Goal: Task Accomplishment & Management: Manage account settings

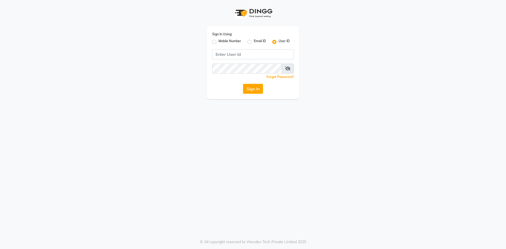
click at [219, 43] on label "Mobile Number" at bounding box center [230, 42] width 23 height 6
click at [219, 42] on input "Mobile Number" at bounding box center [220, 40] width 3 height 3
radio input "true"
radio input "false"
click at [265, 56] on input "Username" at bounding box center [262, 54] width 64 height 10
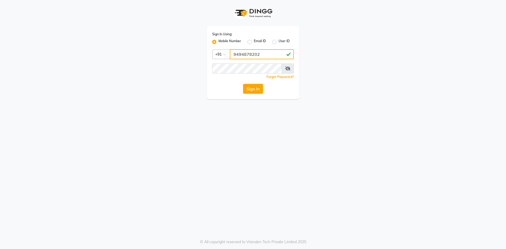
type input "9494878202"
click at [258, 84] on button "Sign In" at bounding box center [253, 89] width 20 height 10
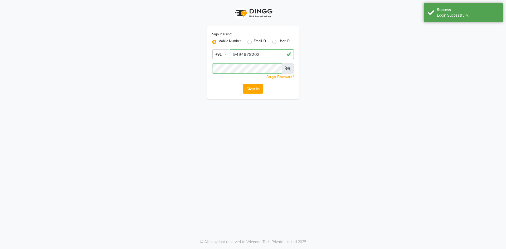
select select "8193"
select select "service"
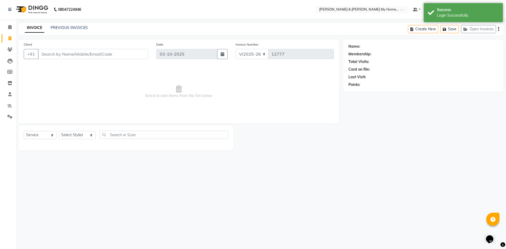
click at [72, 32] on div "INVOICE PREVIOUS INVOICES Create New Save Open Invoices" at bounding box center [260, 29] width 485 height 12
click at [71, 31] on div "INVOICE PREVIOUS INVOICES" at bounding box center [56, 28] width 76 height 6
click at [71, 30] on link "PREVIOUS INVOICES" at bounding box center [69, 27] width 37 height 5
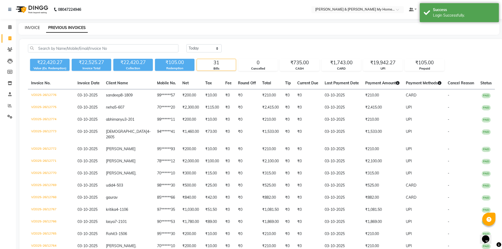
click at [33, 27] on link "INVOICE" at bounding box center [32, 27] width 15 height 5
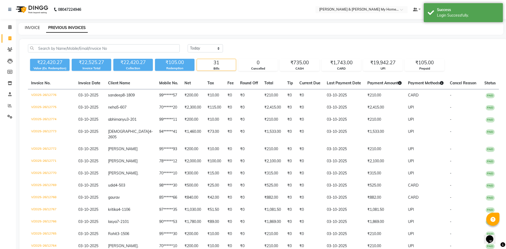
select select "8193"
select select "service"
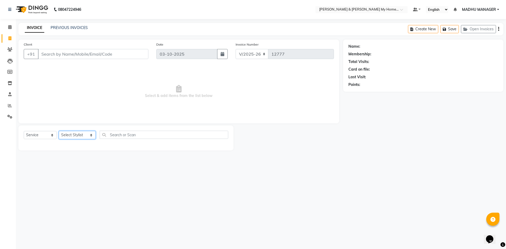
click at [79, 135] on select "Select Stylist Aarti Aarti [PERSON_NAME] Beauty [PERSON_NAME] Nail [PERSON_NAME…" at bounding box center [77, 135] width 37 height 8
click at [74, 133] on select "Select Stylist Aarti Aarti [PERSON_NAME] Beauty [PERSON_NAME] Nail [PERSON_NAME…" at bounding box center [77, 135] width 37 height 8
select select "87484"
click at [59, 131] on select "Select Stylist Aarti Aarti [PERSON_NAME] Beauty [PERSON_NAME] Nail [PERSON_NAME…" at bounding box center [77, 135] width 37 height 8
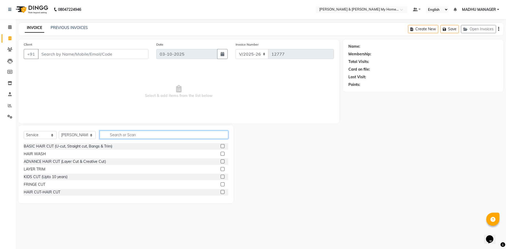
click at [123, 136] on input "text" at bounding box center [164, 135] width 129 height 8
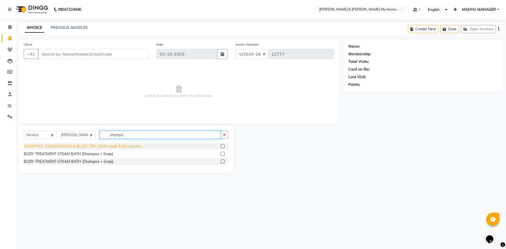
type input "shampo"
click at [114, 148] on div "SHAMPOO, CONDITIONING & BLAST DRY (With wash & Normal dry)" at bounding box center [83, 147] width 118 height 6
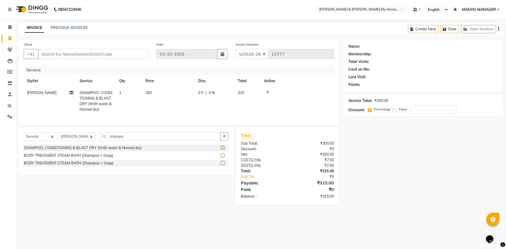
checkbox input "false"
click at [89, 141] on select "Select Stylist Aarti Aarti [PERSON_NAME] Beauty [PERSON_NAME] Nail [PERSON_NAME…" at bounding box center [77, 137] width 37 height 8
select select "86173"
click at [59, 137] on select "Select Stylist Aarti Aarti [PERSON_NAME] Beauty [PERSON_NAME] Nail [PERSON_NAME…" at bounding box center [77, 137] width 37 height 8
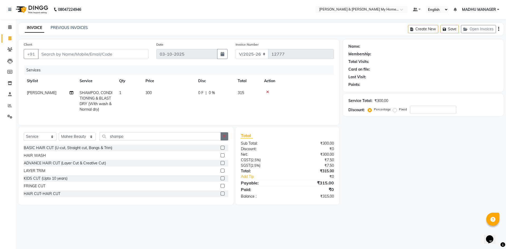
click at [224, 138] on icon "button" at bounding box center [224, 136] width 3 height 4
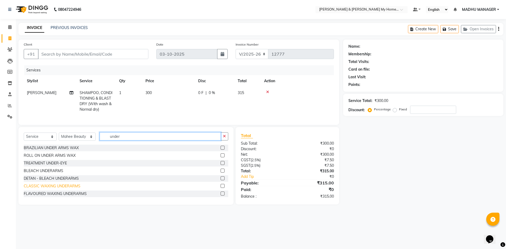
type input "under"
click at [67, 189] on div "CLASSIC WAXING UNDERARMS" at bounding box center [52, 187] width 57 height 6
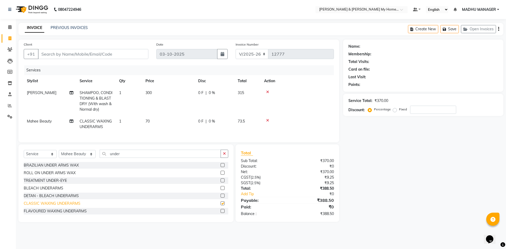
checkbox input "false"
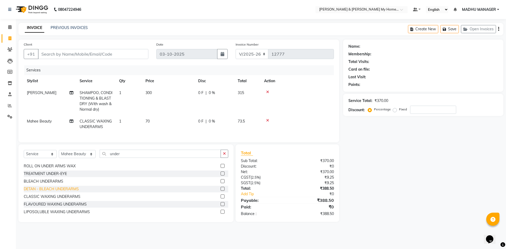
scroll to position [8, 0]
click at [225, 156] on icon "button" at bounding box center [224, 154] width 3 height 4
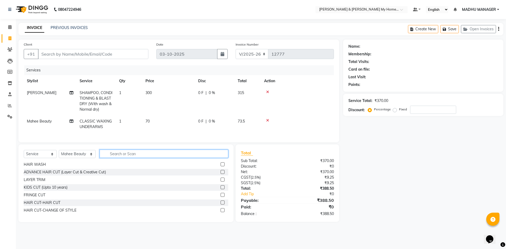
scroll to position [223, 0]
click at [193, 158] on input "text" at bounding box center [164, 154] width 129 height 8
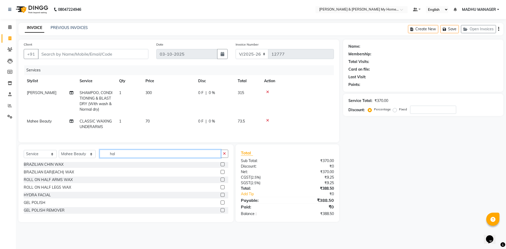
scroll to position [0, 0]
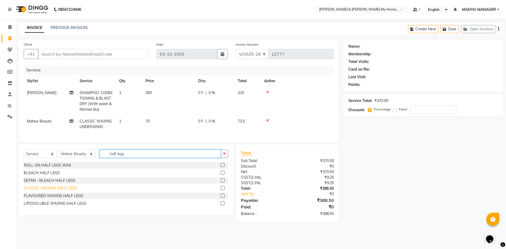
type input "half legs"
click at [69, 191] on div "CLASSIC WAXING HALF LEGS" at bounding box center [50, 189] width 53 height 6
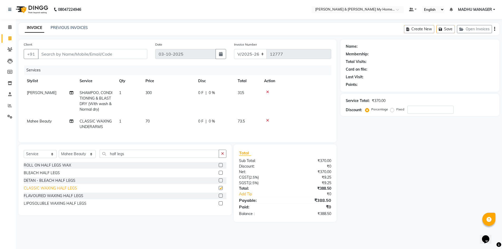
checkbox input "false"
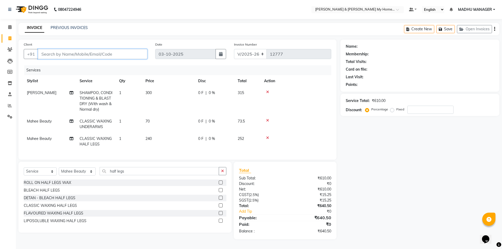
click at [107, 54] on input "Client" at bounding box center [92, 54] width 109 height 10
type input "9"
type input "0"
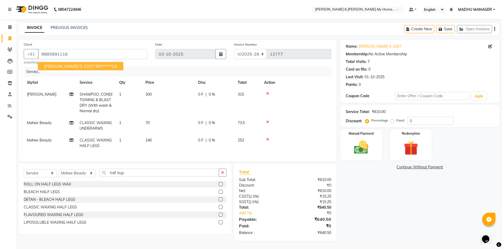
click at [95, 65] on ngb-highlight "98******16" at bounding box center [106, 66] width 22 height 5
type input "98******16"
click at [353, 149] on img at bounding box center [361, 147] width 24 height 17
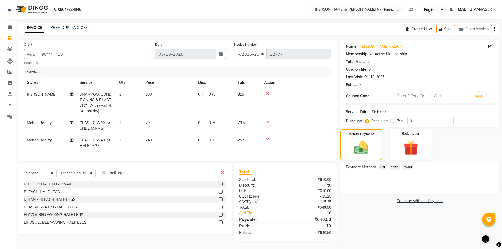
click at [382, 170] on span "UPI" at bounding box center [383, 168] width 8 height 6
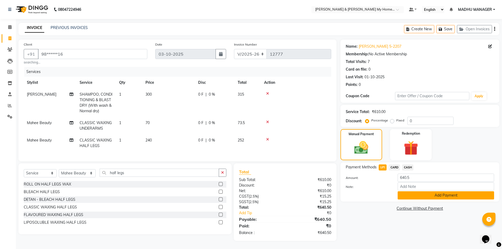
click at [438, 198] on button "Add Payment" at bounding box center [446, 195] width 96 height 8
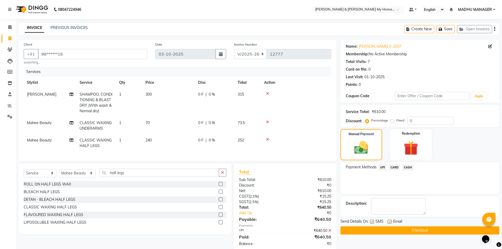
click at [421, 229] on button "Checkout" at bounding box center [420, 230] width 159 height 8
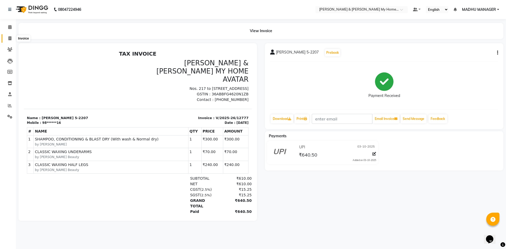
click at [7, 37] on span at bounding box center [9, 39] width 9 height 6
select select "8193"
select select "service"
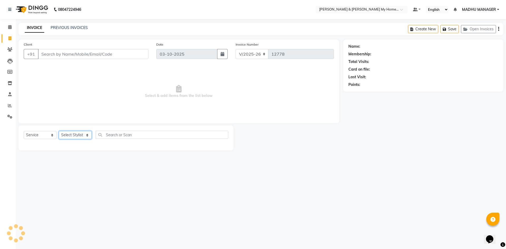
click at [81, 133] on select "Select Stylist" at bounding box center [75, 135] width 33 height 8
select select "86173"
click at [59, 131] on select "Select Stylist Aarti Aarti [PERSON_NAME] Beauty [PERSON_NAME] Nail [PERSON_NAME…" at bounding box center [77, 135] width 37 height 8
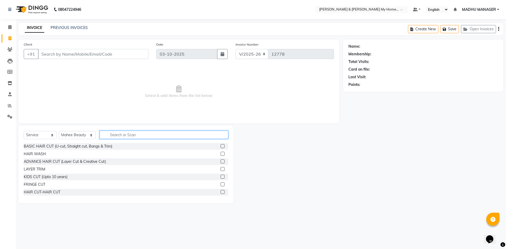
click at [132, 132] on input "text" at bounding box center [164, 135] width 129 height 8
type input "thre"
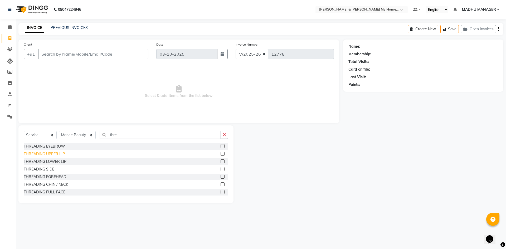
click at [44, 154] on div "THREADING UPPER LIP" at bounding box center [44, 154] width 41 height 6
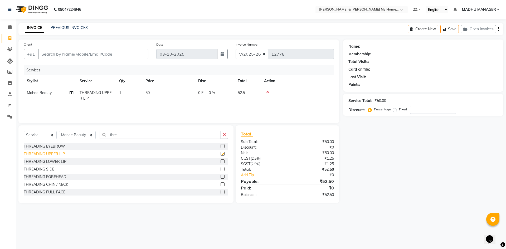
checkbox input "false"
click at [102, 57] on input "Client" at bounding box center [93, 54] width 110 height 10
type input "6"
type input "0"
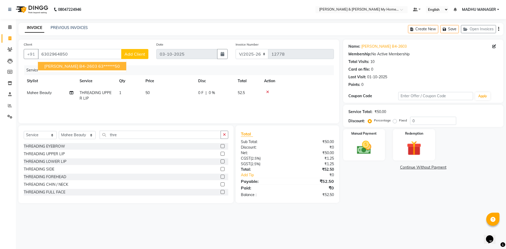
click at [98, 67] on ngb-highlight "63******50" at bounding box center [109, 66] width 22 height 5
type input "63******50"
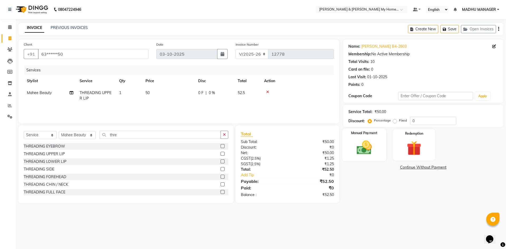
click at [350, 156] on div "Manual Payment" at bounding box center [364, 145] width 44 height 32
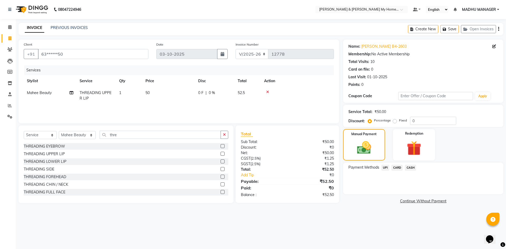
click at [386, 169] on span "UPI" at bounding box center [386, 168] width 8 height 6
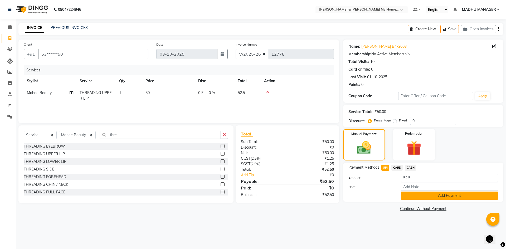
click at [434, 198] on button "Add Payment" at bounding box center [449, 196] width 97 height 8
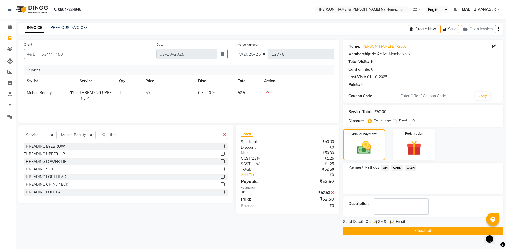
click at [413, 232] on button "Checkout" at bounding box center [423, 231] width 160 height 8
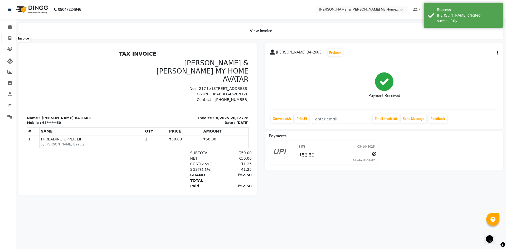
click at [10, 38] on icon at bounding box center [9, 38] width 3 height 4
select select "service"
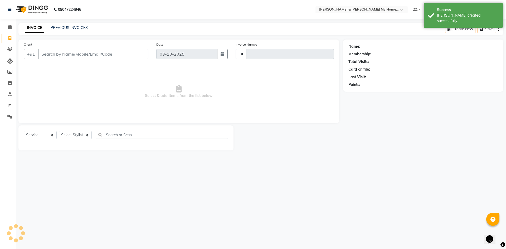
type input "12779"
select select "8193"
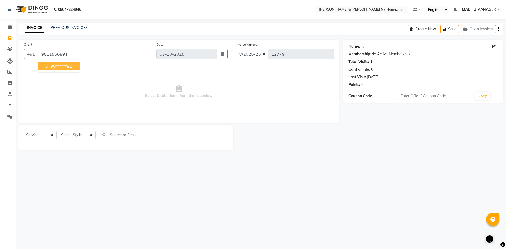
click at [74, 66] on button "IDI 98******91" at bounding box center [59, 66] width 42 height 8
type input "98******91"
click at [79, 133] on select "Select Stylist Aarti Aarti [PERSON_NAME] Beauty [PERSON_NAME] Nail [PERSON_NAME…" at bounding box center [77, 135] width 37 height 8
select select "89818"
click at [59, 131] on select "Select Stylist Aarti Aarti [PERSON_NAME] Beauty [PERSON_NAME] Nail [PERSON_NAME…" at bounding box center [77, 135] width 37 height 8
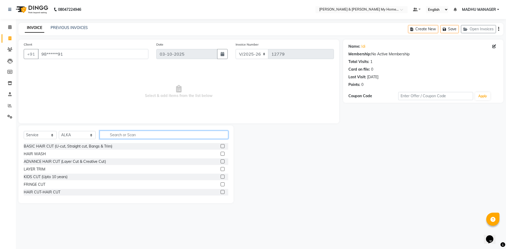
click at [144, 137] on input "text" at bounding box center [164, 135] width 129 height 8
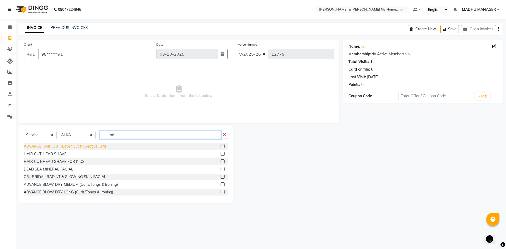
type input "ad"
click at [92, 144] on div "ADVANCE HAIR CUT (Layer Cut & Creative Cut)" at bounding box center [65, 147] width 82 height 6
checkbox input "false"
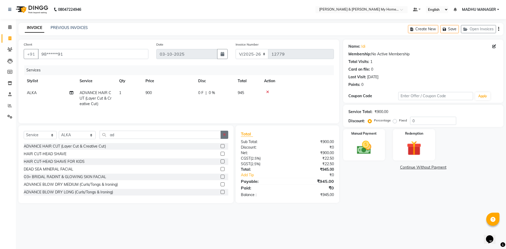
click at [228, 136] on button "button" at bounding box center [225, 135] width 8 height 8
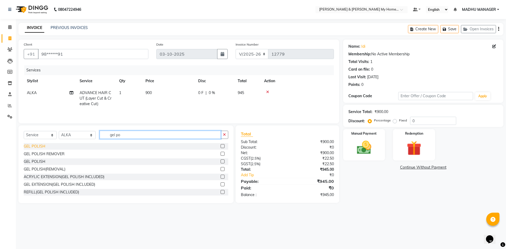
type input "gel po"
click at [33, 147] on div "GEL POLISH" at bounding box center [35, 147] width 22 height 6
checkbox input "false"
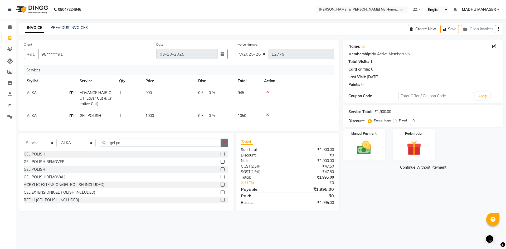
click at [227, 147] on button "button" at bounding box center [225, 143] width 8 height 8
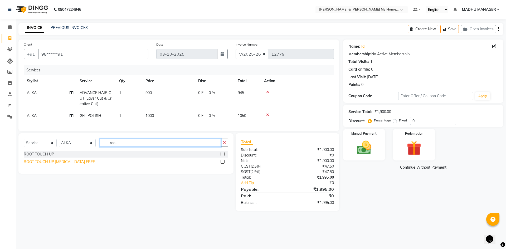
type input "root"
click at [38, 165] on div "ROOT TOUCH UP [MEDICAL_DATA] FREE" at bounding box center [59, 162] width 71 height 6
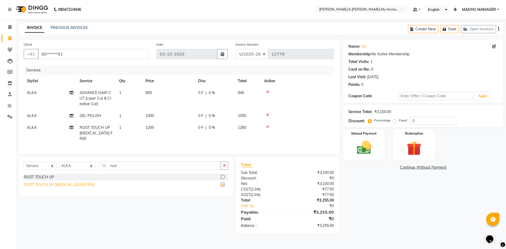
checkbox input "false"
click at [154, 117] on td "1000" at bounding box center [168, 116] width 53 height 12
select select "89818"
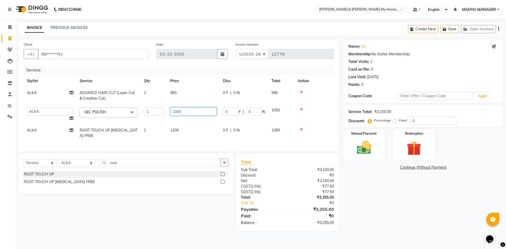
drag, startPoint x: 186, startPoint y: 113, endPoint x: 164, endPoint y: 115, distance: 22.8
click at [164, 115] on tr "Aarti Aarti Beauty Akanksha Beauty akanksha Nail ALKA Ankitha ESHWAR gourav-new…" at bounding box center [179, 114] width 310 height 20
type input "800"
click at [192, 141] on div "Services Stylist Service Qty Price Disc Total Action ALKA ADVANCE HAIR CUT (Lay…" at bounding box center [179, 105] width 310 height 81
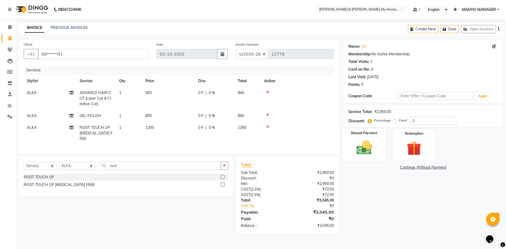
click at [381, 153] on div "Manual Payment" at bounding box center [364, 145] width 44 height 32
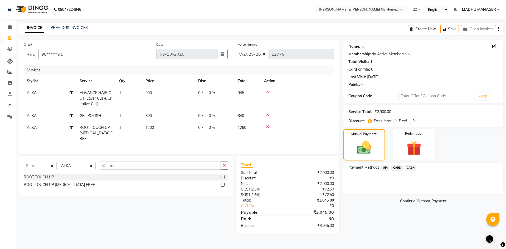
click at [388, 170] on span "UPI" at bounding box center [386, 168] width 8 height 6
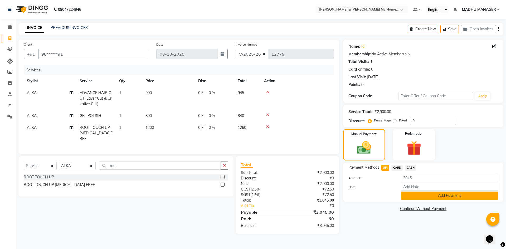
click at [448, 196] on button "Add Payment" at bounding box center [449, 196] width 97 height 8
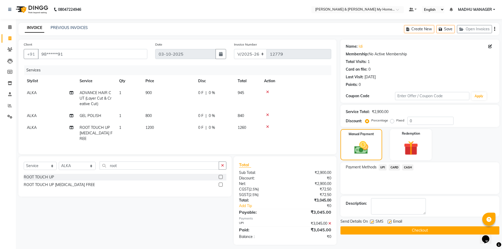
click at [428, 228] on button "Checkout" at bounding box center [420, 230] width 159 height 8
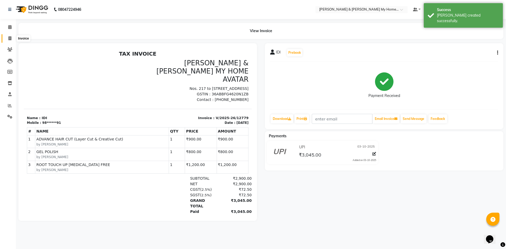
click at [12, 38] on span at bounding box center [9, 39] width 9 height 6
select select "8193"
select select "service"
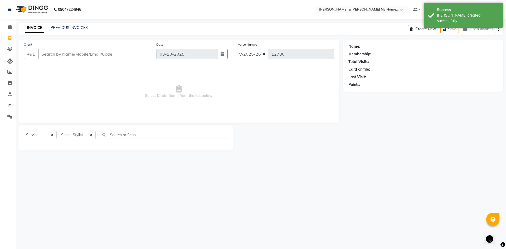
click at [252, 236] on div "08047224946 Select Location × Toni & Guy My Home Avatar, Rajendranagar Default …" at bounding box center [253, 124] width 506 height 249
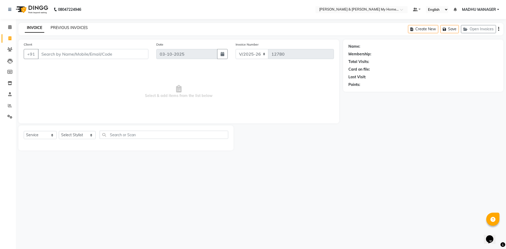
click at [65, 30] on link "PREVIOUS INVOICES" at bounding box center [69, 27] width 37 height 5
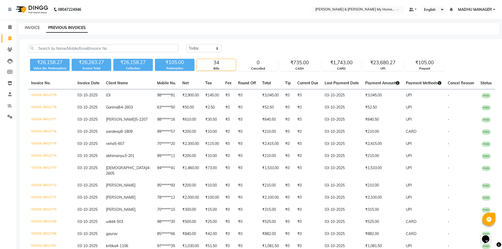
click at [30, 27] on link "INVOICE" at bounding box center [32, 27] width 15 height 5
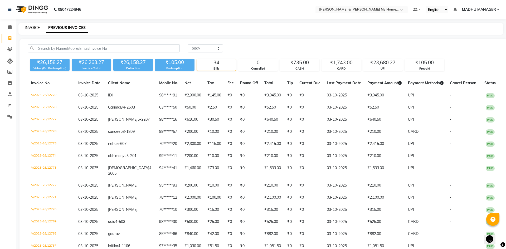
select select "8193"
select select "service"
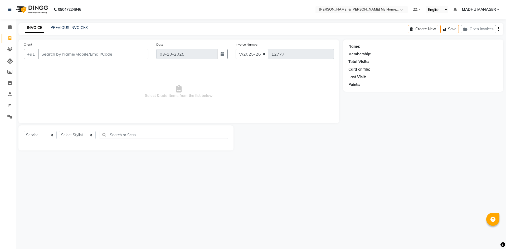
select select "8193"
select select "service"
click at [79, 51] on input "Client" at bounding box center [93, 54] width 110 height 10
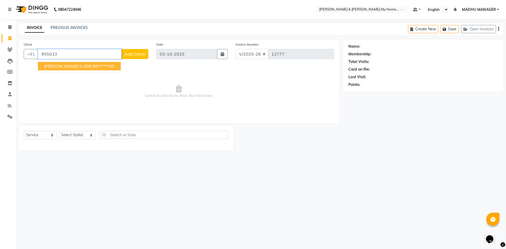
click at [93, 66] on ngb-highlight "95******40" at bounding box center [104, 66] width 22 height 5
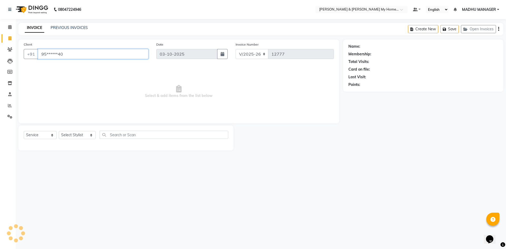
type input "95******40"
drag, startPoint x: 78, startPoint y: 56, endPoint x: 41, endPoint y: 57, distance: 37.5
click at [41, 57] on input "95******40" at bounding box center [93, 54] width 110 height 10
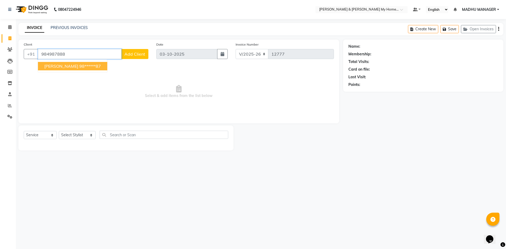
click at [50, 69] on span "krishna reddy" at bounding box center [61, 66] width 34 height 5
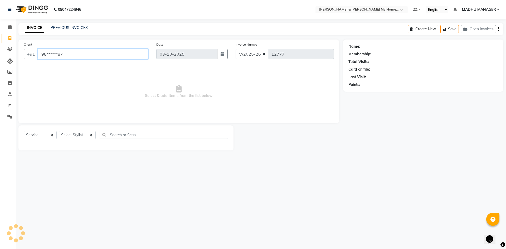
type input "98******87"
click at [371, 46] on link "Krishna Reddy" at bounding box center [376, 47] width 30 height 6
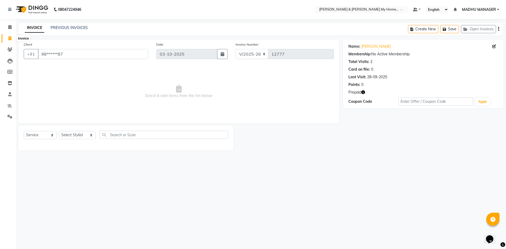
click at [11, 38] on icon at bounding box center [9, 38] width 3 height 4
select select "service"
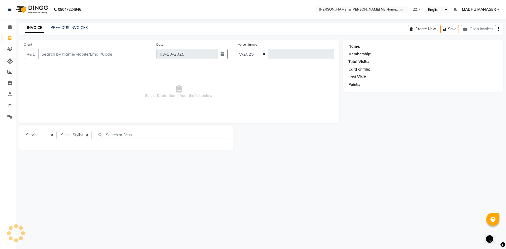
select select "8193"
type input "12780"
select select "8193"
select select "service"
click at [8, 40] on span at bounding box center [9, 39] width 9 height 6
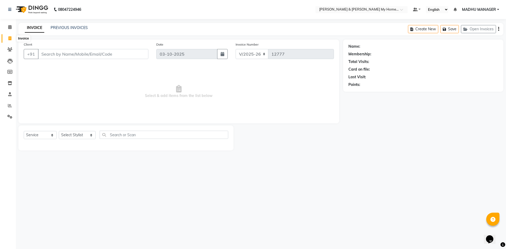
select select "8193"
select select "service"
click at [67, 28] on link "PREVIOUS INVOICES" at bounding box center [69, 27] width 37 height 5
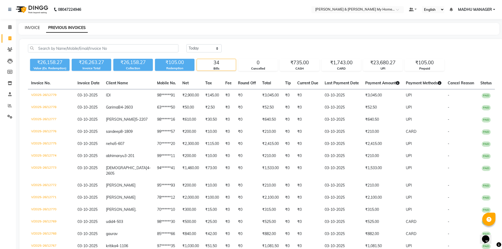
click at [35, 28] on link "INVOICE" at bounding box center [32, 27] width 15 height 5
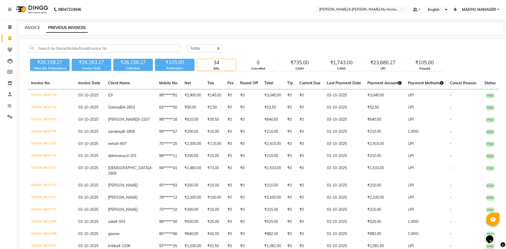
select select "8193"
select select "service"
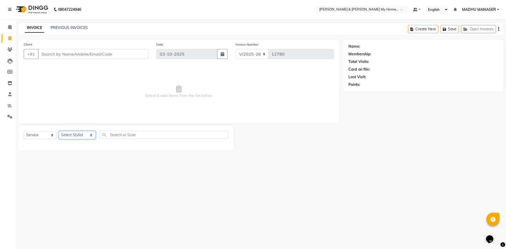
click at [78, 135] on select "Select Stylist Aarti Aarti [PERSON_NAME] Beauty [PERSON_NAME] Nail [PERSON_NAME…" at bounding box center [77, 135] width 37 height 8
select select "77261"
click at [59, 131] on select "Select Stylist Aarti Aarti [PERSON_NAME] Beauty [PERSON_NAME] Nail [PERSON_NAME…" at bounding box center [77, 135] width 37 height 8
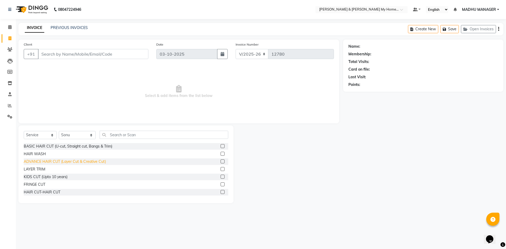
click at [66, 161] on div "ADVANCE HAIR CUT (Layer Cut & Creative Cut)" at bounding box center [65, 162] width 82 height 6
checkbox input "false"
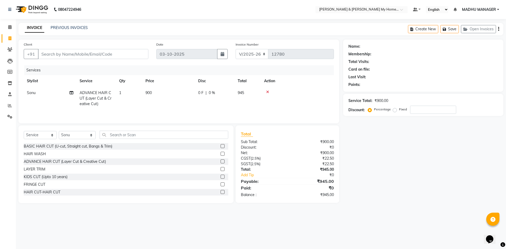
click at [388, 168] on div "Name: Membership: Total Visits: Card on file: Last Visit: Points: Service Total…" at bounding box center [425, 122] width 164 height 164
click at [79, 136] on select "Select Stylist Aarti Aarti Beauty Akanksha Beauty akanksha Nail ALKA Ankitha ES…" at bounding box center [77, 135] width 37 height 8
select select "89818"
click at [59, 131] on select "Select Stylist Aarti Aarti Beauty Akanksha Beauty akanksha Nail ALKA Ankitha ES…" at bounding box center [77, 135] width 37 height 8
click at [119, 135] on input "text" at bounding box center [164, 135] width 129 height 8
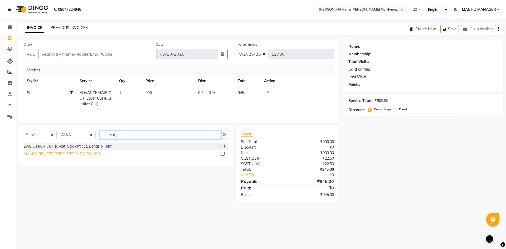
type input "cut,"
click at [61, 154] on div "MANICURE / PEDICURE CUT, FILE & POLISH" at bounding box center [62, 154] width 76 height 6
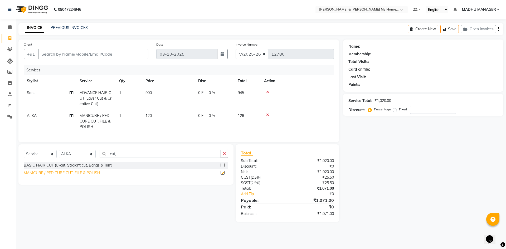
checkbox input "false"
drag, startPoint x: 127, startPoint y: 156, endPoint x: 49, endPoint y: 157, distance: 77.5
click at [49, 157] on div "Select Service Product Membership Package Voucher Prepaid Gift Card Select Styl…" at bounding box center [126, 156] width 205 height 12
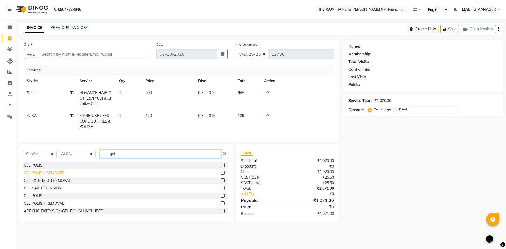
type input "gel"
click at [57, 176] on div "GEL POLISH REMOVER" at bounding box center [44, 173] width 41 height 6
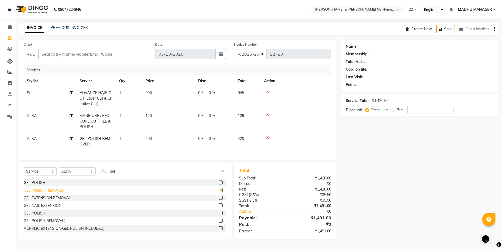
checkbox input "false"
click at [66, 58] on input "Client" at bounding box center [92, 54] width 109 height 10
type input "9"
type input "0"
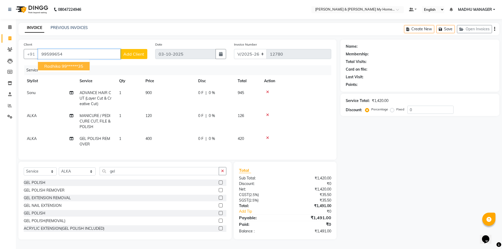
click at [57, 66] on span "Radhika" at bounding box center [52, 66] width 16 height 5
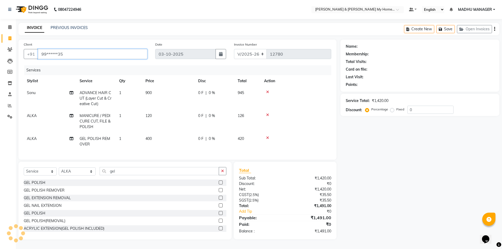
type input "99******35"
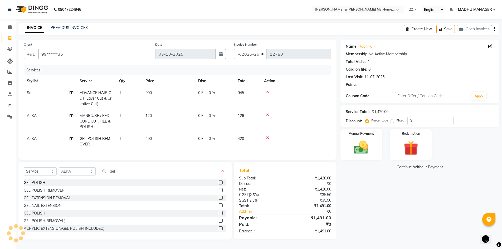
scroll to position [2, 0]
click at [362, 147] on img at bounding box center [361, 147] width 24 height 17
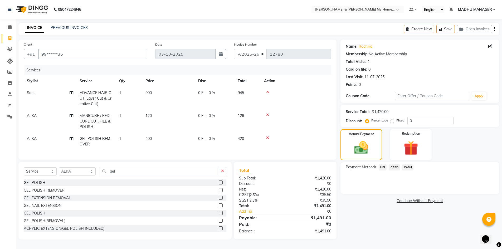
click at [384, 165] on span "UPI" at bounding box center [383, 168] width 8 height 6
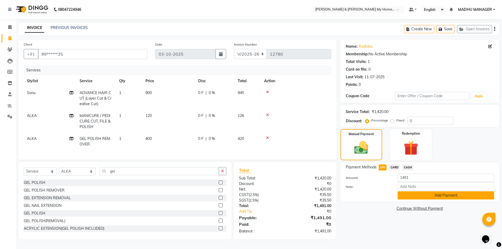
click at [443, 191] on button "Add Payment" at bounding box center [446, 195] width 96 height 8
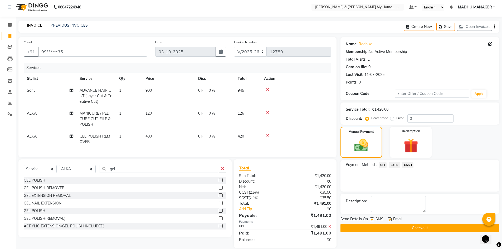
click at [419, 228] on button "Checkout" at bounding box center [420, 228] width 159 height 8
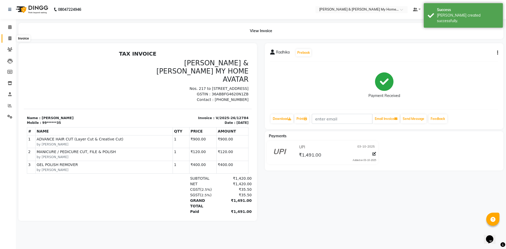
click at [11, 39] on icon at bounding box center [9, 38] width 3 height 4
select select "8193"
select select "service"
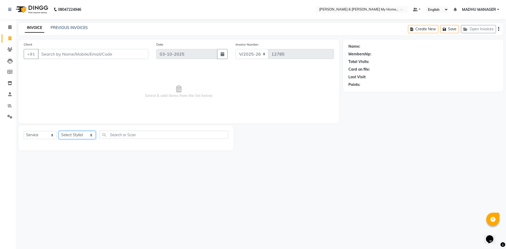
click at [74, 134] on select "Select Stylist Aarti Aarti [PERSON_NAME] Beauty [PERSON_NAME] Nail [PERSON_NAME…" at bounding box center [77, 135] width 37 height 8
select select "77343"
click at [59, 131] on select "Select Stylist Aarti Aarti [PERSON_NAME] Beauty [PERSON_NAME] Nail [PERSON_NAME…" at bounding box center [77, 135] width 37 height 8
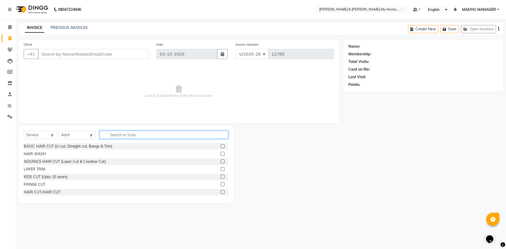
click at [117, 137] on input "text" at bounding box center [164, 135] width 129 height 8
type input "thre"
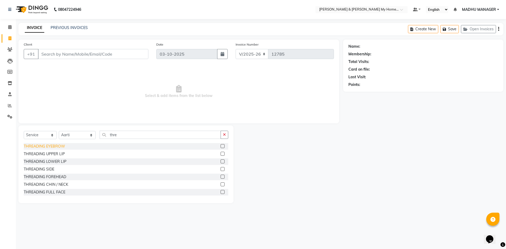
click at [51, 146] on div "THREADING EYEBROW" at bounding box center [44, 147] width 41 height 6
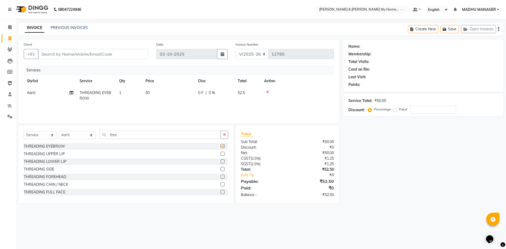
checkbox input "false"
drag, startPoint x: 112, startPoint y: 133, endPoint x: 49, endPoint y: 132, distance: 62.5
click at [50, 132] on div "Select Service Product Membership Package Voucher Prepaid Gift Card Select Styl…" at bounding box center [126, 137] width 205 height 12
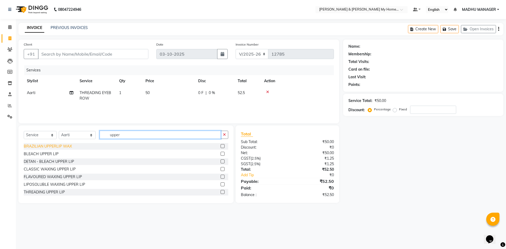
type input "upper"
click at [39, 144] on div "BRAZILIAN UPPERLIP WAX" at bounding box center [48, 147] width 48 height 6
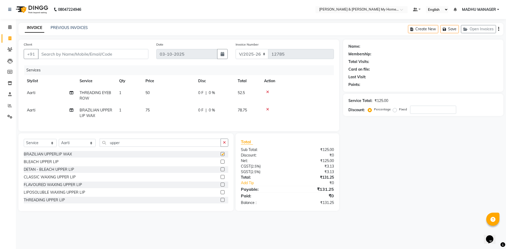
checkbox input "false"
drag, startPoint x: 125, startPoint y: 147, endPoint x: 31, endPoint y: 142, distance: 94.8
click at [31, 142] on div "Select Service Product Membership Package Voucher Prepaid Gift Card Select Styl…" at bounding box center [125, 172] width 215 height 78
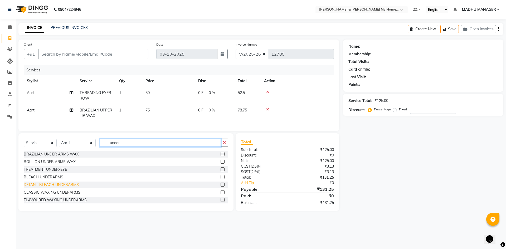
scroll to position [8, 0]
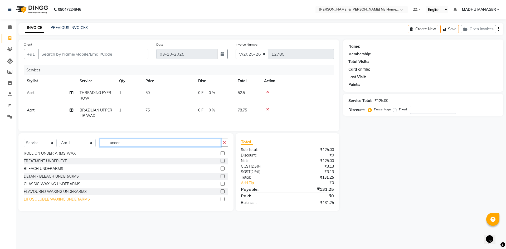
type input "under"
click at [48, 202] on div "LIPOSOLUBLE WAXING UNDERARMS" at bounding box center [57, 200] width 66 height 6
checkbox input "false"
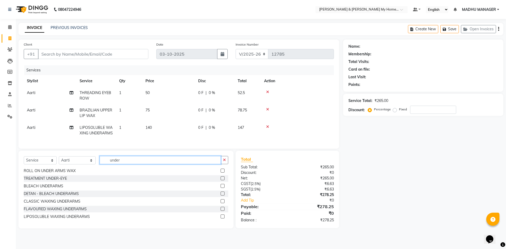
click at [4, 156] on app-home "08047224946 Select Location × Toni & Guy My Home Avatar, Rajendranagar Default …" at bounding box center [253, 118] width 506 height 236
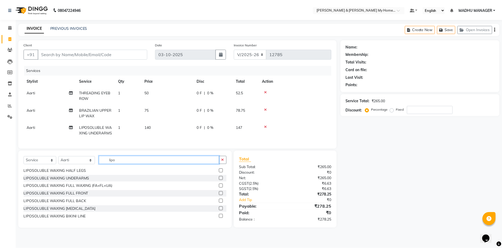
scroll to position [0, 0]
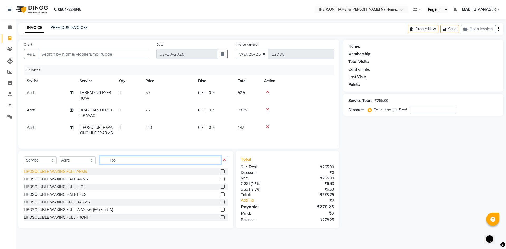
type input "lipo"
click at [54, 175] on div "LIPOSOLUBLE WAXING FULL ARMS" at bounding box center [56, 172] width 64 height 6
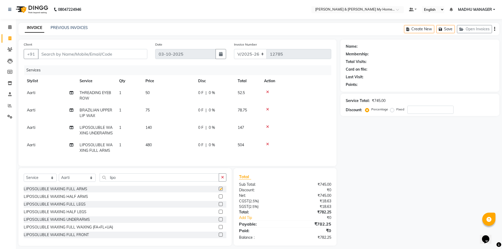
checkbox input "false"
click at [54, 55] on input "Client" at bounding box center [92, 54] width 109 height 10
type input "9"
type input "0"
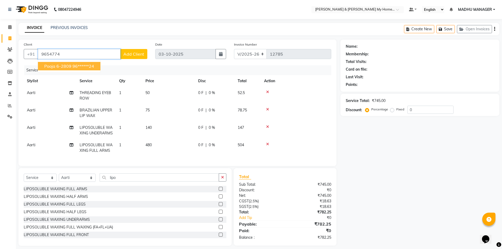
click at [57, 66] on span "pooja 6-2809" at bounding box center [57, 66] width 27 height 5
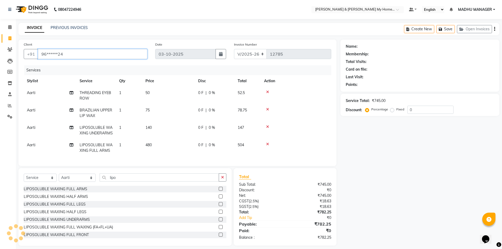
type input "96******24"
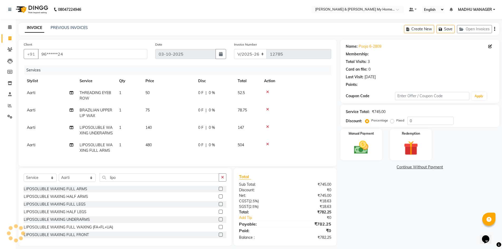
click at [395, 233] on div "Name: Pooja 6-2809 Membership: Total Visits: 3 Card on file: 0 Last Visit: 18-0…" at bounding box center [422, 143] width 163 height 206
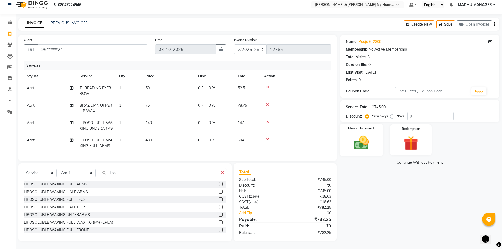
click at [359, 136] on img at bounding box center [361, 142] width 24 height 17
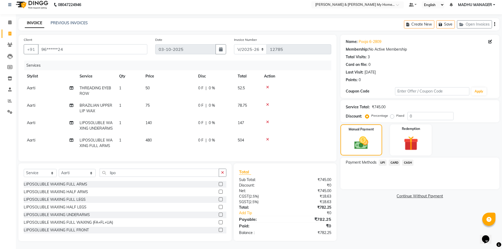
click at [383, 160] on span "UPI" at bounding box center [383, 163] width 8 height 6
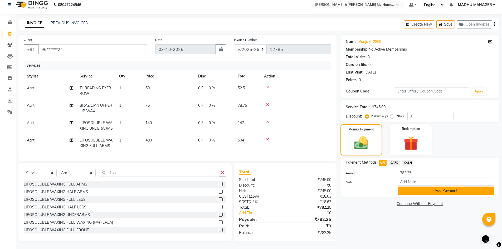
click at [409, 187] on button "Add Payment" at bounding box center [446, 191] width 96 height 8
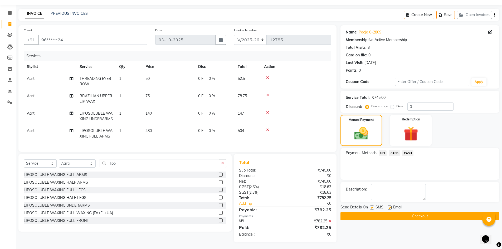
click at [420, 213] on button "Checkout" at bounding box center [420, 216] width 159 height 8
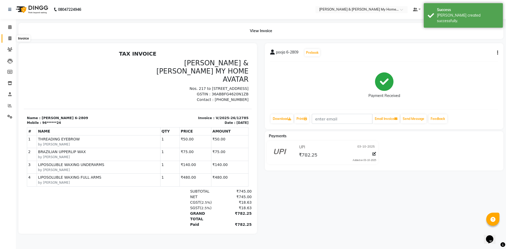
click at [10, 38] on icon at bounding box center [9, 38] width 3 height 4
select select "service"
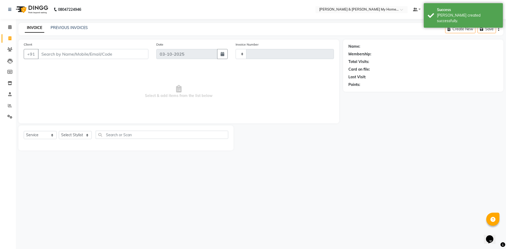
type input "12786"
select select "8193"
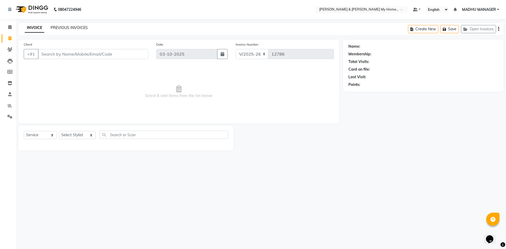
click at [67, 26] on link "PREVIOUS INVOICES" at bounding box center [69, 27] width 37 height 5
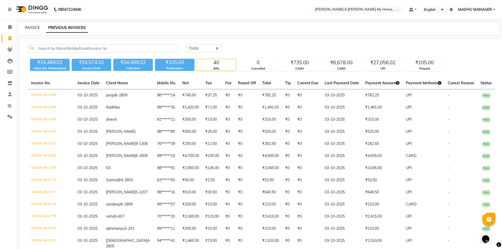
click at [32, 27] on link "INVOICE" at bounding box center [32, 27] width 15 height 5
select select "service"
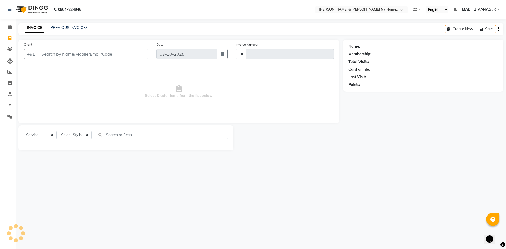
type input "12786"
select select "8193"
click at [9, 107] on icon at bounding box center [10, 106] width 4 height 4
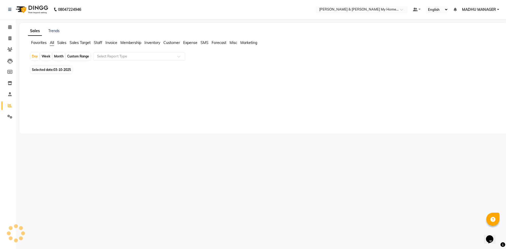
click at [96, 43] on span "Staff" at bounding box center [98, 42] width 8 height 5
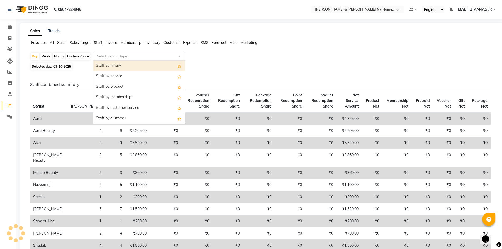
click at [113, 58] on input "text" at bounding box center [134, 56] width 76 height 5
click at [351, 57] on div "Day Week Month Custom Range Select Report Type Staff summary Staff by service S…" at bounding box center [261, 56] width 463 height 9
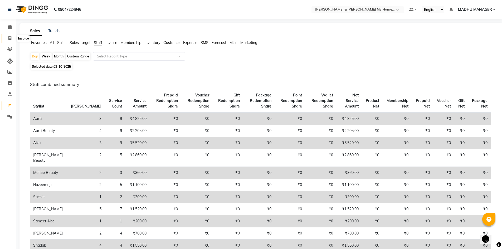
click at [9, 37] on icon at bounding box center [9, 38] width 3 height 4
select select "8193"
select select "service"
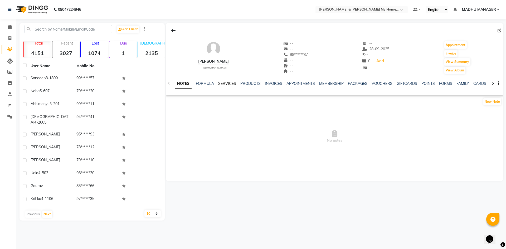
click at [226, 84] on link "SERVICES" at bounding box center [227, 83] width 18 height 5
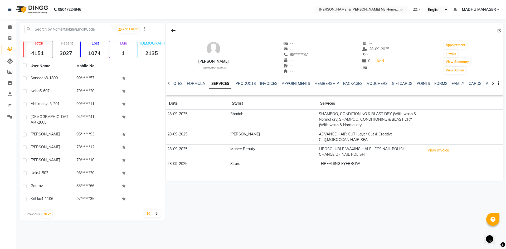
click at [332, 117] on td "SHAMPOO, CONDITIONING & BLAST DRY (With wash & Normal dry),SHAMPOO, CONDITIONIN…" at bounding box center [370, 120] width 106 height 20
click at [229, 115] on td "28-09-2025" at bounding box center [197, 120] width 63 height 20
click at [427, 148] on button "View Invoice" at bounding box center [438, 150] width 26 height 8
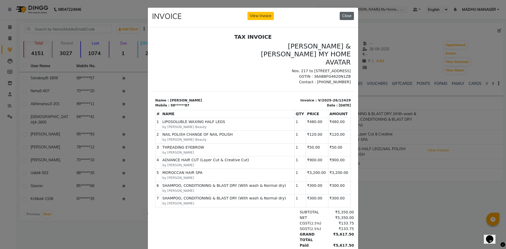
click at [341, 15] on button "Close" at bounding box center [347, 16] width 14 height 8
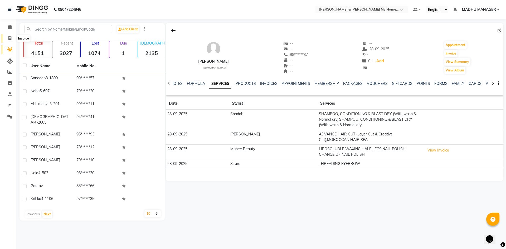
click at [8, 37] on icon at bounding box center [9, 38] width 3 height 4
select select "8193"
select select "service"
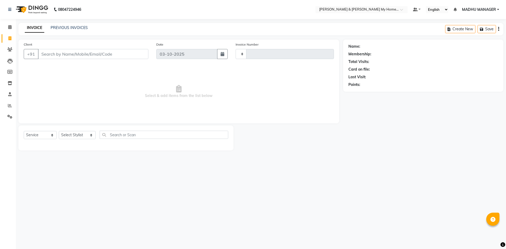
select select "service"
type input "12780"
select select "8193"
click at [55, 55] on input "Client" at bounding box center [93, 54] width 110 height 10
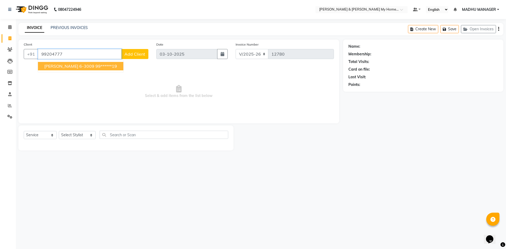
click at [60, 67] on span "[PERSON_NAME] 6-3009" at bounding box center [69, 66] width 50 height 5
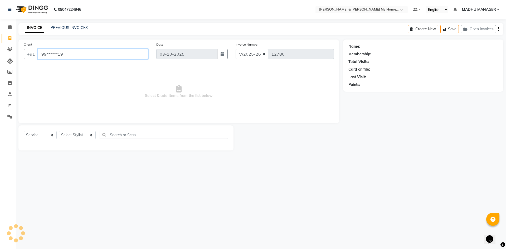
type input "99******19"
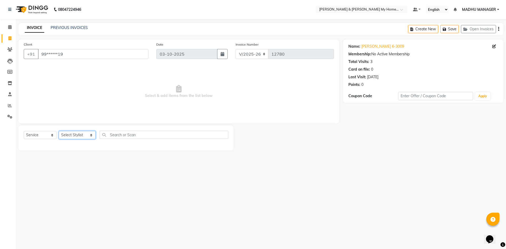
click at [71, 134] on select "Select Stylist Aarti Aarti [PERSON_NAME] Beauty [PERSON_NAME] Nail [PERSON_NAME…" at bounding box center [77, 135] width 37 height 8
select select "77284"
click at [59, 131] on select "Select Stylist Aarti Aarti [PERSON_NAME] Beauty [PERSON_NAME] Nail [PERSON_NAME…" at bounding box center [77, 135] width 37 height 8
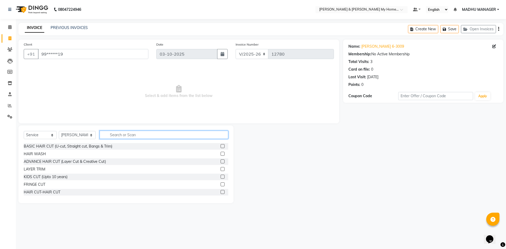
click at [105, 135] on input "text" at bounding box center [164, 135] width 129 height 8
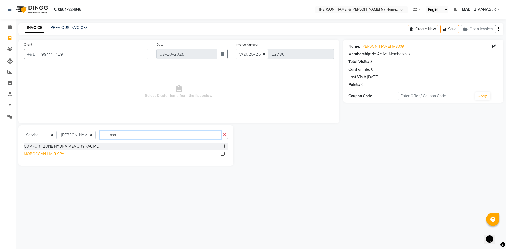
type input "mor"
click at [53, 155] on div "MOROCCAN HAIR SPA" at bounding box center [44, 154] width 41 height 6
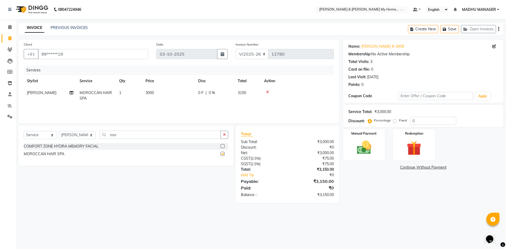
checkbox input "false"
click at [151, 93] on span "3000" at bounding box center [150, 92] width 8 height 5
select select "77284"
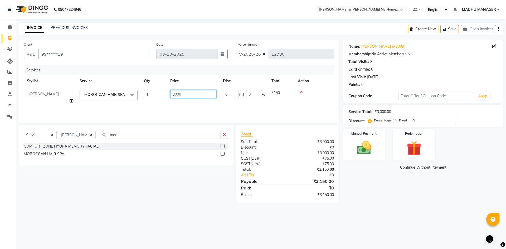
drag, startPoint x: 191, startPoint y: 92, endPoint x: 113, endPoint y: 95, distance: 77.8
click at [123, 95] on tr "Aarti Aarti [PERSON_NAME] Beauty [PERSON_NAME] Nail [PERSON_NAME] [PERSON_NAME]…" at bounding box center [179, 97] width 310 height 20
type input "3200"
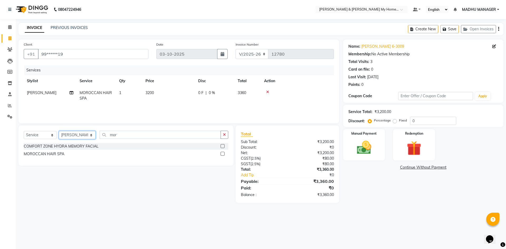
click at [75, 137] on select "Select Stylist Aarti Aarti [PERSON_NAME] Beauty [PERSON_NAME] Nail [PERSON_NAME…" at bounding box center [77, 135] width 37 height 8
select select "85861"
click at [59, 131] on select "Select Stylist Aarti Aarti [PERSON_NAME] Beauty [PERSON_NAME] Nail [PERSON_NAME…" at bounding box center [77, 135] width 37 height 8
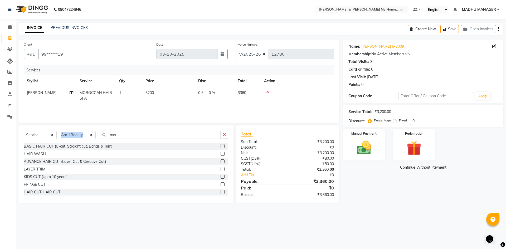
drag, startPoint x: 113, startPoint y: 132, endPoint x: 60, endPoint y: 125, distance: 53.2
click at [62, 126] on div "Select Service Product Membership Package Voucher Prepaid Gift Card Select Styl…" at bounding box center [125, 164] width 215 height 78
drag, startPoint x: 116, startPoint y: 140, endPoint x: 66, endPoint y: 132, distance: 50.5
click at [72, 132] on div "Select Service Product Membership Package Voucher Prepaid Gift Card Select Styl…" at bounding box center [126, 137] width 205 height 12
drag, startPoint x: 123, startPoint y: 136, endPoint x: 79, endPoint y: 131, distance: 44.0
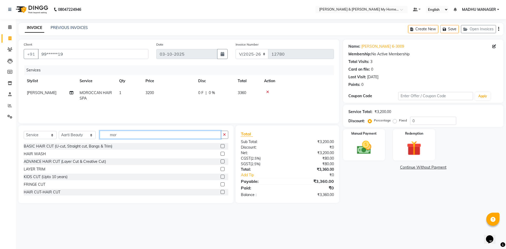
click at [79, 131] on div "Select Service Product Membership Package Voucher Prepaid Gift Card Select Styl…" at bounding box center [126, 137] width 205 height 12
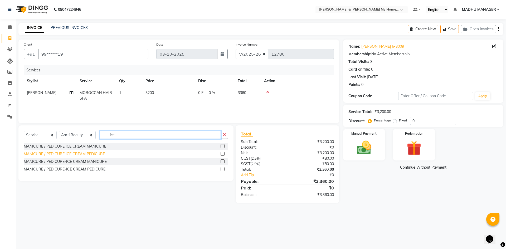
type input "ice"
click at [75, 153] on div "MANICURE / PEDICURE ICE CREAM PEDICURE" at bounding box center [64, 154] width 81 height 6
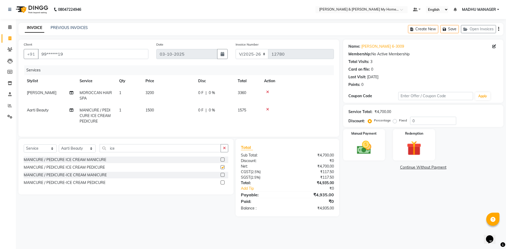
checkbox input "false"
click at [392, 237] on div "08047224946 Select Location × [PERSON_NAME] & Guy My Home Avatar, [PERSON_NAME]…" at bounding box center [253, 124] width 506 height 249
click at [362, 151] on img at bounding box center [364, 147] width 25 height 17
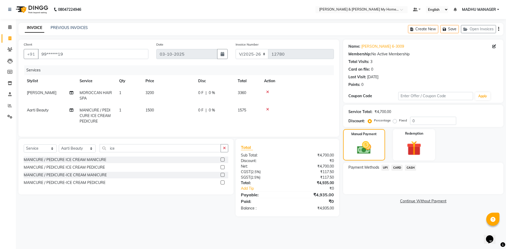
click at [397, 168] on span "CARD" at bounding box center [397, 168] width 11 height 6
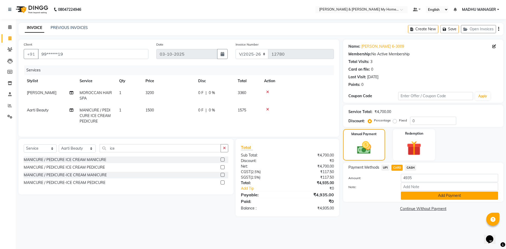
click at [409, 198] on button "Add Payment" at bounding box center [449, 196] width 97 height 8
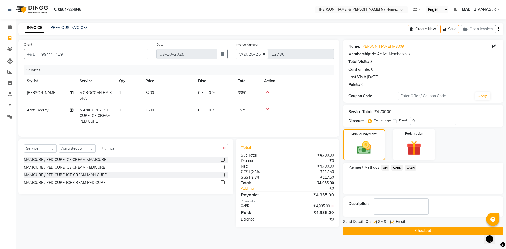
click at [415, 227] on button "Checkout" at bounding box center [423, 231] width 160 height 8
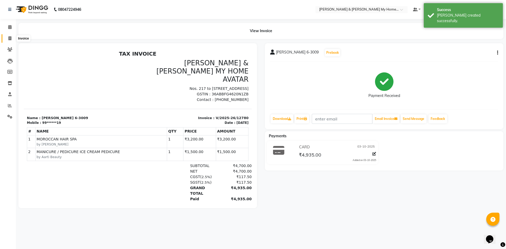
click at [8, 38] on span at bounding box center [9, 39] width 9 height 6
select select "service"
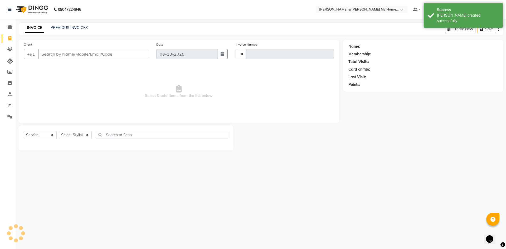
type input "12781"
select select "8193"
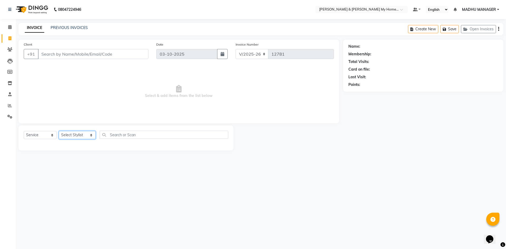
click at [79, 133] on select "Select Stylist Aarti Aarti [PERSON_NAME] Beauty [PERSON_NAME] Nail [PERSON_NAME…" at bounding box center [77, 135] width 37 height 8
select select "77258"
click at [59, 131] on select "Select Stylist Aarti Aarti [PERSON_NAME] Beauty [PERSON_NAME] Nail [PERSON_NAME…" at bounding box center [77, 135] width 37 height 8
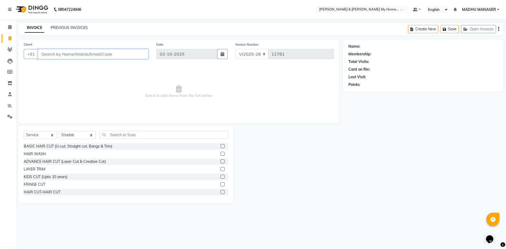
click at [60, 52] on input "Client" at bounding box center [93, 54] width 110 height 10
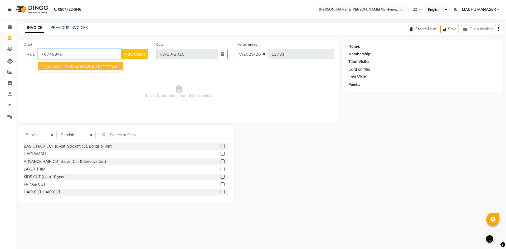
click at [55, 66] on span "[PERSON_NAME] 9-1308" at bounding box center [69, 66] width 50 height 5
type input "76******39"
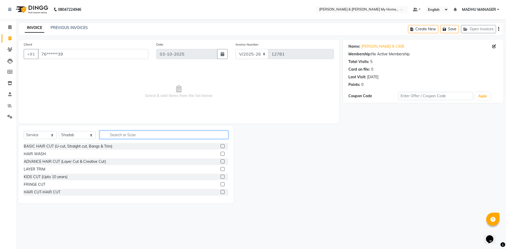
click at [113, 134] on input "text" at bounding box center [164, 135] width 129 height 8
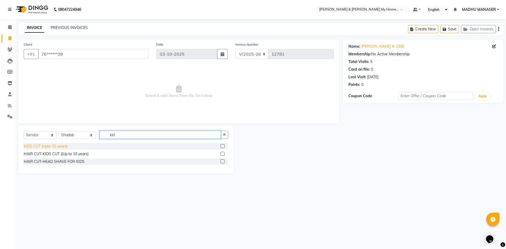
type input "kid"
click at [57, 146] on div "KIDS CUT (Upto 10 years)" at bounding box center [46, 147] width 44 height 6
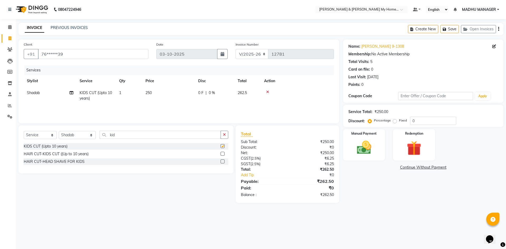
checkbox input "false"
click at [374, 188] on div "Name: [PERSON_NAME] 9-1308 Membership: No Active Membership Total Visits: 5 Car…" at bounding box center [425, 121] width 164 height 163
click at [370, 217] on div "08047224946 Select Location × [PERSON_NAME] & Guy My Home Avatar, [PERSON_NAME]…" at bounding box center [253, 124] width 506 height 249
click at [358, 140] on img at bounding box center [364, 147] width 25 height 17
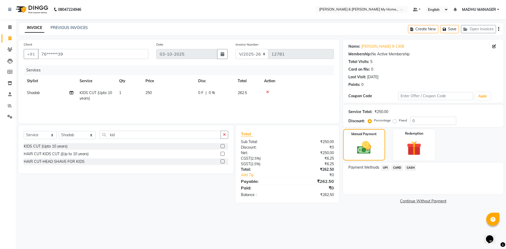
click at [388, 168] on span "UPI" at bounding box center [386, 168] width 8 height 6
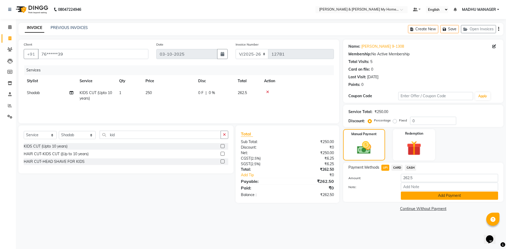
click at [433, 196] on button "Add Payment" at bounding box center [449, 196] width 97 height 8
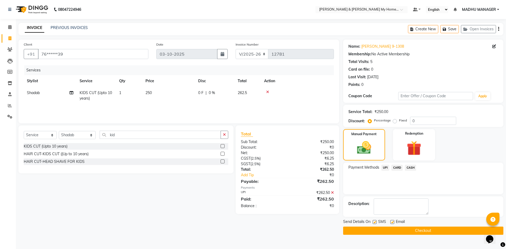
click at [424, 229] on button "Checkout" at bounding box center [423, 231] width 160 height 8
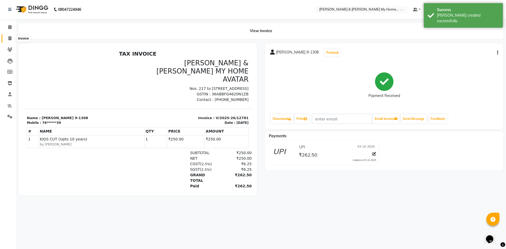
click at [9, 38] on icon at bounding box center [9, 38] width 3 height 4
select select "8193"
select select "service"
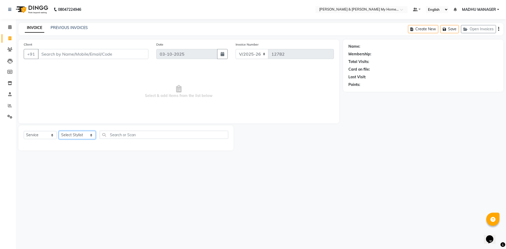
click at [73, 133] on select "Select Stylist Aarti Aarti [PERSON_NAME] Beauty [PERSON_NAME] Nail [PERSON_NAME…" at bounding box center [77, 135] width 37 height 8
select select "83966"
click at [59, 131] on select "Select Stylist Aarti Aarti [PERSON_NAME] Beauty [PERSON_NAME] Nail [PERSON_NAME…" at bounding box center [77, 135] width 37 height 8
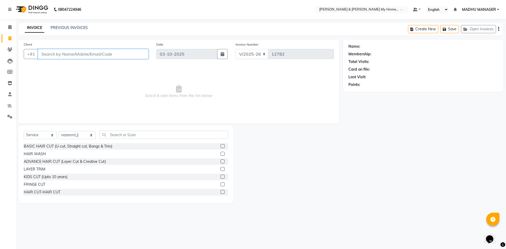
click at [57, 52] on input "Client" at bounding box center [93, 54] width 110 height 10
type input "9"
type input "9872296480"
click at [133, 53] on span "Add Client" at bounding box center [134, 53] width 21 height 5
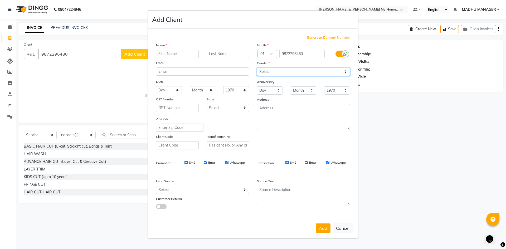
click at [276, 72] on select "Select [DEMOGRAPHIC_DATA] [DEMOGRAPHIC_DATA] Other Prefer Not To Say" at bounding box center [303, 72] width 93 height 8
select select "[DEMOGRAPHIC_DATA]"
click at [257, 68] on select "Select [DEMOGRAPHIC_DATA] [DEMOGRAPHIC_DATA] Other Prefer Not To Say" at bounding box center [303, 72] width 93 height 8
click at [170, 57] on input "text" at bounding box center [177, 54] width 43 height 8
type input "[PERSON_NAME]"
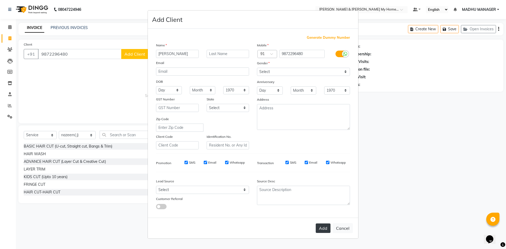
click at [322, 227] on button "Add" at bounding box center [323, 228] width 15 height 9
type input "98******80"
select select
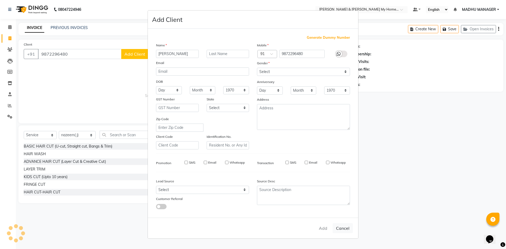
select select
checkbox input "false"
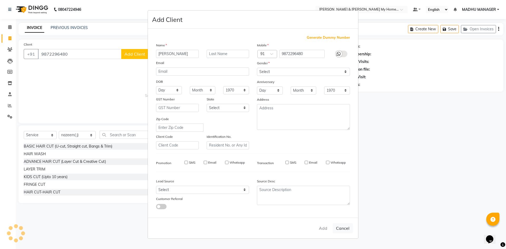
checkbox input "false"
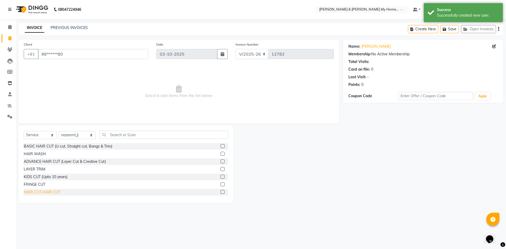
click at [43, 194] on div "HAIR CUT-HAIR CUT" at bounding box center [42, 193] width 37 height 6
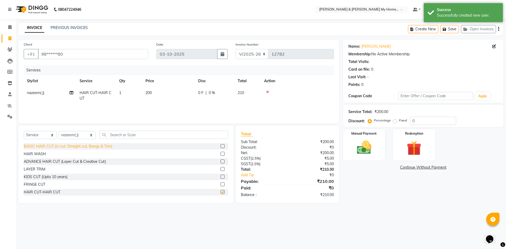
checkbox input "false"
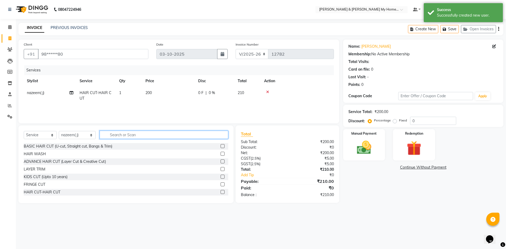
click at [114, 136] on input "text" at bounding box center [164, 135] width 129 height 8
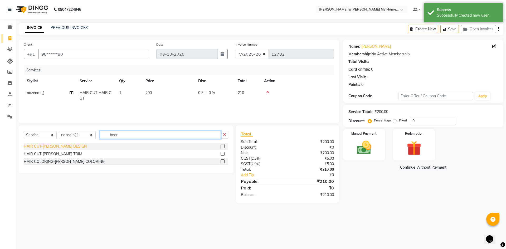
type input "bear"
click at [66, 147] on div "HAIR CUT-BEARD DESIGN" at bounding box center [55, 147] width 63 height 6
checkbox input "false"
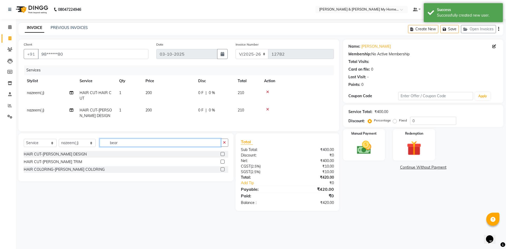
drag, startPoint x: 117, startPoint y: 144, endPoint x: 4, endPoint y: 146, distance: 112.9
click at [28, 148] on div "Select Service Product Membership Package Voucher Prepaid Gift Card Select Styl…" at bounding box center [126, 145] width 205 height 12
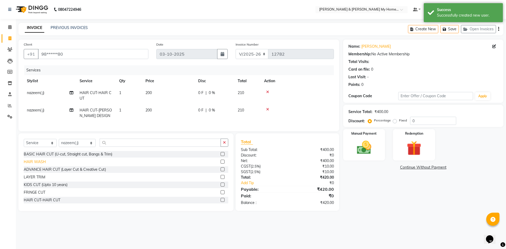
click at [37, 165] on div "HAIR WASH" at bounding box center [35, 162] width 22 height 6
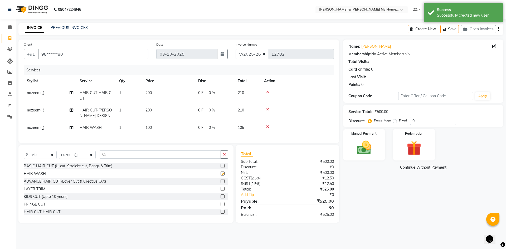
checkbox input "false"
click at [387, 221] on div "Name: Nikith Membership: No Active Membership Total Visits: Card on file: 0 Las…" at bounding box center [425, 132] width 164 height 184
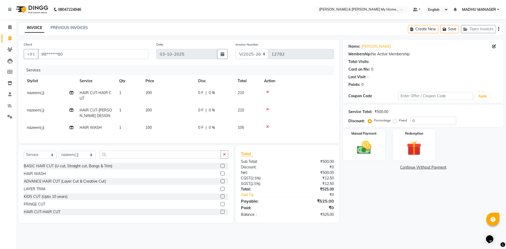
click at [368, 194] on div "Name: Nikith Membership: No Active Membership Total Visits: Card on file: 0 Las…" at bounding box center [425, 132] width 164 height 184
click at [364, 150] on img at bounding box center [364, 147] width 25 height 17
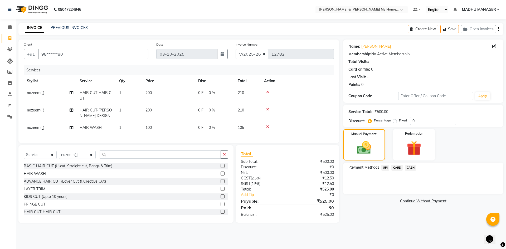
click at [385, 167] on span "UPI" at bounding box center [386, 168] width 8 height 6
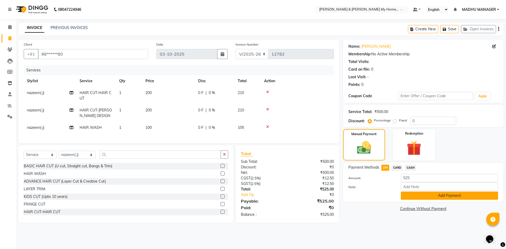
click at [451, 197] on button "Add Payment" at bounding box center [449, 196] width 97 height 8
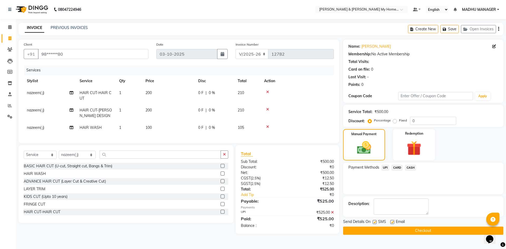
click at [426, 229] on button "Checkout" at bounding box center [423, 231] width 160 height 8
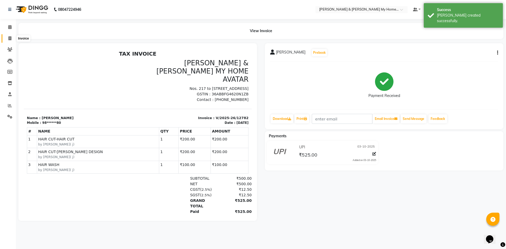
click at [8, 39] on icon at bounding box center [9, 38] width 3 height 4
select select "service"
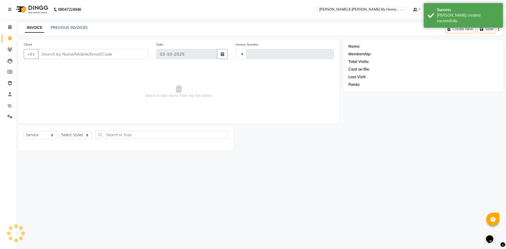
type input "12783"
select select "8193"
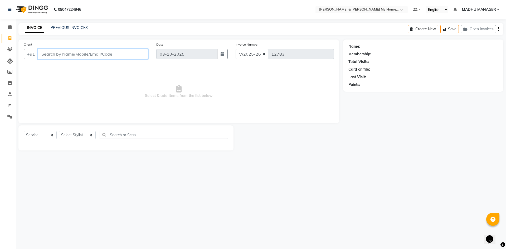
click at [66, 53] on input "Client" at bounding box center [93, 54] width 110 height 10
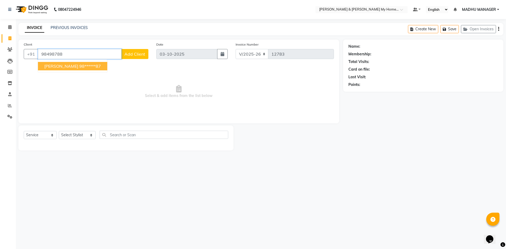
click at [68, 66] on span "krishna reddy" at bounding box center [61, 66] width 34 height 5
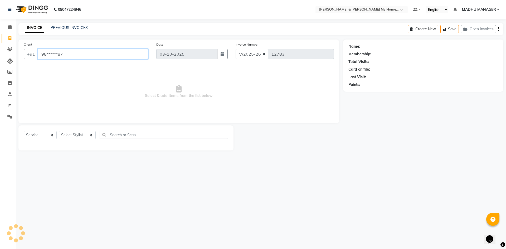
type input "98******87"
click at [302, 167] on div "08047224946 Select Location × Toni & Guy My Home Avatar, Rajendranagar Default …" at bounding box center [253, 124] width 506 height 249
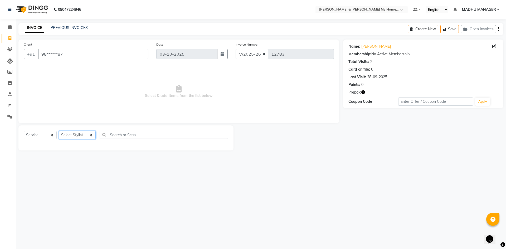
click at [75, 134] on select "Select Stylist Aarti Aarti Beauty Akanksha Beauty akanksha Nail ALKA Ankitha ES…" at bounding box center [77, 135] width 37 height 8
select select "77261"
click at [59, 131] on select "Select Stylist Aarti Aarti Beauty Akanksha Beauty akanksha Nail ALKA Ankitha ES…" at bounding box center [77, 135] width 37 height 8
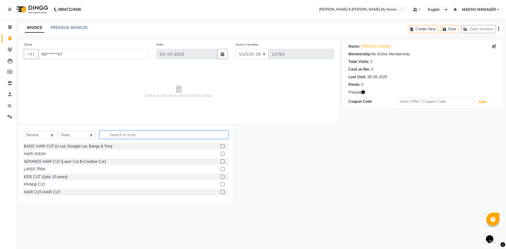
click at [111, 133] on input "text" at bounding box center [164, 135] width 129 height 8
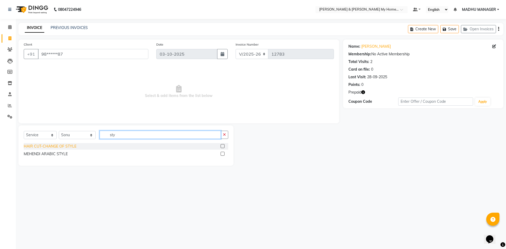
type input "sty"
click at [65, 145] on div "HAIR CUT-CHANGE OF STYLE" at bounding box center [50, 147] width 53 height 6
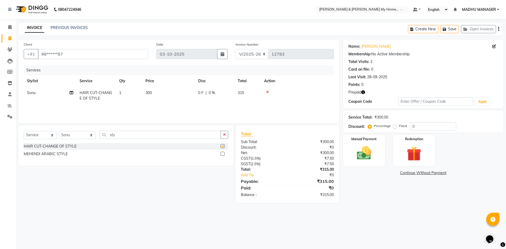
checkbox input "false"
click at [73, 55] on input "98******87" at bounding box center [93, 54] width 110 height 10
drag, startPoint x: 78, startPoint y: 53, endPoint x: 0, endPoint y: 47, distance: 78.6
click at [0, 49] on app-home "08047224946 Select Location × Toni & Guy My Home Avatar, Rajendranagar Default …" at bounding box center [253, 105] width 506 height 211
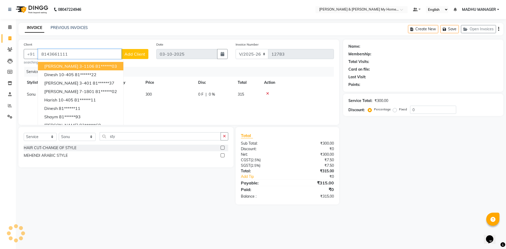
type input "8143661111"
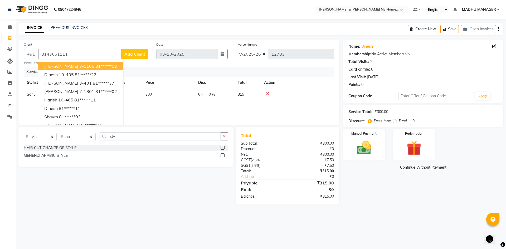
click at [385, 193] on div "Name: Dinesh Membership: No Active Membership Total Visits: 2 Card on file: 0 L…" at bounding box center [425, 122] width 164 height 165
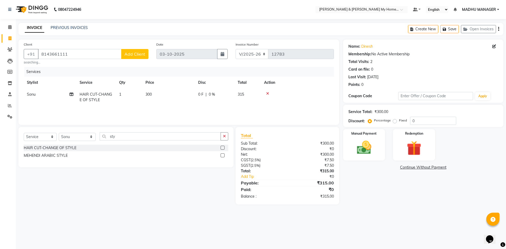
click at [361, 220] on div "08047224946 Select Location × Toni & Guy My Home Avatar, Rajendranagar Default …" at bounding box center [253, 124] width 506 height 249
click at [361, 151] on img at bounding box center [364, 147] width 25 height 17
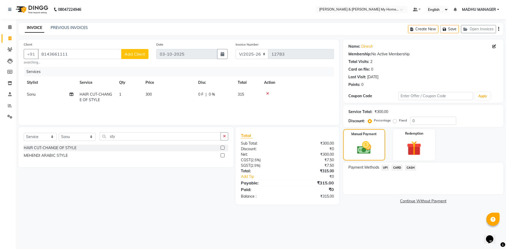
click at [384, 169] on span "UPI" at bounding box center [386, 168] width 8 height 6
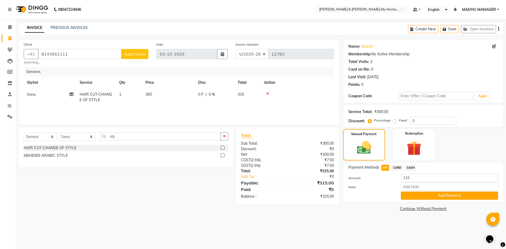
click at [417, 191] on div "Note:" at bounding box center [424, 187] width 158 height 9
click at [422, 202] on div "Name: Dinesh Membership: No Active Membership Total Visits: 2 Card on file: 0 L…" at bounding box center [425, 126] width 164 height 173
click at [422, 196] on button "Add Payment" at bounding box center [449, 196] width 97 height 8
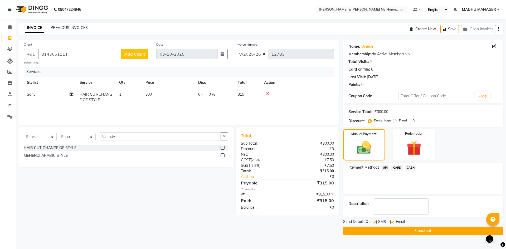
click at [426, 229] on button "Checkout" at bounding box center [423, 231] width 160 height 8
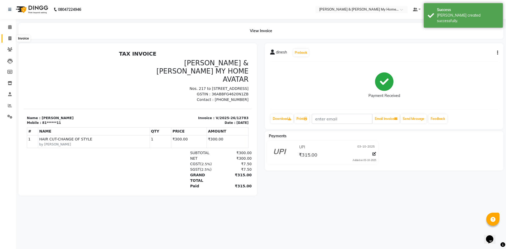
click at [10, 38] on icon at bounding box center [9, 38] width 3 height 4
select select "service"
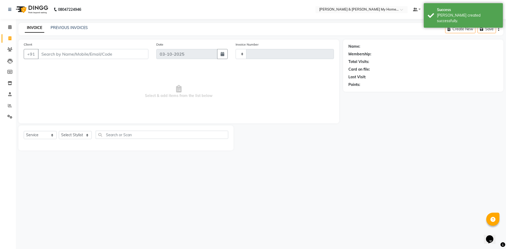
type input "12784"
select select "8193"
click at [9, 36] on icon at bounding box center [9, 38] width 3 height 4
select select "8193"
select select "service"
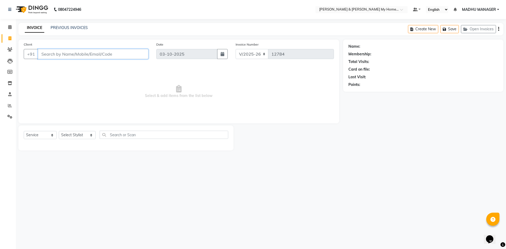
paste input "4-2204"
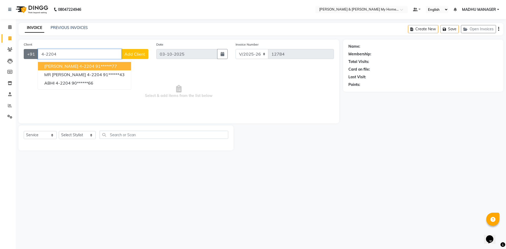
drag, startPoint x: 64, startPoint y: 54, endPoint x: 34, endPoint y: 55, distance: 29.3
click at [34, 55] on div "+91 4-2204 Abhishake 4-2204 91******77 MR RANI 4-2204 91******43 ABHI 4-2204 90…" at bounding box center [86, 54] width 125 height 10
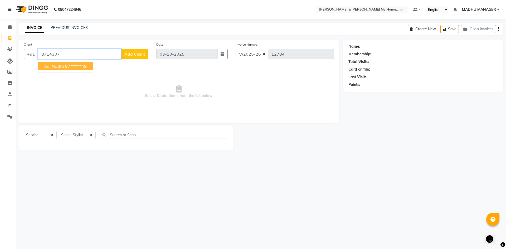
click at [72, 65] on ngb-highlight "87******49" at bounding box center [76, 66] width 22 height 5
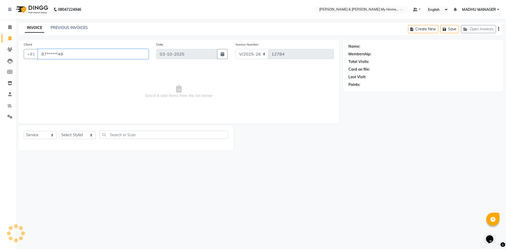
type input "87******49"
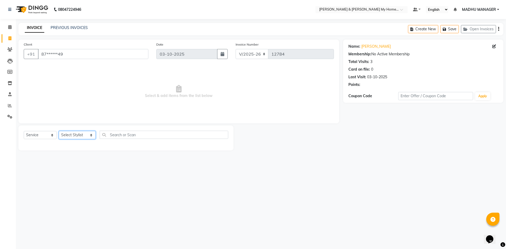
click at [80, 135] on select "Select Stylist Aarti Aarti Beauty Akanksha Beauty akanksha Nail ALKA Ankitha ES…" at bounding box center [77, 135] width 37 height 8
select select "92042"
click at [59, 131] on select "Select Stylist Aarti Aarti Beauty Akanksha Beauty akanksha Nail ALKA Ankitha ES…" at bounding box center [77, 135] width 37 height 8
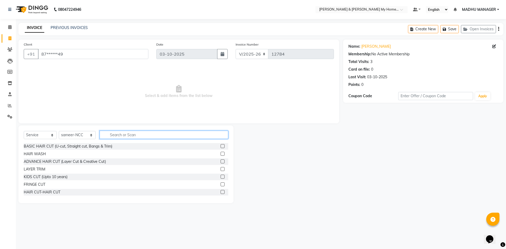
click at [114, 136] on input "text" at bounding box center [164, 135] width 129 height 8
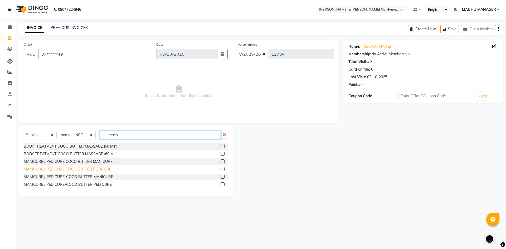
type input "coco"
click at [107, 170] on div "MANICURE / PEDICURE COCO BUTTER PEDICURE" at bounding box center [68, 170] width 88 height 6
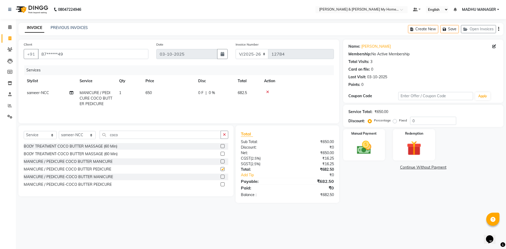
checkbox input "false"
click at [150, 90] on td "650" at bounding box center [168, 98] width 53 height 23
select select "92042"
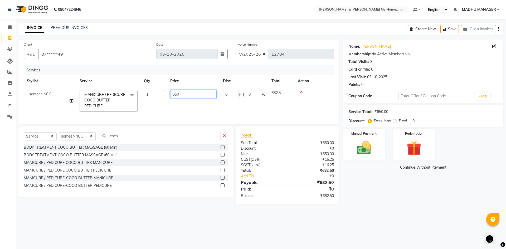
drag, startPoint x: 185, startPoint y: 92, endPoint x: 138, endPoint y: 90, distance: 46.7
click at [138, 90] on tr "Aarti Aarti Beauty Akanksha Beauty akanksha Nail ALKA Ankitha ESHWAR gourav-new…" at bounding box center [179, 101] width 310 height 28
type input "750"
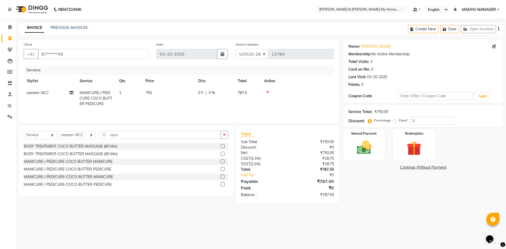
click at [389, 190] on div "Name: Sai Nadth Membership: No Active Membership Total Visits: 3 Card on file: …" at bounding box center [425, 121] width 164 height 163
click at [365, 148] on img at bounding box center [364, 147] width 25 height 17
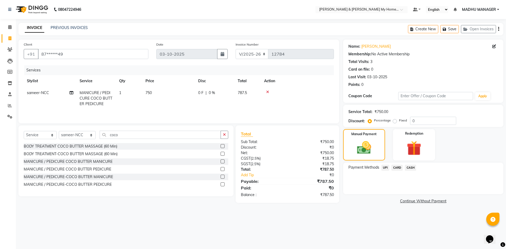
click at [385, 167] on span "UPI" at bounding box center [386, 168] width 8 height 6
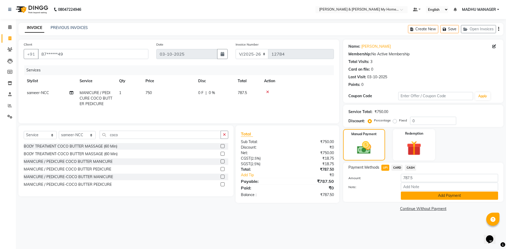
click at [416, 196] on button "Add Payment" at bounding box center [449, 196] width 97 height 8
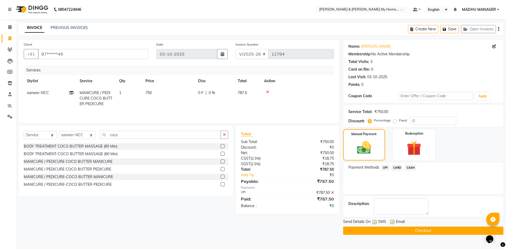
click at [421, 227] on button "Checkout" at bounding box center [423, 231] width 160 height 8
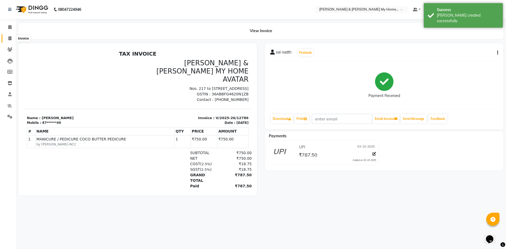
click at [8, 39] on icon at bounding box center [9, 38] width 3 height 4
select select "8193"
select select "service"
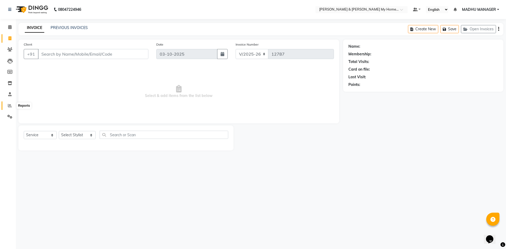
click at [11, 105] on icon at bounding box center [10, 106] width 4 height 4
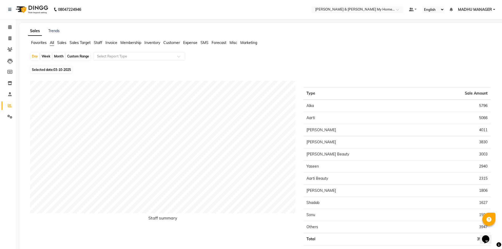
click at [79, 58] on div "Custom Range" at bounding box center [78, 56] width 25 height 7
select select "10"
select select "2025"
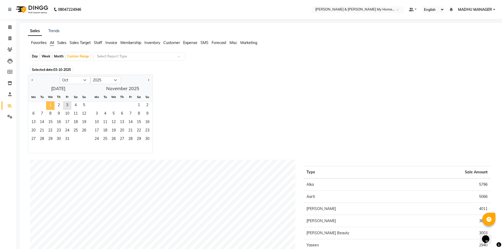
click at [52, 104] on span "1" at bounding box center [50, 106] width 8 height 8
drag, startPoint x: 66, startPoint y: 105, endPoint x: 79, endPoint y: 101, distance: 13.3
click at [67, 105] on span "3" at bounding box center [67, 106] width 8 height 8
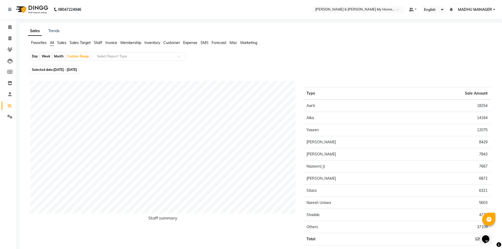
click at [98, 40] on span "Staff" at bounding box center [98, 42] width 8 height 5
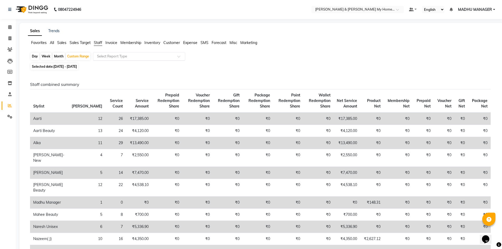
click at [115, 56] on input "text" at bounding box center [134, 56] width 76 height 5
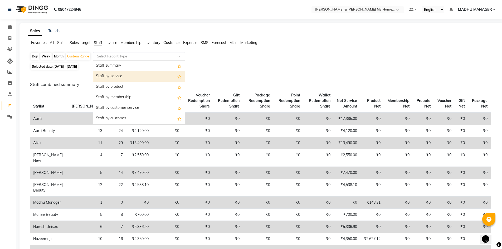
click at [121, 75] on div "Staff by service" at bounding box center [139, 76] width 92 height 11
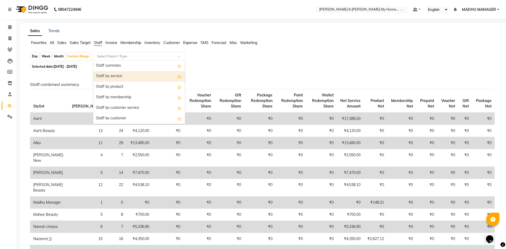
select select "csv"
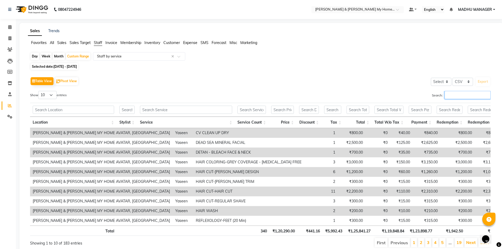
click at [450, 93] on input "Search:" at bounding box center [468, 95] width 46 height 8
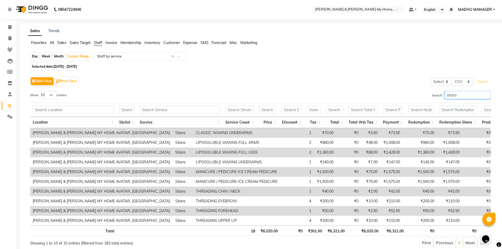
type input "sitara"
click at [155, 110] on input "text" at bounding box center [180, 110] width 80 height 8
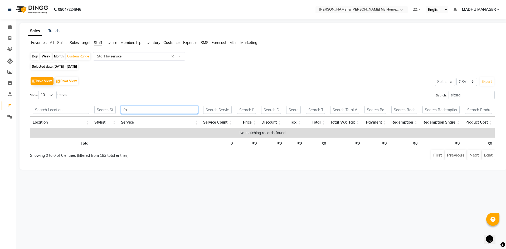
type input "f"
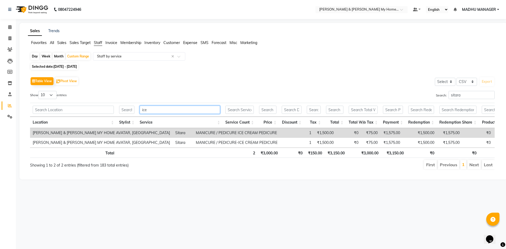
type input "ice"
click at [491, 94] on input "sitara" at bounding box center [472, 95] width 46 height 8
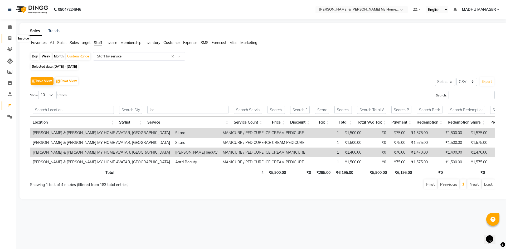
click at [10, 37] on icon at bounding box center [9, 38] width 3 height 4
select select "service"
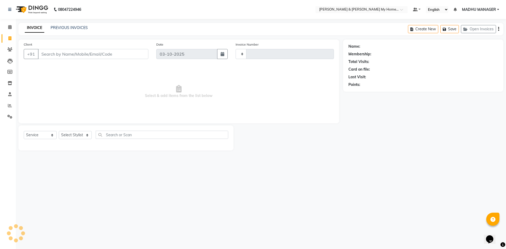
type input "12789"
select select "8193"
click at [64, 137] on select "Select Stylist Aarti Aarti Beauty Akanksha Beauty akanksha Nail ALKA Ankitha ES…" at bounding box center [77, 135] width 37 height 8
select select "91904"
click at [59, 131] on select "Select Stylist Aarti Aarti Beauty Akanksha Beauty akanksha Nail ALKA Ankitha ES…" at bounding box center [77, 135] width 37 height 8
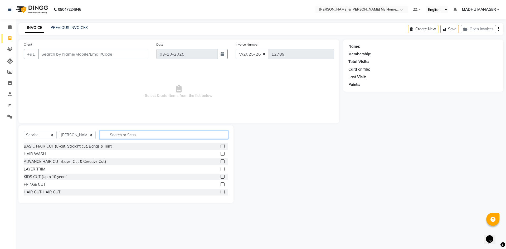
click at [109, 133] on input "text" at bounding box center [164, 135] width 129 height 8
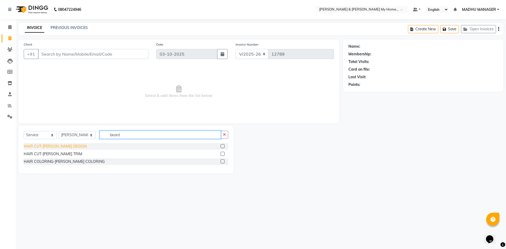
type input "beard"
click at [66, 146] on div "HAIR CUT-[PERSON_NAME] DESIGN" at bounding box center [55, 147] width 63 height 6
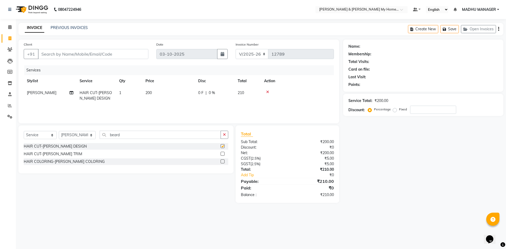
checkbox input "false"
click at [62, 49] on input "Client" at bounding box center [93, 54] width 110 height 10
click at [59, 57] on input "Client" at bounding box center [93, 54] width 110 height 10
type input "9"
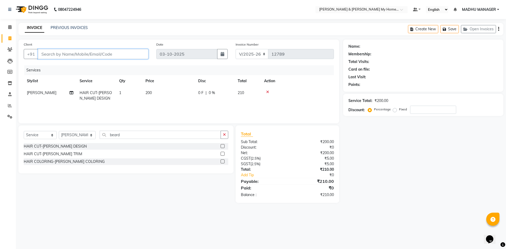
type input "0"
click at [57, 66] on ngb-highlight "90******51" at bounding box center [63, 66] width 22 height 5
type input "90******51"
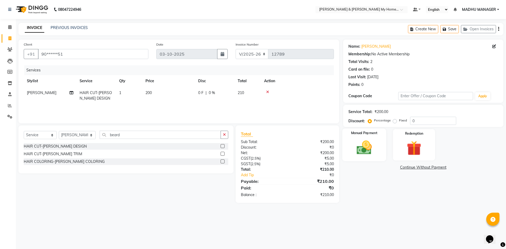
click at [352, 142] on img at bounding box center [364, 147] width 25 height 17
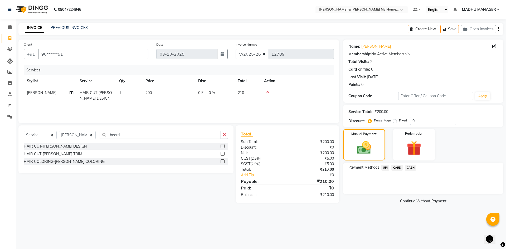
click at [384, 166] on span "UPI" at bounding box center [386, 168] width 8 height 6
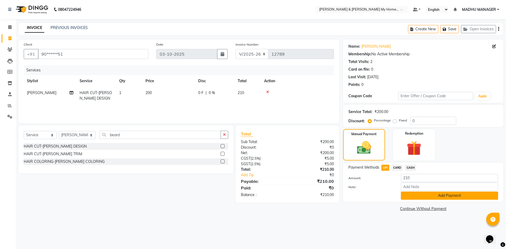
click at [413, 194] on button "Add Payment" at bounding box center [449, 196] width 97 height 8
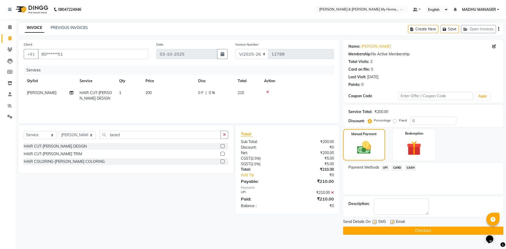
click at [419, 227] on button "Checkout" at bounding box center [423, 231] width 160 height 8
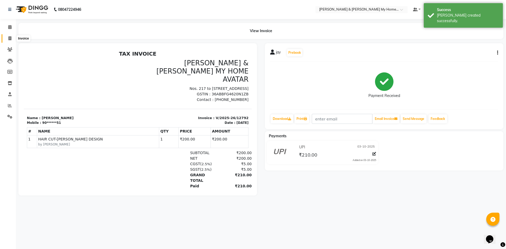
click at [10, 38] on icon at bounding box center [9, 38] width 3 height 4
select select "service"
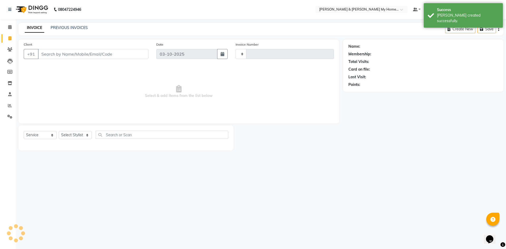
type input "12793"
select select "8193"
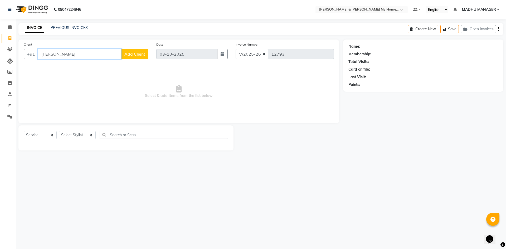
click at [56, 53] on input "krishnareddy" at bounding box center [80, 54] width 84 height 10
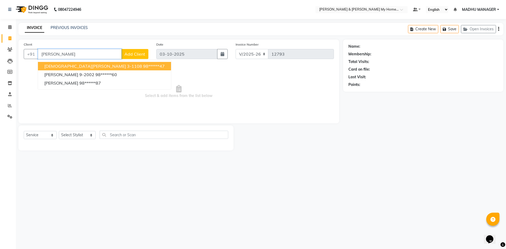
click at [88, 68] on span "krishna reddy 3-1108" at bounding box center [93, 66] width 98 height 5
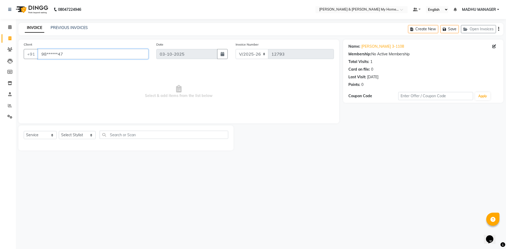
click at [69, 55] on input "98******47" at bounding box center [93, 54] width 110 height 10
drag, startPoint x: 71, startPoint y: 56, endPoint x: 0, endPoint y: 55, distance: 71.5
click at [0, 55] on app-home "08047224946 Select Location × Toni & Guy My Home Avatar, Rajendranagar Default …" at bounding box center [253, 79] width 506 height 158
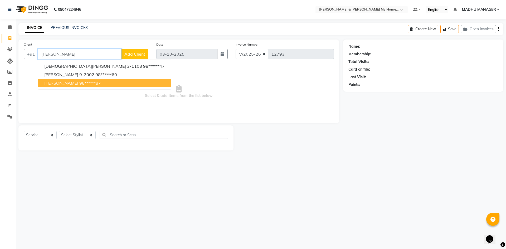
click at [44, 83] on button "krishna reddy 98******87" at bounding box center [104, 83] width 133 height 8
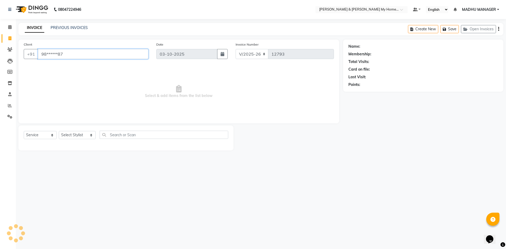
type input "98******87"
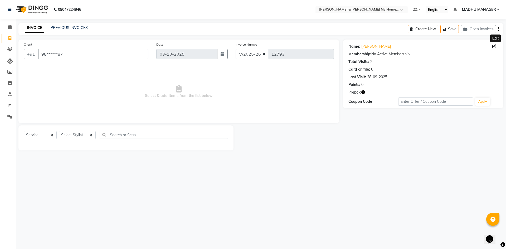
click at [496, 46] on icon at bounding box center [494, 47] width 4 height 4
select select "male"
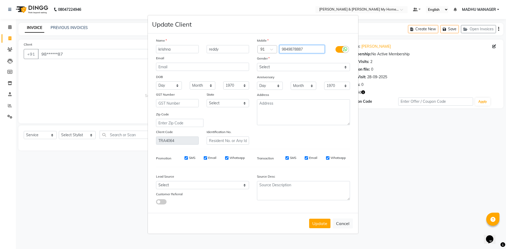
drag, startPoint x: 297, startPoint y: 50, endPoint x: 225, endPoint y: 50, distance: 71.7
click at [225, 50] on div "Name krishna reddy Email DOB Day 01 02 03 04 05 06 07 08 09 10 11 12 13 14 15 1…" at bounding box center [253, 91] width 202 height 107
click at [349, 223] on button "Cancel" at bounding box center [343, 224] width 20 height 10
select select
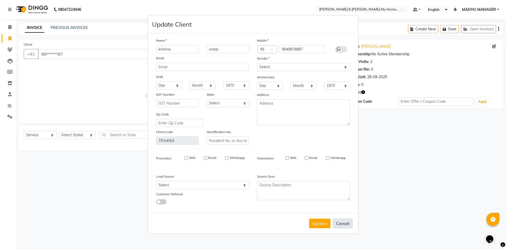
select select
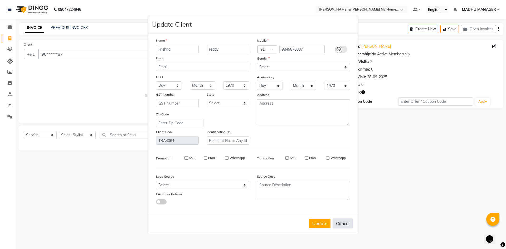
checkbox input "false"
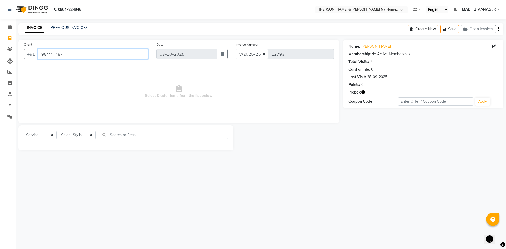
drag, startPoint x: 33, startPoint y: 49, endPoint x: 22, endPoint y: 47, distance: 11.2
click at [22, 47] on div "Client +91 98******87" at bounding box center [86, 53] width 133 height 22
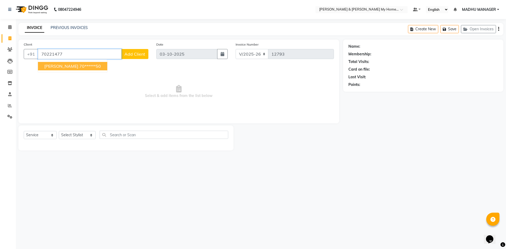
click at [54, 65] on span "rishab" at bounding box center [61, 66] width 34 height 5
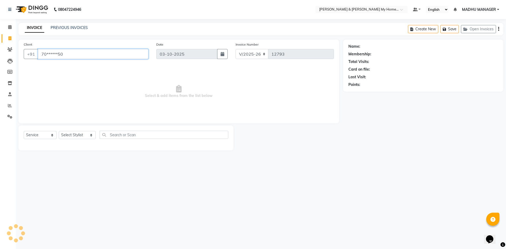
type input "70******50"
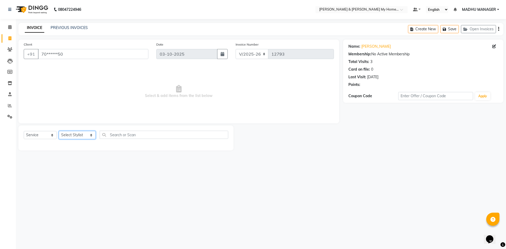
click at [76, 134] on select "Select Stylist Aarti Aarti [PERSON_NAME] Beauty [PERSON_NAME] Nail [PERSON_NAME…" at bounding box center [77, 135] width 37 height 8
select select "77257"
click at [59, 131] on select "Select Stylist Aarti Aarti [PERSON_NAME] Beauty [PERSON_NAME] Nail [PERSON_NAME…" at bounding box center [77, 135] width 37 height 8
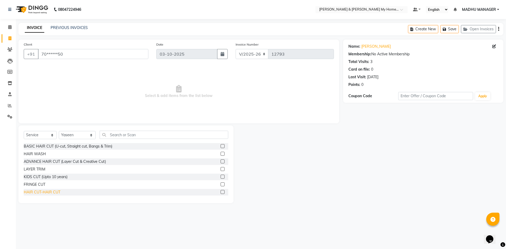
click at [53, 191] on div "HAIR CUT-HAIR CUT" at bounding box center [42, 193] width 37 height 6
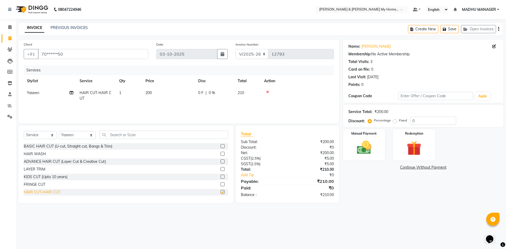
checkbox input "false"
click at [385, 208] on main "INVOICE PREVIOUS INVOICES Create New Save Open Invoices Client +91 70******50 D…" at bounding box center [261, 117] width 490 height 188
click at [365, 154] on img at bounding box center [364, 147] width 25 height 17
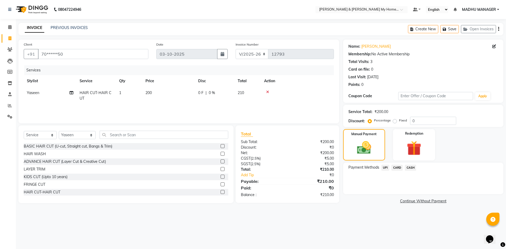
click at [383, 169] on span "UPI" at bounding box center [386, 168] width 8 height 6
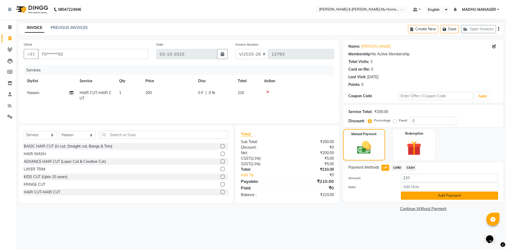
click at [422, 198] on button "Add Payment" at bounding box center [449, 196] width 97 height 8
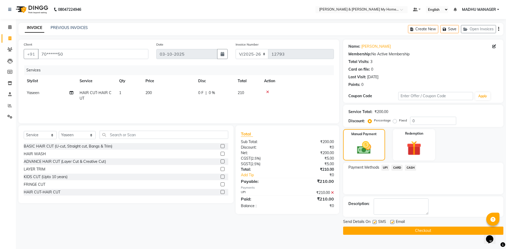
click at [424, 230] on button "Checkout" at bounding box center [423, 231] width 160 height 8
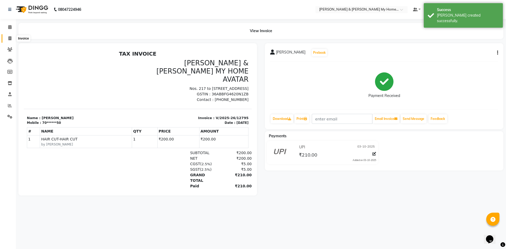
click at [10, 39] on icon at bounding box center [9, 38] width 3 height 4
select select "8193"
select select "service"
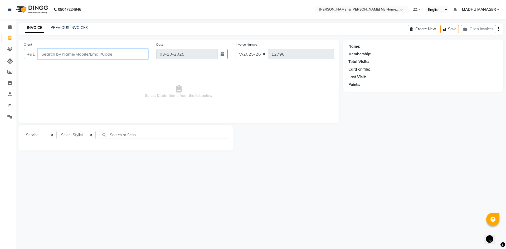
paste input "10-604"
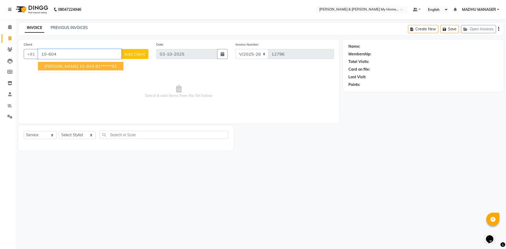
click at [95, 67] on ngb-highlight "81******91" at bounding box center [106, 66] width 22 height 5
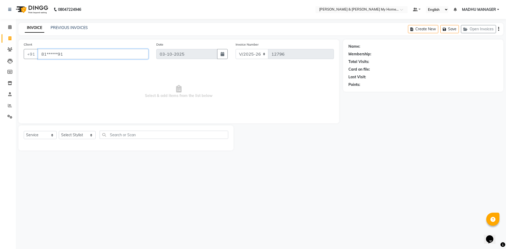
type input "81******91"
click at [68, 135] on select "Select Stylist Aarti Aarti [PERSON_NAME] Beauty [PERSON_NAME] Nail [PERSON_NAME…" at bounding box center [77, 135] width 37 height 8
select select "92042"
click at [59, 131] on select "Select Stylist Aarti Aarti [PERSON_NAME] Beauty [PERSON_NAME] Nail [PERSON_NAME…" at bounding box center [77, 135] width 37 height 8
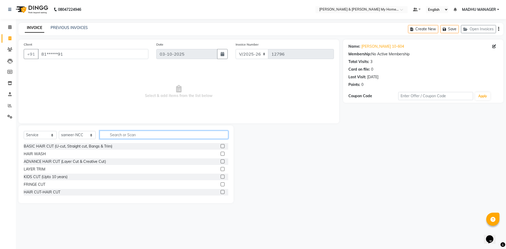
click at [114, 134] on input "text" at bounding box center [164, 135] width 129 height 8
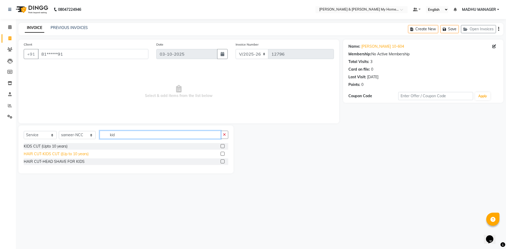
type input "kid"
click at [73, 155] on div "HAIR CUT-KIDS CUT ((Up to 10 years)" at bounding box center [56, 154] width 65 height 6
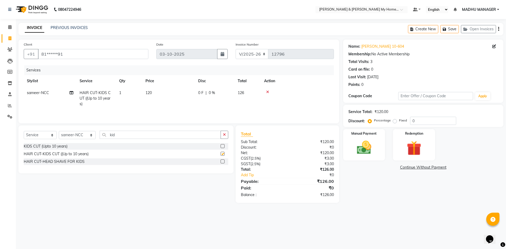
checkbox input "false"
click at [82, 134] on select "Select Stylist Aarti Aarti [PERSON_NAME] Beauty [PERSON_NAME] Nail [PERSON_NAME…" at bounding box center [77, 135] width 37 height 8
select select "77258"
click at [59, 131] on select "Select Stylist Aarti Aarti [PERSON_NAME] Beauty [PERSON_NAME] Nail [PERSON_NAME…" at bounding box center [77, 135] width 37 height 8
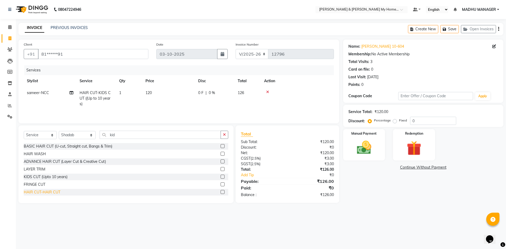
click at [50, 191] on div "HAIR CUT-HAIR CUT" at bounding box center [42, 193] width 37 height 6
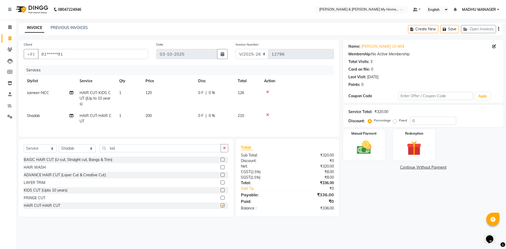
checkbox input "false"
click at [376, 172] on div "Name: Sathish 10-604 Membership: No Active Membership Total Visits: 3 Card on f…" at bounding box center [425, 128] width 164 height 177
click at [364, 153] on img at bounding box center [364, 147] width 25 height 17
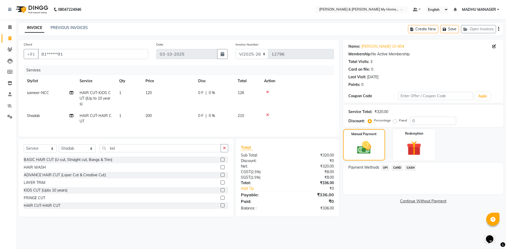
click at [398, 167] on span "CARD" at bounding box center [397, 168] width 11 height 6
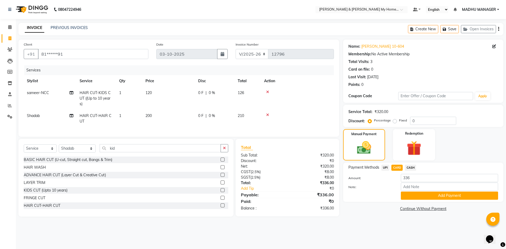
click at [418, 195] on button "Add Payment" at bounding box center [449, 196] width 97 height 8
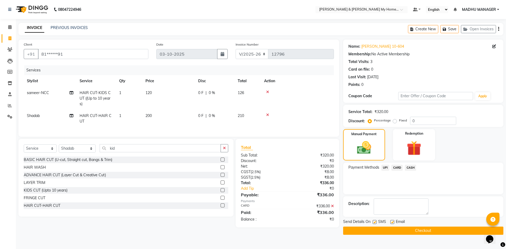
click at [415, 231] on button "Checkout" at bounding box center [423, 231] width 160 height 8
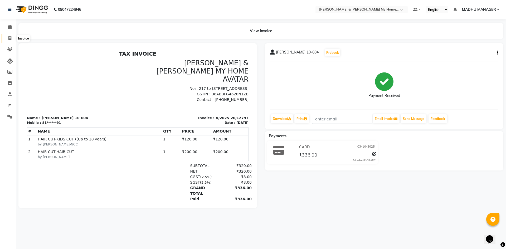
click at [11, 40] on icon at bounding box center [9, 38] width 3 height 4
select select "service"
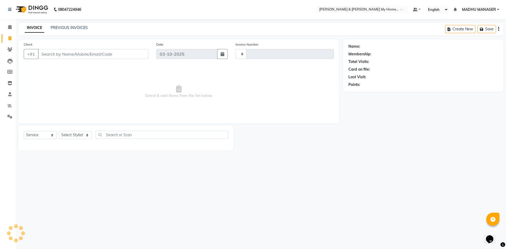
type input "12799"
select select "8193"
click at [75, 134] on select "Select Stylist Aarti Aarti [PERSON_NAME] Beauty [PERSON_NAME] Nail [PERSON_NAME…" at bounding box center [77, 135] width 37 height 8
select select "77261"
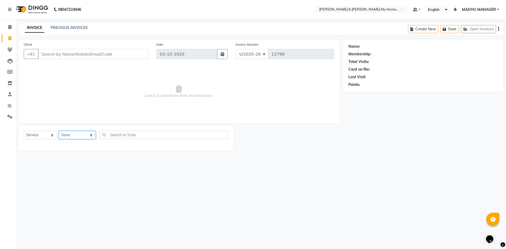
click at [59, 131] on select "Select Stylist Aarti Aarti [PERSON_NAME] Beauty [PERSON_NAME] Nail [PERSON_NAME…" at bounding box center [77, 135] width 37 height 8
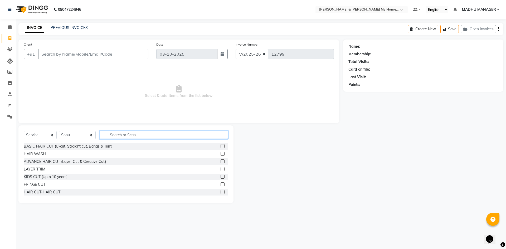
click at [114, 134] on input "text" at bounding box center [164, 135] width 129 height 8
type input "trim"
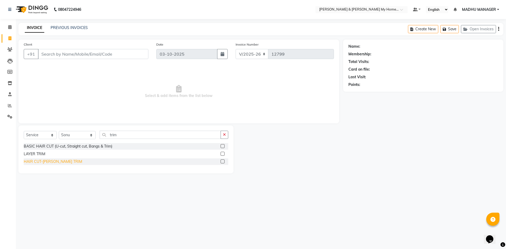
click at [63, 161] on div "HAIR CUT-[PERSON_NAME] TRIM" at bounding box center [53, 162] width 59 height 6
checkbox input "false"
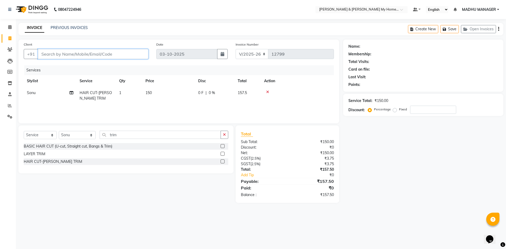
click at [71, 56] on input "Client" at bounding box center [93, 54] width 110 height 10
click at [59, 56] on input "Client" at bounding box center [93, 54] width 110 height 10
type input "8"
type input "0"
type input "8790713737"
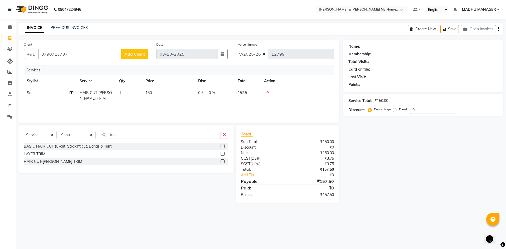
click at [137, 55] on span "Add Client" at bounding box center [134, 53] width 21 height 5
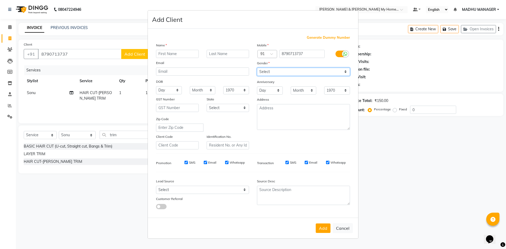
click at [283, 74] on select "Select [DEMOGRAPHIC_DATA] [DEMOGRAPHIC_DATA] Other Prefer Not To Say" at bounding box center [303, 72] width 93 height 8
select select "male"
click at [257, 68] on select "Select [DEMOGRAPHIC_DATA] [DEMOGRAPHIC_DATA] Other Prefer Not To Say" at bounding box center [303, 72] width 93 height 8
click at [176, 54] on input "text" at bounding box center [177, 54] width 43 height 8
click at [345, 233] on button "Cancel" at bounding box center [343, 228] width 20 height 10
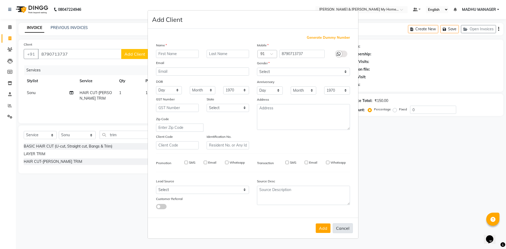
select select
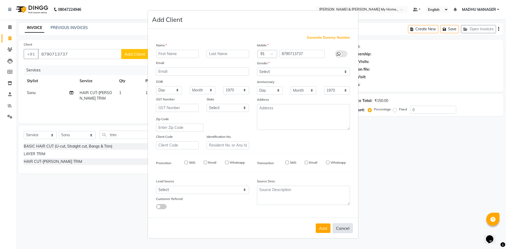
select select
checkbox input "false"
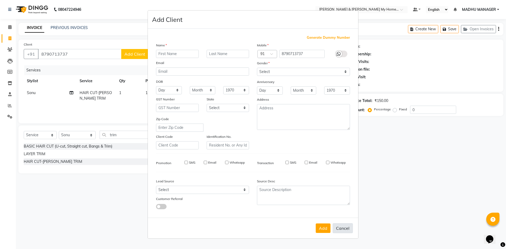
checkbox input "false"
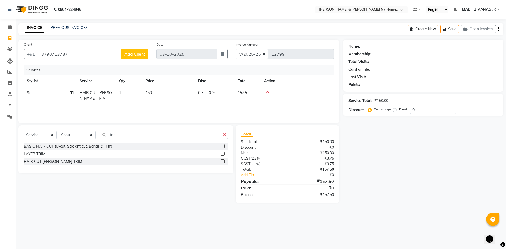
click at [128, 56] on span "Add Client" at bounding box center [134, 53] width 21 height 5
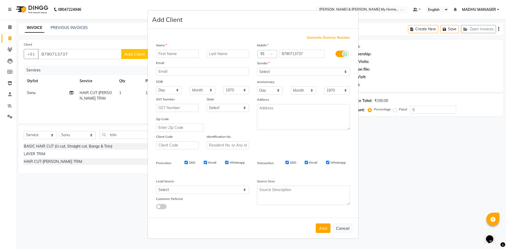
click at [177, 56] on input "text" at bounding box center [177, 54] width 43 height 8
click at [346, 233] on button "Cancel" at bounding box center [343, 228] width 20 height 10
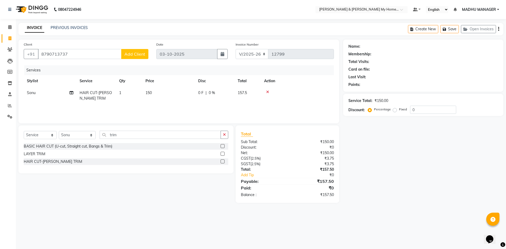
select select
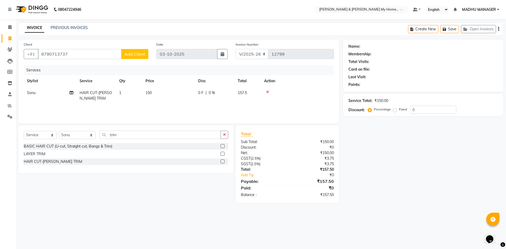
select select
checkbox input "false"
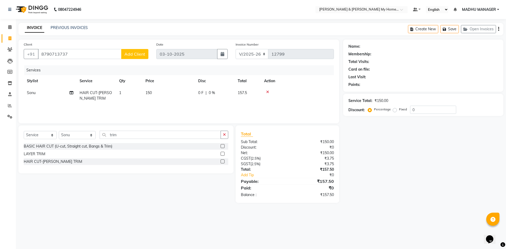
checkbox input "false"
click at [137, 57] on button "Add Client" at bounding box center [134, 54] width 27 height 10
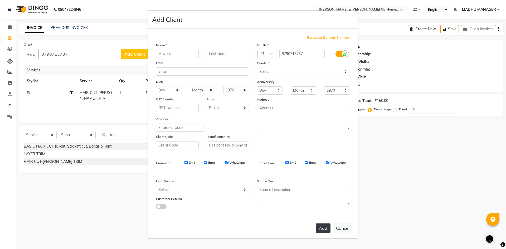
type input "Mayank"
click at [323, 228] on button "Add" at bounding box center [323, 228] width 15 height 9
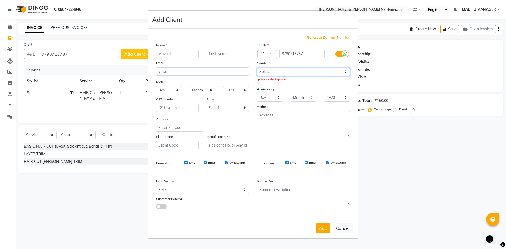
click at [263, 72] on select "Select [DEMOGRAPHIC_DATA] [DEMOGRAPHIC_DATA] Other Prefer Not To Say" at bounding box center [303, 72] width 93 height 8
select select "male"
click at [257, 68] on select "Select [DEMOGRAPHIC_DATA] [DEMOGRAPHIC_DATA] Other Prefer Not To Say" at bounding box center [303, 72] width 93 height 8
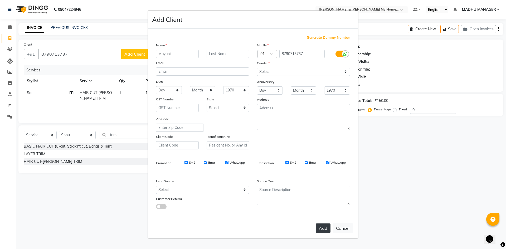
click at [320, 225] on button "Add" at bounding box center [323, 228] width 15 height 9
type input "87******37"
select select
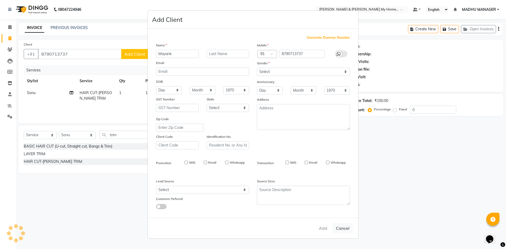
select select
checkbox input "false"
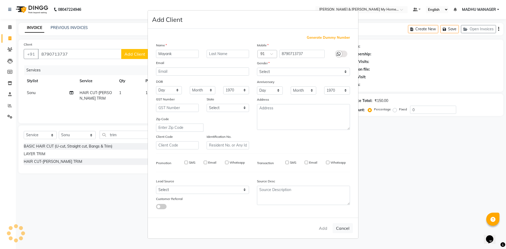
checkbox input "false"
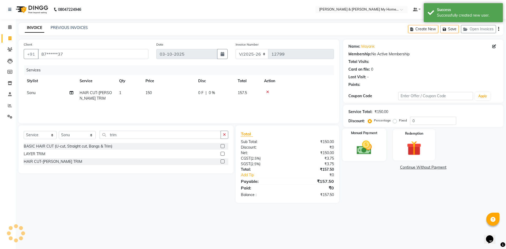
click at [366, 147] on img at bounding box center [364, 147] width 25 height 17
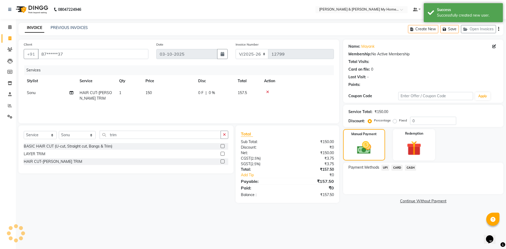
click at [384, 169] on span "UPI" at bounding box center [386, 168] width 8 height 6
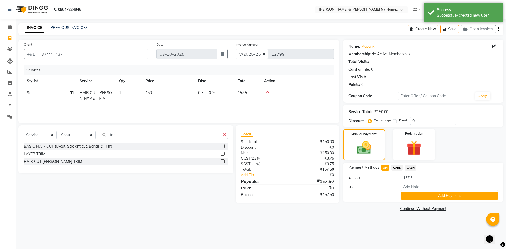
click at [413, 200] on div "Payment Methods UPI CARD CASH Amount: 157.5 Note: Add Payment" at bounding box center [423, 182] width 160 height 39
click at [413, 198] on button "Add Payment" at bounding box center [449, 196] width 97 height 8
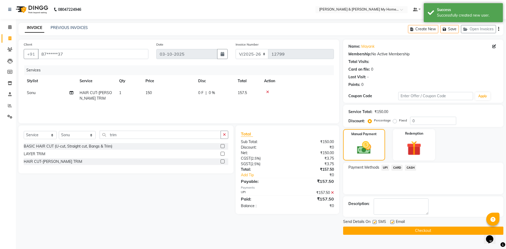
click at [416, 223] on div "Send Details On SMS Email" at bounding box center [423, 222] width 160 height 7
click at [418, 228] on button "Checkout" at bounding box center [423, 231] width 160 height 8
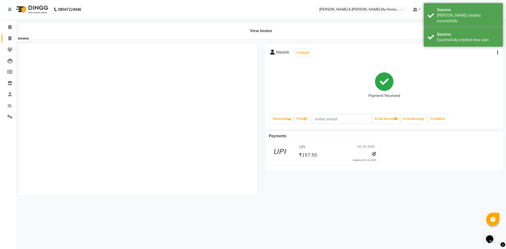
click at [10, 36] on icon at bounding box center [9, 38] width 3 height 4
select select "8193"
select select "service"
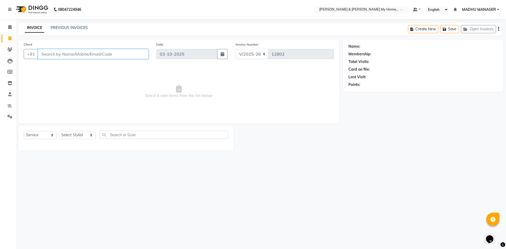
click at [65, 54] on input "Client" at bounding box center [93, 54] width 110 height 10
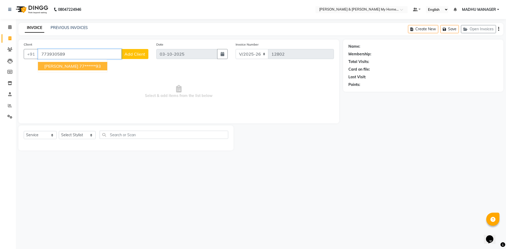
click at [79, 67] on ngb-highlight "77******93" at bounding box center [90, 66] width 22 height 5
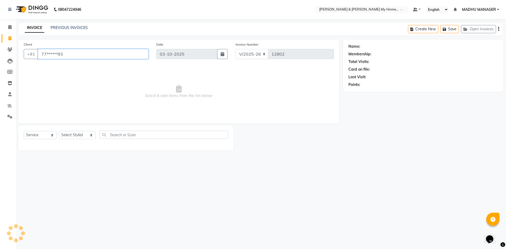
type input "77******93"
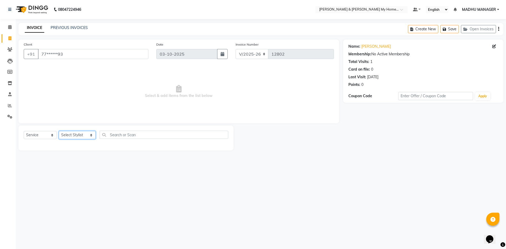
click at [78, 134] on select "Select Stylist Aarti Aarti [PERSON_NAME] Beauty [PERSON_NAME] Nail [PERSON_NAME…" at bounding box center [77, 135] width 37 height 8
select select "85313"
click at [59, 131] on select "Select Stylist Aarti Aarti [PERSON_NAME] Beauty [PERSON_NAME] Nail [PERSON_NAME…" at bounding box center [77, 135] width 37 height 8
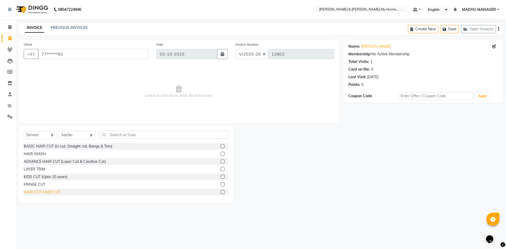
click at [53, 191] on div "HAIR CUT-HAIR CUT" at bounding box center [42, 193] width 37 height 6
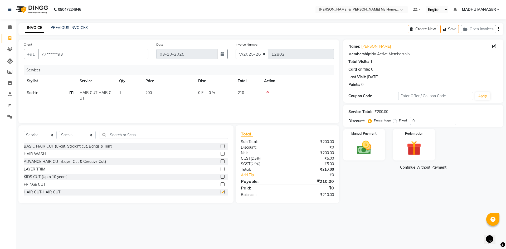
checkbox input "false"
click at [361, 148] on img at bounding box center [364, 147] width 25 height 17
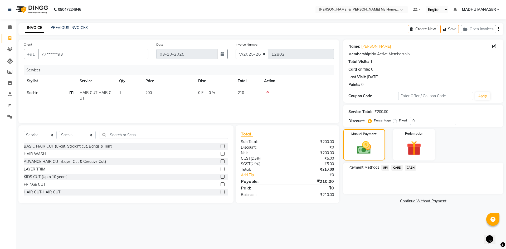
click at [384, 167] on span "UPI" at bounding box center [386, 168] width 8 height 6
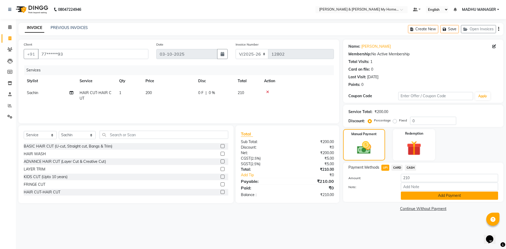
click at [447, 195] on button "Add Payment" at bounding box center [449, 196] width 97 height 8
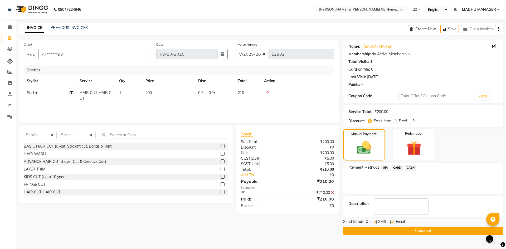
click at [435, 229] on button "Checkout" at bounding box center [423, 231] width 160 height 8
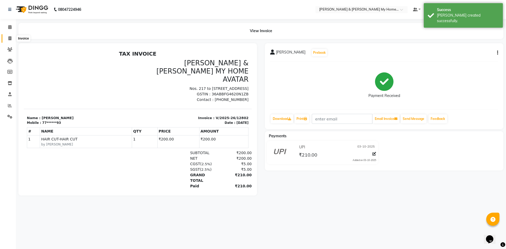
click at [9, 41] on span at bounding box center [9, 39] width 9 height 6
select select "8193"
select select "service"
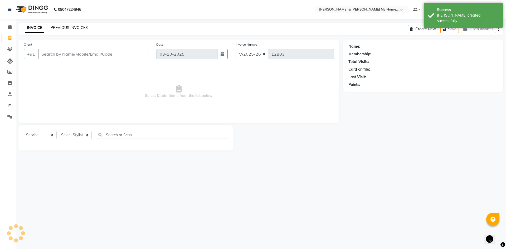
click at [77, 28] on link "PREVIOUS INVOICES" at bounding box center [69, 27] width 37 height 5
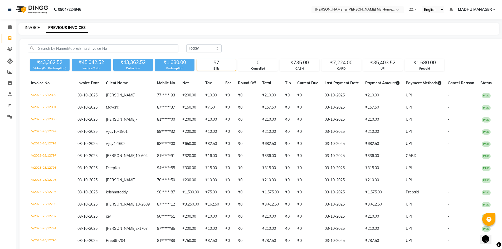
click at [32, 27] on link "INVOICE" at bounding box center [32, 27] width 15 height 5
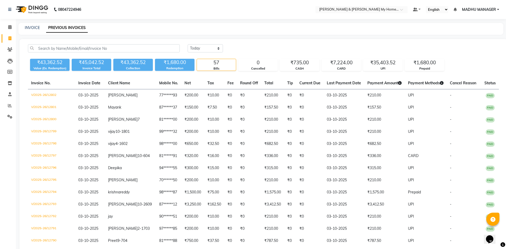
select select "8193"
select select "service"
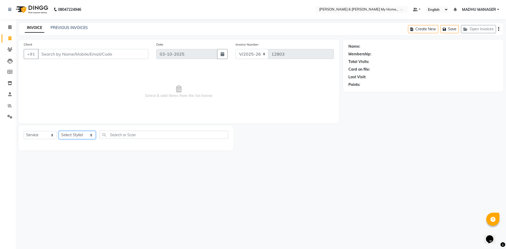
click at [69, 134] on select "Select Stylist Aarti Aarti [PERSON_NAME] Beauty [PERSON_NAME] Nail [PERSON_NAME…" at bounding box center [77, 135] width 37 height 8
select select "77284"
click at [59, 131] on select "Select Stylist Aarti Aarti [PERSON_NAME] Beauty [PERSON_NAME] Nail [PERSON_NAME…" at bounding box center [77, 135] width 37 height 8
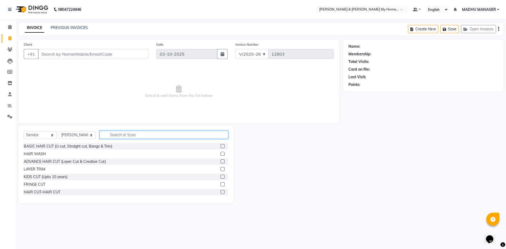
click at [109, 136] on input "text" at bounding box center [164, 135] width 129 height 8
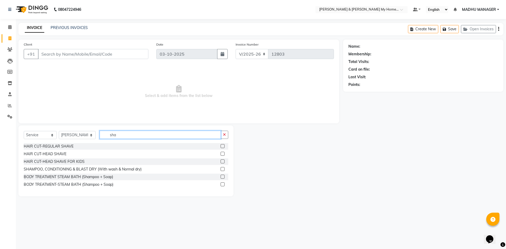
type input "sham"
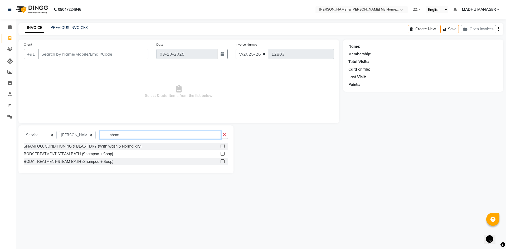
drag, startPoint x: 119, startPoint y: 137, endPoint x: 48, endPoint y: 137, distance: 70.7
click at [50, 138] on div "Select Service Product Membership Package Voucher Prepaid Gift Card Select Styl…" at bounding box center [126, 137] width 205 height 12
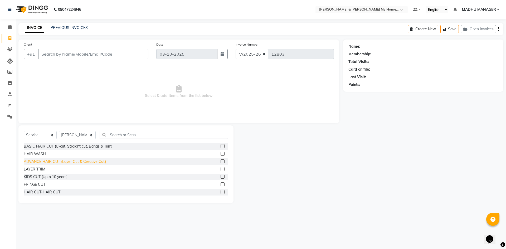
click at [60, 162] on div "ADVANCE HAIR CUT (Layer Cut & Creative Cut)" at bounding box center [65, 162] width 82 height 6
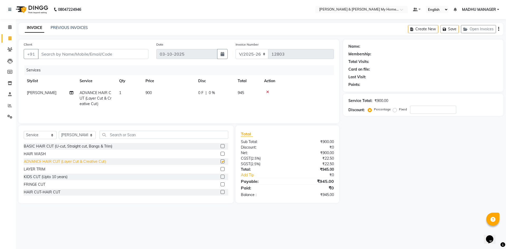
checkbox input "false"
click at [71, 56] on input "Client" at bounding box center [93, 54] width 110 height 10
click at [65, 54] on input "Client" at bounding box center [93, 54] width 110 height 10
type input "7"
type input "0"
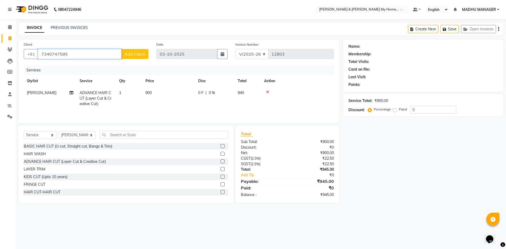
type input "7340747595"
click at [145, 54] on span "Add Client" at bounding box center [134, 53] width 21 height 5
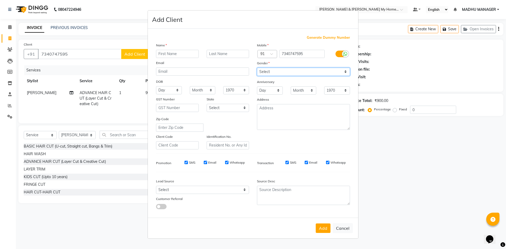
click at [278, 73] on select "Select [DEMOGRAPHIC_DATA] [DEMOGRAPHIC_DATA] Other Prefer Not To Say" at bounding box center [303, 72] width 93 height 8
select select "[DEMOGRAPHIC_DATA]"
click at [257, 68] on select "Select [DEMOGRAPHIC_DATA] [DEMOGRAPHIC_DATA] Other Prefer Not To Say" at bounding box center [303, 72] width 93 height 8
click at [173, 54] on input "text" at bounding box center [177, 54] width 43 height 8
type input "Palak"
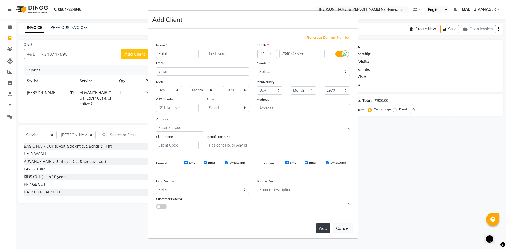
click at [317, 224] on button "Add" at bounding box center [323, 228] width 15 height 9
type input "73******95"
select select
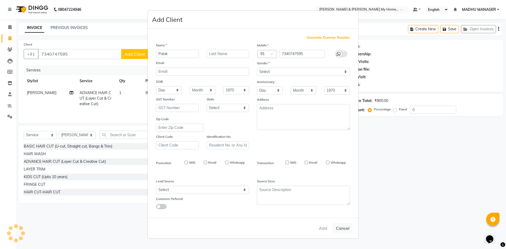
select select
checkbox input "false"
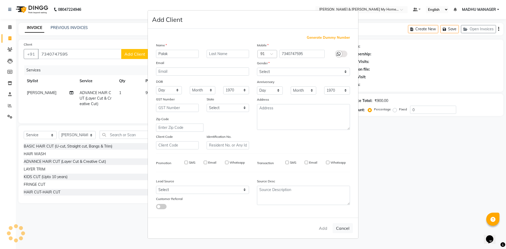
checkbox input "false"
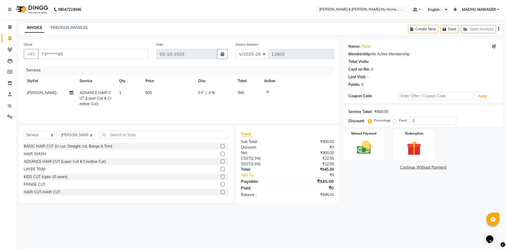
click at [268, 92] on icon at bounding box center [267, 92] width 3 height 4
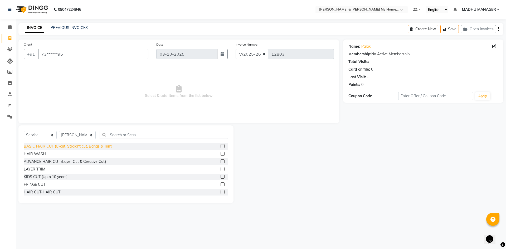
click at [55, 147] on div "BASIC HAIR CUT (U-cut, Straight cut, Bangs & Trim)" at bounding box center [68, 147] width 89 height 6
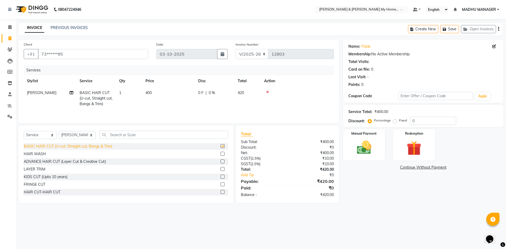
checkbox input "false"
click at [384, 215] on div "08047224946 Select Location × Toni & Guy My Home Avatar, Rajendranagar Default …" at bounding box center [253, 124] width 506 height 249
click at [379, 183] on div "Name: Palak Membership: No Active Membership Total Visits: Card on file: 0 Last…" at bounding box center [425, 122] width 164 height 164
click at [373, 148] on img at bounding box center [364, 147] width 25 height 17
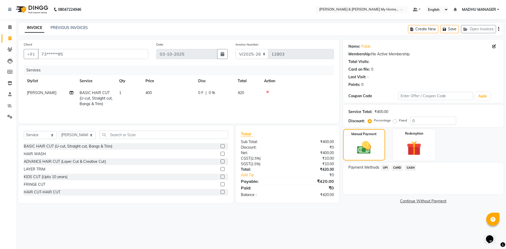
click at [383, 165] on span "UPI" at bounding box center [386, 168] width 8 height 6
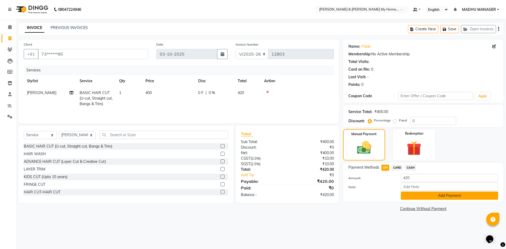
click at [420, 197] on button "Add Payment" at bounding box center [449, 196] width 97 height 8
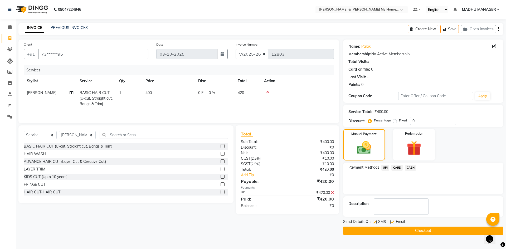
drag, startPoint x: 428, startPoint y: 226, endPoint x: 428, endPoint y: 229, distance: 2.6
click at [428, 226] on div "Send Details On SMS Email Checkout" at bounding box center [423, 227] width 160 height 16
click at [430, 236] on main "INVOICE PREVIOUS INVOICES Create New Save Open Invoices Client +91 73******95 D…" at bounding box center [261, 133] width 490 height 220
click at [429, 229] on button "Checkout" at bounding box center [423, 231] width 160 height 8
click at [415, 228] on button "Checkout" at bounding box center [423, 231] width 160 height 8
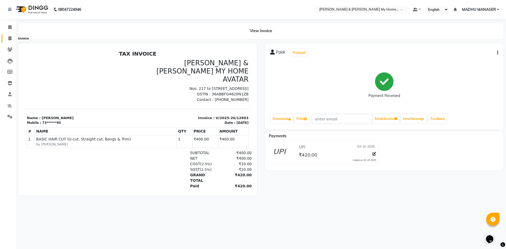
click at [11, 37] on icon at bounding box center [9, 38] width 3 height 4
select select "service"
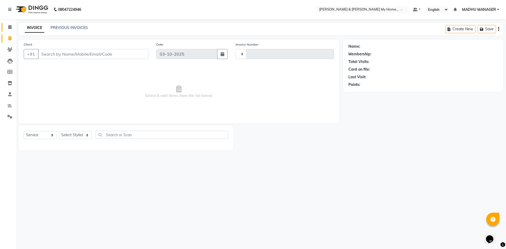
type input "12805"
select select "8193"
select select "service"
click at [49, 52] on input "Client" at bounding box center [93, 54] width 110 height 10
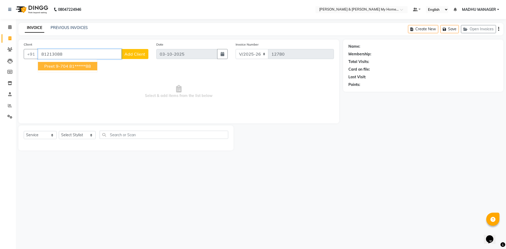
click at [61, 64] on span "Preet 9-704" at bounding box center [56, 66] width 24 height 5
type input "81******88"
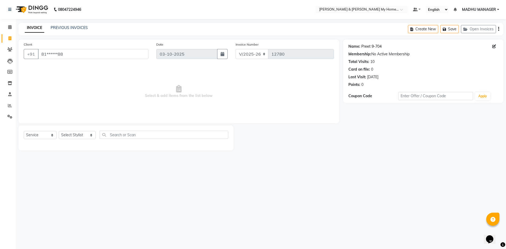
click at [370, 47] on link "Preet 9-704" at bounding box center [371, 47] width 20 height 6
click at [10, 37] on icon at bounding box center [9, 38] width 3 height 4
select select "service"
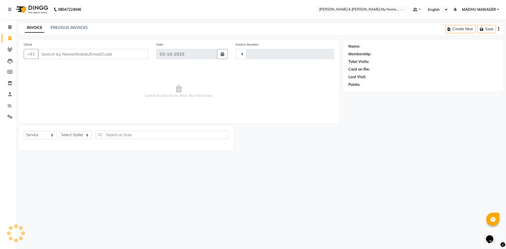
type input "12782"
select select "8193"
click at [131, 56] on input "Client" at bounding box center [93, 54] width 110 height 10
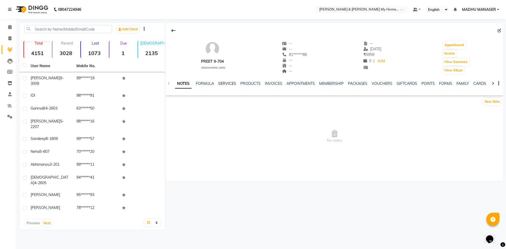
click at [230, 85] on link "SERVICES" at bounding box center [227, 83] width 18 height 5
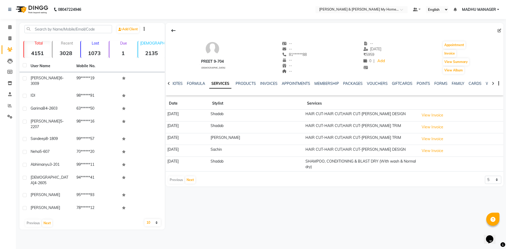
drag, startPoint x: 288, startPoint y: 179, endPoint x: 286, endPoint y: 183, distance: 5.0
click at [174, 32] on icon at bounding box center [173, 30] width 4 height 4
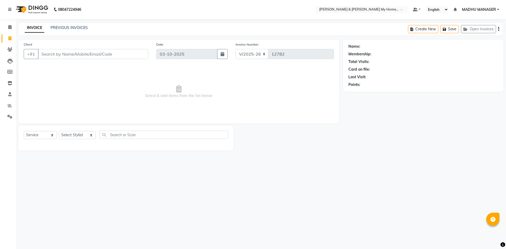
select select "8193"
select select "service"
click at [91, 55] on input "Client" at bounding box center [93, 54] width 110 height 10
click at [79, 134] on select "Select Stylist Aarti Aarti [PERSON_NAME] Beauty [PERSON_NAME] Nail [PERSON_NAME…" at bounding box center [77, 135] width 37 height 8
select select "77259"
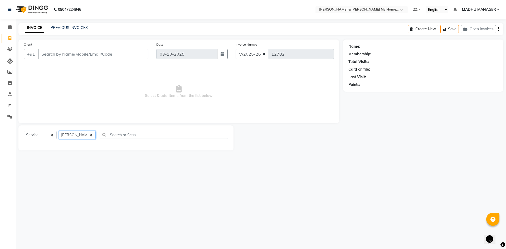
click at [59, 131] on select "Select Stylist Aarti Aarti [PERSON_NAME] Beauty [PERSON_NAME] Nail [PERSON_NAME…" at bounding box center [77, 135] width 37 height 8
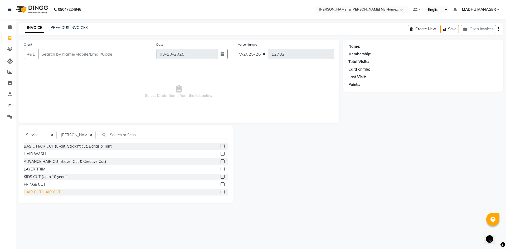
click at [49, 191] on div "HAIR CUT-HAIR CUT" at bounding box center [42, 193] width 37 height 6
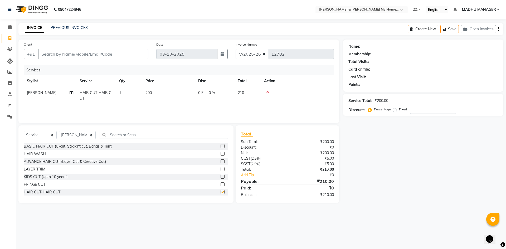
checkbox input "false"
click at [49, 52] on input "Client" at bounding box center [93, 54] width 110 height 10
type input "8"
type input "0"
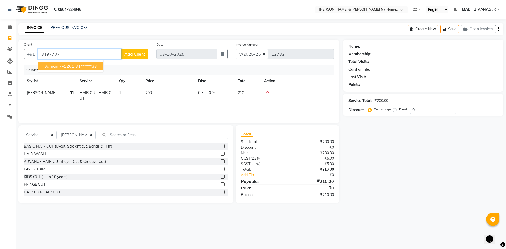
click at [52, 68] on span "Saman 7-1201" at bounding box center [59, 66] width 30 height 5
type input "81******33"
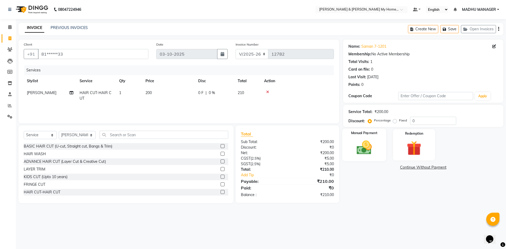
click at [366, 147] on img at bounding box center [364, 147] width 25 height 17
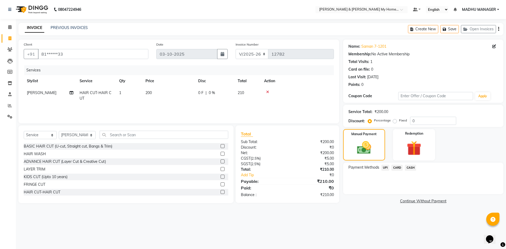
click at [395, 167] on span "CARD" at bounding box center [397, 168] width 11 height 6
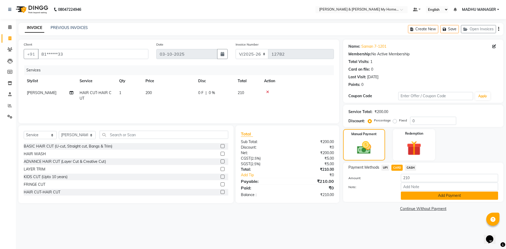
click at [420, 195] on button "Add Payment" at bounding box center [449, 196] width 97 height 8
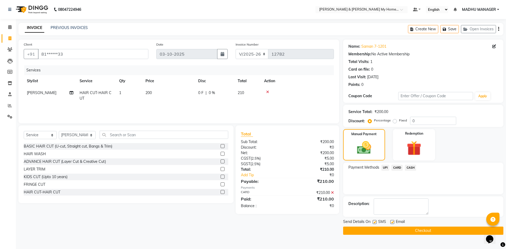
click at [435, 227] on button "Checkout" at bounding box center [423, 231] width 160 height 8
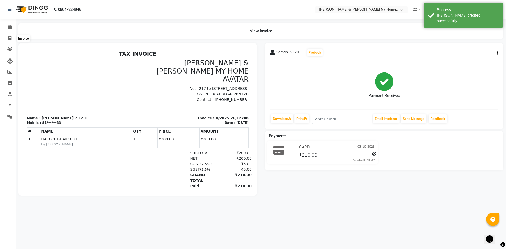
click at [9, 37] on icon at bounding box center [9, 38] width 3 height 4
select select "service"
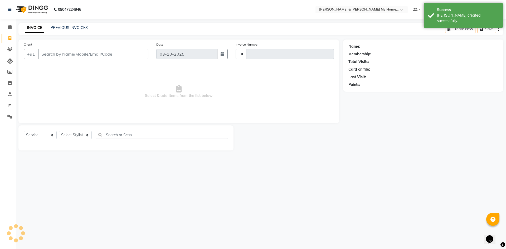
type input "12789"
select select "8193"
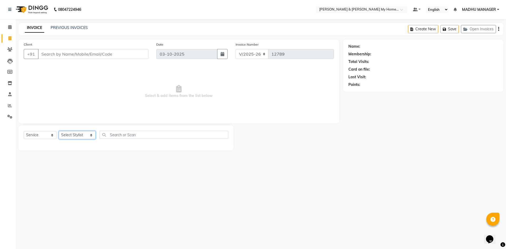
click at [81, 136] on select "Select Stylist Aarti Aarti [PERSON_NAME] Beauty [PERSON_NAME] Nail [PERSON_NAME…" at bounding box center [77, 135] width 37 height 8
select select "83966"
click at [59, 131] on select "Select Stylist Aarti Aarti [PERSON_NAME] Beauty [PERSON_NAME] Nail [PERSON_NAME…" at bounding box center [77, 135] width 37 height 8
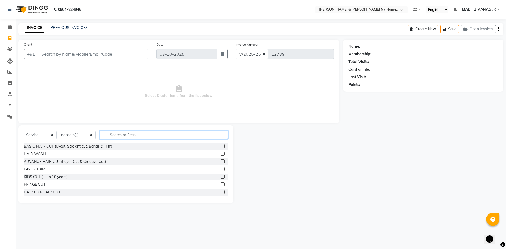
click at [112, 136] on input "text" at bounding box center [164, 135] width 129 height 8
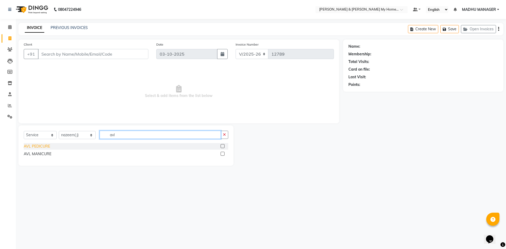
type input "avl"
click at [45, 148] on div "AVL PEDICURE" at bounding box center [37, 147] width 26 height 6
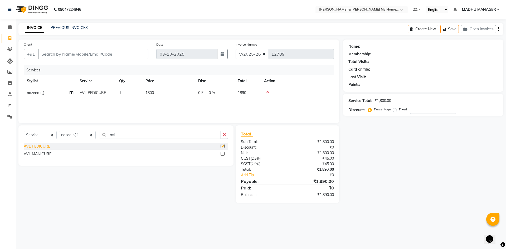
checkbox input "false"
click at [45, 155] on div "AVL MANICURE" at bounding box center [38, 154] width 28 height 6
checkbox input "false"
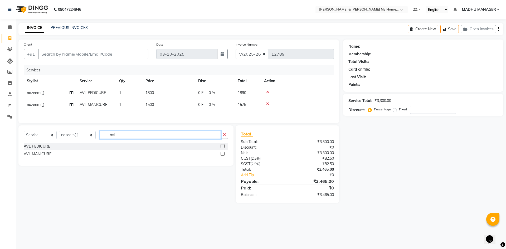
drag, startPoint x: 118, startPoint y: 138, endPoint x: 96, endPoint y: 135, distance: 22.6
click at [100, 136] on input "avl" at bounding box center [160, 135] width 121 height 8
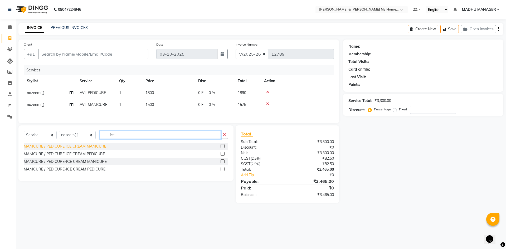
type input "ice"
click at [95, 149] on div "MANICURE / PEDICURE ICE CREAM MANICURE" at bounding box center [65, 147] width 83 height 6
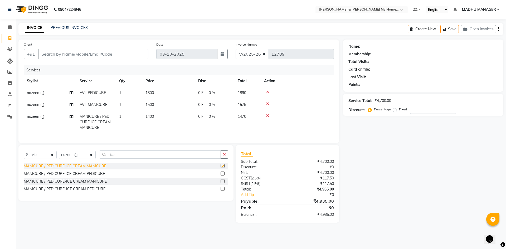
checkbox input "false"
click at [267, 92] on icon at bounding box center [267, 92] width 3 height 4
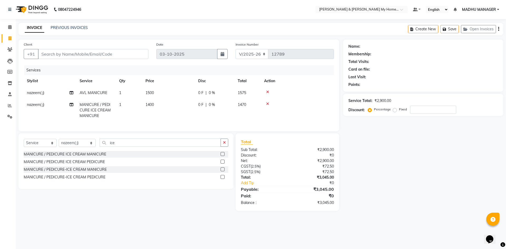
click at [267, 93] on icon at bounding box center [267, 92] width 3 height 4
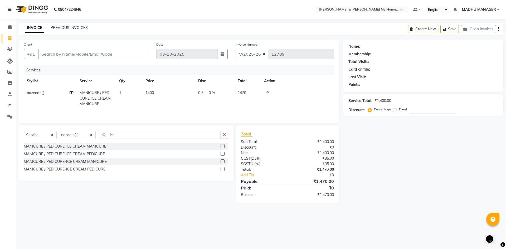
click at [267, 91] on icon at bounding box center [267, 92] width 3 height 4
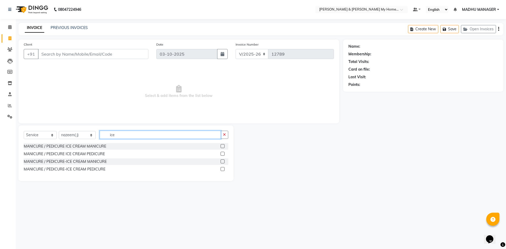
drag, startPoint x: 118, startPoint y: 137, endPoint x: 58, endPoint y: 123, distance: 61.6
click at [92, 133] on div "Select Service Product Membership Package Voucher Prepaid Gift Card Select Styl…" at bounding box center [126, 137] width 205 height 12
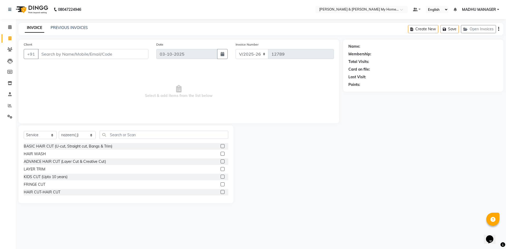
click at [71, 102] on span "Select & add items from the list below" at bounding box center [179, 91] width 310 height 53
click at [81, 137] on select "Select Stylist Aarti Aarti [PERSON_NAME] Beauty [PERSON_NAME] Nail [PERSON_NAME…" at bounding box center [77, 135] width 37 height 8
select select "77259"
click at [59, 131] on select "Select Stylist Aarti Aarti [PERSON_NAME] Beauty [PERSON_NAME] Nail [PERSON_NAME…" at bounding box center [77, 135] width 37 height 8
click at [55, 191] on div "HAIR CUT-HAIR CUT" at bounding box center [42, 193] width 37 height 6
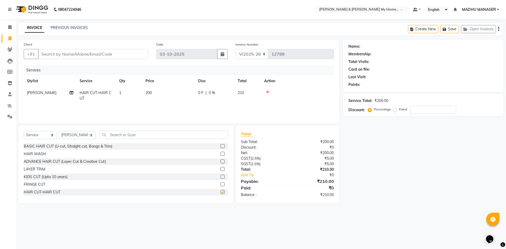
checkbox input "false"
click at [57, 51] on input "Client" at bounding box center [93, 54] width 110 height 10
click at [57, 52] on input "Client" at bounding box center [93, 54] width 110 height 10
type input "9"
type input "0"
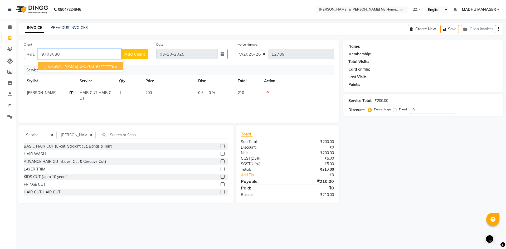
click at [65, 67] on span "[PERSON_NAME] 2-1703" at bounding box center [69, 66] width 50 height 5
type input "97******85"
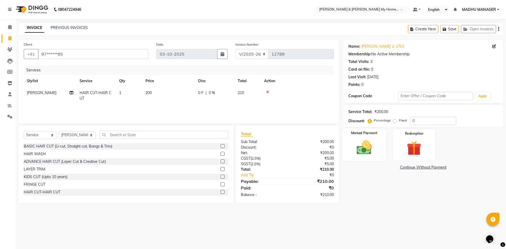
click at [368, 154] on img at bounding box center [364, 147] width 25 height 17
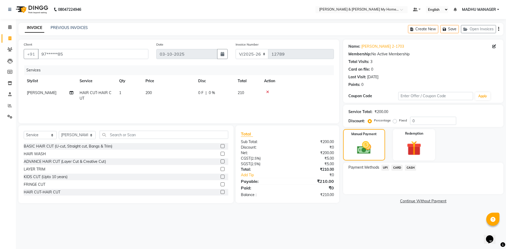
click at [385, 168] on span "UPI" at bounding box center [386, 168] width 8 height 6
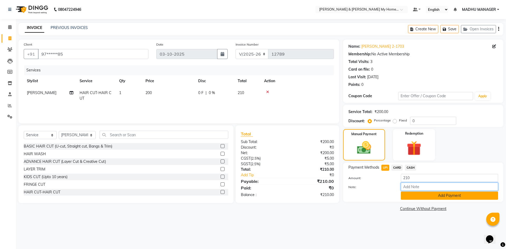
click at [408, 191] on div "Note:" at bounding box center [424, 187] width 158 height 9
click at [411, 197] on button "Add Payment" at bounding box center [449, 196] width 97 height 8
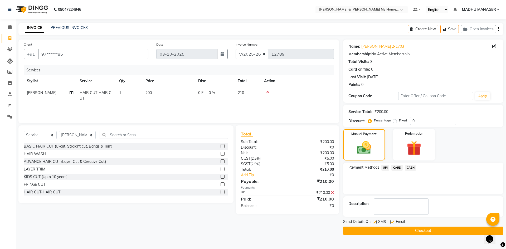
click at [412, 229] on button "Checkout" at bounding box center [423, 231] width 160 height 8
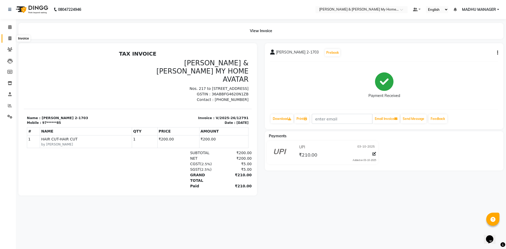
click at [8, 40] on span at bounding box center [9, 39] width 9 height 6
select select "8193"
select select "service"
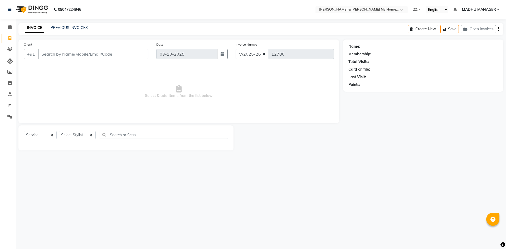
select select "8193"
select select "service"
click at [64, 55] on input "Client" at bounding box center [93, 54] width 110 height 10
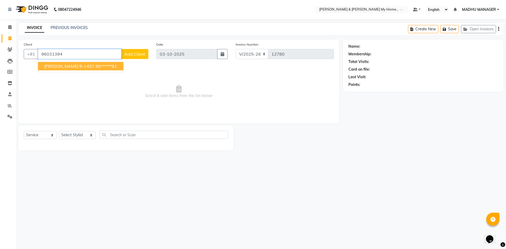
click at [61, 65] on span "[PERSON_NAME] 9-1407" at bounding box center [69, 66] width 50 height 5
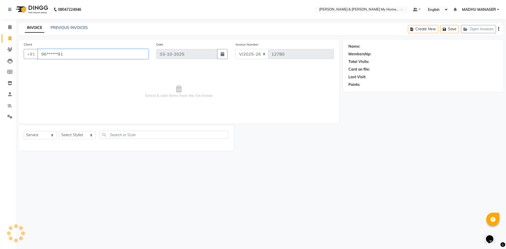
type input "96******91"
click at [80, 138] on select "Select Stylist Aarti Aarti [PERSON_NAME] Beauty [PERSON_NAME] Nail [PERSON_NAME…" at bounding box center [77, 135] width 37 height 8
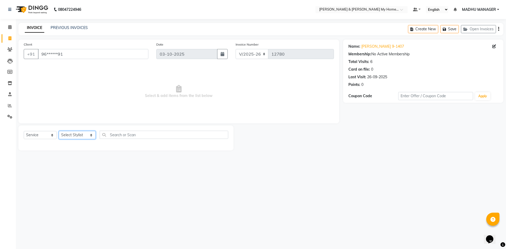
select select "91904"
click at [59, 131] on select "Select Stylist Aarti Aarti [PERSON_NAME] Beauty [PERSON_NAME] Nail [PERSON_NAME…" at bounding box center [77, 135] width 37 height 8
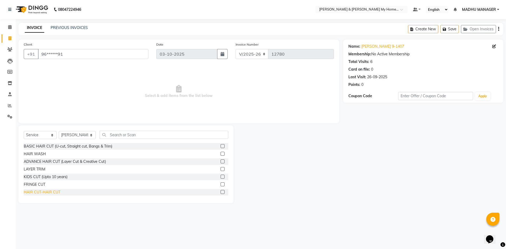
click at [56, 193] on div "HAIR CUT-HAIR CUT" at bounding box center [42, 193] width 37 height 6
checkbox input "false"
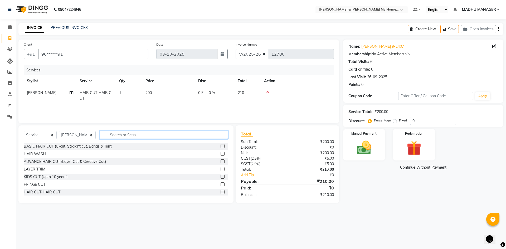
click at [127, 137] on input "text" at bounding box center [164, 135] width 129 height 8
type input "trim"
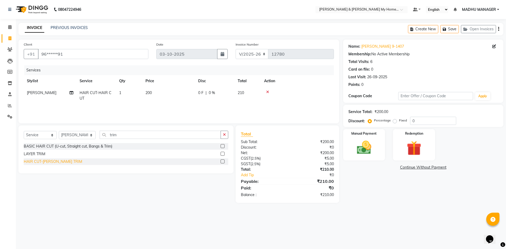
click at [51, 162] on div "HAIR CUT-[PERSON_NAME] TRIM" at bounding box center [53, 162] width 59 height 6
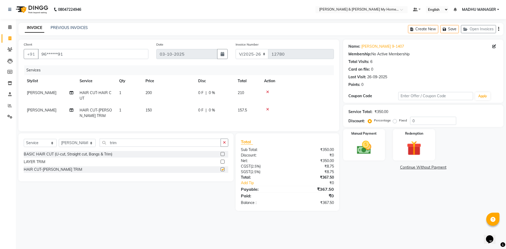
checkbox input "false"
click at [401, 209] on div "Name: [PERSON_NAME] 9-1407 Membership: No Active Membership Total Visits: 6 Car…" at bounding box center [425, 125] width 164 height 171
click at [354, 143] on img at bounding box center [364, 147] width 25 height 17
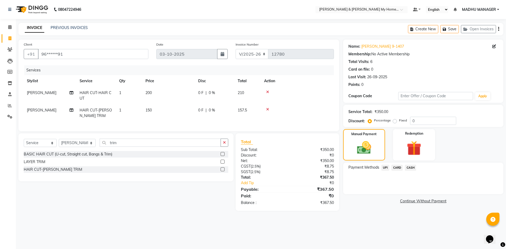
click at [387, 168] on span "UPI" at bounding box center [386, 168] width 8 height 6
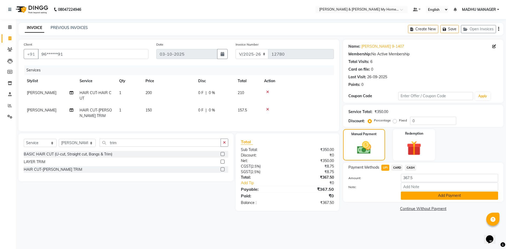
click at [411, 194] on button "Add Payment" at bounding box center [449, 196] width 97 height 8
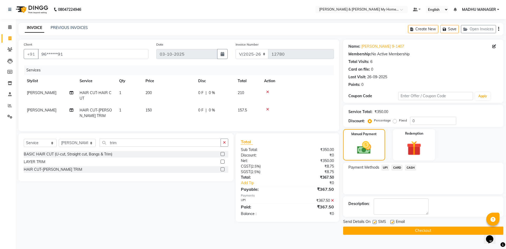
click at [421, 228] on button "Checkout" at bounding box center [423, 231] width 160 height 8
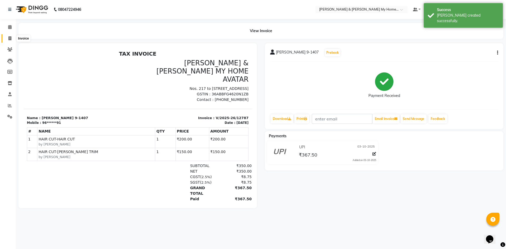
click at [10, 37] on icon at bounding box center [9, 38] width 3 height 4
select select "service"
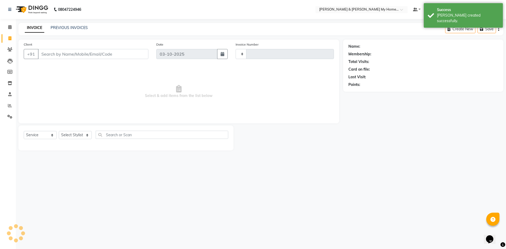
type input "12788"
select select "8193"
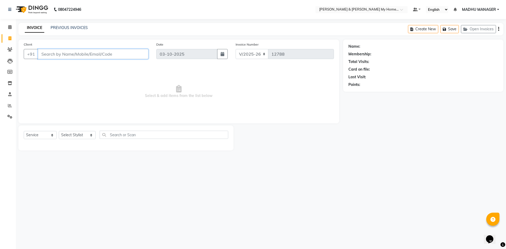
click at [50, 55] on input "Client" at bounding box center [93, 54] width 110 height 10
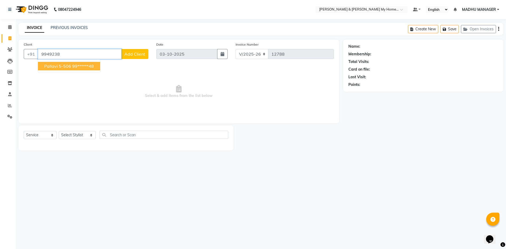
click at [57, 68] on span "Pallavi 5-506" at bounding box center [57, 66] width 27 height 5
type input "99******48"
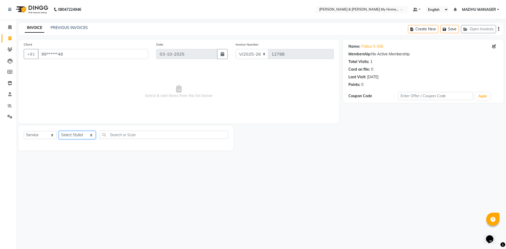
drag, startPoint x: 71, startPoint y: 136, endPoint x: 72, endPoint y: 139, distance: 3.2
click at [71, 136] on select "Select Stylist Aarti Aarti Beauty Akanksha Beauty akanksha Nail ALKA Ankitha ES…" at bounding box center [77, 135] width 37 height 8
select select "87484"
click at [59, 131] on select "Select Stylist Aarti Aarti Beauty Akanksha Beauty akanksha Nail ALKA Ankitha ES…" at bounding box center [77, 135] width 37 height 8
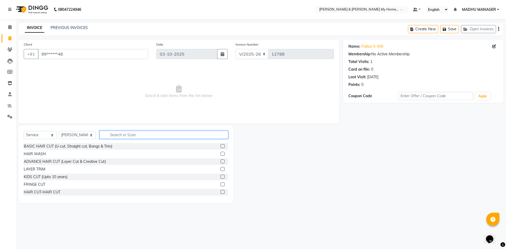
click at [115, 136] on input "text" at bounding box center [164, 135] width 129 height 8
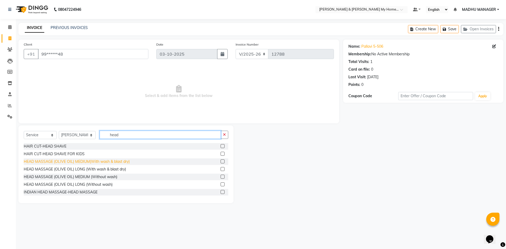
type input "head"
click at [115, 160] on div "HEAD MASSAGE (OLIVE OIL) MEDIUM(With wash & blast dry)" at bounding box center [77, 162] width 106 height 6
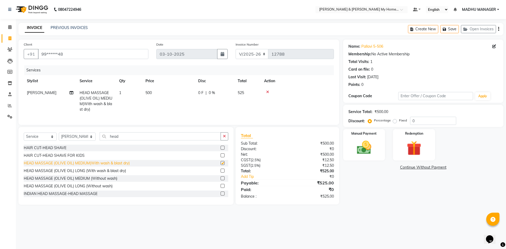
checkbox input "false"
click at [153, 93] on td "500" at bounding box center [168, 101] width 53 height 28
select select "87484"
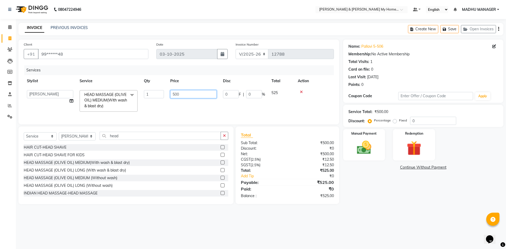
drag, startPoint x: 191, startPoint y: 95, endPoint x: 74, endPoint y: 79, distance: 118.7
click at [108, 93] on tr "Aarti Aarti Beauty Akanksha Beauty akanksha Nail ALKA Ankitha ESHWAR gourav-new…" at bounding box center [179, 101] width 310 height 28
type input "550"
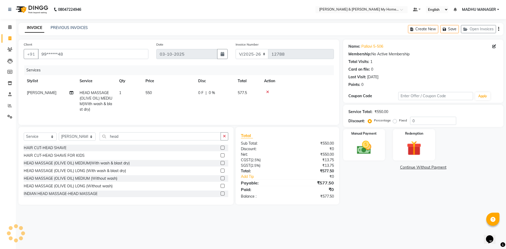
click at [401, 219] on div "08047224946 Select Location × Toni & Guy My Home Avatar, Rajendranagar Default …" at bounding box center [253, 124] width 506 height 249
click at [403, 218] on div "08047224946 Select Location × Toni & Guy My Home Avatar, Rajendranagar Default …" at bounding box center [253, 124] width 506 height 249
click at [365, 152] on img at bounding box center [364, 147] width 25 height 17
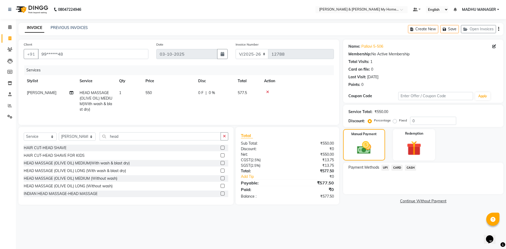
click at [386, 168] on span "UPI" at bounding box center [386, 168] width 8 height 6
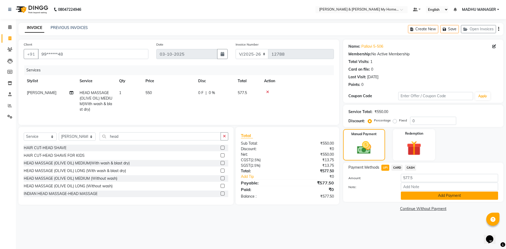
click at [447, 195] on button "Add Payment" at bounding box center [449, 196] width 97 height 8
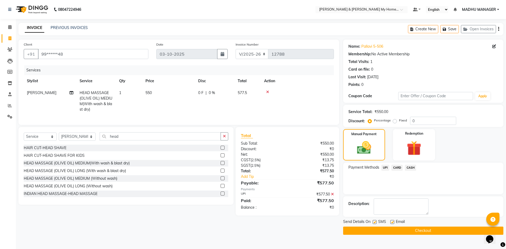
click at [426, 228] on button "Checkout" at bounding box center [423, 231] width 160 height 8
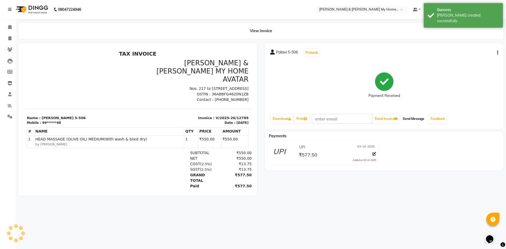
click at [416, 120] on button "Send Message" at bounding box center [414, 118] width 26 height 9
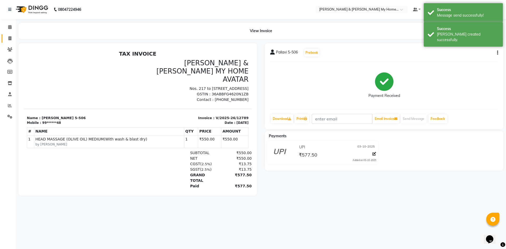
click at [9, 34] on link "Invoice" at bounding box center [8, 38] width 13 height 9
select select "service"
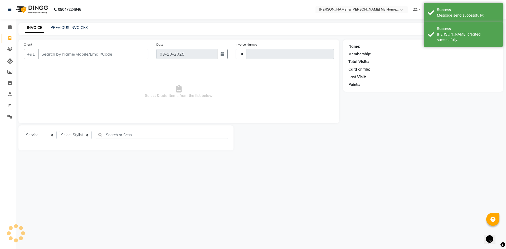
type input "12790"
select select "8193"
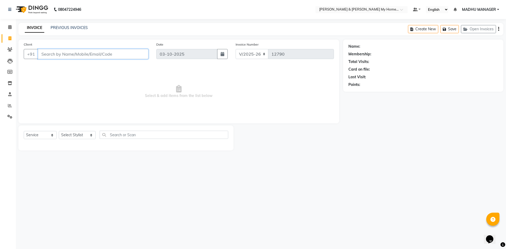
click at [38, 53] on input "Client" at bounding box center [93, 54] width 110 height 10
click at [52, 54] on input "Client" at bounding box center [93, 54] width 110 height 10
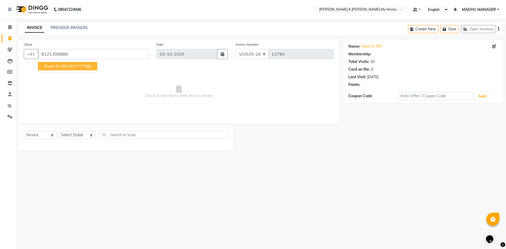
click at [82, 64] on ngb-highlight "81******88" at bounding box center [80, 66] width 22 height 5
type input "81******88"
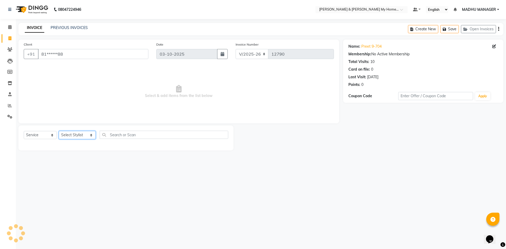
click at [73, 138] on select "Select Stylist Aarti Aarti [PERSON_NAME] Beauty [PERSON_NAME] Nail [PERSON_NAME…" at bounding box center [77, 135] width 37 height 8
select select "77258"
click at [59, 131] on select "Select Stylist Aarti Aarti [PERSON_NAME] Beauty [PERSON_NAME] Nail [PERSON_NAME…" at bounding box center [77, 135] width 37 height 8
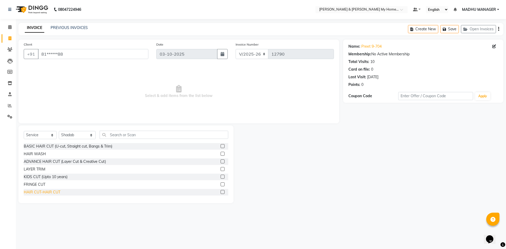
click at [47, 191] on div "HAIR CUT-HAIR CUT" at bounding box center [42, 193] width 37 height 6
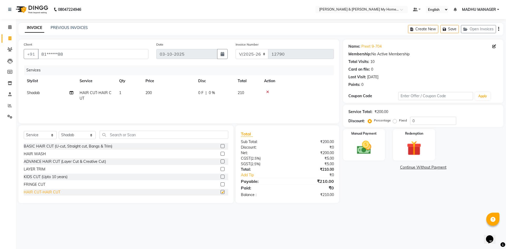
checkbox input "false"
click at [115, 133] on input "text" at bounding box center [164, 135] width 129 height 8
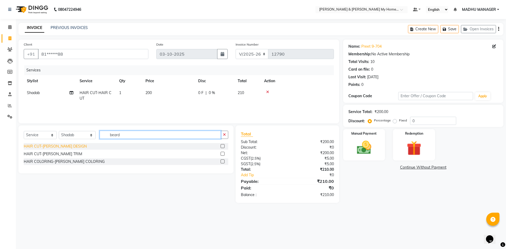
type input "beard"
click at [59, 146] on div "HAIR CUT-[PERSON_NAME] DESIGN" at bounding box center [55, 147] width 63 height 6
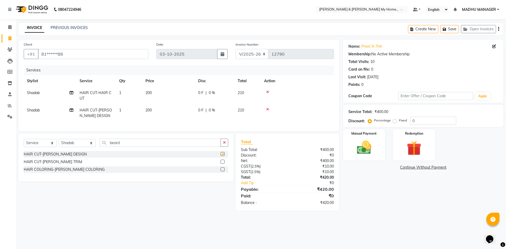
checkbox input "false"
drag, startPoint x: 123, startPoint y: 144, endPoint x: 64, endPoint y: 150, distance: 58.8
click at [70, 151] on div "Select Service Product Membership Package Voucher Prepaid Gift Card Select Styl…" at bounding box center [126, 145] width 205 height 12
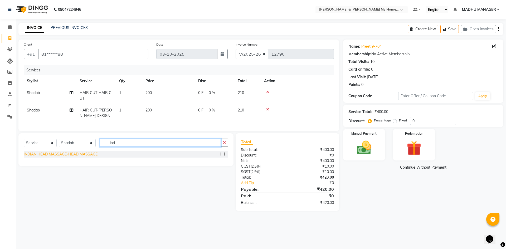
type input "ind"
click at [66, 157] on div "INDIAN HEAD MASSAGE-HEAD MASSAGE" at bounding box center [61, 155] width 74 height 6
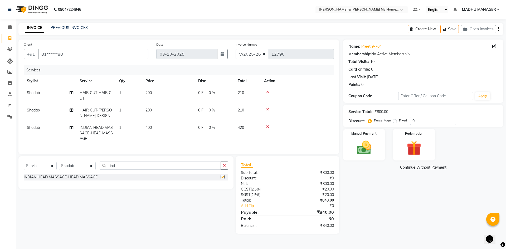
checkbox input "false"
click at [146, 128] on span "400" at bounding box center [149, 127] width 6 height 5
select select "77258"
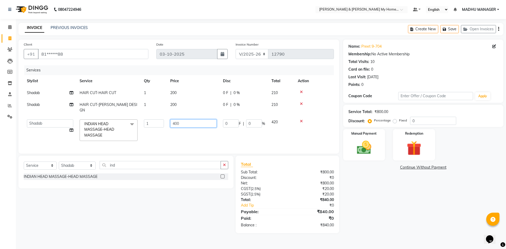
drag, startPoint x: 164, startPoint y: 118, endPoint x: 148, endPoint y: 118, distance: 16.1
click at [148, 118] on tr "Aarti Aarti Beauty Akanksha Beauty akanksha Nail ALKA Ankitha ESHWAR gourav-new…" at bounding box center [179, 130] width 310 height 28
type input "350"
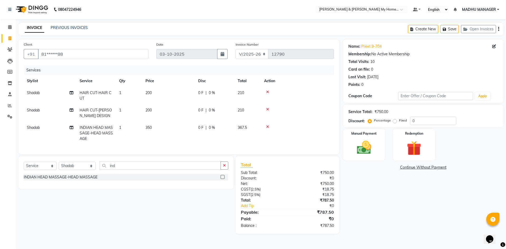
click at [392, 203] on div "Name: Preet 9-704 Membership: No Active Membership Total Visits: 10 Card on fil…" at bounding box center [425, 137] width 164 height 194
click at [365, 149] on img at bounding box center [364, 147] width 25 height 17
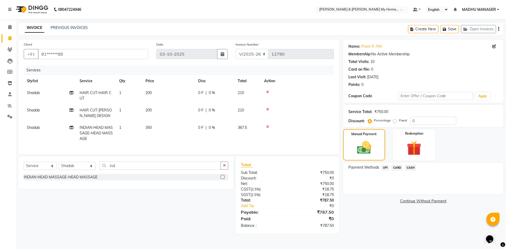
click at [385, 168] on span "UPI" at bounding box center [386, 168] width 8 height 6
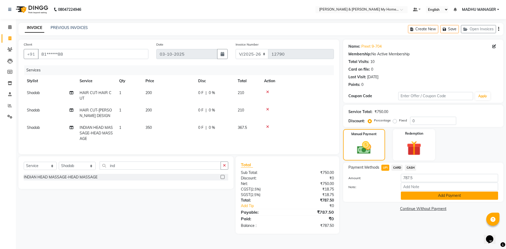
click at [417, 198] on button "Add Payment" at bounding box center [449, 196] width 97 height 8
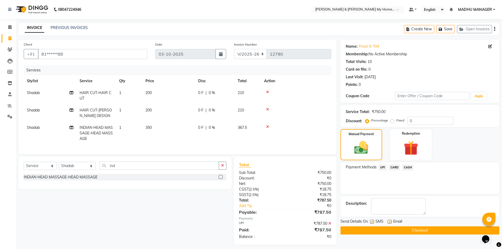
drag, startPoint x: 424, startPoint y: 227, endPoint x: 424, endPoint y: 230, distance: 3.2
click at [424, 230] on button "Checkout" at bounding box center [420, 230] width 159 height 8
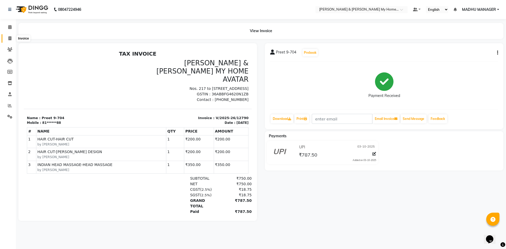
click at [10, 39] on icon at bounding box center [9, 38] width 3 height 4
select select "8193"
select select "service"
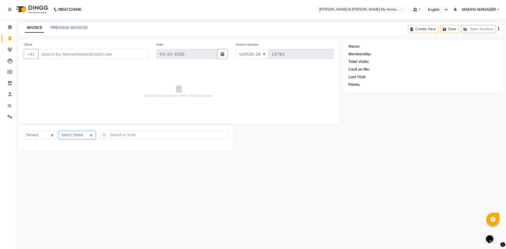
click at [69, 136] on select "Select Stylist Aarti Aarti Beauty Akanksha Beauty akanksha Nail ALKA Ankitha ES…" at bounding box center [77, 135] width 37 height 8
select select "77264"
click at [59, 131] on select "Select Stylist Aarti Aarti Beauty Akanksha Beauty akanksha Nail ALKA Ankitha ES…" at bounding box center [77, 135] width 37 height 8
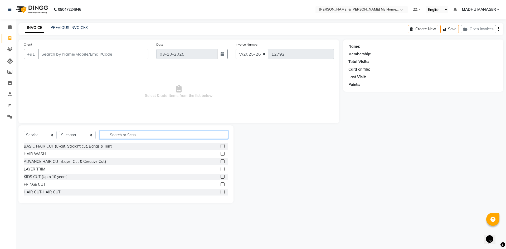
click at [113, 136] on input "text" at bounding box center [164, 135] width 129 height 8
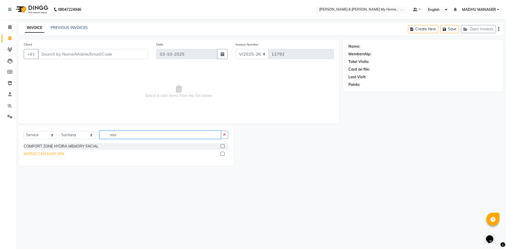
type input "mor"
click at [58, 155] on div "MOROCCAN HAIR SPA" at bounding box center [44, 154] width 41 height 6
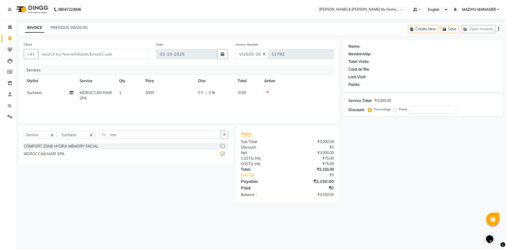
checkbox input "false"
click at [158, 96] on td "3000" at bounding box center [168, 95] width 53 height 17
select select "77264"
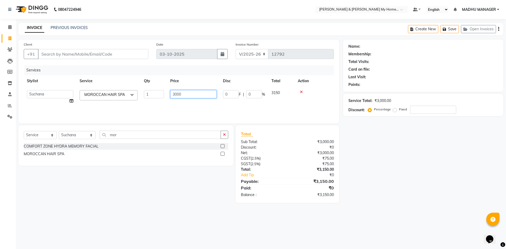
drag, startPoint x: 184, startPoint y: 93, endPoint x: 116, endPoint y: 86, distance: 68.6
click at [134, 93] on tr "Aarti Aarti Beauty Akanksha Beauty akanksha Nail ALKA Ankitha ESHWAR gourav-new…" at bounding box center [179, 97] width 310 height 20
type input "3200"
click at [73, 60] on div "Client +91" at bounding box center [86, 53] width 133 height 22
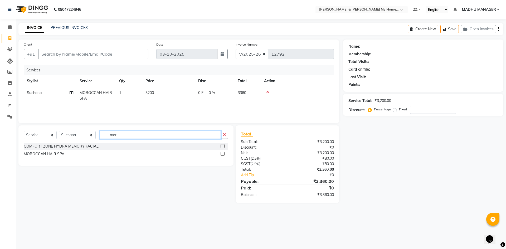
drag, startPoint x: 117, startPoint y: 134, endPoint x: 49, endPoint y: 131, distance: 67.8
click at [51, 132] on div "Select Service Product Membership Package Voucher Prepaid Gift Card Select Styl…" at bounding box center [126, 137] width 205 height 12
type input "eye"
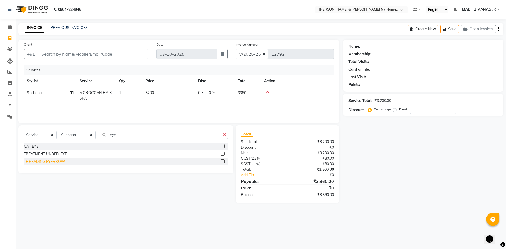
click at [46, 161] on div "THREADING EYEBROW" at bounding box center [44, 162] width 41 height 6
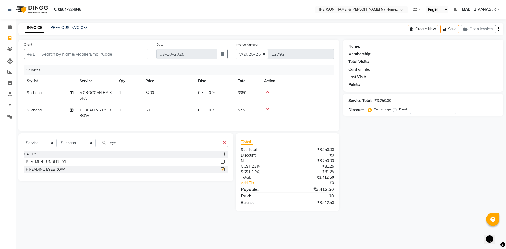
checkbox input "false"
click at [57, 55] on input "Client" at bounding box center [93, 54] width 110 height 10
type input "8"
type input "0"
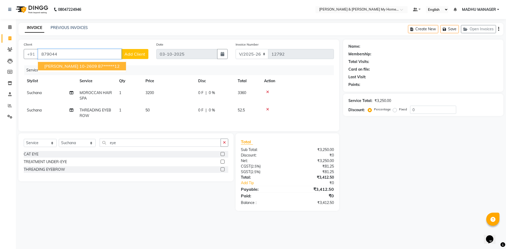
click at [85, 66] on span "Pranathi Reddy 10-2609" at bounding box center [70, 66] width 53 height 5
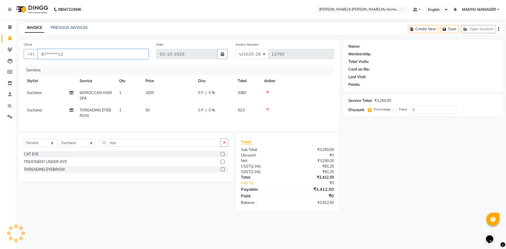
type input "87******12"
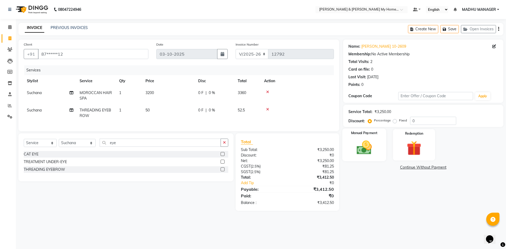
click at [368, 148] on img at bounding box center [364, 147] width 25 height 17
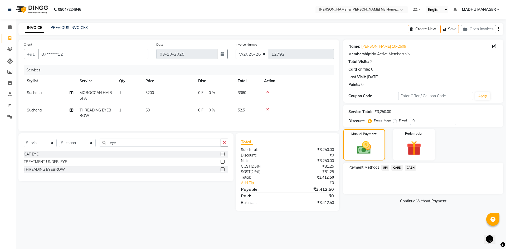
click at [385, 167] on span "UPI" at bounding box center [386, 168] width 8 height 6
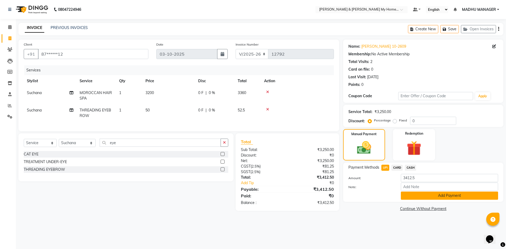
click at [441, 196] on button "Add Payment" at bounding box center [449, 196] width 97 height 8
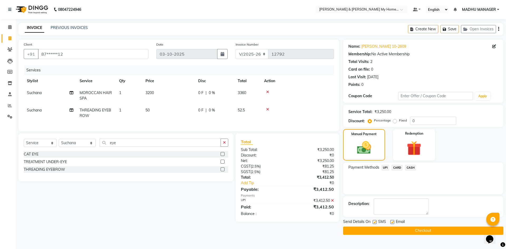
click at [427, 229] on button "Checkout" at bounding box center [423, 231] width 160 height 8
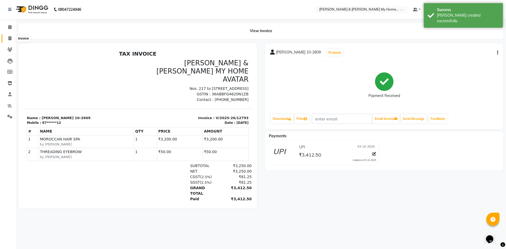
click at [6, 39] on span at bounding box center [9, 39] width 9 height 6
select select "8193"
select select "service"
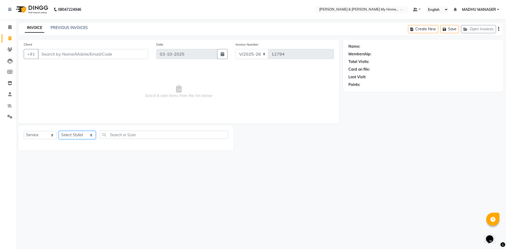
click at [73, 134] on select "Select Stylist Aarti Aarti Beauty Akanksha Beauty akanksha Nail ALKA Ankitha ES…" at bounding box center [77, 135] width 37 height 8
select select "85861"
click at [59, 131] on select "Select Stylist Aarti Aarti Beauty Akanksha Beauty akanksha Nail ALKA Ankitha ES…" at bounding box center [77, 135] width 37 height 8
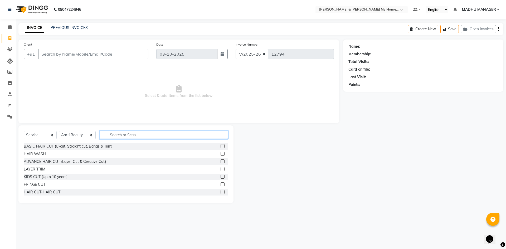
click at [111, 135] on input "text" at bounding box center [164, 135] width 129 height 8
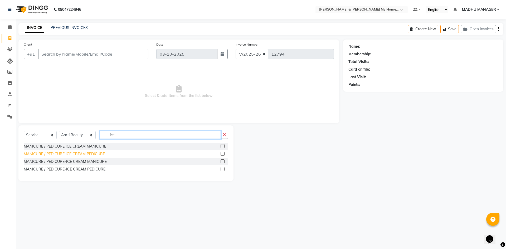
type input "ice"
click at [90, 153] on div "MANICURE / PEDICURE ICE CREAM PEDICURE" at bounding box center [64, 154] width 81 height 6
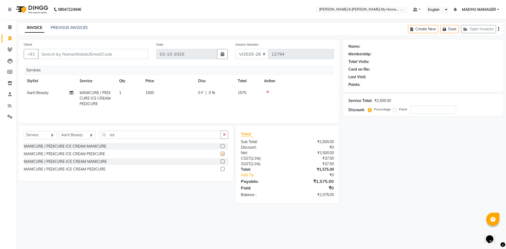
checkbox input "false"
click at [51, 55] on input "Client" at bounding box center [93, 54] width 110 height 10
paste input "9849878887"
type input "9849878887"
type input "0"
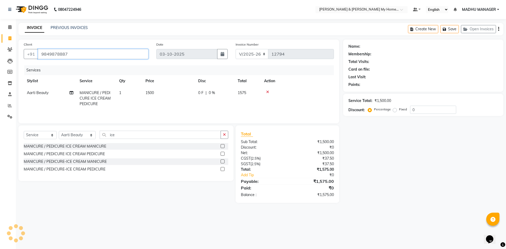
type input "9849878887"
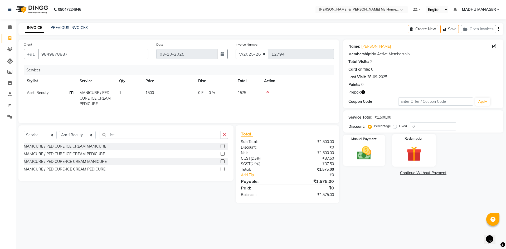
click at [413, 155] on img at bounding box center [414, 153] width 25 height 19
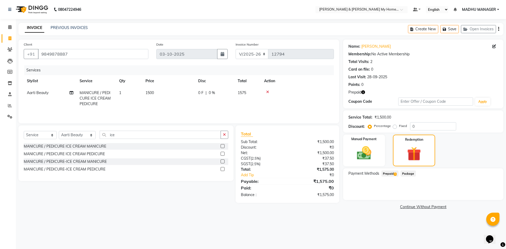
click at [387, 174] on span "Prepaid 1" at bounding box center [390, 174] width 17 height 6
click at [482, 196] on button "Add" at bounding box center [485, 194] width 19 height 9
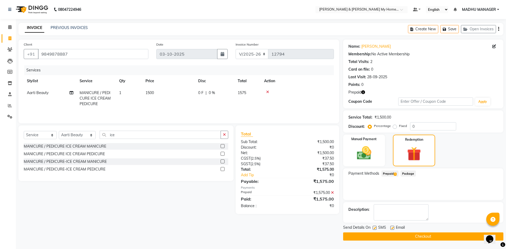
click at [434, 238] on button "Checkout" at bounding box center [423, 237] width 160 height 8
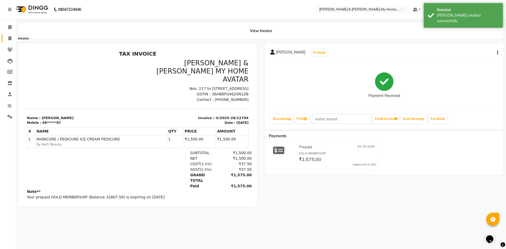
click at [10, 37] on icon at bounding box center [9, 38] width 3 height 4
select select "service"
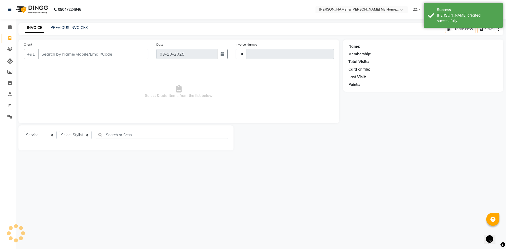
type input "12795"
select select "8193"
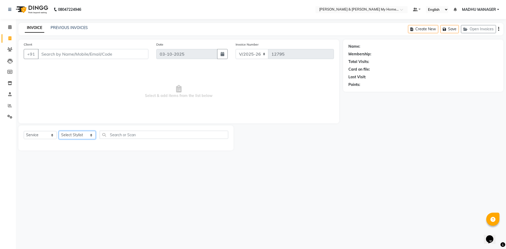
click at [75, 136] on select "Select Stylist Aarti Aarti Beauty Akanksha Beauty akanksha Nail ALKA Ankitha ES…" at bounding box center [77, 135] width 37 height 8
select select "77284"
click at [59, 131] on select "Select Stylist Aarti Aarti Beauty Akanksha Beauty akanksha Nail ALKA Ankitha ES…" at bounding box center [77, 135] width 37 height 8
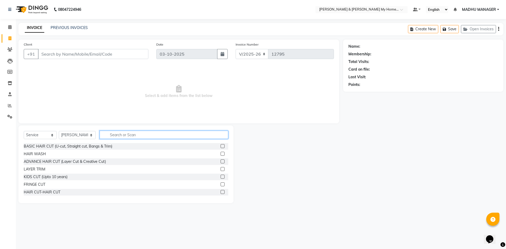
click at [109, 135] on input "text" at bounding box center [164, 135] width 129 height 8
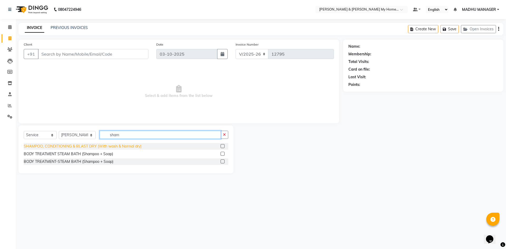
type input "sham"
click at [103, 145] on div "SHAMPOO, CONDITIONING & BLAST DRY (With wash & Normal dry)" at bounding box center [83, 147] width 118 height 6
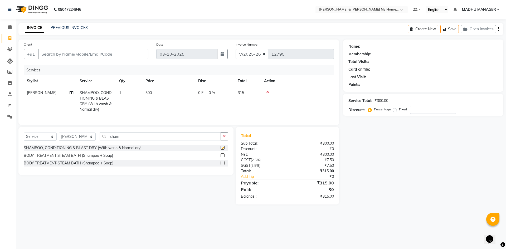
checkbox input "false"
click at [73, 57] on input "Client" at bounding box center [93, 54] width 110 height 10
type input "9"
type input "0"
type input "9491355555"
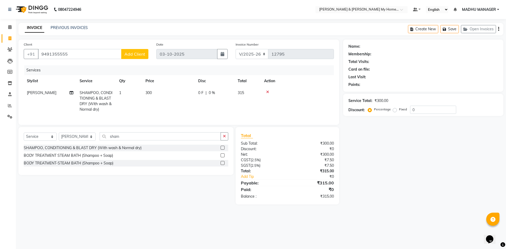
click at [133, 56] on span "Add Client" at bounding box center [134, 53] width 21 height 5
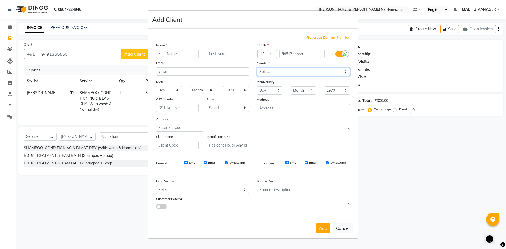
drag, startPoint x: 281, startPoint y: 73, endPoint x: 278, endPoint y: 75, distance: 3.6
click at [281, 73] on select "Select Male Female Other Prefer Not To Say" at bounding box center [303, 72] width 93 height 8
select select "female"
click at [257, 68] on select "Select Male Female Other Prefer Not To Say" at bounding box center [303, 72] width 93 height 8
click at [184, 51] on input "text" at bounding box center [177, 54] width 43 height 8
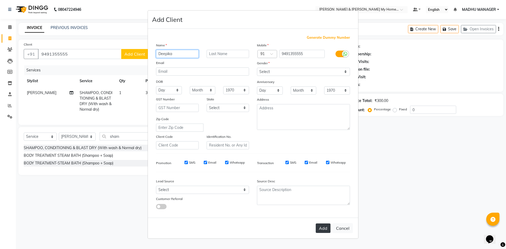
type input "Deepika"
click at [317, 226] on button "Add" at bounding box center [323, 228] width 15 height 9
type input "94******55"
select select
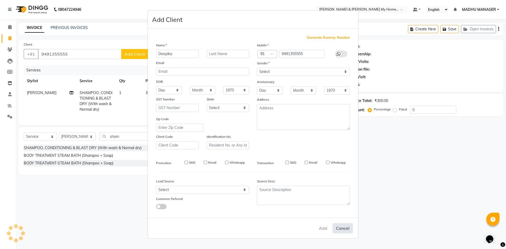
select select
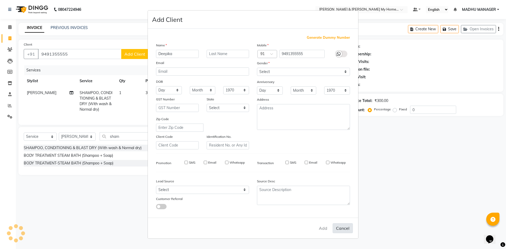
checkbox input "false"
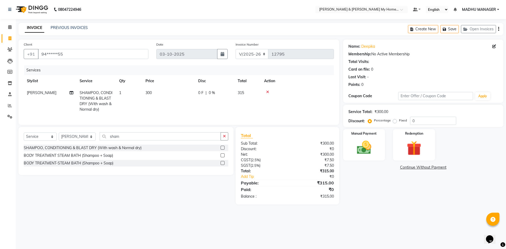
drag, startPoint x: 386, startPoint y: 204, endPoint x: 386, endPoint y: 201, distance: 3.4
click at [386, 204] on div "Name: Deepika Membership: No Active Membership Total Visits: Card on file: 0 La…" at bounding box center [425, 122] width 164 height 165
click at [367, 148] on img at bounding box center [364, 147] width 25 height 17
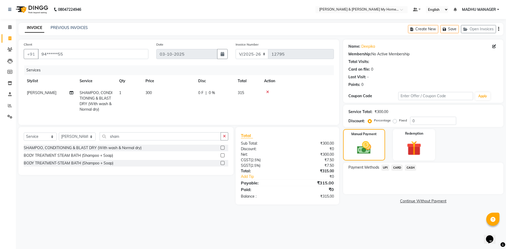
drag, startPoint x: 387, startPoint y: 166, endPoint x: 394, endPoint y: 172, distance: 9.2
click at [387, 166] on span "UPI" at bounding box center [386, 168] width 8 height 6
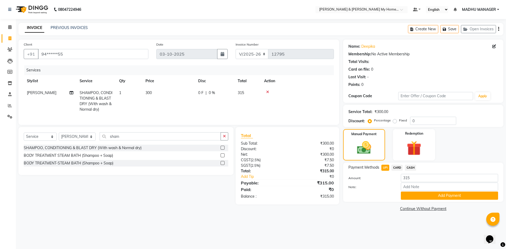
click at [449, 204] on div "Name: Deepika Membership: No Active Membership Total Visits: Card on file: 0 La…" at bounding box center [425, 126] width 164 height 173
click at [445, 195] on button "Add Payment" at bounding box center [449, 196] width 97 height 8
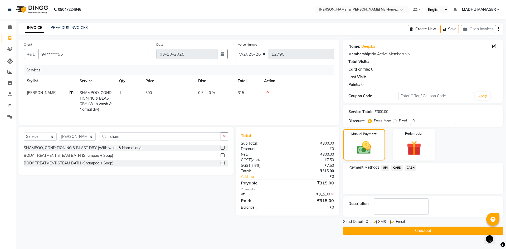
click at [443, 230] on button "Checkout" at bounding box center [423, 231] width 160 height 8
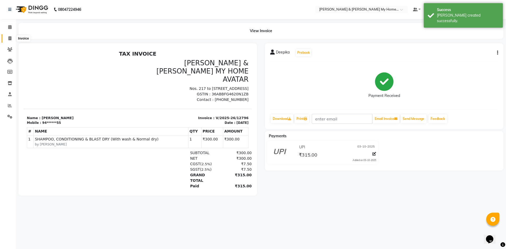
click at [5, 38] on span at bounding box center [9, 39] width 9 height 6
select select "service"
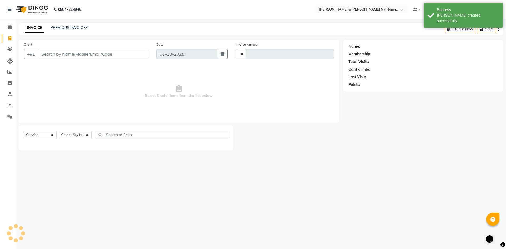
type input "12797"
select select "8193"
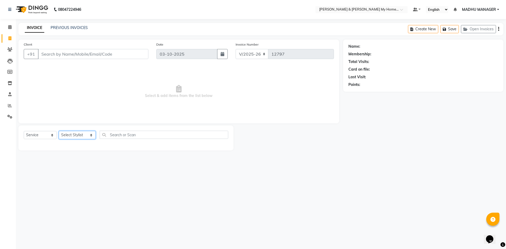
click at [76, 134] on select "Select Stylist Aarti Aarti Beauty Akanksha Beauty akanksha Nail ALKA Ankitha ES…" at bounding box center [77, 135] width 37 height 8
select select "85313"
click at [59, 131] on select "Select Stylist Aarti Aarti Beauty Akanksha Beauty akanksha Nail ALKA Ankitha ES…" at bounding box center [77, 135] width 37 height 8
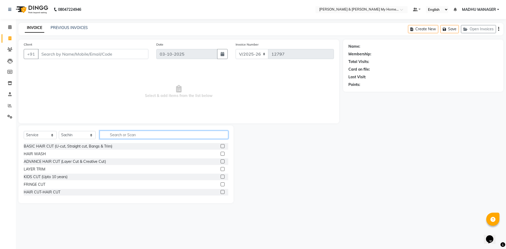
click at [125, 134] on input "text" at bounding box center [164, 135] width 129 height 8
type input "trim"
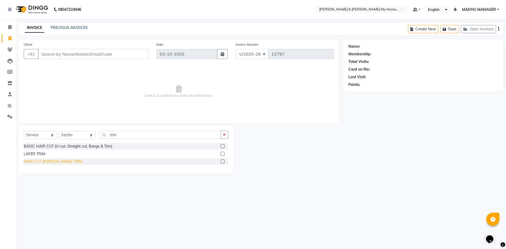
click at [58, 162] on div "HAIR CUT-BEARD TRIM" at bounding box center [53, 162] width 59 height 6
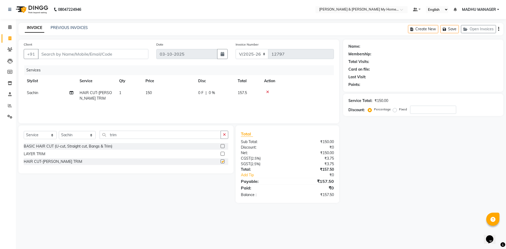
checkbox input "false"
drag, startPoint x: 120, startPoint y: 137, endPoint x: 61, endPoint y: 138, distance: 59.3
click at [61, 138] on div "Select Service Product Membership Package Voucher Prepaid Gift Card Select Styl…" at bounding box center [126, 137] width 205 height 12
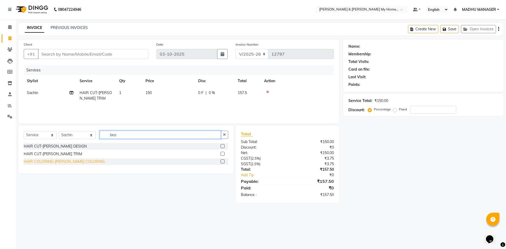
type input "bea"
click at [79, 160] on div "HAIR COLORING-BEARD COLORING" at bounding box center [64, 162] width 81 height 6
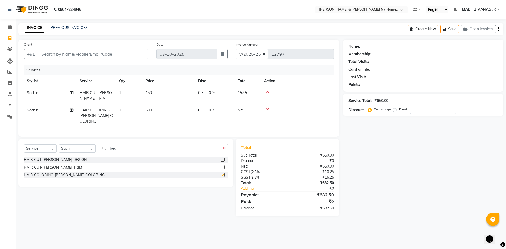
checkbox input "false"
click at [437, 207] on div "Name: Membership: Total Visits: Card on file: Last Visit: Points: Service Total…" at bounding box center [425, 128] width 164 height 177
click at [72, 56] on input "Client" at bounding box center [93, 54] width 110 height 10
type input "9"
type input "0"
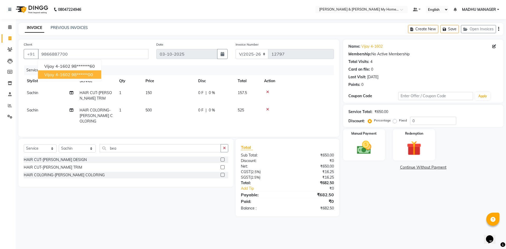
click at [93, 74] on ngb-highlight "98******00" at bounding box center [82, 74] width 22 height 5
type input "98******00"
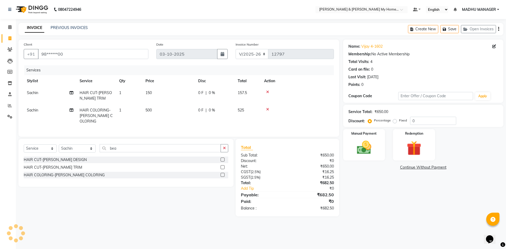
click at [372, 205] on div "Name: Vijay 4-1602 Membership: No Active Membership Total Visits: 4 Card on fil…" at bounding box center [425, 128] width 164 height 177
click at [365, 150] on img at bounding box center [364, 147] width 25 height 17
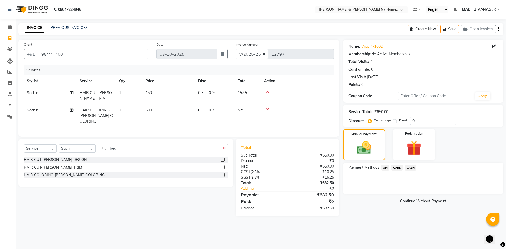
click at [386, 168] on span "UPI" at bounding box center [386, 168] width 8 height 6
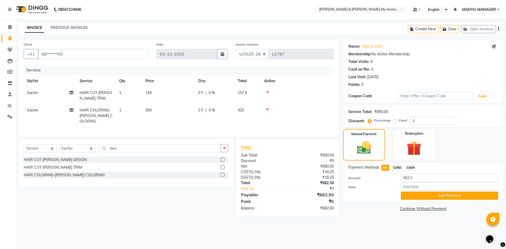
click at [418, 196] on button "Add Payment" at bounding box center [449, 196] width 97 height 8
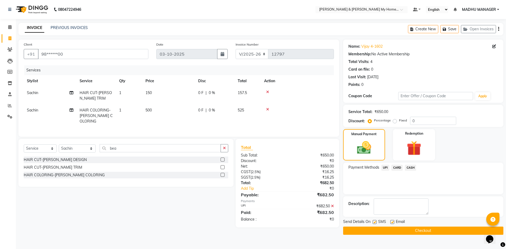
click at [420, 231] on button "Checkout" at bounding box center [423, 231] width 160 height 8
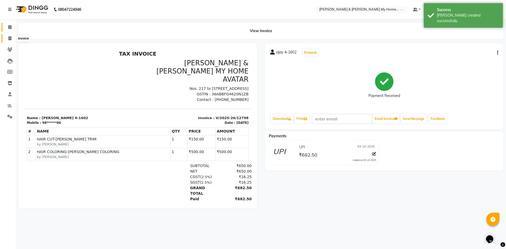
click at [9, 40] on icon at bounding box center [9, 38] width 3 height 4
select select "8193"
select select "service"
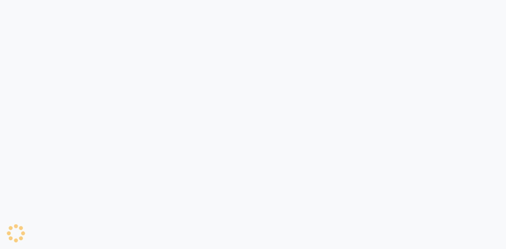
select select "8193"
select select "service"
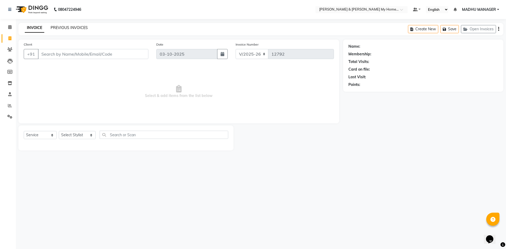
click at [75, 28] on link "PREVIOUS INVOICES" at bounding box center [69, 27] width 37 height 5
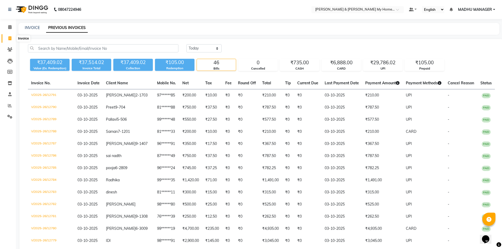
click at [10, 37] on icon at bounding box center [9, 38] width 3 height 4
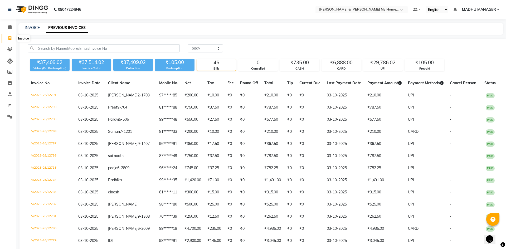
select select "8193"
select select "service"
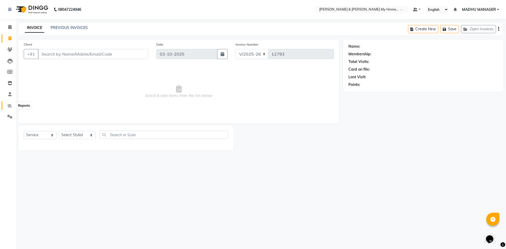
click at [10, 107] on icon at bounding box center [10, 106] width 4 height 4
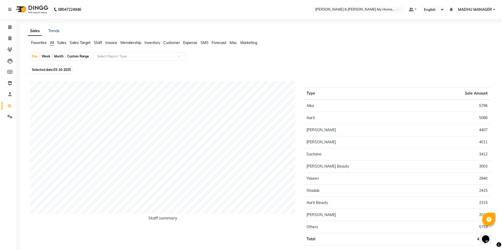
click at [99, 40] on span "Staff" at bounding box center [98, 42] width 8 height 5
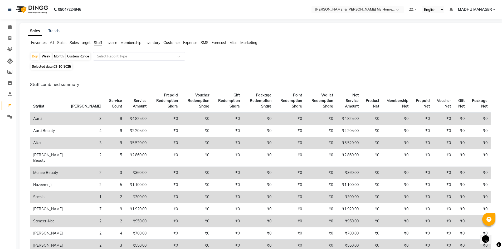
click at [73, 58] on div "Custom Range" at bounding box center [78, 56] width 25 height 7
select select "10"
select select "2025"
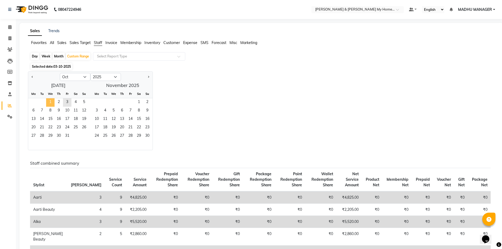
click at [49, 101] on span "1" at bounding box center [50, 102] width 8 height 8
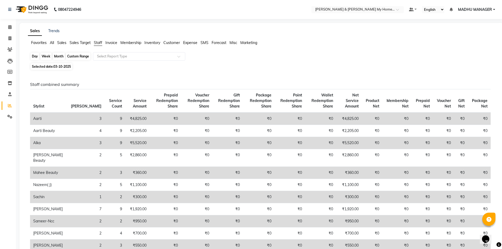
click at [79, 57] on div "Custom Range" at bounding box center [78, 56] width 25 height 7
select select "10"
select select "2025"
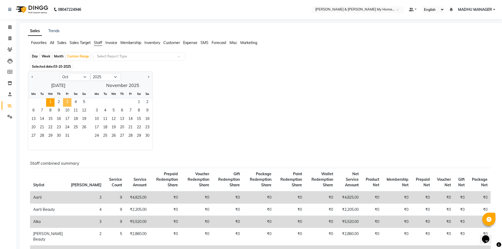
click at [66, 102] on span "3" at bounding box center [67, 102] width 8 height 8
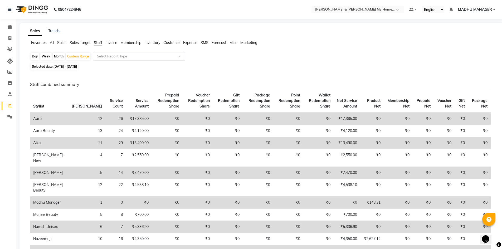
click at [132, 57] on input "text" at bounding box center [134, 56] width 76 height 5
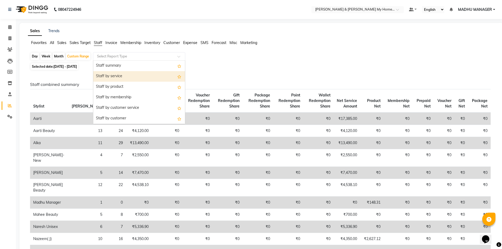
click at [126, 75] on div "Staff by service" at bounding box center [139, 76] width 92 height 11
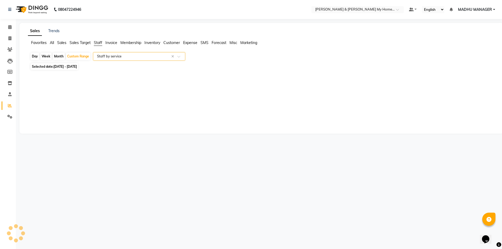
select select "csv"
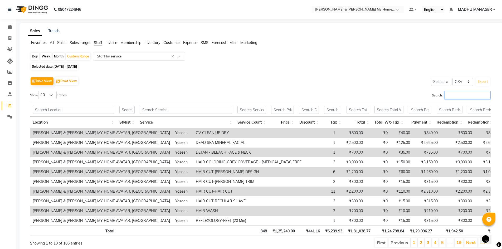
click at [458, 93] on input "Search:" at bounding box center [468, 95] width 46 height 8
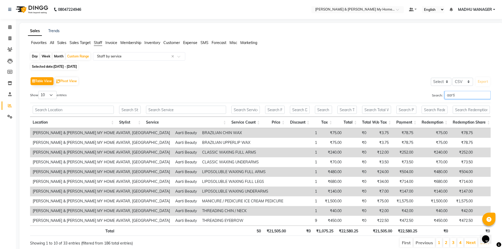
type input "aarti"
click at [170, 108] on input "text" at bounding box center [186, 110] width 80 height 8
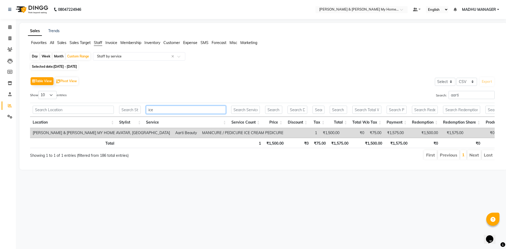
type input "ice"
click at [12, 38] on span at bounding box center [9, 39] width 9 height 6
select select "8193"
select select "service"
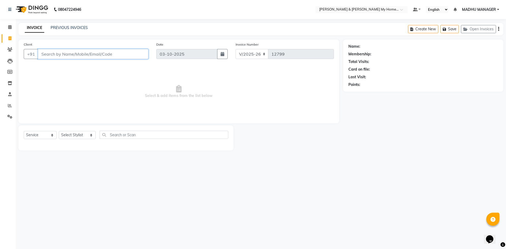
click at [56, 54] on input "Client" at bounding box center [93, 54] width 110 height 10
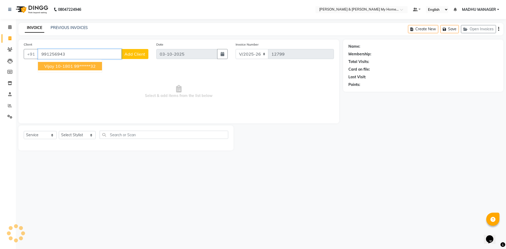
click at [65, 64] on span "vijay 10-1801" at bounding box center [58, 66] width 29 height 5
type input "99******32"
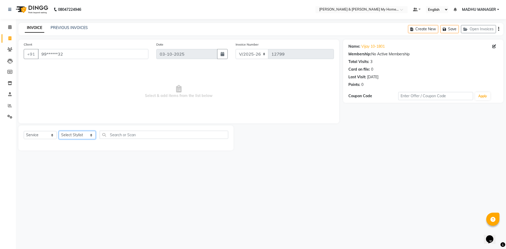
click at [76, 135] on select "Select Stylist Aarti Aarti Beauty Akanksha Beauty akanksha Nail ALKA Ankitha ES…" at bounding box center [77, 135] width 37 height 8
select select "83966"
click at [59, 131] on select "Select Stylist Aarti Aarti Beauty Akanksha Beauty akanksha Nail ALKA Ankitha ES…" at bounding box center [77, 135] width 37 height 8
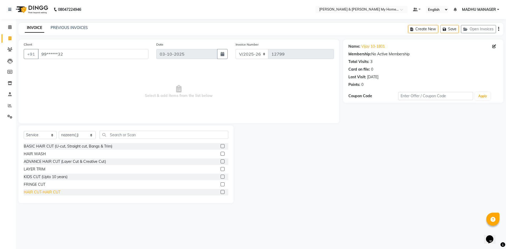
click at [53, 191] on div "HAIR CUT-HAIR CUT" at bounding box center [42, 193] width 37 height 6
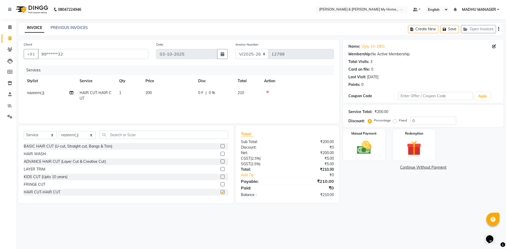
checkbox input "false"
click at [349, 184] on div "Name: Vijay 10-1801 Membership: No Active Membership Total Visits: 3 Card on fi…" at bounding box center [425, 122] width 164 height 164
click at [361, 153] on img at bounding box center [364, 147] width 25 height 17
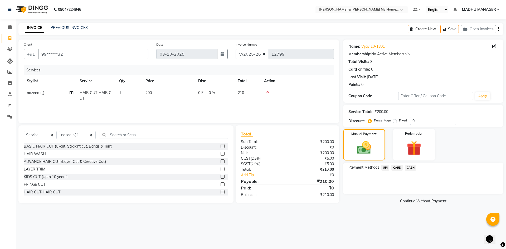
click at [385, 168] on span "UPI" at bounding box center [386, 168] width 8 height 6
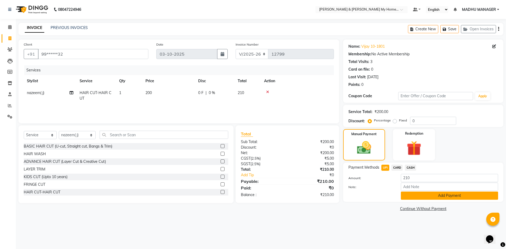
click at [418, 199] on button "Add Payment" at bounding box center [449, 196] width 97 height 8
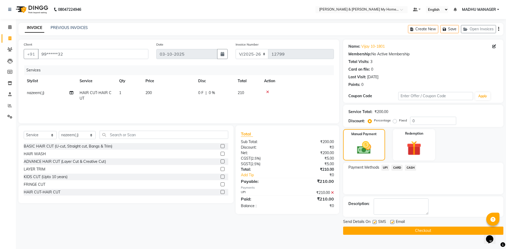
click at [418, 230] on button "Checkout" at bounding box center [423, 231] width 160 height 8
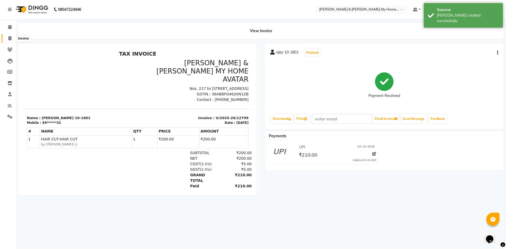
click at [8, 38] on icon at bounding box center [9, 38] width 3 height 4
select select "service"
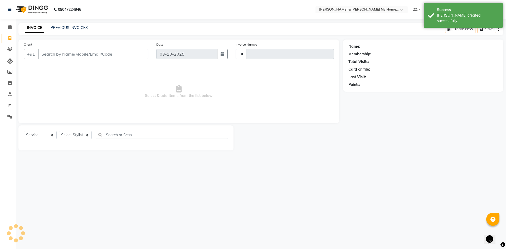
type input "12800"
select select "8193"
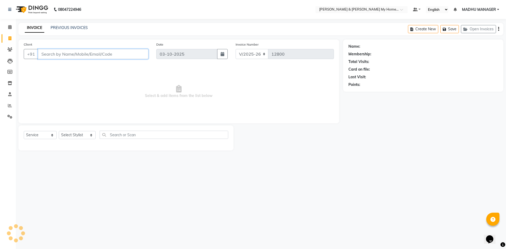
click at [70, 54] on input "Client" at bounding box center [93, 54] width 110 height 10
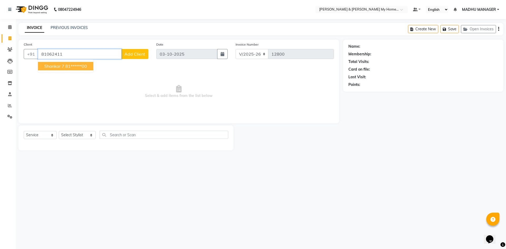
click at [69, 66] on ngb-highlight "81******00" at bounding box center [76, 66] width 22 height 5
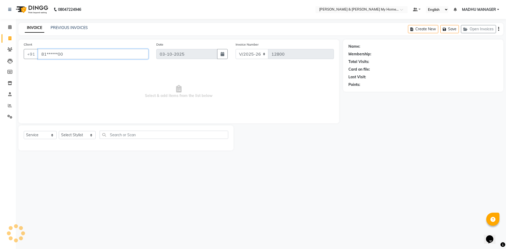
type input "81******00"
click at [77, 136] on select "Select Stylist Aarti Aarti [PERSON_NAME] Beauty [PERSON_NAME] Nail [PERSON_NAME…" at bounding box center [77, 135] width 37 height 8
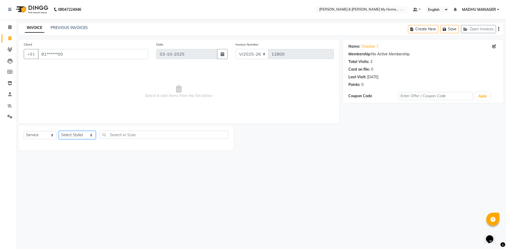
select select "77830"
click at [59, 131] on select "Select Stylist Aarti Aarti [PERSON_NAME] Beauty [PERSON_NAME] Nail [PERSON_NAME…" at bounding box center [77, 135] width 37 height 8
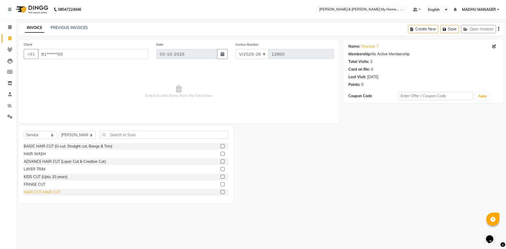
click at [56, 191] on div "HAIR CUT-HAIR CUT" at bounding box center [42, 193] width 37 height 6
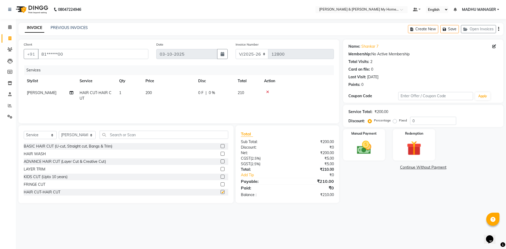
checkbox input "false"
click at [385, 202] on div "Name: Shankar 7 Membership: No Active Membership Total Visits: 2 Card on file: …" at bounding box center [425, 122] width 164 height 164
click at [364, 149] on img at bounding box center [364, 147] width 25 height 17
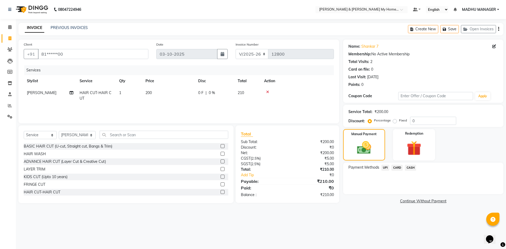
click at [384, 168] on span "UPI" at bounding box center [386, 168] width 8 height 6
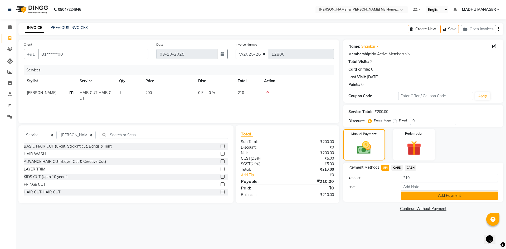
click at [410, 197] on button "Add Payment" at bounding box center [449, 196] width 97 height 8
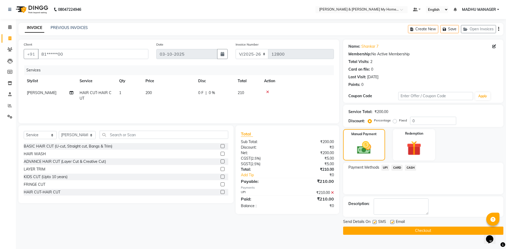
click at [423, 233] on button "Checkout" at bounding box center [423, 231] width 160 height 8
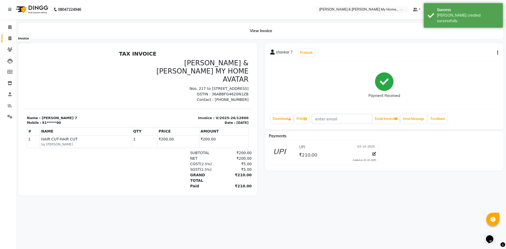
click at [12, 36] on span at bounding box center [9, 39] width 9 height 6
select select "service"
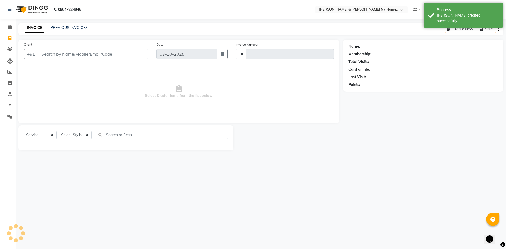
type input "12801"
select select "8193"
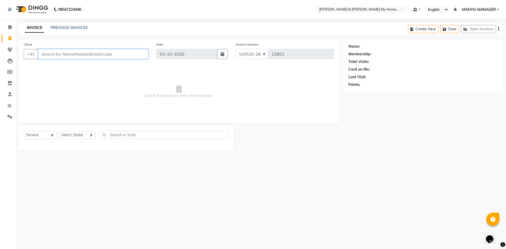
click at [49, 54] on input "Client" at bounding box center [93, 54] width 110 height 10
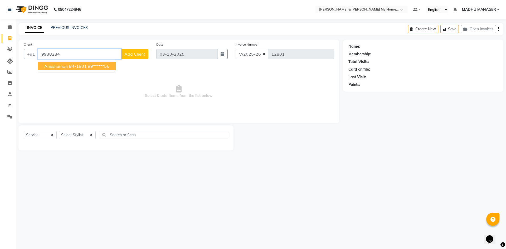
click at [55, 66] on span "anushuman b4-1801" at bounding box center [65, 66] width 42 height 5
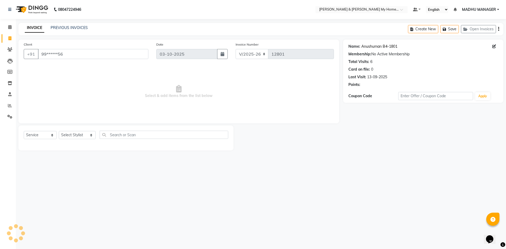
click at [378, 46] on link "Anushuman B4-1801" at bounding box center [379, 47] width 36 height 6
drag, startPoint x: 85, startPoint y: 56, endPoint x: 5, endPoint y: 60, distance: 80.0
click at [5, 60] on app-home "08047224946 Select Location × Toni & Guy My Home Avatar, Rajendranagar Default …" at bounding box center [253, 79] width 506 height 158
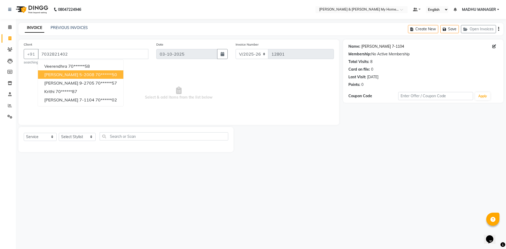
click at [380, 46] on link "Sunitha 7-1104" at bounding box center [382, 47] width 43 height 6
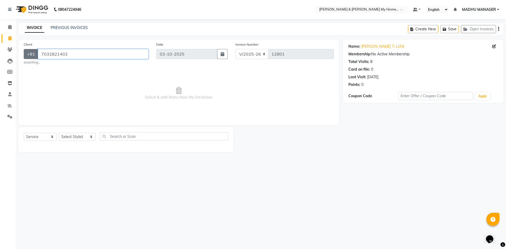
drag, startPoint x: 71, startPoint y: 52, endPoint x: 25, endPoint y: 53, distance: 46.2
click at [25, 53] on div "+91 7032821402" at bounding box center [86, 54] width 125 height 10
click at [89, 54] on input "7032821402" at bounding box center [93, 54] width 110 height 10
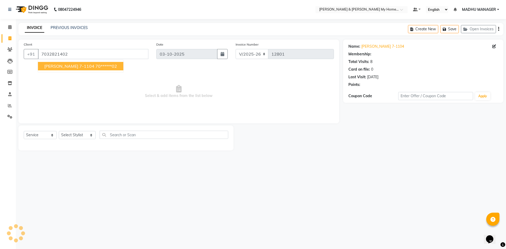
click at [95, 64] on ngb-highlight "70******02" at bounding box center [106, 66] width 22 height 5
type input "70******02"
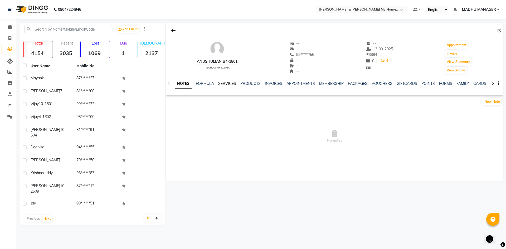
click at [226, 84] on link "SERVICES" at bounding box center [227, 83] width 18 height 5
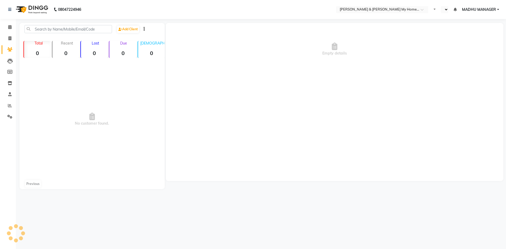
select select "en"
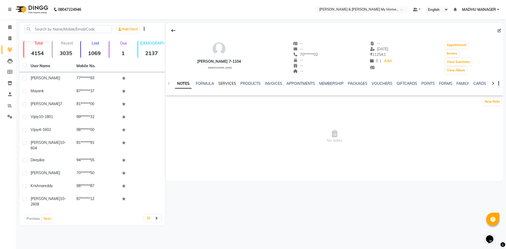
click at [232, 82] on link "SERVICES" at bounding box center [227, 83] width 18 height 5
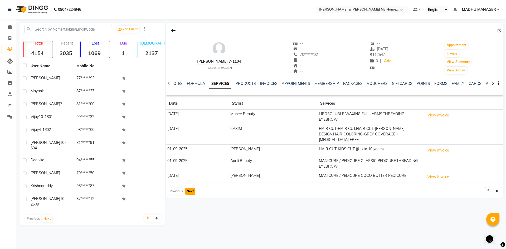
click at [190, 188] on button "Next" at bounding box center [190, 191] width 10 height 7
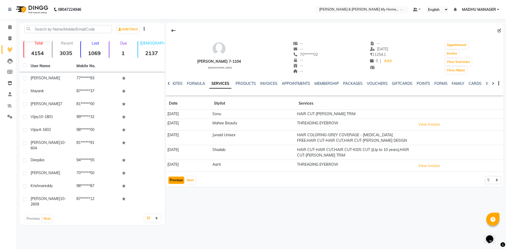
click at [175, 179] on button "Previous" at bounding box center [176, 180] width 16 height 7
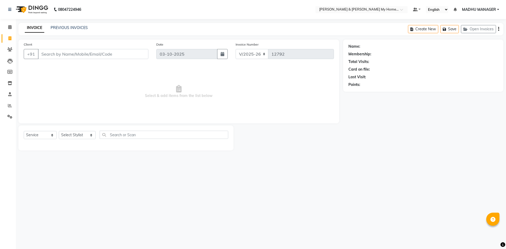
select select "8193"
select select "service"
click at [63, 135] on select "Select Stylist Aarti Aarti [PERSON_NAME] Beauty [PERSON_NAME] Nail [PERSON_NAME…" at bounding box center [77, 135] width 37 height 8
select select "93474"
click at [59, 131] on select "Select Stylist Aarti Aarti [PERSON_NAME] Beauty [PERSON_NAME] Nail [PERSON_NAME…" at bounding box center [77, 135] width 37 height 8
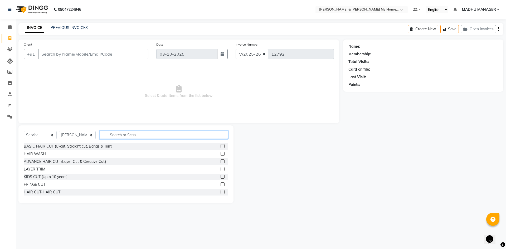
click at [109, 137] on input "text" at bounding box center [164, 135] width 129 height 8
click at [51, 189] on div "HAIR CUT-HAIR CUT" at bounding box center [126, 192] width 205 height 7
click at [51, 191] on div "HAIR CUT-HAIR CUT" at bounding box center [42, 193] width 37 height 6
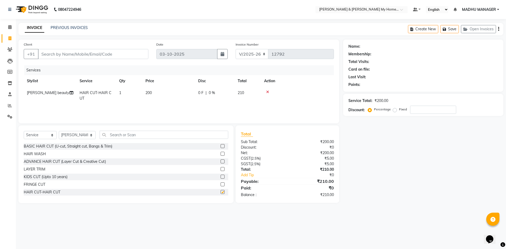
checkbox input "false"
click at [118, 136] on input "text" at bounding box center [164, 135] width 129 height 8
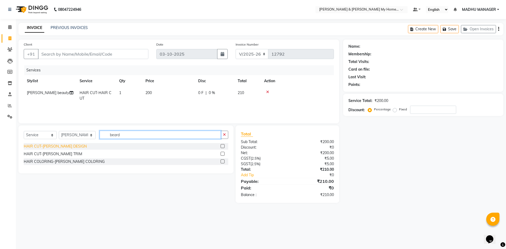
type input "beard"
click at [65, 144] on div "HAIR CUT-[PERSON_NAME] DESIGN" at bounding box center [55, 147] width 63 height 6
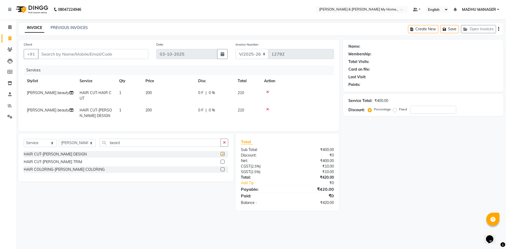
checkbox input "false"
click at [79, 51] on input "Client" at bounding box center [93, 54] width 110 height 10
type input "7"
type input "0"
type input "7"
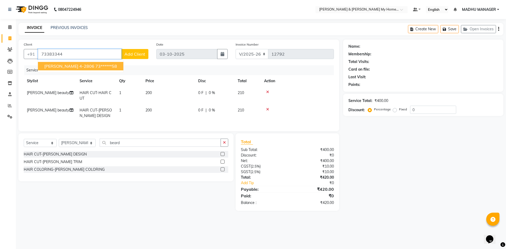
click at [95, 64] on ngb-highlight "73******58" at bounding box center [106, 66] width 22 height 5
type input "73******58"
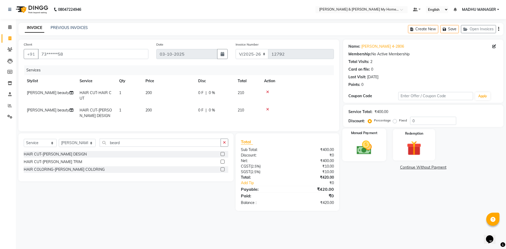
click at [363, 147] on img at bounding box center [364, 147] width 25 height 17
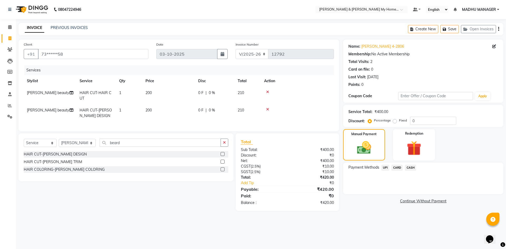
click at [386, 168] on span "UPI" at bounding box center [386, 168] width 8 height 6
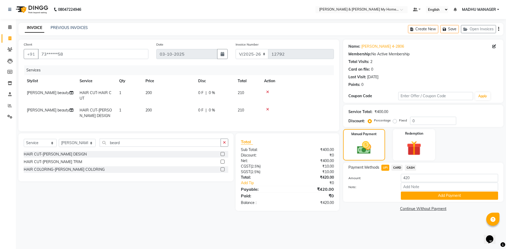
click at [421, 195] on button "Add Payment" at bounding box center [449, 196] width 97 height 8
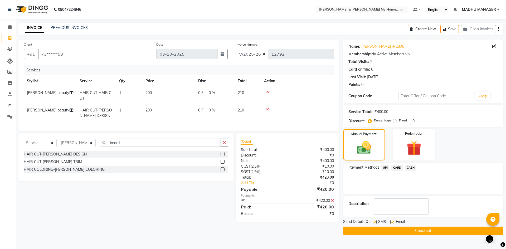
click at [427, 229] on button "Checkout" at bounding box center [423, 231] width 160 height 8
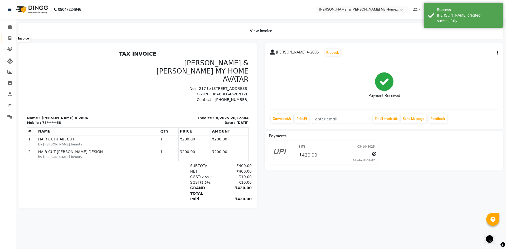
click at [11, 38] on icon at bounding box center [9, 38] width 3 height 4
select select "8193"
select select "service"
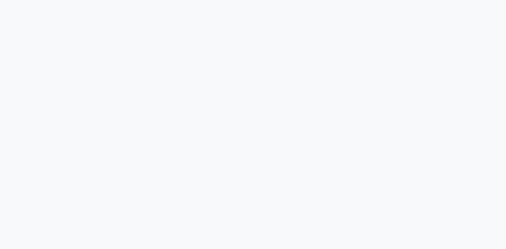
select select "8193"
select select "service"
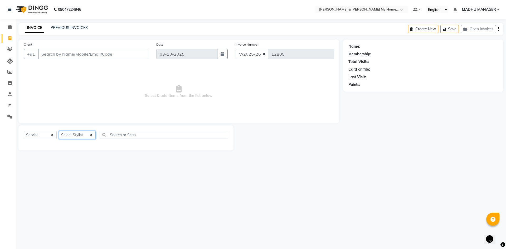
click at [80, 134] on select "Select Stylist Aarti Aarti [PERSON_NAME] Beauty [PERSON_NAME] Nail [PERSON_NAME…" at bounding box center [77, 135] width 37 height 8
select select "77830"
click at [59, 131] on select "Select Stylist Aarti Aarti [PERSON_NAME] Beauty [PERSON_NAME] Nail [PERSON_NAME…" at bounding box center [77, 135] width 37 height 8
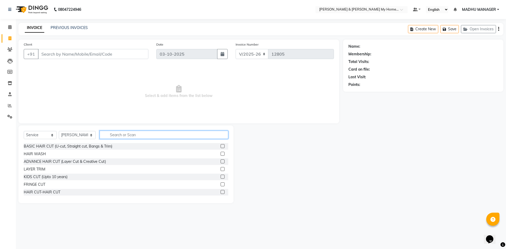
click at [118, 138] on input "text" at bounding box center [164, 135] width 129 height 8
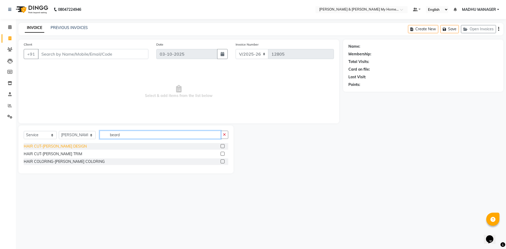
type input "beard"
click at [64, 146] on div "HAIR CUT-[PERSON_NAME] DESIGN" at bounding box center [55, 147] width 63 height 6
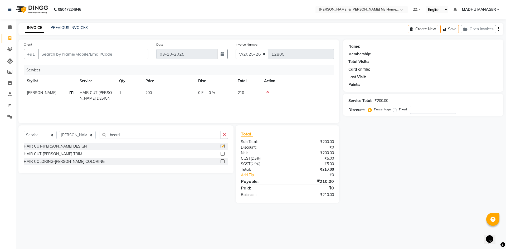
checkbox input "false"
click at [69, 52] on input "Client" at bounding box center [93, 54] width 110 height 10
type input "9"
type input "0"
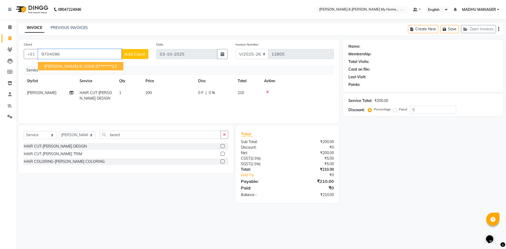
click at [69, 67] on span "[PERSON_NAME] 6-2008" at bounding box center [69, 66] width 50 height 5
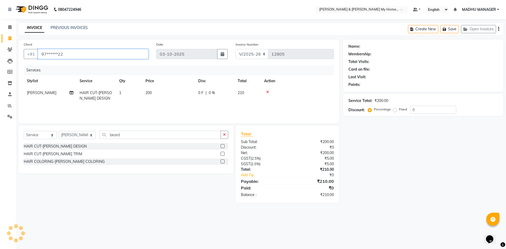
type input "97******22"
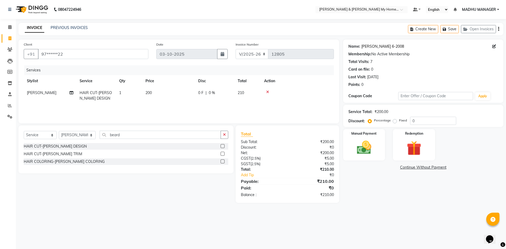
click at [379, 45] on link "[PERSON_NAME] 6-2008" at bounding box center [382, 47] width 43 height 6
click at [364, 149] on img at bounding box center [364, 147] width 25 height 17
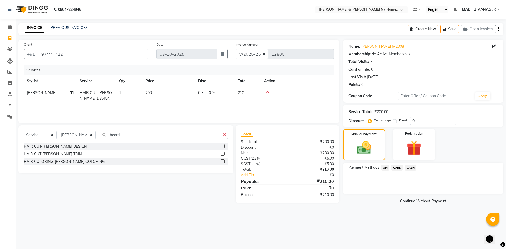
click at [385, 167] on span "UPI" at bounding box center [386, 168] width 8 height 6
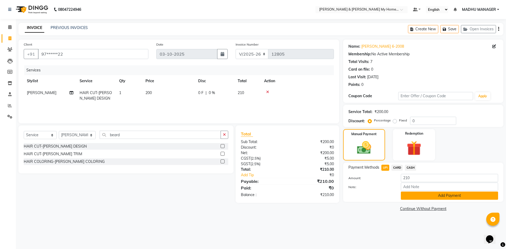
click at [418, 195] on button "Add Payment" at bounding box center [449, 196] width 97 height 8
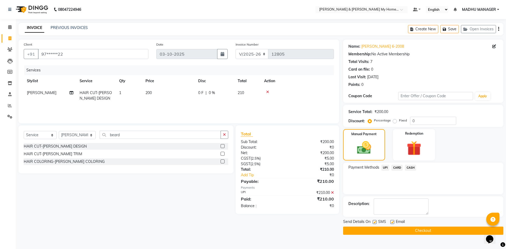
click at [425, 229] on button "Checkout" at bounding box center [423, 231] width 160 height 8
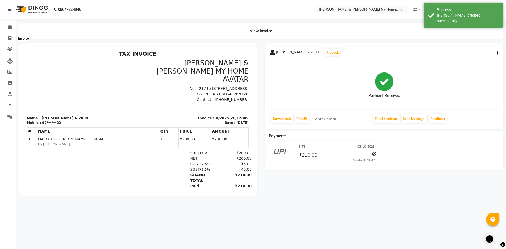
click at [8, 40] on span at bounding box center [9, 39] width 9 height 6
select select "service"
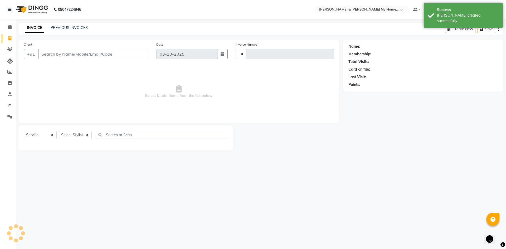
type input "12806"
select select "8193"
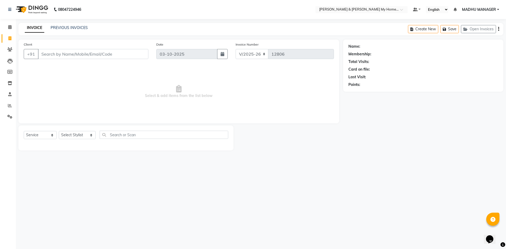
click at [81, 139] on div "Select Service Product Membership Package Voucher Prepaid Gift Card Select Styl…" at bounding box center [126, 137] width 205 height 12
click at [82, 137] on select "Select Stylist Aarti Aarti [PERSON_NAME] Beauty [PERSON_NAME] Nail [PERSON_NAME…" at bounding box center [77, 135] width 37 height 8
select select "86173"
click at [59, 131] on select "Select Stylist Aarti Aarti [PERSON_NAME] Beauty [PERSON_NAME] Nail [PERSON_NAME…" at bounding box center [77, 135] width 37 height 8
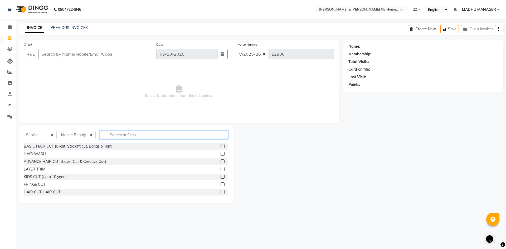
click at [123, 137] on input "text" at bounding box center [164, 135] width 129 height 8
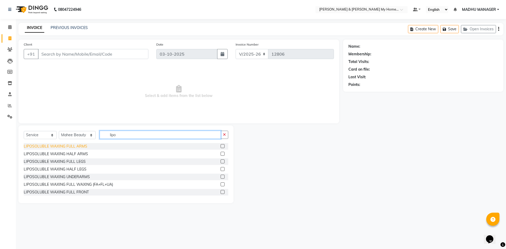
type input "lipo"
click at [69, 146] on div "LIPOSOLUBLE WAXING FULL ARMS" at bounding box center [56, 147] width 64 height 6
checkbox input "false"
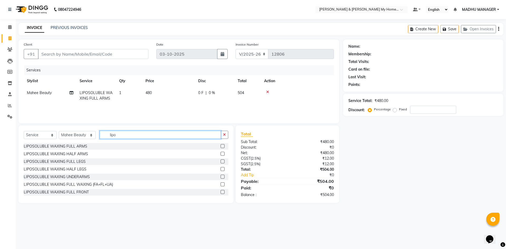
drag, startPoint x: 115, startPoint y: 135, endPoint x: 90, endPoint y: 135, distance: 24.8
click at [91, 135] on div "Select Service Product Membership Package Voucher Prepaid Gift Card Select Styl…" at bounding box center [126, 137] width 205 height 12
type input "under"
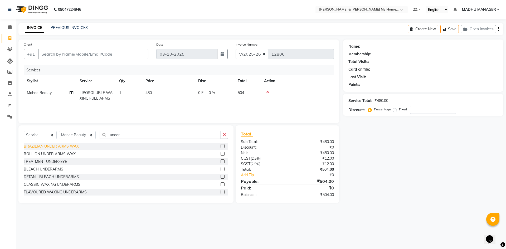
click at [66, 145] on div "BRAZILIAN UNDER ARMS WAX" at bounding box center [51, 147] width 55 height 6
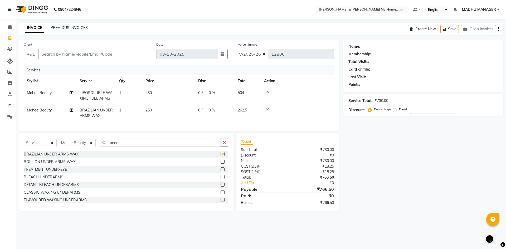
checkbox input "false"
click at [70, 146] on select "Select Stylist Aarti Aarti [PERSON_NAME] Beauty [PERSON_NAME] Nail [PERSON_NAME…" at bounding box center [77, 143] width 37 height 8
select select "88435"
click at [59, 143] on select "Select Stylist Aarti Aarti [PERSON_NAME] Beauty [PERSON_NAME] Nail [PERSON_NAME…" at bounding box center [77, 143] width 37 height 8
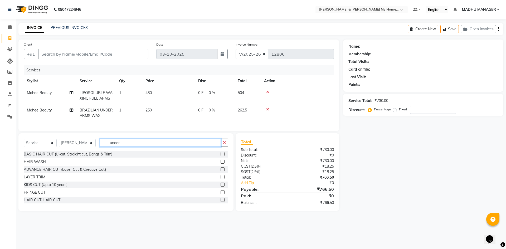
drag, startPoint x: 93, startPoint y: 144, endPoint x: 64, endPoint y: 140, distance: 29.5
click at [64, 140] on div "Select Service Product Membership Package Voucher Prepaid Gift Card Select Styl…" at bounding box center [125, 172] width 215 height 78
type input "thre"
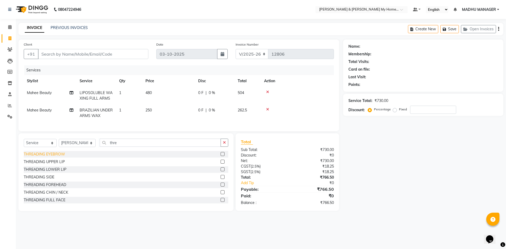
click at [43, 157] on div "THREADING EYEBROW" at bounding box center [44, 155] width 41 height 6
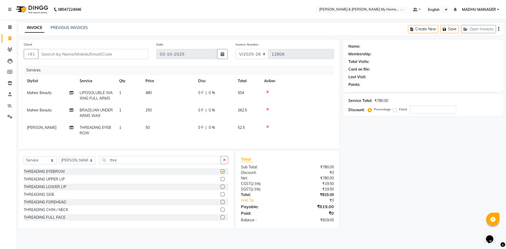
checkbox input "false"
click at [50, 181] on div "THREADING UPPER LIP" at bounding box center [44, 180] width 41 height 6
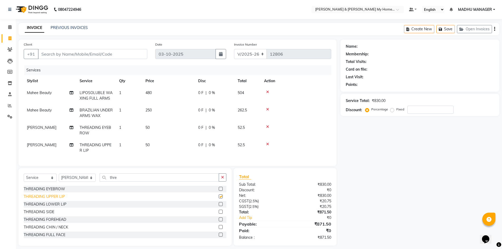
checkbox input "false"
click at [66, 56] on input "Client" at bounding box center [92, 54] width 109 height 10
type input "9"
type input "0"
type input "9573629246"
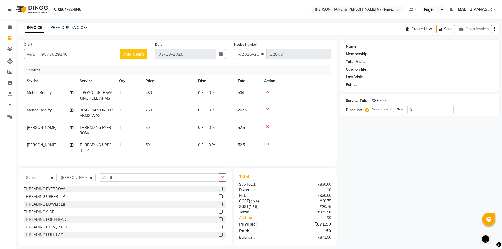
click at [125, 50] on button "Add Client" at bounding box center [133, 54] width 27 height 10
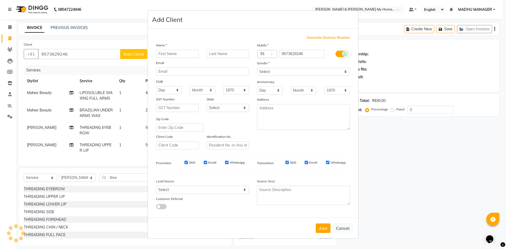
click at [269, 76] on div "Mobile Country Code × 91 9573629246 Gender Select Male Female Other Prefer Not …" at bounding box center [303, 95] width 101 height 107
click at [267, 76] on div "Mobile Country Code × 91 9573629246 Gender Select Male Female Other Prefer Not …" at bounding box center [303, 95] width 101 height 107
click at [268, 74] on select "Select Male Female Other Prefer Not To Say" at bounding box center [303, 72] width 93 height 8
select select "female"
click at [257, 68] on select "Select Male Female Other Prefer Not To Say" at bounding box center [303, 72] width 93 height 8
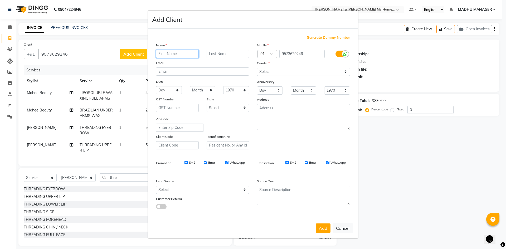
click at [170, 55] on input "text" at bounding box center [177, 54] width 43 height 8
type input "Sreeja"
click at [324, 228] on button "Add" at bounding box center [323, 228] width 15 height 9
type input "95******46"
select select
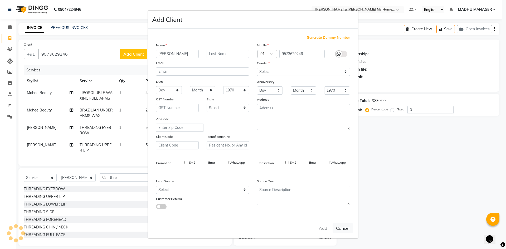
select select
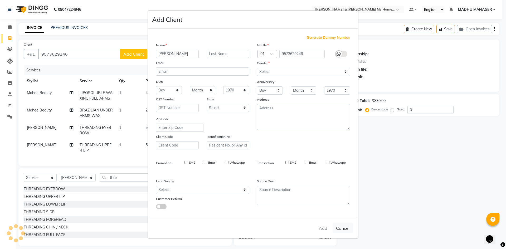
select select
checkbox input "false"
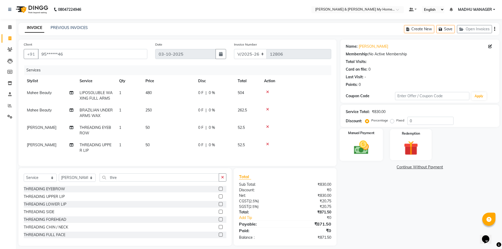
click at [371, 146] on img at bounding box center [361, 147] width 24 height 17
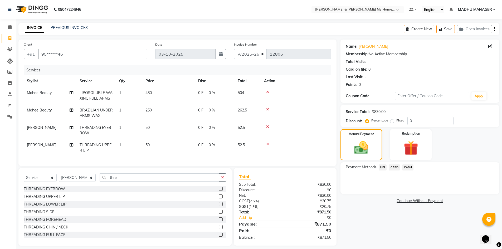
click at [394, 168] on span "CARD" at bounding box center [394, 168] width 11 height 6
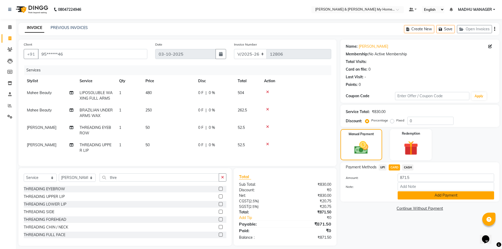
click at [412, 196] on button "Add Payment" at bounding box center [446, 195] width 96 height 8
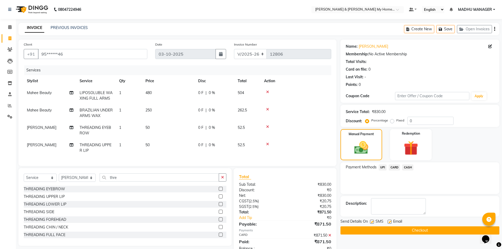
click at [410, 229] on button "Checkout" at bounding box center [420, 230] width 159 height 8
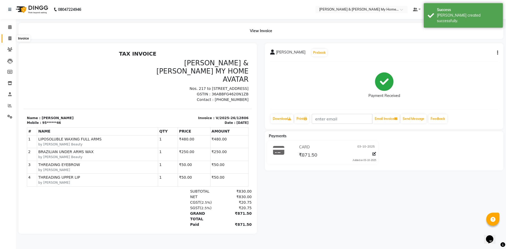
click at [12, 38] on span at bounding box center [9, 39] width 9 height 6
select select "8193"
select select "service"
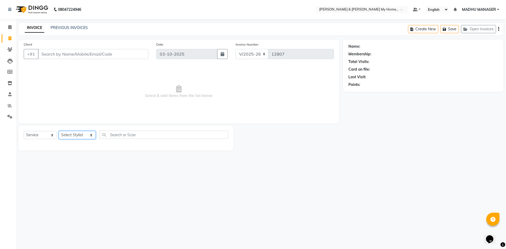
click at [67, 135] on select "Select Stylist Aarti Aarti [PERSON_NAME] Beauty [PERSON_NAME] Nail [PERSON_NAME…" at bounding box center [77, 135] width 37 height 8
select select "92042"
click at [59, 131] on select "Select Stylist Aarti Aarti [PERSON_NAME] Beauty [PERSON_NAME] Nail [PERSON_NAME…" at bounding box center [77, 135] width 37 height 8
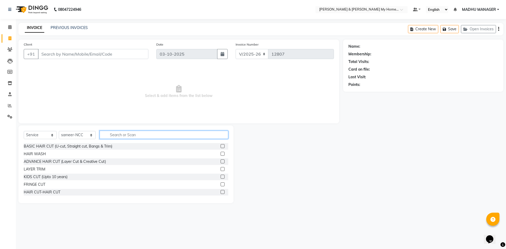
click at [122, 136] on input "text" at bounding box center [164, 135] width 129 height 8
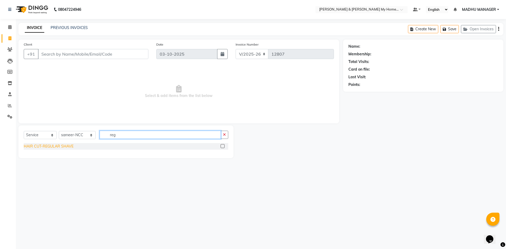
type input "reg"
click at [60, 147] on div "HAIR CUT-REGULAR SHAVE" at bounding box center [49, 147] width 50 height 6
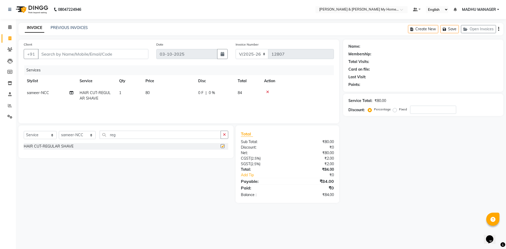
checkbox input "false"
click at [145, 91] on td "80" at bounding box center [168, 95] width 53 height 17
select select "92042"
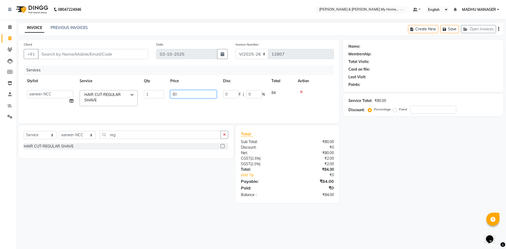
drag, startPoint x: 181, startPoint y: 95, endPoint x: 154, endPoint y: 91, distance: 27.8
click at [163, 92] on tr "Aarti Aarti Beauty Akanksha Beauty akanksha Nail ALKA Ankitha ESHWAR gourav-new…" at bounding box center [179, 98] width 310 height 22
type input "100"
click at [104, 167] on div "Select Service Product Membership Package Voucher Prepaid Gift Card Select Styl…" at bounding box center [124, 164] width 219 height 78
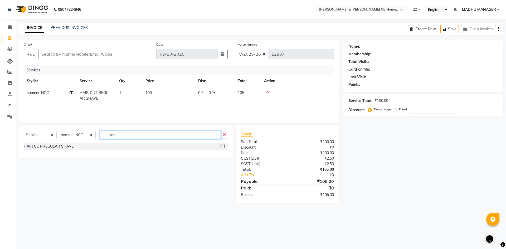
drag, startPoint x: 102, startPoint y: 133, endPoint x: 61, endPoint y: 129, distance: 41.3
click at [62, 129] on div "Select Service Product Membership Package Voucher Prepaid Gift Card Select Styl…" at bounding box center [125, 141] width 215 height 33
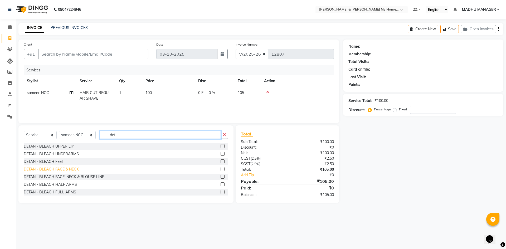
type input "det"
click at [68, 167] on div "DETAN - BLEACH FACE & NECK" at bounding box center [51, 170] width 55 height 6
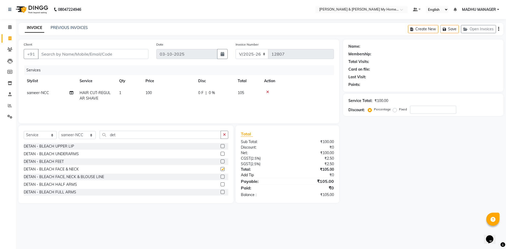
checkbox input "false"
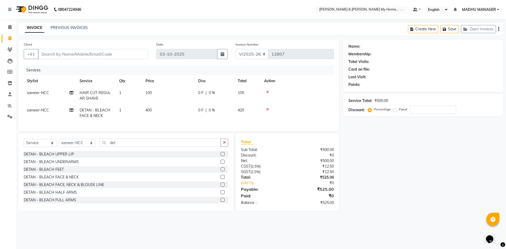
click at [431, 191] on div "Name: Membership: Total Visits: Card on file: Last Visit: Points: Service Total…" at bounding box center [425, 126] width 164 height 172
click at [63, 56] on input "Client" at bounding box center [93, 54] width 110 height 10
type input "7"
type input "0"
click at [75, 64] on ngb-highlight "78******53" at bounding box center [69, 66] width 22 height 5
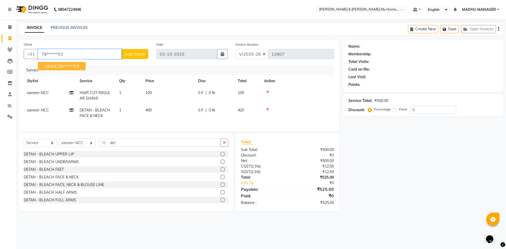
type input "78******53"
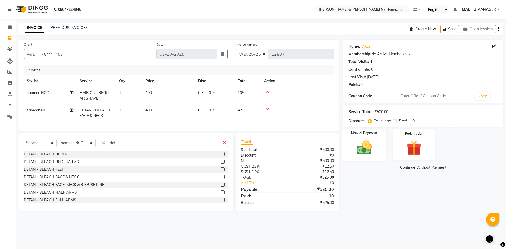
click at [363, 151] on img at bounding box center [364, 147] width 25 height 17
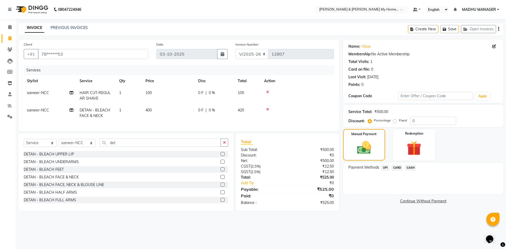
click at [387, 166] on span "UPI" at bounding box center [386, 168] width 8 height 6
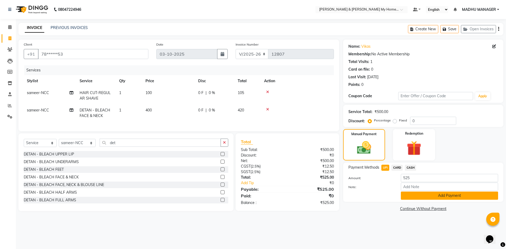
click at [413, 199] on button "Add Payment" at bounding box center [449, 196] width 97 height 8
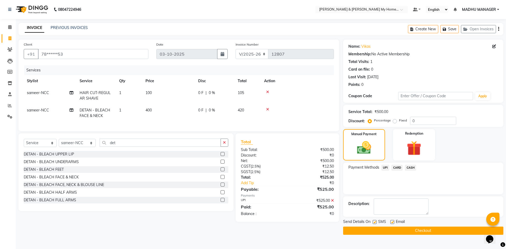
click at [422, 231] on button "Checkout" at bounding box center [423, 231] width 160 height 8
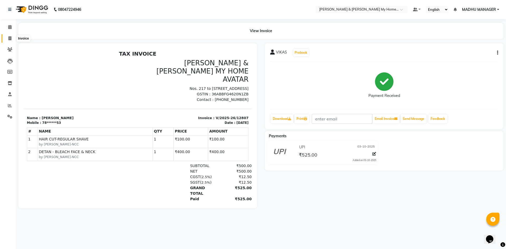
click at [7, 39] on span at bounding box center [9, 39] width 9 height 6
select select "service"
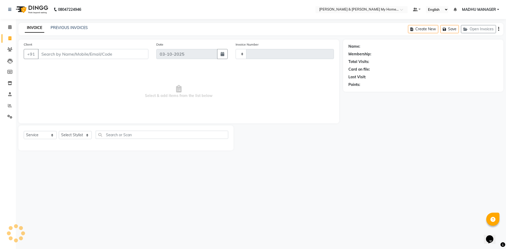
type input "12808"
select select "8193"
click at [71, 55] on input "Client" at bounding box center [93, 54] width 110 height 10
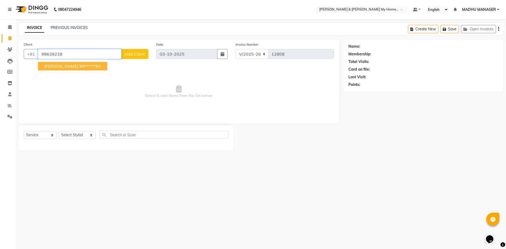
drag, startPoint x: 56, startPoint y: 67, endPoint x: 58, endPoint y: 71, distance: 3.8
click at [56, 67] on span "ARAVIND" at bounding box center [61, 66] width 34 height 5
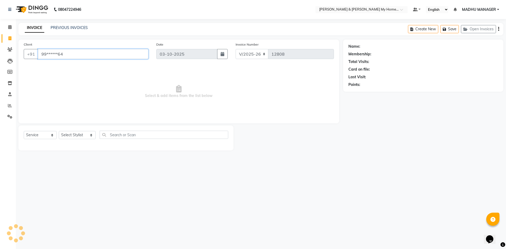
type input "99******64"
click at [72, 137] on select "Select Stylist Aarti Aarti [PERSON_NAME] Beauty [PERSON_NAME] Nail [PERSON_NAME…" at bounding box center [77, 135] width 37 height 8
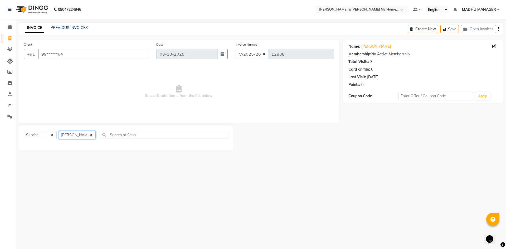
click at [59, 131] on select "Select Stylist Aarti Aarti [PERSON_NAME] Beauty [PERSON_NAME] Nail [PERSON_NAME…" at bounding box center [77, 135] width 37 height 8
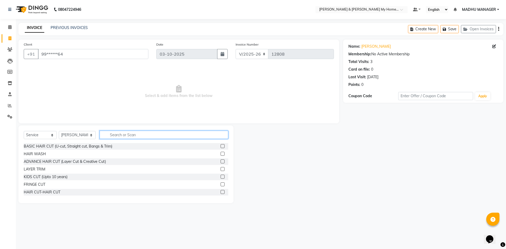
click at [114, 136] on input "text" at bounding box center [164, 135] width 129 height 8
click at [80, 133] on select "Select Stylist Aarti Aarti [PERSON_NAME] Beauty [PERSON_NAME] Nail [PERSON_NAME…" at bounding box center [77, 135] width 37 height 8
select select "83966"
click at [59, 131] on select "Select Stylist Aarti Aarti [PERSON_NAME] Beauty [PERSON_NAME] Nail [PERSON_NAME…" at bounding box center [77, 135] width 37 height 8
click at [56, 192] on div "BASIC HAIR CUT (U-cut, Straight cut, Bangs & Trim) HAIR WASH ADVANCE HAIR CUT (…" at bounding box center [126, 169] width 205 height 53
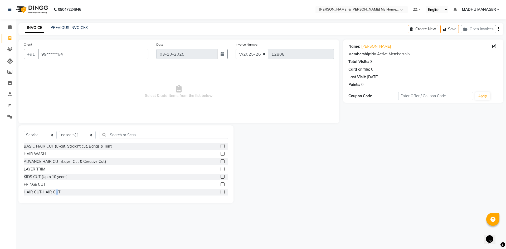
scroll to position [7, 0]
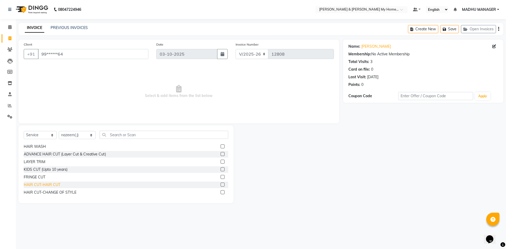
click at [42, 185] on div "HAIR CUT-HAIR CUT" at bounding box center [42, 185] width 37 height 6
checkbox input "false"
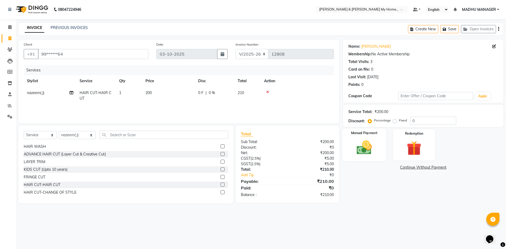
click at [363, 147] on img at bounding box center [364, 147] width 25 height 17
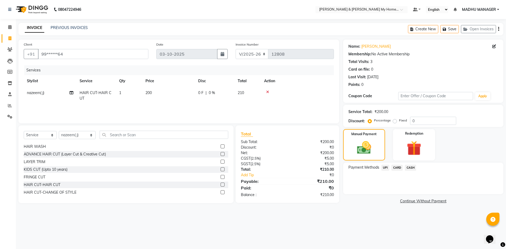
click at [386, 167] on span "UPI" at bounding box center [386, 168] width 8 height 6
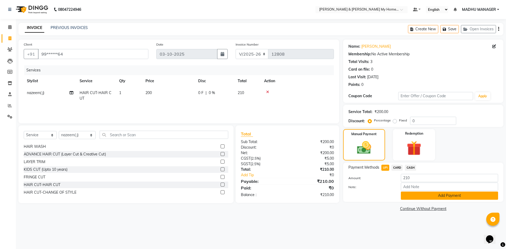
click at [410, 196] on button "Add Payment" at bounding box center [449, 196] width 97 height 8
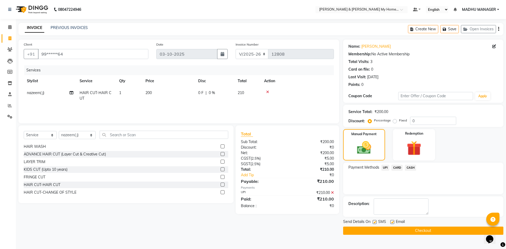
click at [430, 233] on button "Checkout" at bounding box center [423, 231] width 160 height 8
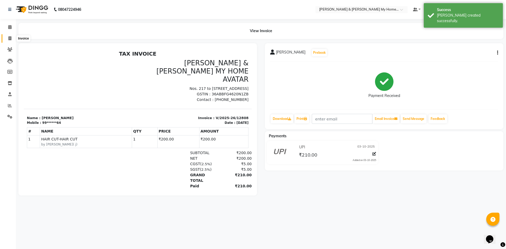
click at [9, 40] on span at bounding box center [9, 39] width 9 height 6
select select "8193"
select select "service"
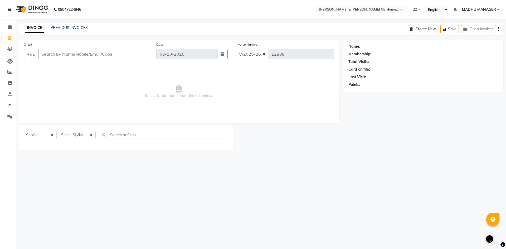
click at [69, 25] on div "INVOICE PREVIOUS INVOICES Create New Save Open Invoices" at bounding box center [260, 29] width 485 height 12
click at [69, 27] on link "PREVIOUS INVOICES" at bounding box center [69, 27] width 37 height 5
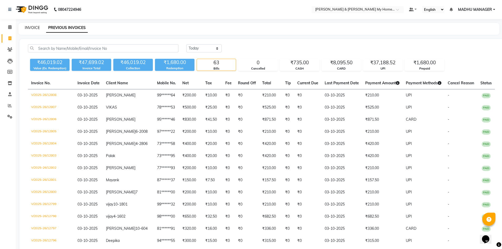
click at [33, 29] on link "INVOICE" at bounding box center [32, 27] width 15 height 5
select select "service"
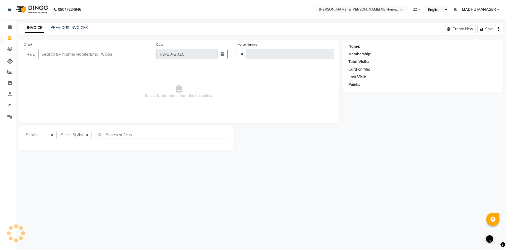
type input "12809"
select select "8193"
click at [79, 133] on select "Select Stylist Aarti Aarti [PERSON_NAME] Beauty [PERSON_NAME] Nail [PERSON_NAME…" at bounding box center [77, 135] width 37 height 8
select select "91372"
click at [59, 131] on select "Select Stylist Aarti Aarti [PERSON_NAME] Beauty [PERSON_NAME] Nail [PERSON_NAME…" at bounding box center [77, 135] width 37 height 8
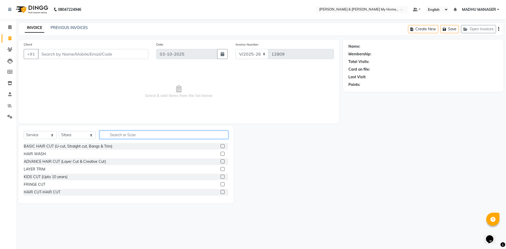
click at [108, 134] on input "text" at bounding box center [164, 135] width 129 height 8
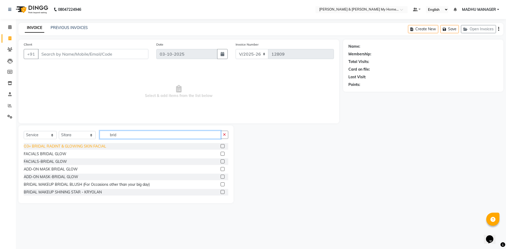
type input "brid"
click at [88, 147] on div "O3+ BRIDAL RADINT & GLOWING SKIN FACIAL" at bounding box center [65, 147] width 83 height 6
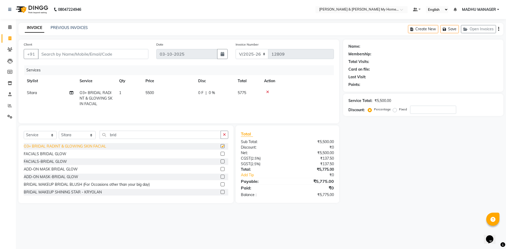
checkbox input "false"
drag, startPoint x: 130, startPoint y: 136, endPoint x: 42, endPoint y: 127, distance: 89.0
click at [42, 127] on div "Select Service Product Membership Package Voucher Prepaid Gift Card Select Styl…" at bounding box center [125, 164] width 215 height 78
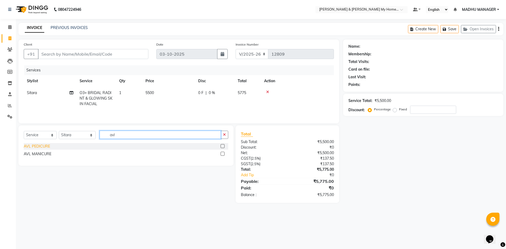
type input "avl"
click at [45, 147] on div "AVL PEDICURE" at bounding box center [37, 147] width 26 height 6
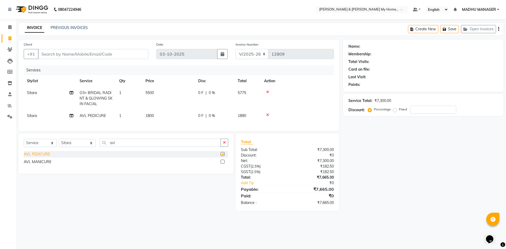
checkbox input "false"
click at [46, 164] on div "AVL MANICURE" at bounding box center [38, 162] width 28 height 6
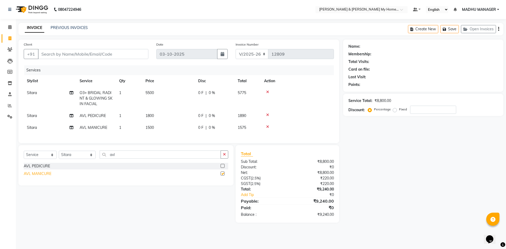
checkbox input "false"
drag, startPoint x: 117, startPoint y: 158, endPoint x: 100, endPoint y: 158, distance: 17.7
click at [100, 158] on input "avl" at bounding box center [160, 155] width 121 height 8
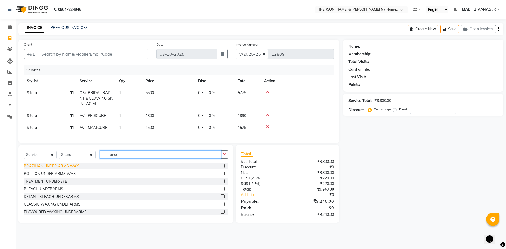
type input "under"
click at [51, 169] on div "BRAZILIAN UNDER ARMS WAX" at bounding box center [51, 166] width 55 height 6
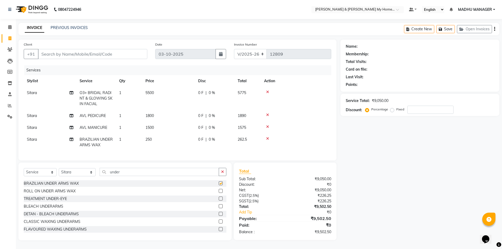
checkbox input "false"
click at [54, 51] on input "Client" at bounding box center [92, 54] width 109 height 10
click at [70, 175] on select "Select Stylist Aarti Aarti [PERSON_NAME] Beauty [PERSON_NAME] Nail [PERSON_NAME…" at bounding box center [77, 172] width 37 height 8
select select "77830"
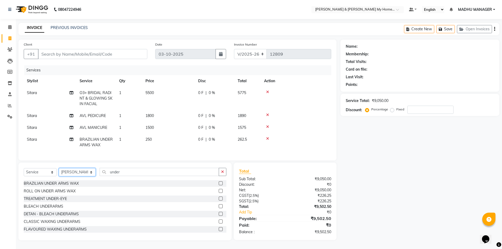
click at [59, 169] on select "Select Stylist Aarti Aarti [PERSON_NAME] Beauty [PERSON_NAME] Nail [PERSON_NAME…" at bounding box center [77, 172] width 37 height 8
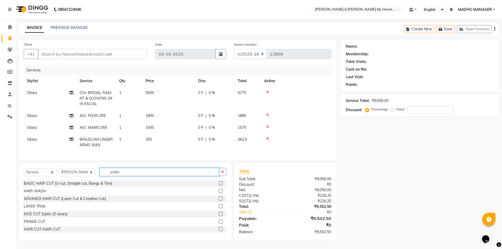
drag, startPoint x: 124, startPoint y: 171, endPoint x: 65, endPoint y: 169, distance: 58.3
click at [67, 171] on div "Select Service Product Membership Package Voucher Prepaid Gift Card Select Styl…" at bounding box center [125, 174] width 203 height 12
click at [50, 230] on div "HAIR CUT-HAIR CUT" at bounding box center [42, 230] width 37 height 6
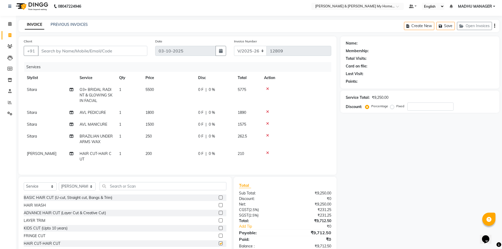
checkbox input "false"
click at [117, 190] on input "text" at bounding box center [163, 186] width 127 height 8
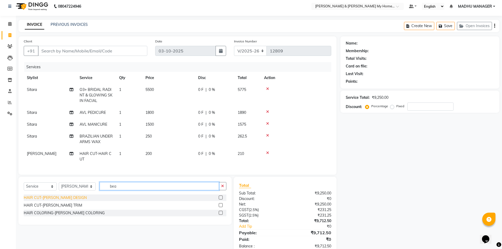
type input "bea"
click at [66, 201] on div "HAIR CUT-[PERSON_NAME] DESIGN" at bounding box center [55, 198] width 63 height 6
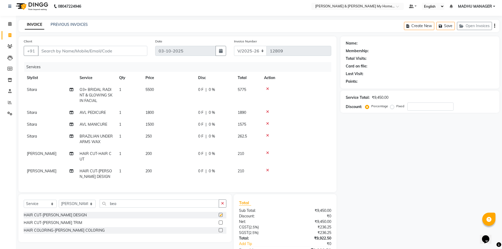
checkbox input "false"
click at [64, 204] on div "Select Service Product Membership Package Voucher Prepaid Gift Card Select Styl…" at bounding box center [125, 206] width 203 height 12
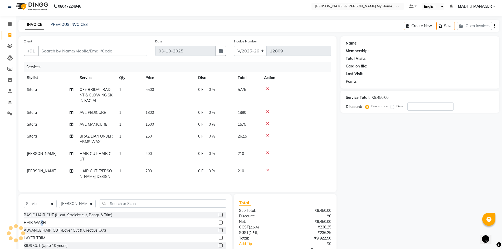
click at [41, 226] on div "HAIR WASH" at bounding box center [35, 223] width 22 height 6
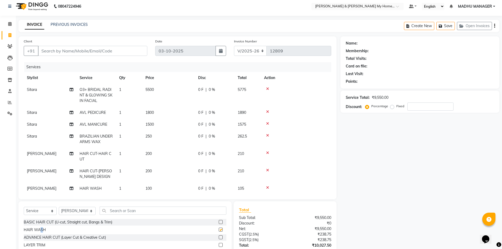
checkbox input "false"
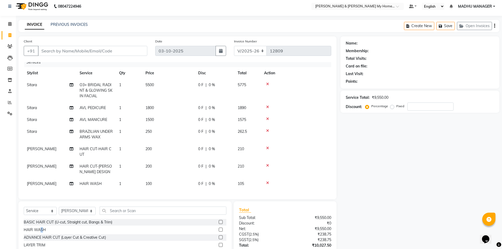
scroll to position [41, 0]
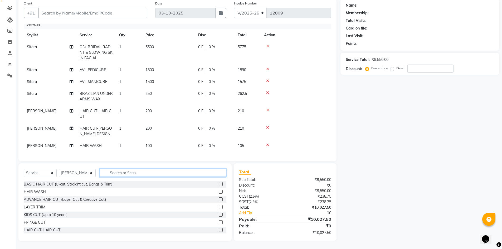
click at [123, 173] on input "text" at bounding box center [163, 173] width 127 height 8
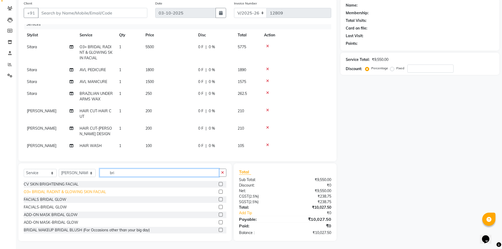
type input "bri"
click at [46, 193] on div "O3+ BRIDAL RADINT & GLOWING SKIN FACIAL" at bounding box center [65, 192] width 83 height 6
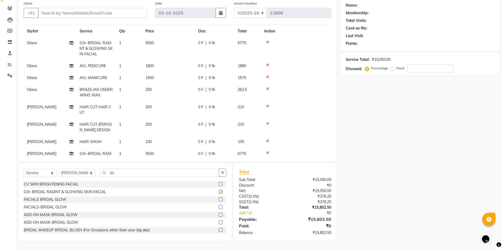
checkbox input "false"
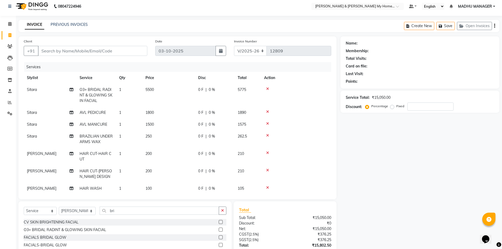
scroll to position [0, 0]
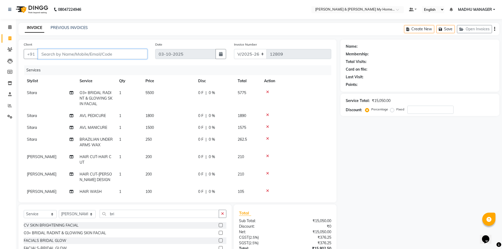
click at [59, 55] on input "Client" at bounding box center [92, 54] width 109 height 10
type input "8"
type input "0"
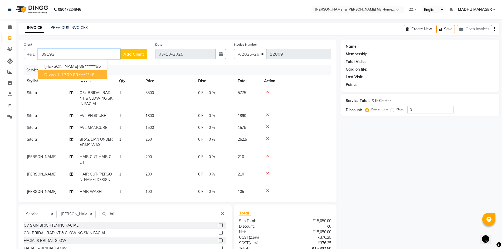
click at [77, 76] on ngb-highlight "89******48" at bounding box center [84, 74] width 22 height 5
type input "89******48"
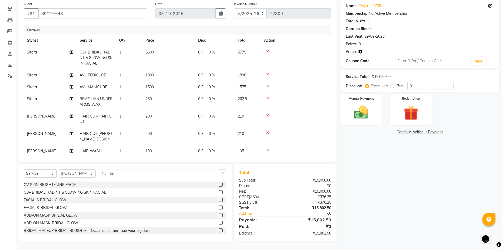
scroll to position [41, 0]
click at [362, 51] on icon "button" at bounding box center [361, 51] width 4 height 4
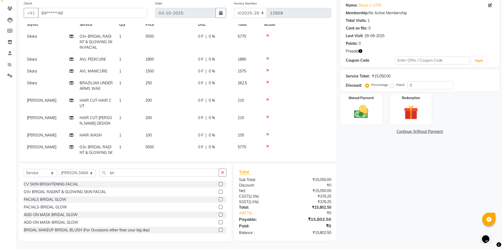
scroll to position [0, 0]
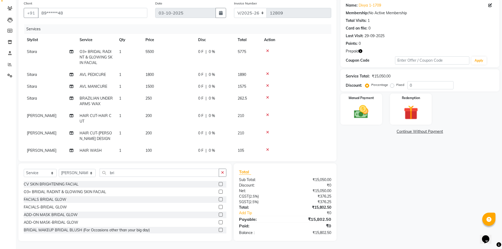
click at [362, 51] on icon "button" at bounding box center [361, 51] width 4 height 4
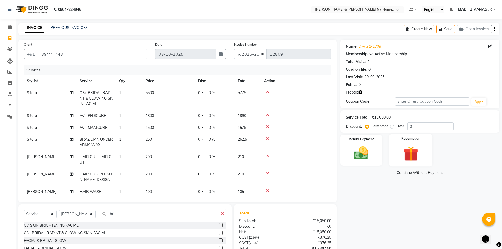
click at [411, 156] on img at bounding box center [411, 153] width 24 height 19
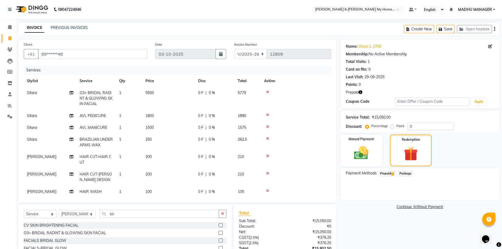
click at [387, 174] on span "Prepaid 1" at bounding box center [387, 174] width 17 height 6
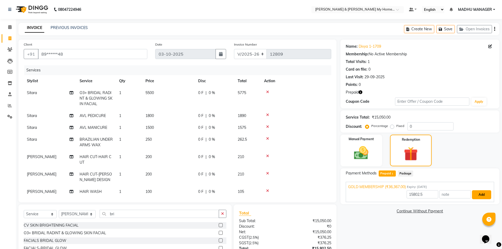
click at [482, 194] on button "Add" at bounding box center [481, 194] width 19 height 9
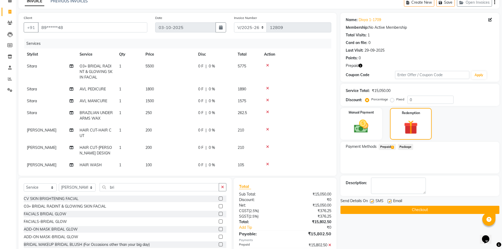
scroll to position [52, 0]
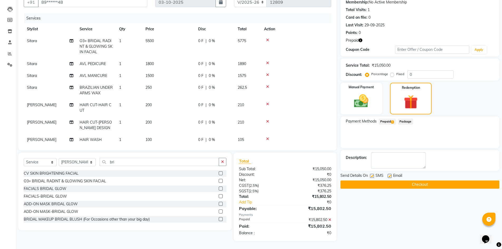
click at [422, 185] on button "Checkout" at bounding box center [420, 185] width 159 height 8
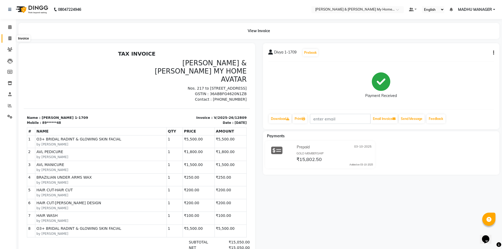
click at [8, 41] on span at bounding box center [9, 39] width 9 height 6
select select "service"
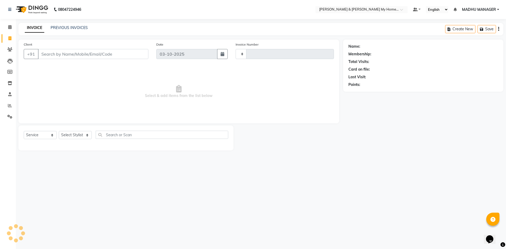
type input "12810"
select select "8193"
click at [70, 129] on div "Select Service Product Membership Package Voucher Prepaid Gift Card Select Styl…" at bounding box center [125, 137] width 215 height 25
click at [70, 133] on select "Select Stylist Aarti Aarti [PERSON_NAME] Beauty [PERSON_NAME] Nail [PERSON_NAME…" at bounding box center [77, 135] width 37 height 8
select select "93474"
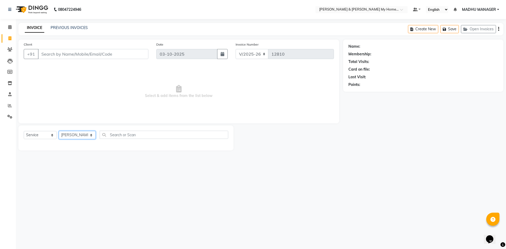
click at [59, 131] on select "Select Stylist Aarti Aarti [PERSON_NAME] Beauty [PERSON_NAME] Nail [PERSON_NAME…" at bounding box center [77, 135] width 37 height 8
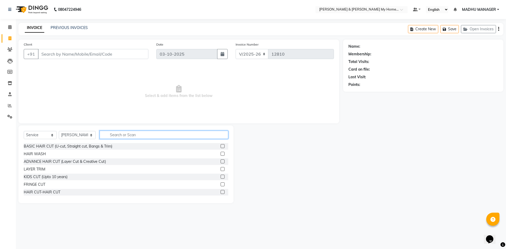
click at [107, 135] on input "text" at bounding box center [164, 135] width 129 height 8
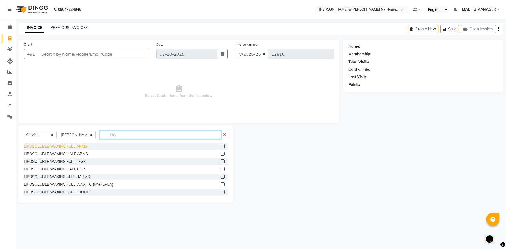
type input "lipo"
click at [70, 144] on div "LIPOSOLUBLE WAXING FULL ARMS" at bounding box center [56, 147] width 64 height 6
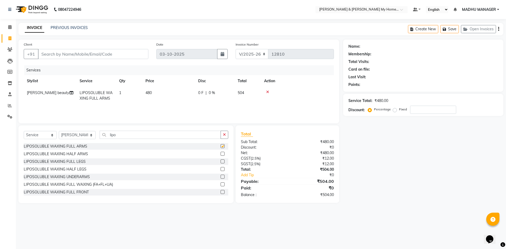
checkbox input "false"
click at [78, 161] on div "LIPOSOLUBLE WAXING FULL LEGS" at bounding box center [55, 162] width 62 height 6
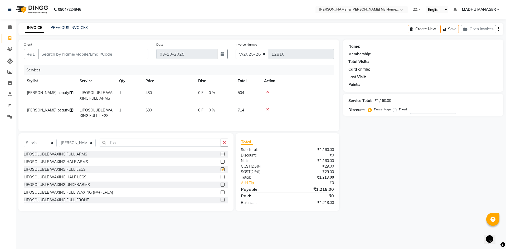
checkbox input "false"
drag, startPoint x: 91, startPoint y: 142, endPoint x: 84, endPoint y: 134, distance: 10.8
click at [84, 136] on div "Client +91 Date 03-10-2025 Invoice Number V/2025 V/2025-26 12810 Services Styli…" at bounding box center [179, 126] width 329 height 172
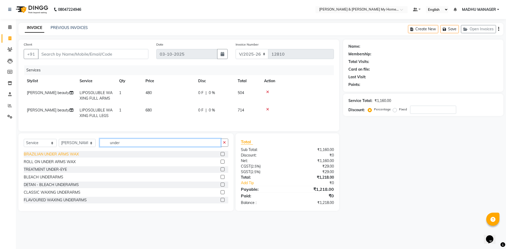
type input "under"
click at [67, 157] on div "BRAZILIAN UNDER ARMS WAX" at bounding box center [51, 155] width 55 height 6
checkbox input "false"
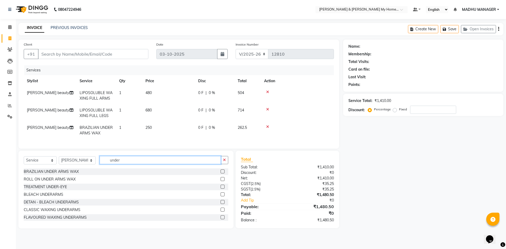
drag, startPoint x: 13, startPoint y: 159, endPoint x: 0, endPoint y: 129, distance: 32.7
click at [0, 149] on app-home "08047224946 Select Location × Toni & Guy My Home Avatar, Rajendranagar Default …" at bounding box center [253, 118] width 506 height 236
type input "upper"
click at [51, 175] on div "BRAZILIAN UPPERLIP WAX" at bounding box center [48, 172] width 48 height 6
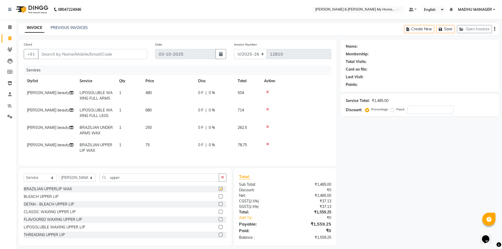
checkbox input "false"
drag, startPoint x: 122, startPoint y: 185, endPoint x: 37, endPoint y: 175, distance: 86.1
click at [37, 175] on div "Select Service Product Membership Package Voucher Prepaid Gift Card Select Styl…" at bounding box center [124, 207] width 213 height 78
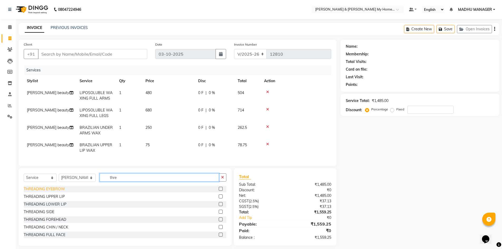
type input "thre"
drag, startPoint x: 37, startPoint y: 193, endPoint x: 61, endPoint y: 195, distance: 24.1
click at [37, 192] on div "THREADING EYEBROW" at bounding box center [44, 189] width 41 height 6
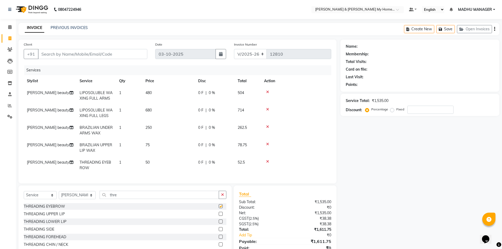
checkbox input "false"
drag, startPoint x: 118, startPoint y: 197, endPoint x: 74, endPoint y: 197, distance: 44.3
click at [74, 197] on div "Select Service Product Membership Package Voucher Prepaid Gift Card Select Styl…" at bounding box center [125, 197] width 203 height 12
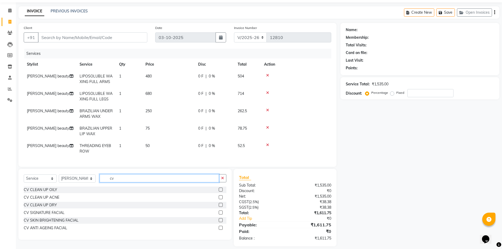
scroll to position [26, 0]
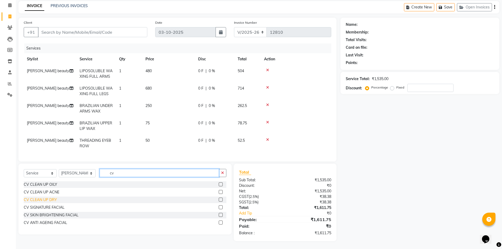
type input "cv"
click at [49, 200] on div "CV CLEAN UP DRY" at bounding box center [40, 200] width 33 height 6
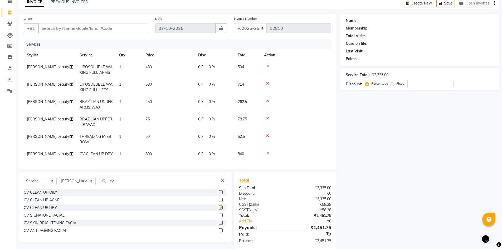
checkbox input "false"
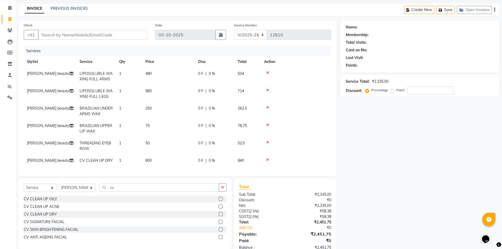
scroll to position [0, 0]
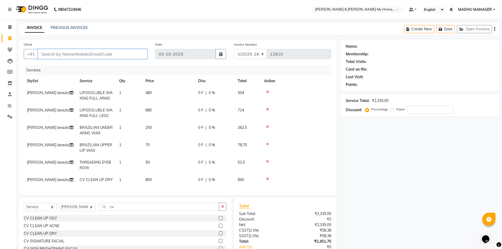
click at [55, 56] on input "Client" at bounding box center [92, 54] width 109 height 10
type input "9"
type input "0"
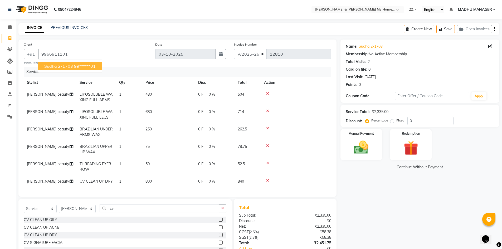
click at [59, 67] on span "sudha 2-1703" at bounding box center [58, 66] width 29 height 5
type input "99******01"
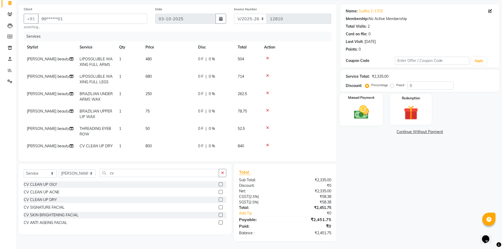
click at [363, 109] on img at bounding box center [361, 112] width 24 height 17
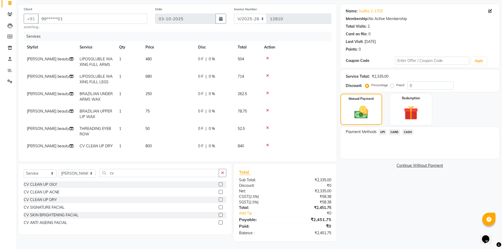
click at [383, 129] on span "UPI" at bounding box center [383, 132] width 8 height 6
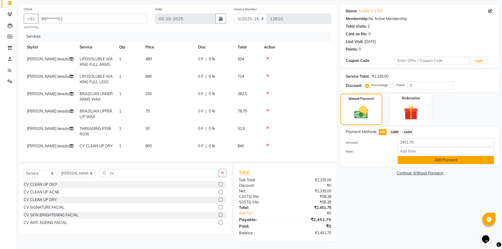
click at [440, 156] on button "Add Payment" at bounding box center [446, 160] width 96 height 8
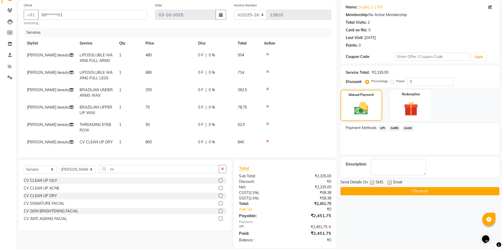
click at [410, 192] on button "Checkout" at bounding box center [420, 191] width 159 height 8
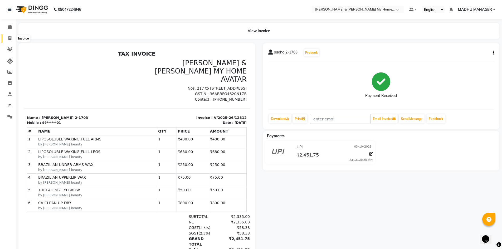
click at [9, 39] on icon at bounding box center [9, 38] width 3 height 4
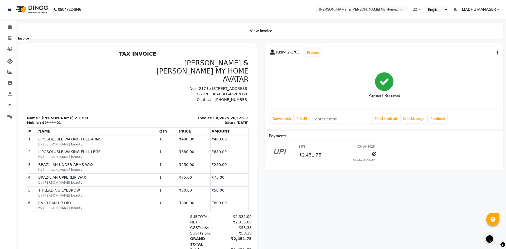
select select "8193"
select select "service"
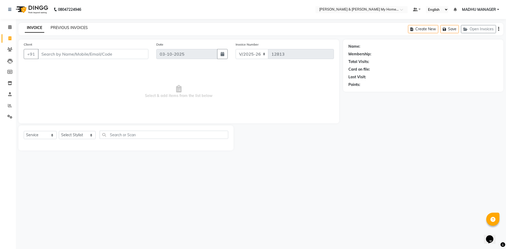
click at [84, 26] on link "PREVIOUS INVOICES" at bounding box center [69, 27] width 37 height 5
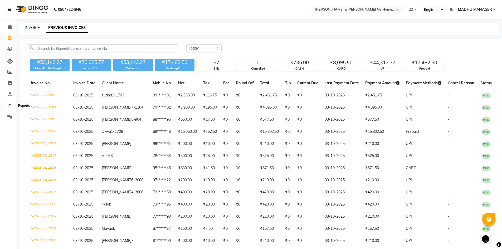
click at [8, 106] on span at bounding box center [9, 106] width 9 height 6
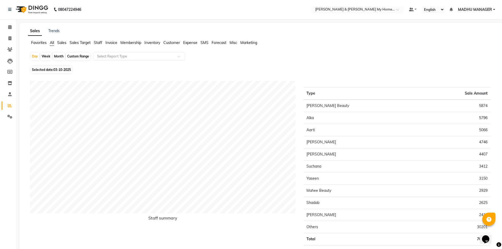
click at [71, 56] on div "Custom Range" at bounding box center [78, 56] width 25 height 7
select select "10"
select select "2025"
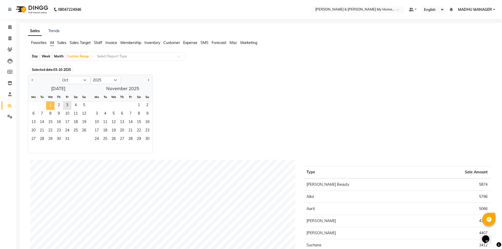
click at [47, 104] on span "1" at bounding box center [50, 106] width 8 height 8
click at [68, 105] on span "3" at bounding box center [67, 106] width 8 height 8
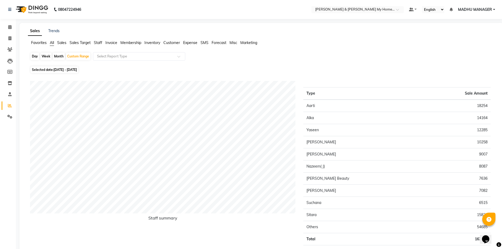
click at [96, 43] on span "Staff" at bounding box center [98, 42] width 8 height 5
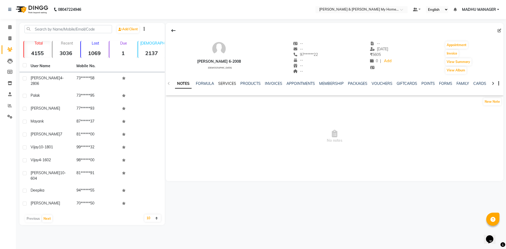
click at [230, 82] on link "SERVICES" at bounding box center [227, 83] width 18 height 5
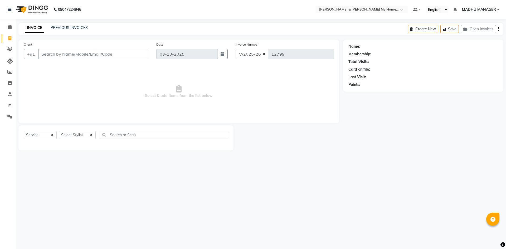
select select "8193"
select select "service"
click at [76, 133] on select "Select Stylist Aarti Aarti [PERSON_NAME] Beauty [PERSON_NAME] Nail [PERSON_NAME…" at bounding box center [77, 135] width 37 height 8
select select "85313"
click at [59, 131] on select "Select Stylist Aarti Aarti [PERSON_NAME] Beauty [PERSON_NAME] Nail [PERSON_NAME…" at bounding box center [77, 135] width 37 height 8
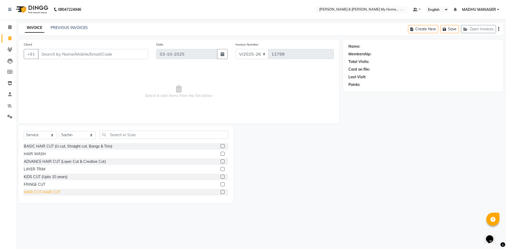
click at [45, 193] on div "HAIR CUT-HAIR CUT" at bounding box center [42, 193] width 37 height 6
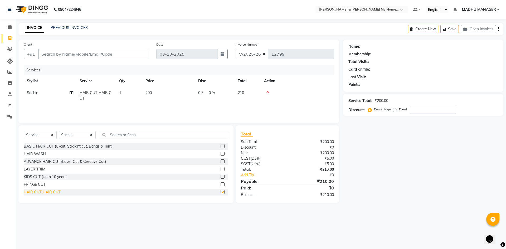
checkbox input "false"
click at [110, 137] on input "text" at bounding box center [164, 135] width 129 height 8
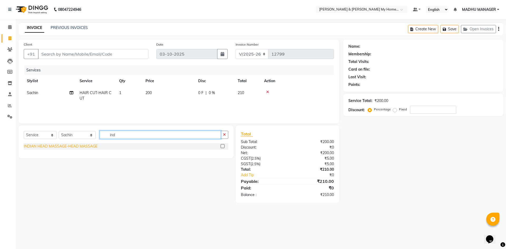
type input "ind"
click at [94, 146] on div "INDIAN HEAD MASSAGE-HEAD MASSAGE" at bounding box center [61, 147] width 74 height 6
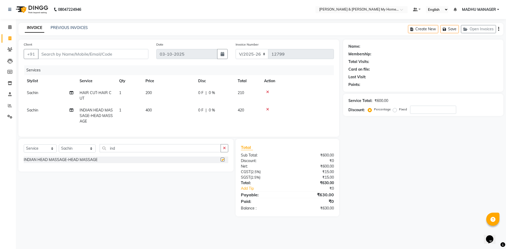
checkbox input "false"
click at [155, 110] on td "400" at bounding box center [168, 115] width 53 height 23
select select "85313"
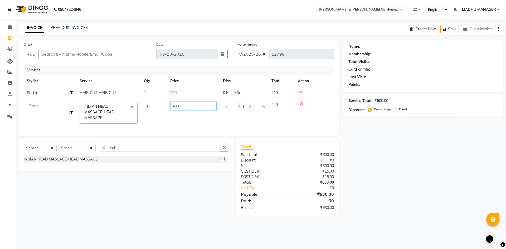
click at [123, 99] on tbody "Sachin HAIR CUT-HAIR CUT 1 200 0 F | 0 % 210 Aarti Aarti [PERSON_NAME] Beauty […" at bounding box center [179, 107] width 310 height 40
type input "350"
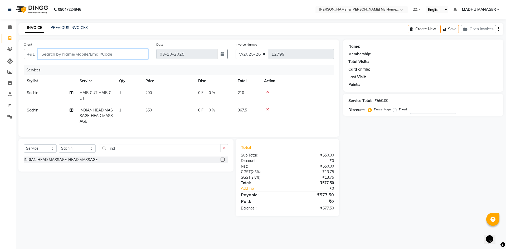
click at [66, 53] on input "Client" at bounding box center [93, 54] width 110 height 10
type input "8"
type input "0"
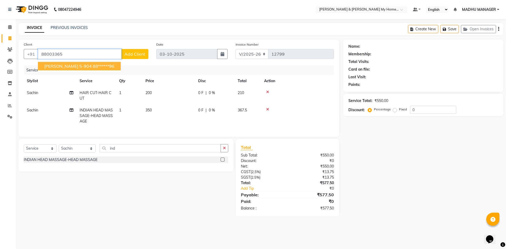
click at [93, 66] on ngb-highlight "88******96" at bounding box center [104, 66] width 22 height 5
type input "88******96"
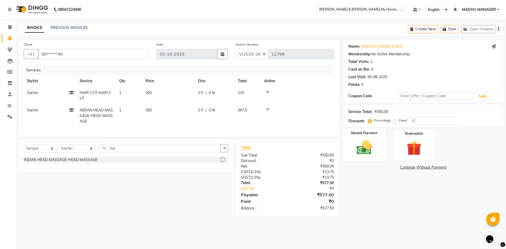
click at [363, 148] on img at bounding box center [364, 147] width 25 height 17
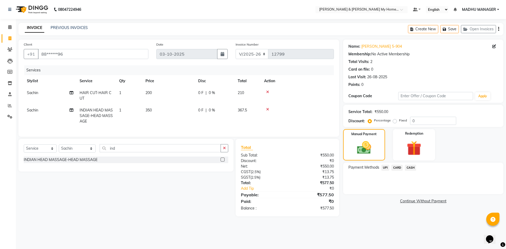
click at [383, 168] on span "UPI" at bounding box center [386, 168] width 8 height 6
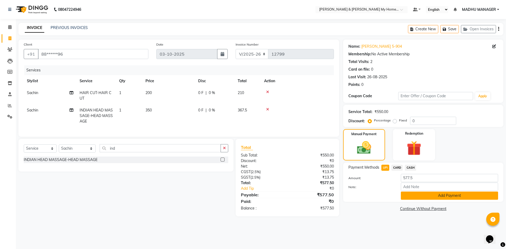
click at [439, 196] on button "Add Payment" at bounding box center [449, 196] width 97 height 8
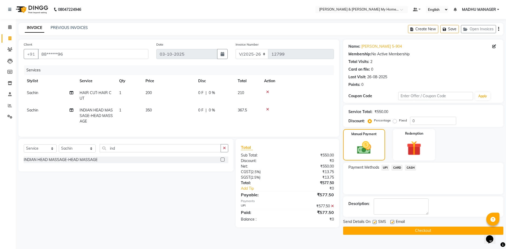
click at [428, 232] on button "Checkout" at bounding box center [423, 231] width 160 height 8
click at [410, 235] on main "INVOICE PREVIOUS INVOICES Create New Save Open Invoices Client +91 88******96 D…" at bounding box center [261, 133] width 490 height 220
click at [408, 232] on button "Checkout" at bounding box center [423, 231] width 160 height 8
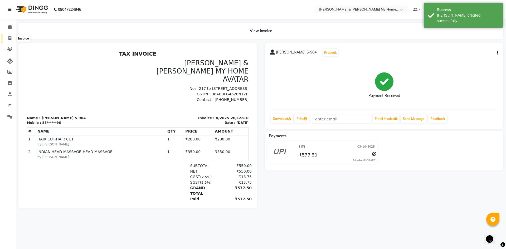
click at [11, 38] on icon at bounding box center [9, 38] width 3 height 4
select select "8193"
select select "service"
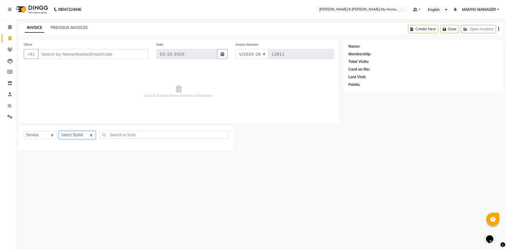
click at [74, 134] on select "Select Stylist Aarti Aarti [PERSON_NAME] Beauty [PERSON_NAME] Nail [PERSON_NAME…" at bounding box center [77, 135] width 37 height 8
select select "88435"
click at [59, 131] on select "Select Stylist Aarti Aarti [PERSON_NAME] Beauty [PERSON_NAME] Nail [PERSON_NAME…" at bounding box center [77, 135] width 37 height 8
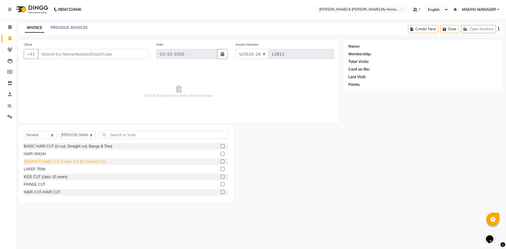
click at [67, 162] on div "ADVANCE HAIR CUT (Layer Cut & Creative Cut)" at bounding box center [65, 162] width 82 height 6
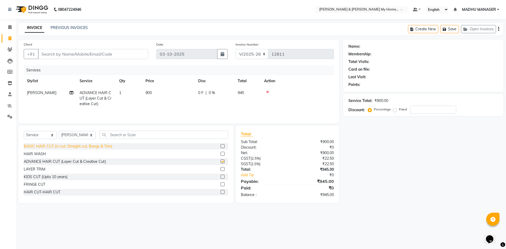
checkbox input "false"
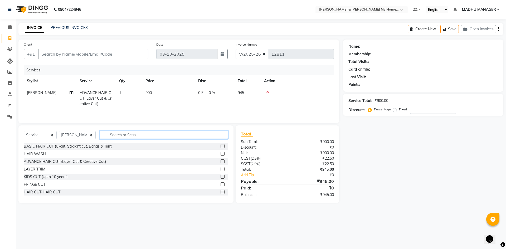
click at [111, 137] on input "text" at bounding box center [164, 135] width 129 height 8
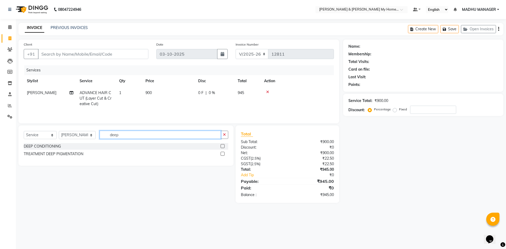
drag, startPoint x: 126, startPoint y: 136, endPoint x: 98, endPoint y: 137, distance: 28.5
click at [100, 137] on input "deep" at bounding box center [160, 135] width 121 height 8
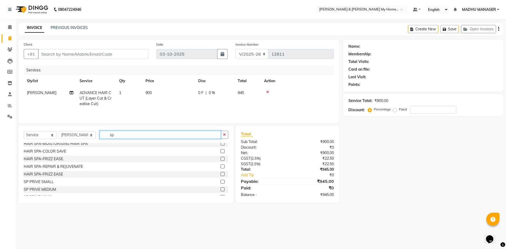
scroll to position [105, 0]
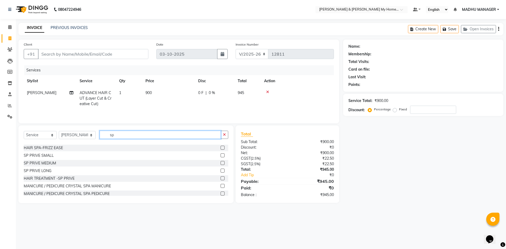
drag, startPoint x: 121, startPoint y: 138, endPoint x: 84, endPoint y: 132, distance: 37.3
click at [84, 132] on div "Select Service Product Membership Package Voucher Prepaid Gift Card Select Styl…" at bounding box center [126, 137] width 205 height 12
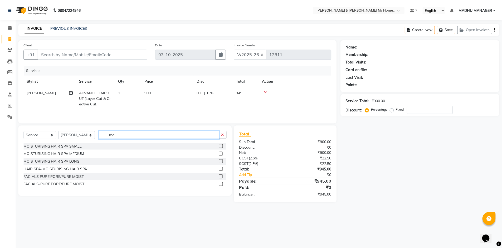
scroll to position [0, 0]
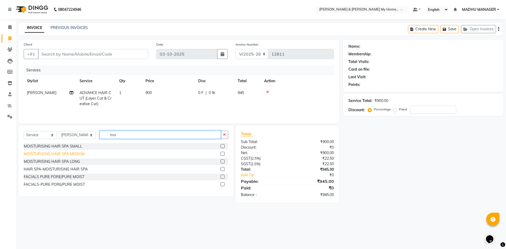
type input "moi"
click at [77, 153] on div "MOISTURISING HAIR SPA MEDIUM" at bounding box center [54, 154] width 61 height 6
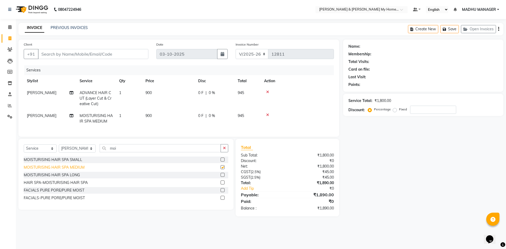
checkbox input "false"
click at [154, 115] on td "900" at bounding box center [168, 118] width 53 height 17
select select "88435"
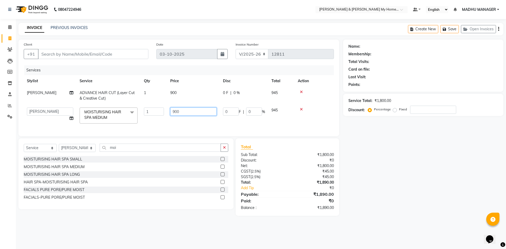
drag, startPoint x: 190, startPoint y: 113, endPoint x: 178, endPoint y: 108, distance: 13.0
click at [180, 111] on input "900" at bounding box center [193, 112] width 46 height 8
type input "9"
type input "1300"
click at [431, 200] on div "Name: Membership: Total Visits: Card on file: Last Visit: Points: Service Total…" at bounding box center [425, 128] width 164 height 176
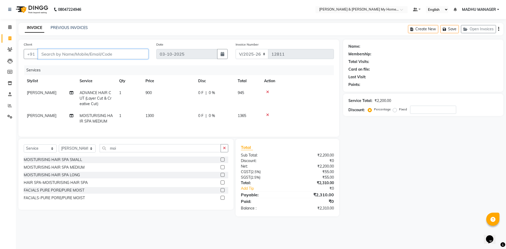
click at [53, 54] on input "Client" at bounding box center [93, 54] width 110 height 10
type input "7"
type input "0"
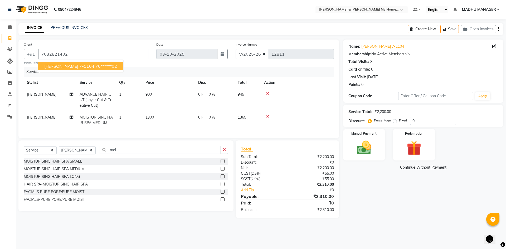
click at [54, 65] on span "[PERSON_NAME] 7-1104" at bounding box center [69, 66] width 50 height 5
type input "70******02"
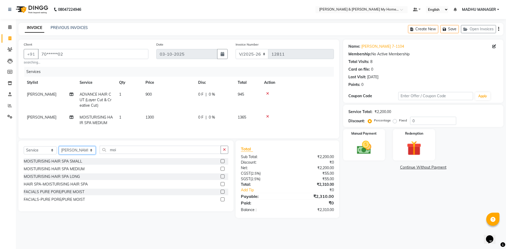
click at [66, 153] on select "Select Stylist Aarti Aarti [PERSON_NAME] Beauty [PERSON_NAME] Nail [PERSON_NAME…" at bounding box center [77, 150] width 37 height 8
select select "86173"
click at [59, 150] on select "Select Stylist Aarti Aarti [PERSON_NAME] Beauty [PERSON_NAME] Nail [PERSON_NAME…" at bounding box center [77, 150] width 37 height 8
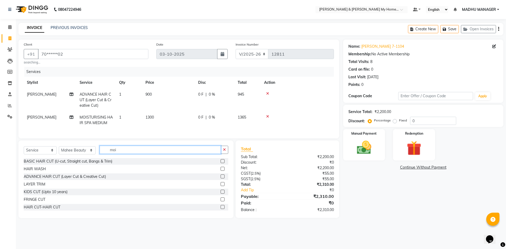
click at [118, 151] on input "moi" at bounding box center [160, 150] width 121 height 8
click at [228, 154] on button "button" at bounding box center [225, 150] width 8 height 8
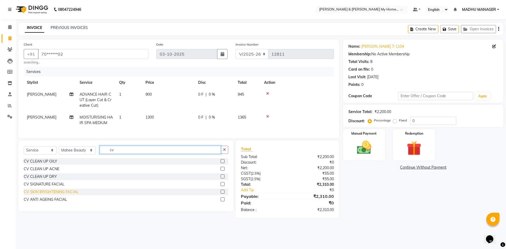
type input "cv"
click at [54, 195] on div "CV SKIN BRIGHTENING FACIAL" at bounding box center [51, 192] width 55 height 6
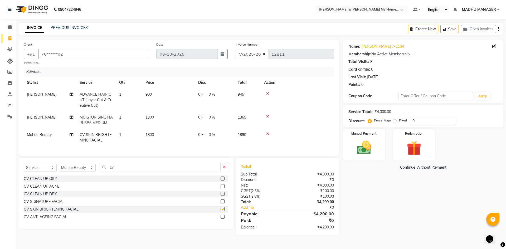
checkbox input "false"
click at [156, 136] on td "1800" at bounding box center [168, 137] width 53 height 17
select select "86173"
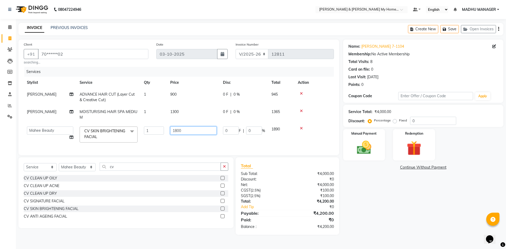
drag, startPoint x: 186, startPoint y: 131, endPoint x: 144, endPoint y: 134, distance: 42.3
click at [144, 134] on tr "Aarti Aarti [PERSON_NAME] Beauty [PERSON_NAME] Nail [PERSON_NAME] [PERSON_NAME]…" at bounding box center [179, 134] width 310 height 22
type input "1700"
click at [301, 129] on td at bounding box center [314, 134] width 39 height 22
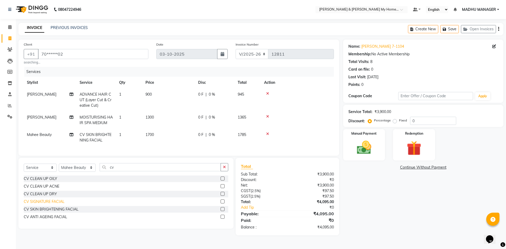
click at [50, 205] on div "CV SIGNATURE FACIAL" at bounding box center [44, 202] width 41 height 6
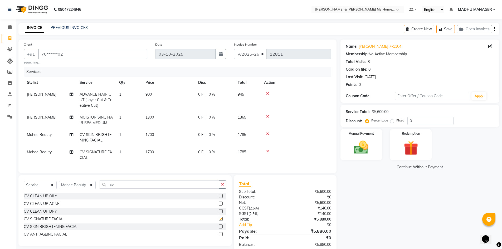
checkbox input "false"
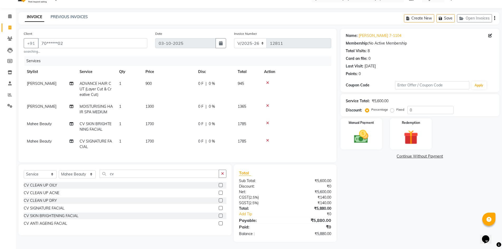
scroll to position [16, 0]
click at [269, 120] on icon at bounding box center [267, 122] width 3 height 4
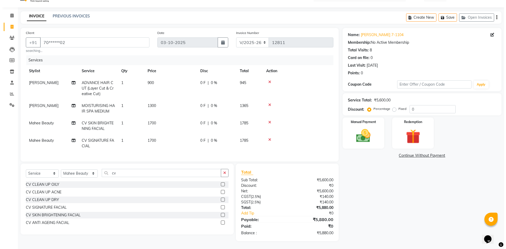
scroll to position [0, 0]
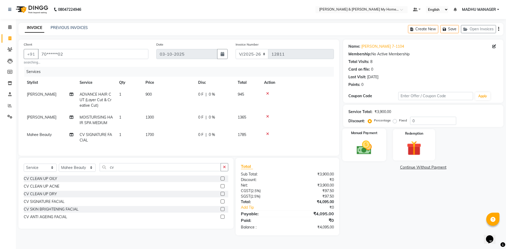
click at [361, 146] on img at bounding box center [364, 147] width 25 height 17
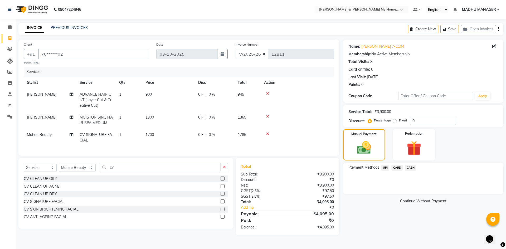
click at [384, 167] on span "UPI" at bounding box center [386, 168] width 8 height 6
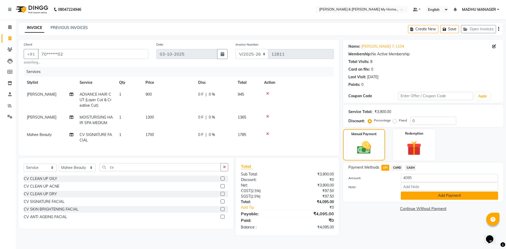
click at [411, 198] on button "Add Payment" at bounding box center [449, 196] width 97 height 8
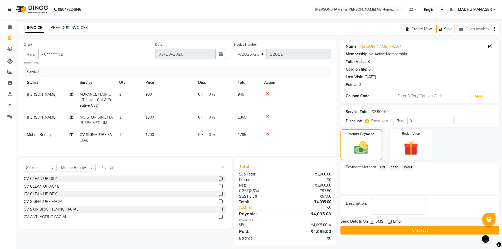
click at [419, 231] on button "Checkout" at bounding box center [420, 230] width 159 height 8
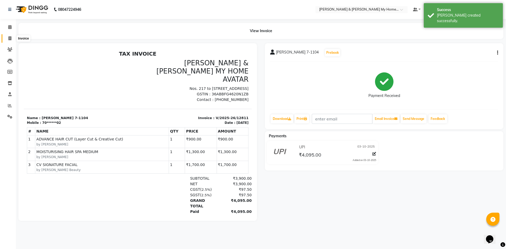
click at [10, 37] on icon at bounding box center [9, 38] width 3 height 4
select select "service"
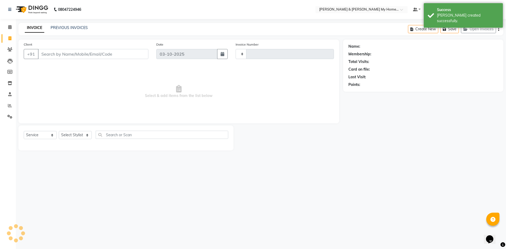
type input "12812"
select select "8193"
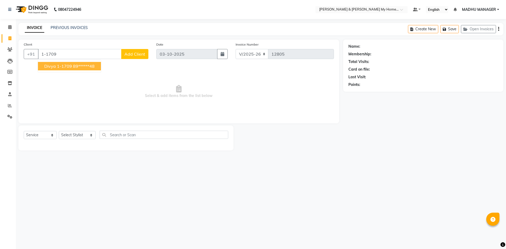
select select "8193"
select select "service"
click at [72, 69] on button "Divya 1-1709 89******48" at bounding box center [69, 66] width 63 height 8
type input "89******48"
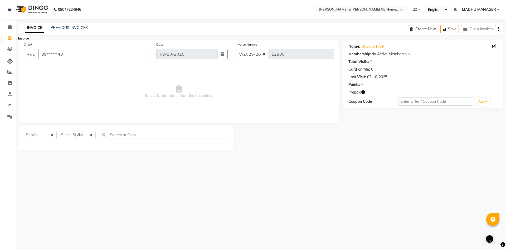
click at [8, 38] on icon at bounding box center [9, 38] width 3 height 4
select select "service"
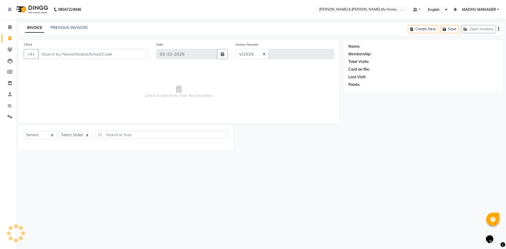
select select "8193"
type input "12813"
click at [82, 134] on select "Select Stylist Aarti Aarti [PERSON_NAME] Beauty [PERSON_NAME] Nail [PERSON_NAME…" at bounding box center [77, 135] width 37 height 8
select select "91904"
click at [59, 131] on select "Select Stylist Aarti Aarti [PERSON_NAME] Beauty [PERSON_NAME] Nail [PERSON_NAME…" at bounding box center [77, 135] width 37 height 8
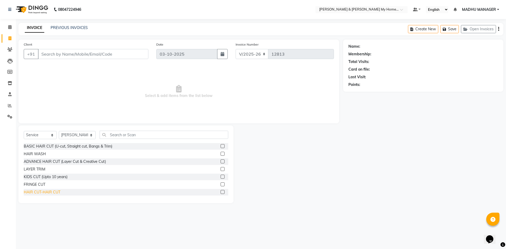
click at [57, 192] on div "HAIR CUT-HAIR CUT" at bounding box center [42, 193] width 37 height 6
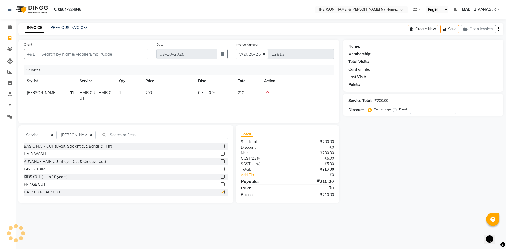
checkbox input "false"
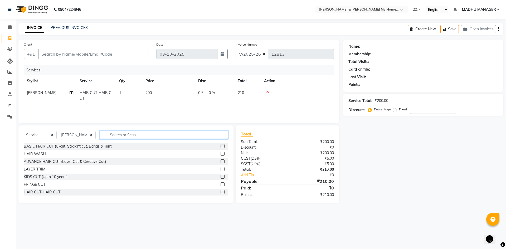
click at [116, 134] on input "text" at bounding box center [164, 135] width 129 height 8
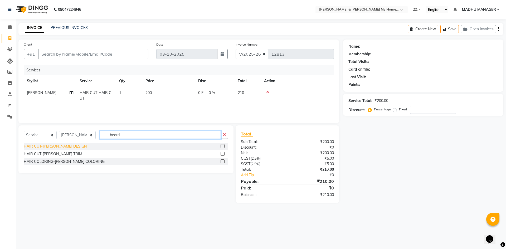
type input "beard"
click at [67, 146] on div "HAIR CUT-[PERSON_NAME] DESIGN" at bounding box center [55, 147] width 63 height 6
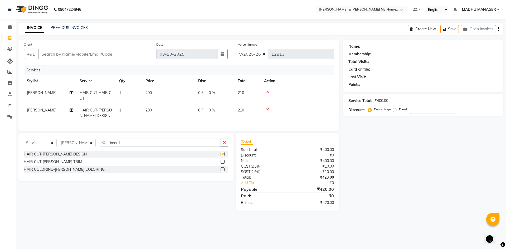
checkbox input "false"
click at [75, 54] on input "Client" at bounding box center [93, 54] width 110 height 10
type input "8"
type input "0"
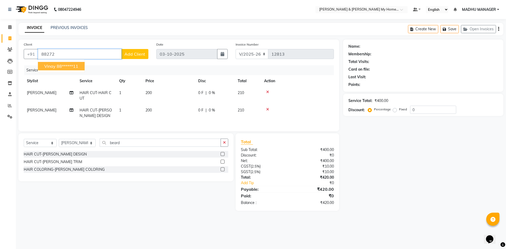
click at [70, 66] on ngb-highlight "88******11" at bounding box center [68, 66] width 22 height 5
type input "88******11"
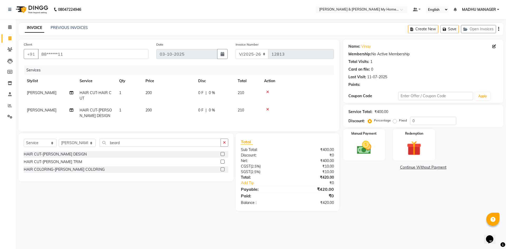
click at [369, 206] on div "Name: Vinay Membership: No Active Membership Total Visits: 1 Card on file: 0 La…" at bounding box center [425, 125] width 164 height 171
click at [363, 151] on img at bounding box center [364, 147] width 25 height 17
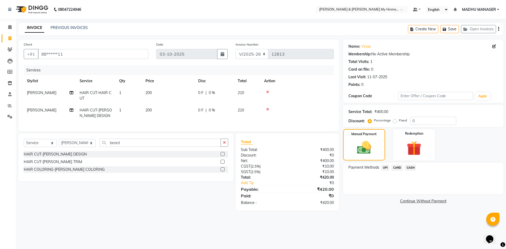
click at [387, 167] on span "UPI" at bounding box center [386, 168] width 8 height 6
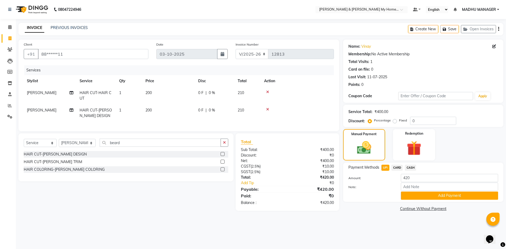
click at [421, 195] on button "Add Payment" at bounding box center [449, 196] width 97 height 8
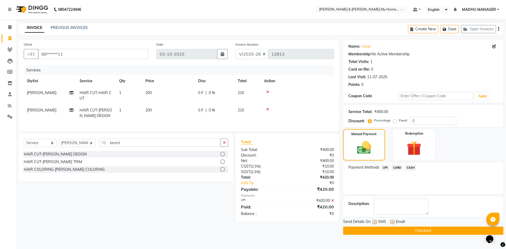
click at [429, 232] on button "Checkout" at bounding box center [423, 231] width 160 height 8
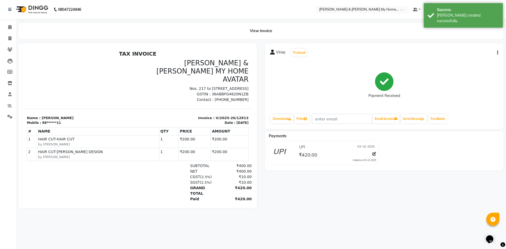
click at [9, 34] on li "Invoice" at bounding box center [8, 38] width 16 height 11
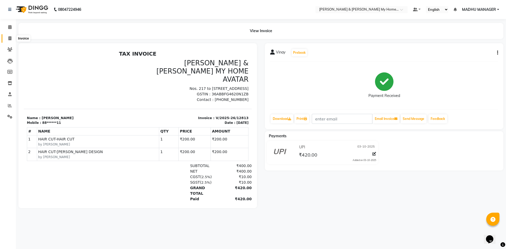
click at [12, 37] on span at bounding box center [9, 39] width 9 height 6
select select "service"
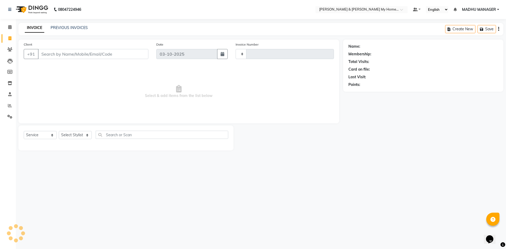
type input "12814"
select select "8193"
click at [80, 134] on select "Select Stylist Aarti Aarti [PERSON_NAME] Beauty [PERSON_NAME] Nail [PERSON_NAME…" at bounding box center [77, 135] width 37 height 8
select select "83966"
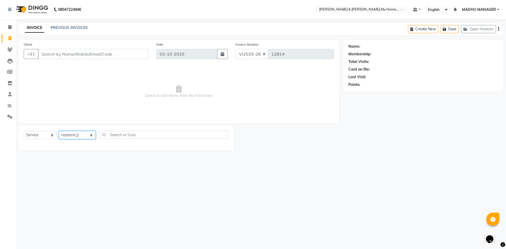
click at [59, 131] on select "Select Stylist Aarti Aarti [PERSON_NAME] Beauty [PERSON_NAME] Nail [PERSON_NAME…" at bounding box center [77, 135] width 37 height 8
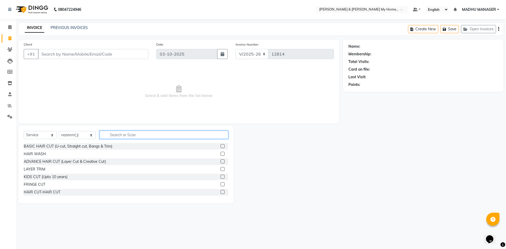
click at [117, 138] on input "text" at bounding box center [164, 135] width 129 height 8
type input "trim"
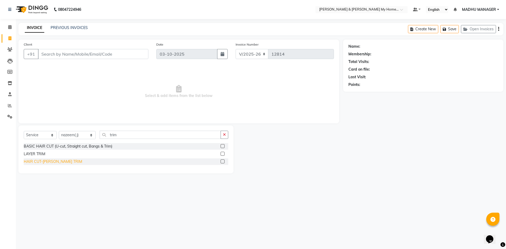
click at [61, 160] on div "HAIR CUT-[PERSON_NAME] TRIM" at bounding box center [53, 162] width 59 height 6
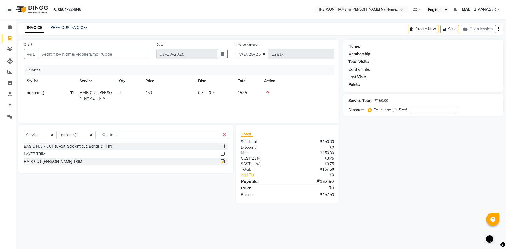
checkbox input "false"
click at [67, 54] on input "Client" at bounding box center [93, 54] width 110 height 10
type input "9"
type input "0"
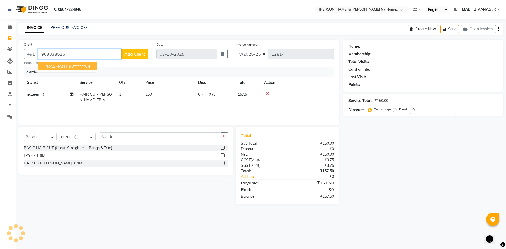
click at [67, 68] on span "PRASHANT" at bounding box center [55, 66] width 23 height 5
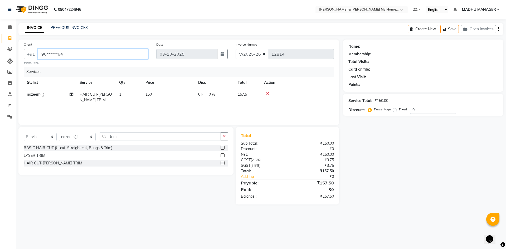
type input "90******64"
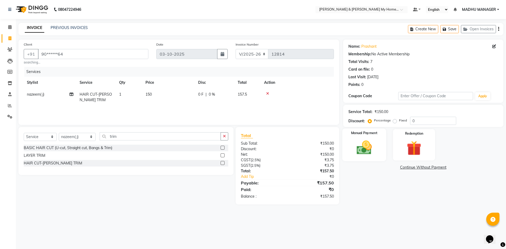
click at [355, 152] on img at bounding box center [364, 147] width 25 height 17
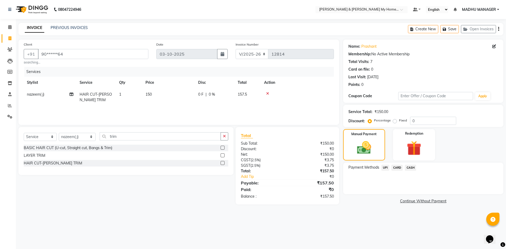
click at [386, 166] on span "UPI" at bounding box center [386, 168] width 8 height 6
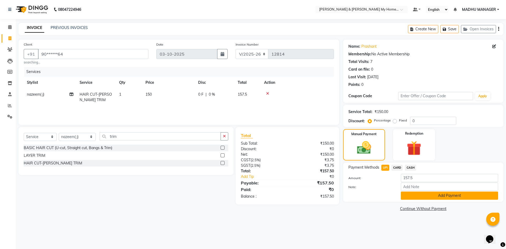
click at [437, 194] on button "Add Payment" at bounding box center [449, 196] width 97 height 8
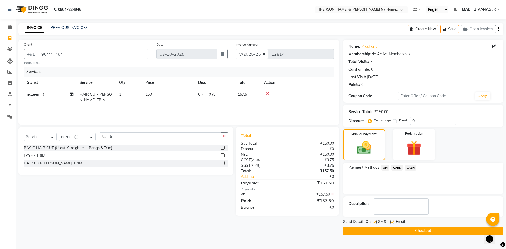
click at [422, 230] on button "Checkout" at bounding box center [423, 231] width 160 height 8
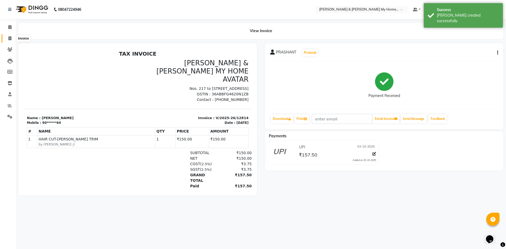
click at [9, 37] on icon at bounding box center [9, 38] width 3 height 4
select select "8193"
select select "service"
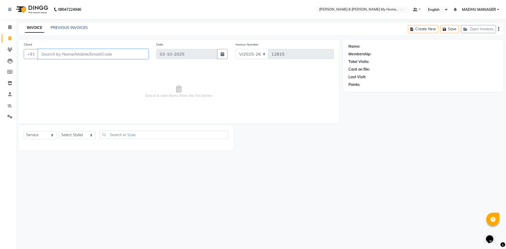
click at [61, 56] on input "Client" at bounding box center [93, 54] width 110 height 10
click at [65, 67] on ngb-highlight "99******85" at bounding box center [71, 66] width 22 height 5
type input "99******85"
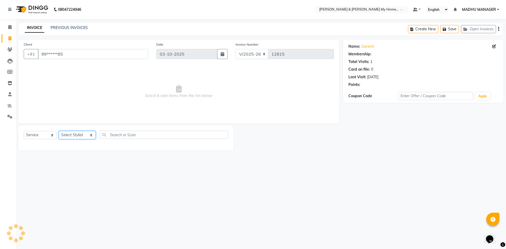
click at [76, 137] on select "Select Stylist Aarti Aarti [PERSON_NAME] Beauty [PERSON_NAME] Nail [PERSON_NAME…" at bounding box center [77, 135] width 37 height 8
select select "77830"
click at [59, 131] on select "Select Stylist Aarti Aarti [PERSON_NAME] Beauty [PERSON_NAME] Nail [PERSON_NAME…" at bounding box center [77, 135] width 37 height 8
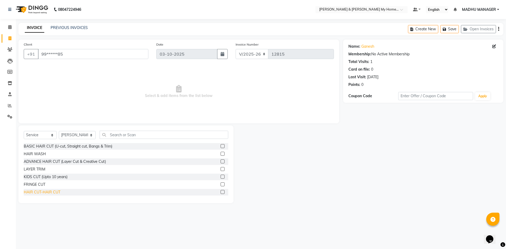
click at [57, 192] on div "HAIR CUT-HAIR CUT" at bounding box center [42, 193] width 37 height 6
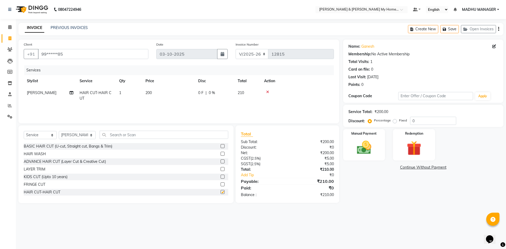
checkbox input "false"
click at [375, 192] on div "Name: Ganesh Membership: No Active Membership Total Visits: 1 Card on file: 0 L…" at bounding box center [425, 122] width 164 height 164
click at [368, 147] on img at bounding box center [364, 147] width 25 height 17
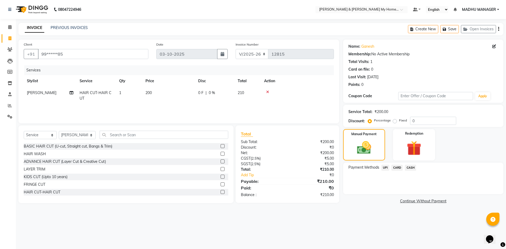
click at [385, 167] on span "UPI" at bounding box center [386, 168] width 8 height 6
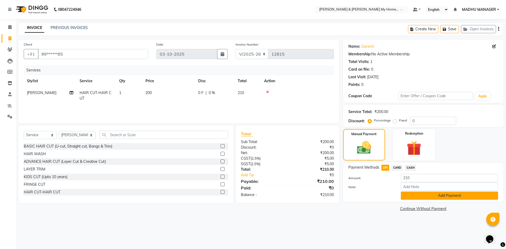
click at [404, 197] on button "Add Payment" at bounding box center [449, 196] width 97 height 8
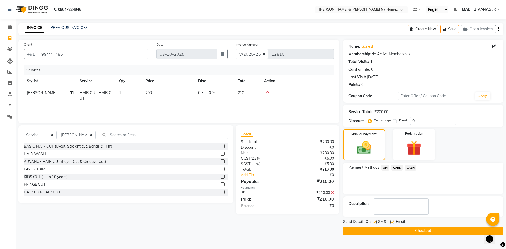
click at [412, 227] on button "Checkout" at bounding box center [423, 231] width 160 height 8
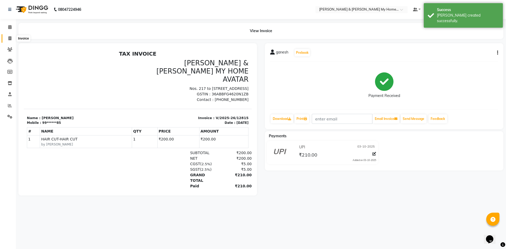
click at [8, 37] on span at bounding box center [9, 39] width 9 height 6
select select "service"
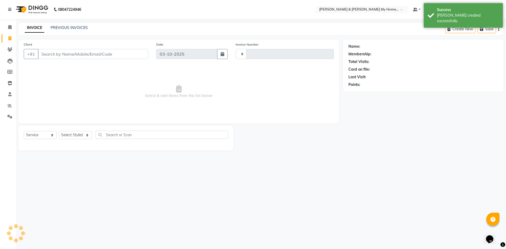
type input "12816"
select select "8193"
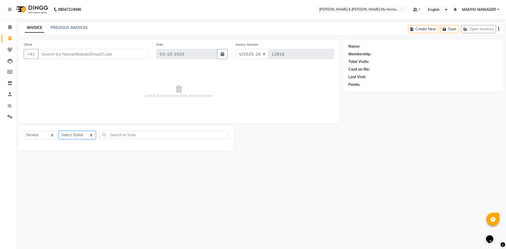
click at [82, 137] on select "Select Stylist Aarti Aarti [PERSON_NAME] Beauty [PERSON_NAME] Nail [PERSON_NAME…" at bounding box center [77, 135] width 37 height 8
select select "85313"
click at [59, 131] on select "Select Stylist Aarti Aarti [PERSON_NAME] Beauty [PERSON_NAME] Nail [PERSON_NAME…" at bounding box center [77, 135] width 37 height 8
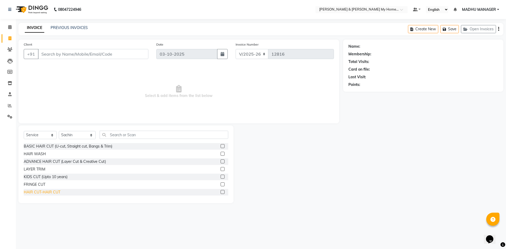
click at [53, 191] on div "HAIR CUT-HAIR CUT" at bounding box center [42, 193] width 37 height 6
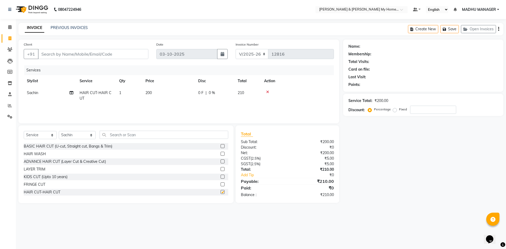
checkbox input "false"
click at [76, 137] on select "Select Stylist Aarti Aarti [PERSON_NAME] Beauty [PERSON_NAME] Nail [PERSON_NAME…" at bounding box center [77, 135] width 37 height 8
select select "92042"
click at [59, 131] on select "Select Stylist Aarti Aarti [PERSON_NAME] Beauty [PERSON_NAME] Nail [PERSON_NAME…" at bounding box center [77, 135] width 37 height 8
click at [121, 136] on input "text" at bounding box center [164, 135] width 129 height 8
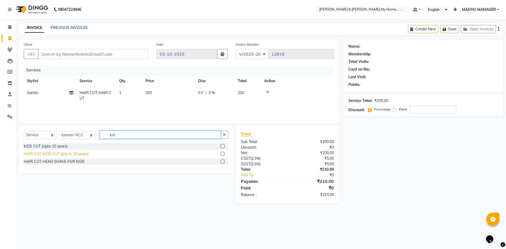
type input "kid"
click at [76, 154] on div "HAIR CUT-KIDS CUT ((Up to 10 years)" at bounding box center [56, 154] width 65 height 6
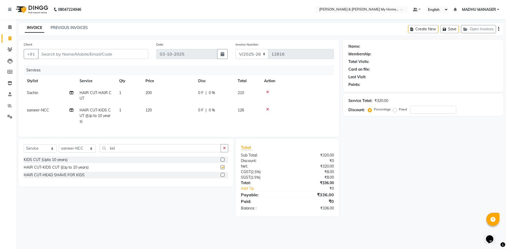
checkbox input "false"
click at [364, 224] on main "INVOICE PREVIOUS INVOICES Create New Save Open Invoices Client +91 Date 03-10-2…" at bounding box center [261, 123] width 490 height 201
drag, startPoint x: 114, startPoint y: 152, endPoint x: 82, endPoint y: 150, distance: 31.7
click at [83, 150] on div "Select Service Product Membership Package Voucher Prepaid Gift Card Select Styl…" at bounding box center [126, 150] width 205 height 12
type input "trim"
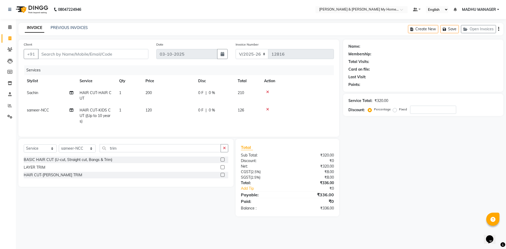
click at [44, 176] on div "HAIR CUT-BEARD TRIM" at bounding box center [126, 175] width 205 height 7
click at [62, 178] on div "HAIR CUT-BEARD TRIM" at bounding box center [53, 175] width 59 height 6
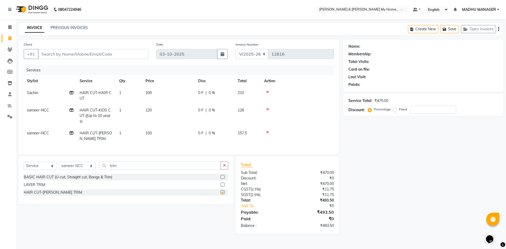
checkbox input "false"
click at [151, 134] on span "150" at bounding box center [149, 133] width 6 height 5
select select "92042"
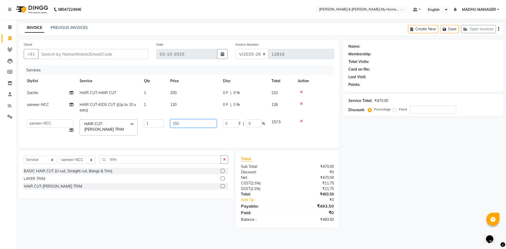
drag, startPoint x: 190, startPoint y: 124, endPoint x: 152, endPoint y: 124, distance: 38.0
click at [155, 124] on tr "Aarti Aarti Beauty Akanksha Beauty akanksha Nail ALKA Ankitha ESHWAR gourav-new…" at bounding box center [179, 127] width 310 height 22
type input "100"
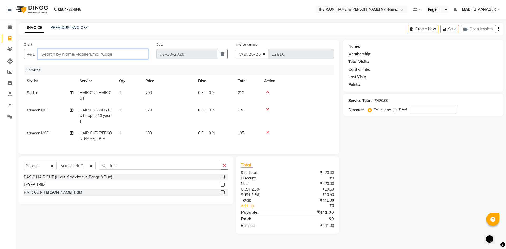
click at [64, 52] on input "Client" at bounding box center [93, 54] width 110 height 10
type input "9"
type input "0"
type input "9003143392"
click at [145, 52] on span "Add Client" at bounding box center [134, 53] width 21 height 5
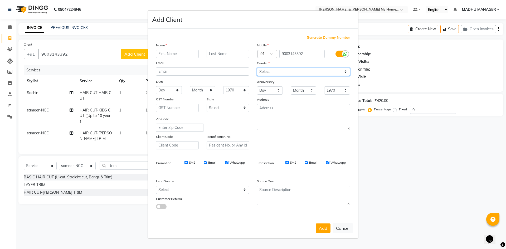
click at [274, 73] on select "Select Male Female Other Prefer Not To Say" at bounding box center [303, 72] width 93 height 8
click at [257, 68] on select "Select Male Female Other Prefer Not To Say" at bounding box center [303, 72] width 93 height 8
click at [270, 71] on select "Select Male Female Other Prefer Not To Say" at bounding box center [303, 72] width 93 height 8
select select "male"
click at [257, 68] on select "Select Male Female Other Prefer Not To Say" at bounding box center [303, 72] width 93 height 8
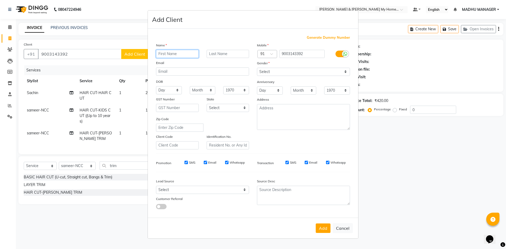
click at [178, 54] on input "text" at bounding box center [177, 54] width 43 height 8
type input "Jagadish"
click at [320, 229] on button "Add" at bounding box center [323, 228] width 15 height 9
type input "90******92"
select select
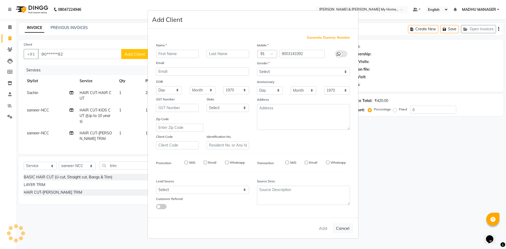
select select
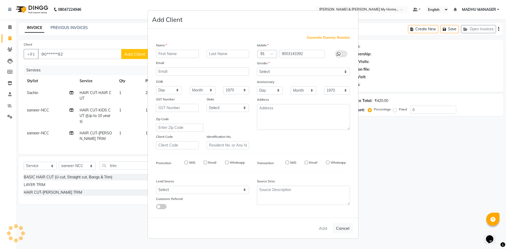
select select
checkbox input "false"
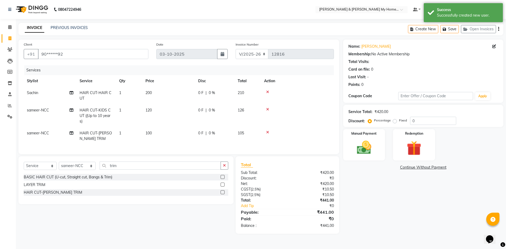
click at [403, 215] on div "Name: Jagadish Membership: No Active Membership Total Visits: Card on file: 0 L…" at bounding box center [425, 137] width 164 height 194
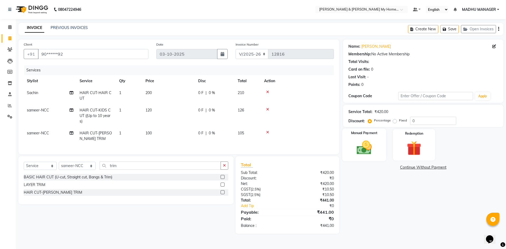
click at [355, 145] on img at bounding box center [364, 147] width 25 height 17
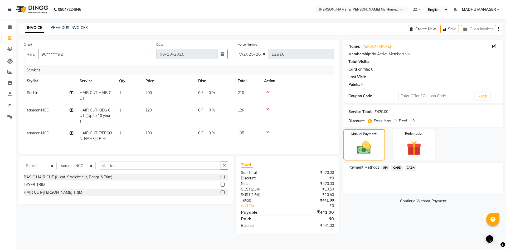
click at [386, 167] on span "UPI" at bounding box center [386, 168] width 8 height 6
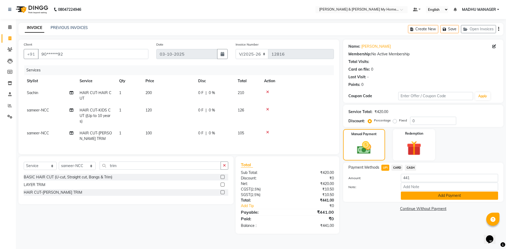
click at [412, 196] on button "Add Payment" at bounding box center [449, 196] width 97 height 8
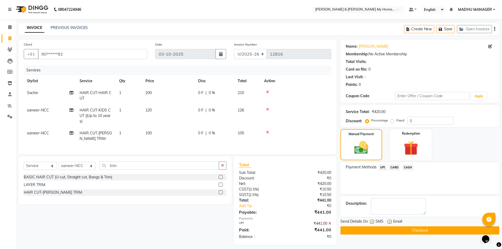
click at [424, 229] on button "Checkout" at bounding box center [420, 230] width 159 height 8
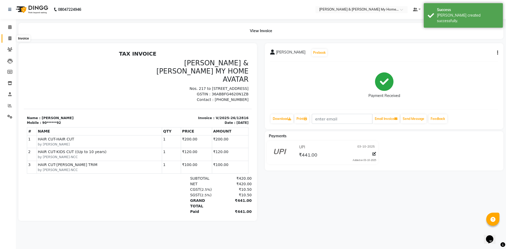
click at [6, 41] on span at bounding box center [9, 39] width 9 height 6
select select "service"
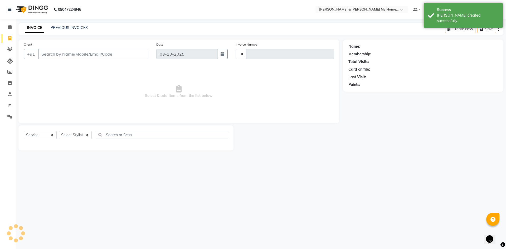
type input "12817"
select select "8193"
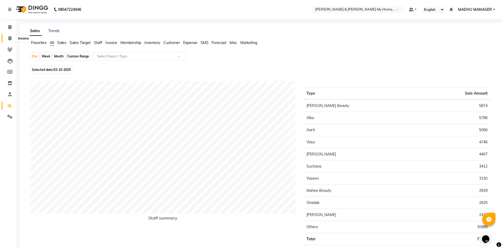
click at [10, 39] on icon at bounding box center [9, 38] width 3 height 4
select select "service"
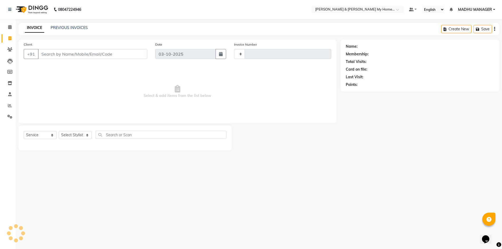
type input "12816"
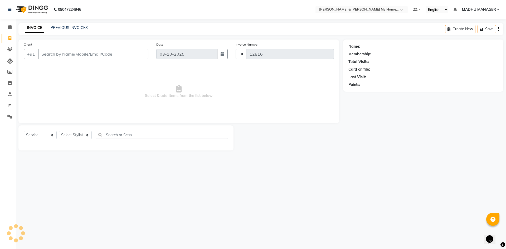
select select "8193"
select select "service"
select select "8193"
select select "service"
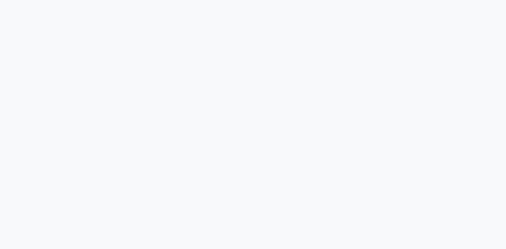
select select "8193"
select select "service"
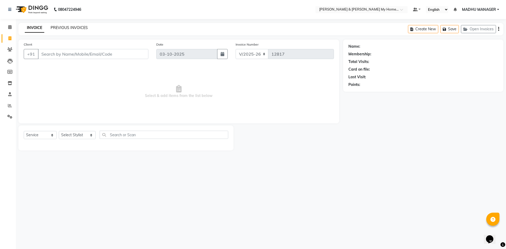
click at [74, 25] on link "PREVIOUS INVOICES" at bounding box center [69, 27] width 37 height 5
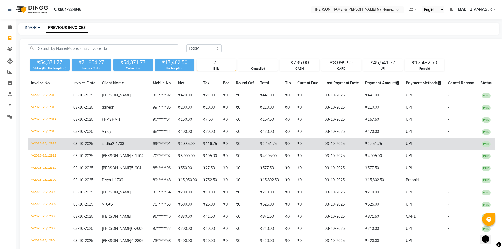
click at [362, 143] on td "₹2,451.75" at bounding box center [382, 144] width 41 height 12
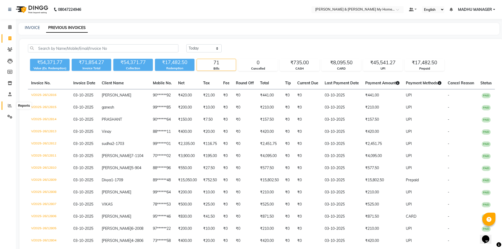
click at [10, 105] on icon at bounding box center [10, 106] width 4 height 4
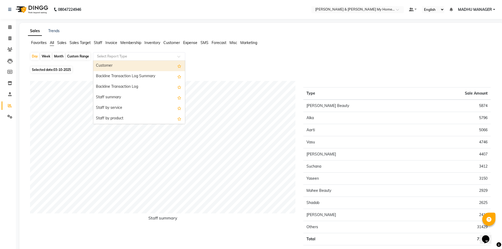
click at [111, 56] on input "text" at bounding box center [134, 56] width 76 height 5
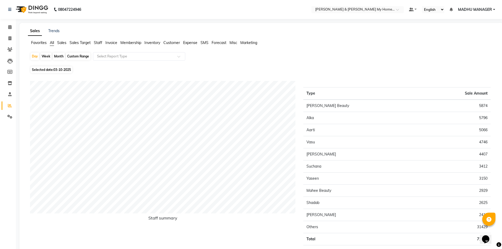
click at [98, 41] on span "Staff" at bounding box center [98, 42] width 8 height 5
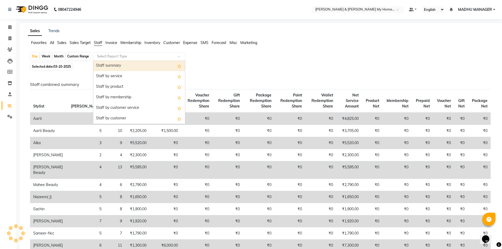
click at [107, 59] on input "text" at bounding box center [134, 56] width 76 height 5
click at [236, 69] on div "Selected date: 03-10-2025" at bounding box center [262, 67] width 465 height 6
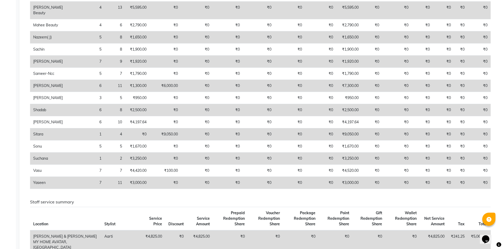
scroll to position [343, 0]
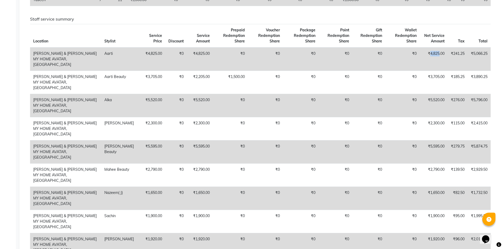
drag, startPoint x: 429, startPoint y: 88, endPoint x: 438, endPoint y: 88, distance: 8.2
click at [438, 71] on td "₹4,825.00" at bounding box center [434, 58] width 28 height 23
copy td "4,825"
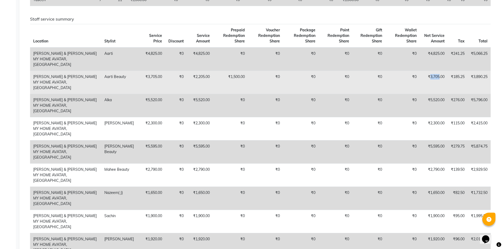
drag, startPoint x: 429, startPoint y: 105, endPoint x: 438, endPoint y: 105, distance: 9.5
click at [438, 94] on td "₹3,705.00" at bounding box center [434, 82] width 28 height 23
copy td "3,705"
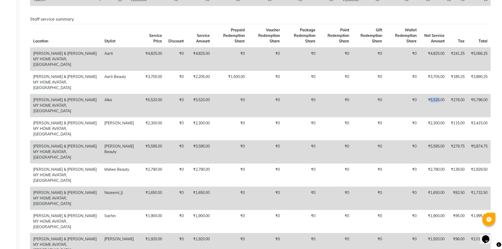
drag, startPoint x: 429, startPoint y: 122, endPoint x: 438, endPoint y: 122, distance: 8.7
click at [438, 117] on td "₹5,520.00" at bounding box center [434, 105] width 28 height 23
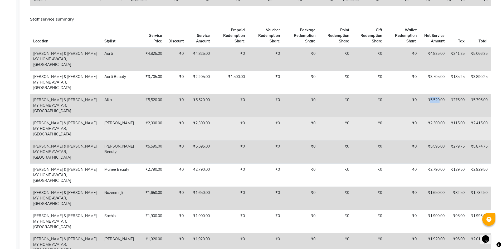
copy td "5,520"
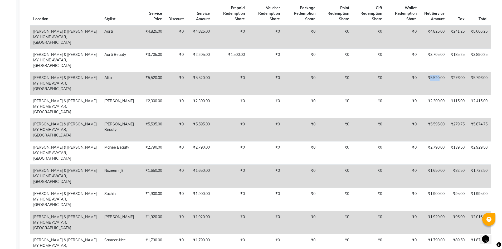
scroll to position [395, 0]
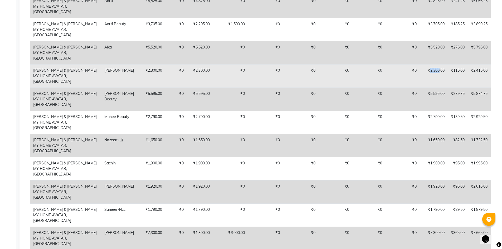
drag, startPoint x: 429, startPoint y: 87, endPoint x: 438, endPoint y: 87, distance: 9.2
click at [438, 87] on td "₹2,300.00" at bounding box center [434, 75] width 28 height 23
copy td "2,300"
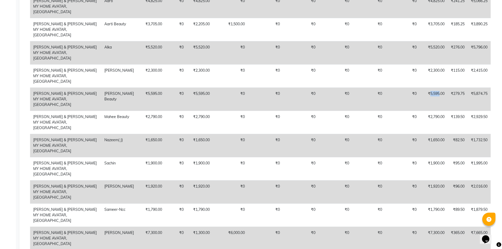
drag, startPoint x: 429, startPoint y: 104, endPoint x: 438, endPoint y: 105, distance: 8.8
click at [438, 105] on td "₹5,595.00" at bounding box center [434, 99] width 28 height 23
copy td "5,595"
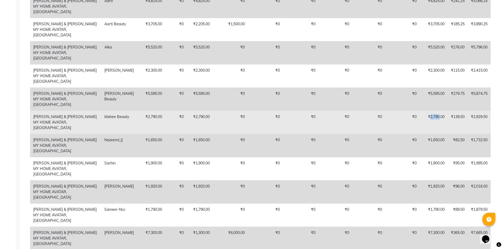
drag, startPoint x: 429, startPoint y: 123, endPoint x: 438, endPoint y: 124, distance: 9.5
click at [438, 124] on td "₹2,790.00" at bounding box center [434, 122] width 28 height 23
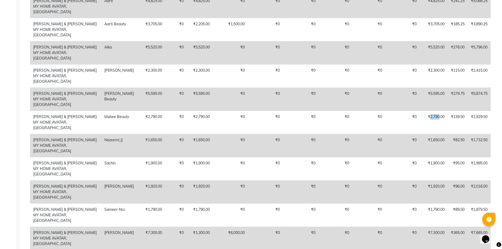
copy td "2,790"
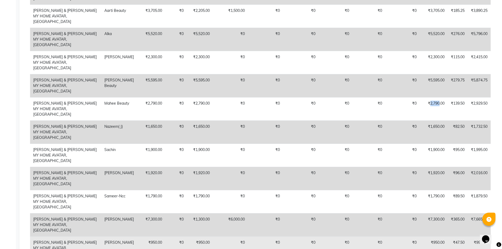
scroll to position [422, 0]
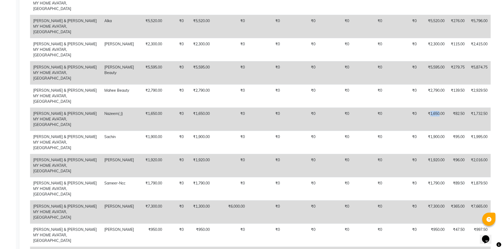
drag, startPoint x: 429, startPoint y: 114, endPoint x: 438, endPoint y: 113, distance: 8.7
click at [438, 113] on td "₹1,650.00" at bounding box center [434, 119] width 28 height 23
copy td "1,650"
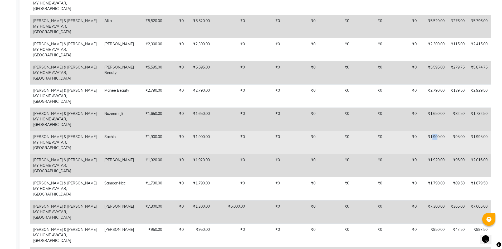
drag, startPoint x: 430, startPoint y: 130, endPoint x: 435, endPoint y: 130, distance: 5.3
click at [435, 131] on td "₹1,900.00" at bounding box center [434, 142] width 28 height 23
drag, startPoint x: 429, startPoint y: 131, endPoint x: 438, endPoint y: 130, distance: 8.5
click at [438, 131] on td "₹1,900.00" at bounding box center [434, 142] width 28 height 23
copy td "1,900"
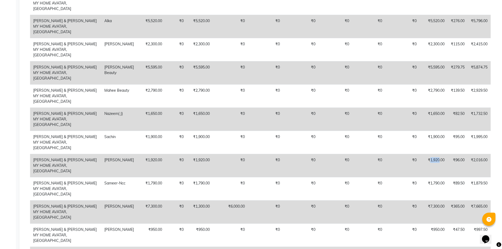
drag, startPoint x: 429, startPoint y: 150, endPoint x: 438, endPoint y: 148, distance: 8.6
click at [438, 154] on td "₹1,920.00" at bounding box center [434, 165] width 28 height 23
copy td "1,920"
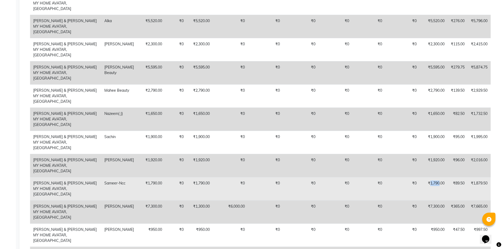
drag, startPoint x: 429, startPoint y: 166, endPoint x: 438, endPoint y: 166, distance: 9.0
click at [438, 177] on td "₹1,790.00" at bounding box center [434, 188] width 28 height 23
copy td "1,790"
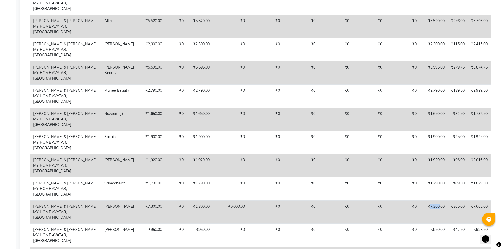
drag, startPoint x: 428, startPoint y: 185, endPoint x: 438, endPoint y: 184, distance: 9.3
click at [438, 200] on td "₹7,300.00" at bounding box center [434, 211] width 28 height 23
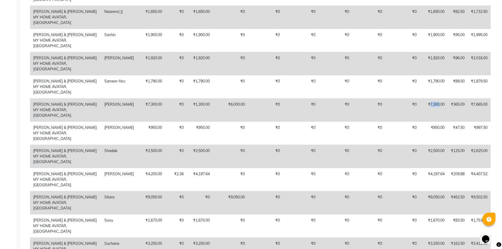
scroll to position [527, 0]
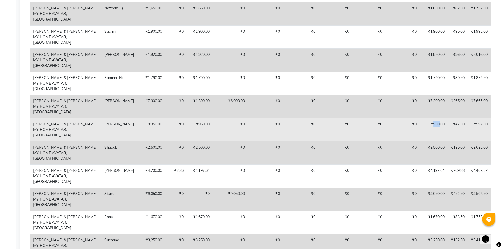
drag, startPoint x: 432, startPoint y: 97, endPoint x: 438, endPoint y: 97, distance: 6.3
click at [438, 118] on td "₹950.00" at bounding box center [434, 129] width 28 height 23
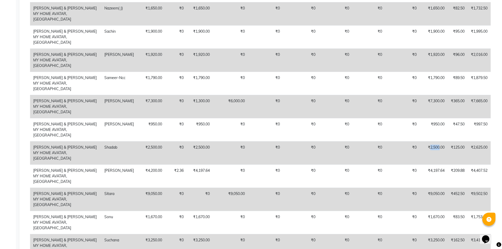
drag, startPoint x: 429, startPoint y: 115, endPoint x: 438, endPoint y: 115, distance: 9.2
click at [438, 141] on td "₹2,500.00" at bounding box center [434, 152] width 28 height 23
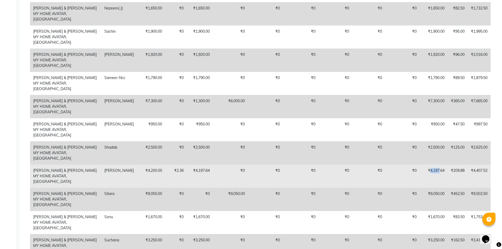
drag, startPoint x: 429, startPoint y: 132, endPoint x: 438, endPoint y: 132, distance: 9.5
click at [438, 165] on td "₹4,197.64" at bounding box center [434, 176] width 28 height 23
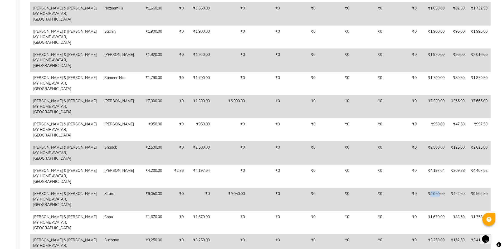
drag, startPoint x: 429, startPoint y: 150, endPoint x: 438, endPoint y: 148, distance: 8.8
click at [438, 188] on td "₹9,050.00" at bounding box center [434, 199] width 28 height 23
drag, startPoint x: 429, startPoint y: 184, endPoint x: 438, endPoint y: 184, distance: 8.4
click at [438, 234] on td "₹3,250.00" at bounding box center [434, 245] width 28 height 23
drag, startPoint x: 430, startPoint y: 201, endPoint x: 436, endPoint y: 201, distance: 5.8
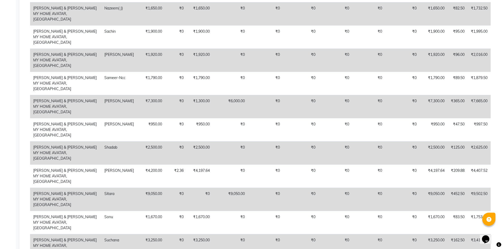
drag, startPoint x: 429, startPoint y: 202, endPoint x: 438, endPoint y: 202, distance: 9.5
drag, startPoint x: 428, startPoint y: 219, endPoint x: 438, endPoint y: 220, distance: 10.0
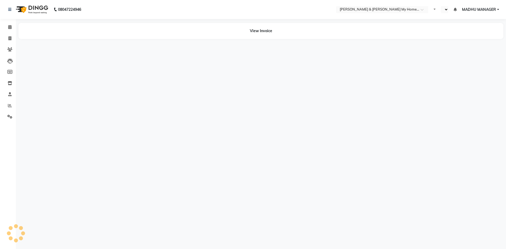
select select "en"
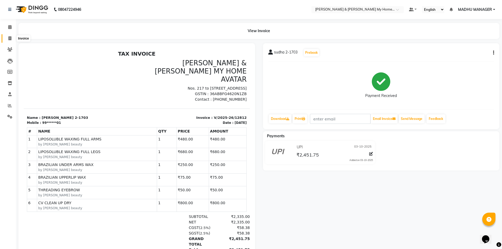
click at [12, 36] on span at bounding box center [9, 39] width 9 height 6
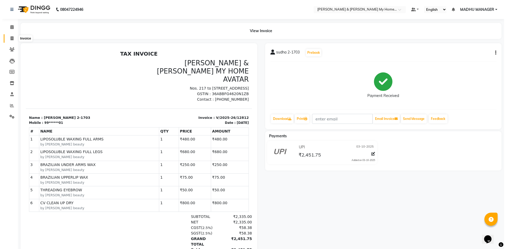
select select "8193"
select select "service"
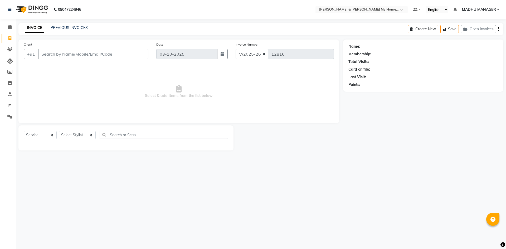
select select "8193"
select select "service"
click at [78, 133] on select "Select Stylist Aarti Aarti [PERSON_NAME] Beauty [PERSON_NAME] Nail [PERSON_NAME…" at bounding box center [77, 135] width 37 height 8
select select "77261"
click at [59, 131] on select "Select Stylist Aarti Aarti [PERSON_NAME] Beauty [PERSON_NAME] Nail [PERSON_NAME…" at bounding box center [77, 135] width 37 height 8
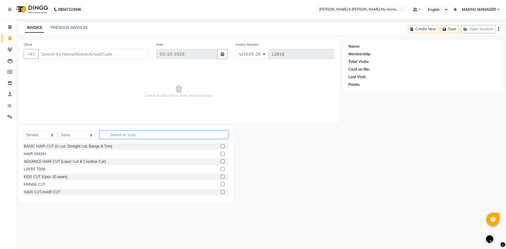
click at [112, 135] on input "text" at bounding box center [164, 135] width 129 height 8
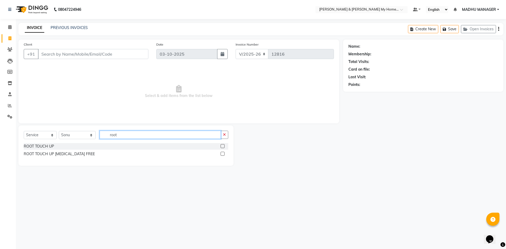
type input "root"
click at [72, 151] on div "ROOT TOUCH UP AMMONIA FREE" at bounding box center [126, 154] width 205 height 7
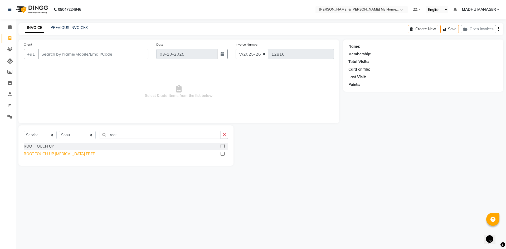
click at [80, 156] on div "ROOT TOUCH UP AMMONIA FREE" at bounding box center [59, 154] width 71 height 6
checkbox input "false"
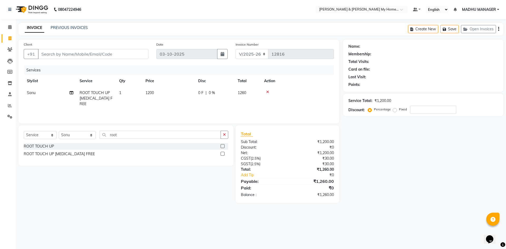
click at [153, 95] on span "1200" at bounding box center [150, 92] width 8 height 5
select select "77261"
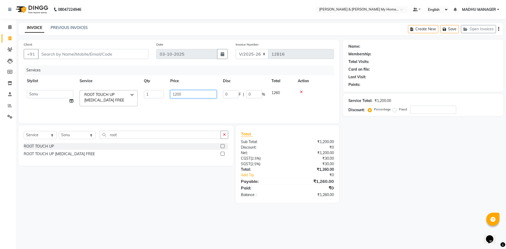
click at [182, 92] on input "1200" at bounding box center [193, 94] width 46 height 8
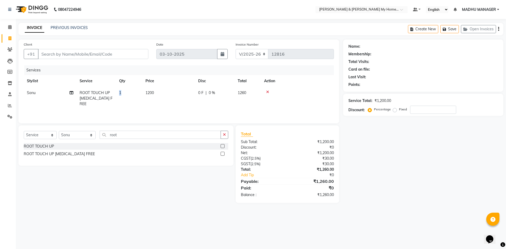
click at [157, 104] on div "Services Stylist Service Qty Price Disc Total Action Sonu ROOT TOUCH UP AMMONIA…" at bounding box center [179, 91] width 310 height 53
click at [158, 92] on td "1200" at bounding box center [168, 98] width 53 height 23
select select "77261"
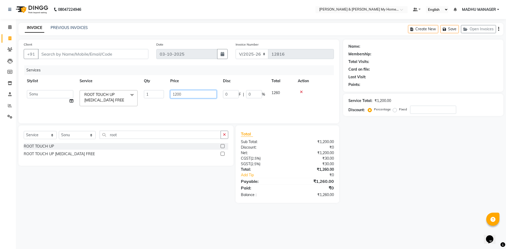
drag, startPoint x: 185, startPoint y: 93, endPoint x: 122, endPoint y: 96, distance: 62.8
click at [133, 96] on tr "Aarti Aarti Beauty Akanksha Beauty akanksha Nail ALKA Ankitha ESHWAR gourav-new…" at bounding box center [179, 98] width 310 height 22
type input "1500"
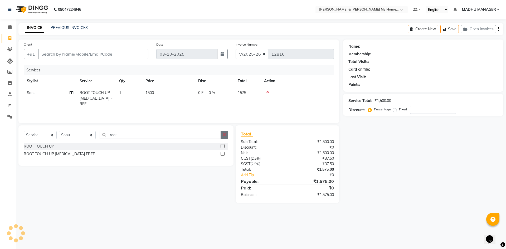
click at [223, 135] on button "button" at bounding box center [225, 135] width 8 height 8
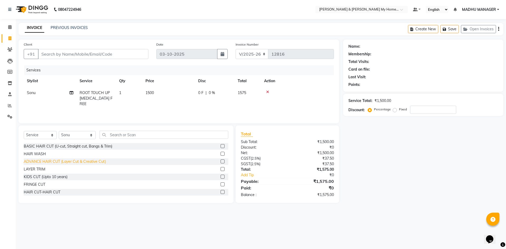
click at [50, 162] on div "ADVANCE HAIR CUT (Layer Cut & Creative Cut)" at bounding box center [65, 162] width 82 height 6
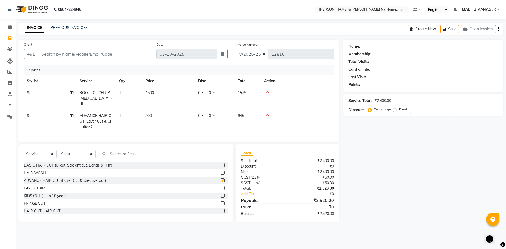
checkbox input "false"
click at [152, 113] on span "900" at bounding box center [149, 115] width 6 height 5
select select "77261"
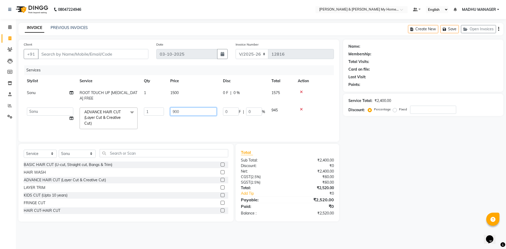
click at [142, 115] on tr "Aarti Aarti Beauty Akanksha Beauty akanksha Nail ALKA Ankitha ESHWAR gourav-new…" at bounding box center [179, 118] width 310 height 28
type input "1200"
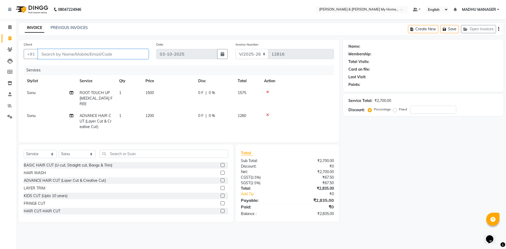
click at [74, 57] on input "Client" at bounding box center [93, 54] width 110 height 10
type input "7"
type input "0"
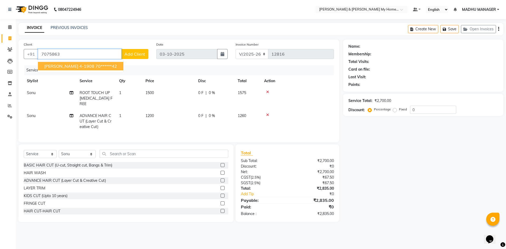
click at [66, 65] on span "neeraja 4-1908" at bounding box center [69, 66] width 50 height 5
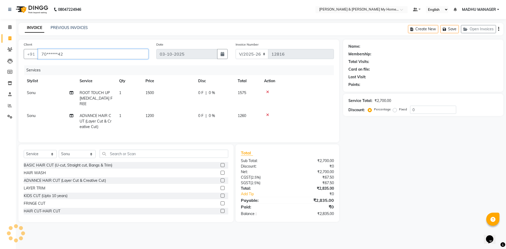
type input "70******42"
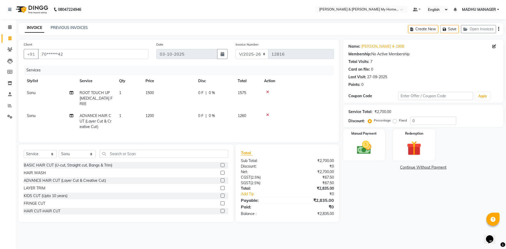
click at [401, 189] on div "Name: Neeraja 4-1908 Membership: No Active Membership Total Visits: 7 Card on f…" at bounding box center [425, 131] width 164 height 183
drag, startPoint x: 364, startPoint y: 147, endPoint x: 373, endPoint y: 156, distance: 12.3
click at [364, 147] on img at bounding box center [364, 147] width 25 height 17
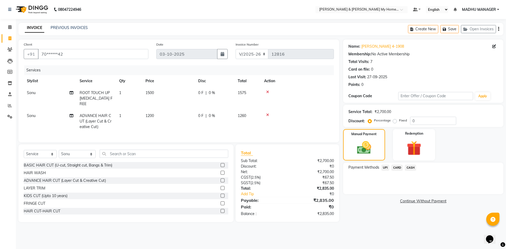
click at [385, 168] on span "UPI" at bounding box center [386, 168] width 8 height 6
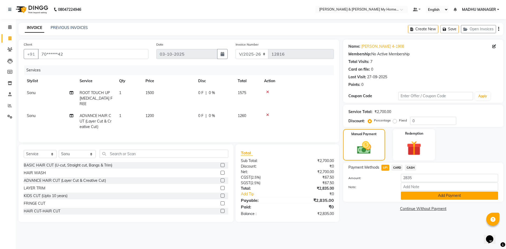
click at [415, 197] on button "Add Payment" at bounding box center [449, 196] width 97 height 8
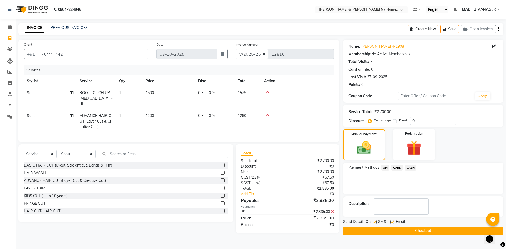
click at [426, 231] on button "Checkout" at bounding box center [423, 231] width 160 height 8
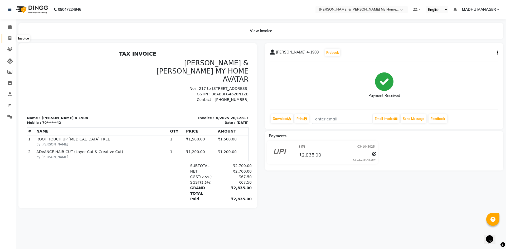
click at [7, 38] on span at bounding box center [9, 39] width 9 height 6
select select "8193"
select select "service"
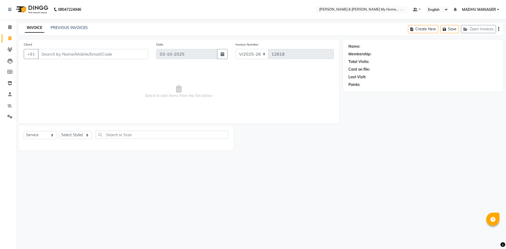
select select "8193"
select select "service"
click at [11, 105] on icon at bounding box center [10, 106] width 4 height 4
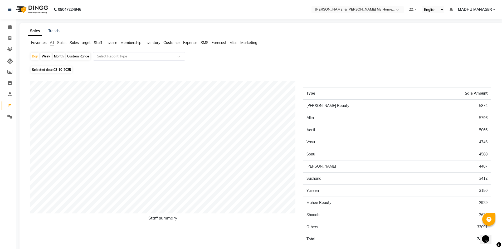
click at [175, 42] on span "Customer" at bounding box center [171, 42] width 17 height 5
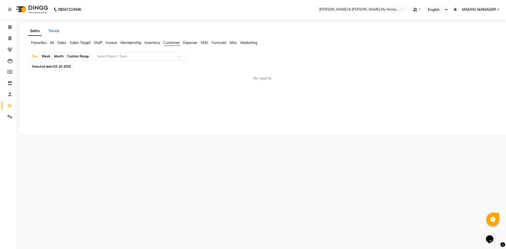
click at [137, 56] on input "text" at bounding box center [134, 56] width 76 height 5
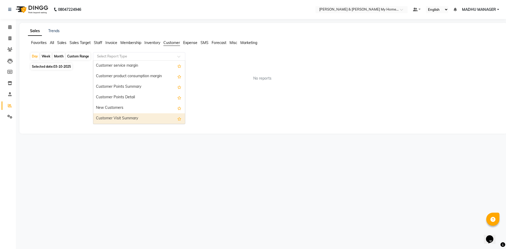
click at [131, 117] on div "Customer Visit Summary" at bounding box center [139, 118] width 92 height 11
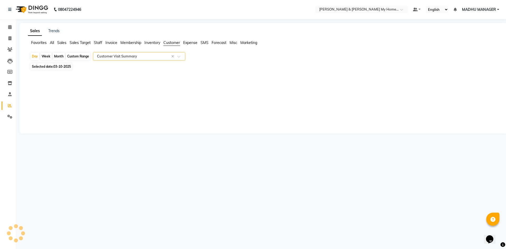
select select "csv"
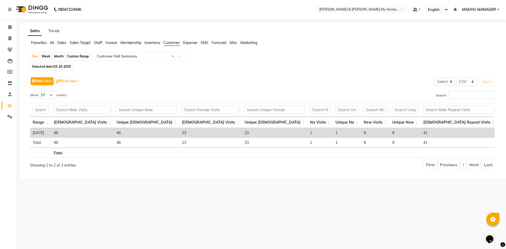
click at [260, 70] on div "Day Week Month Custom Range Select Report Type × Customer Visit Summary × Selec…" at bounding box center [263, 113] width 471 height 122
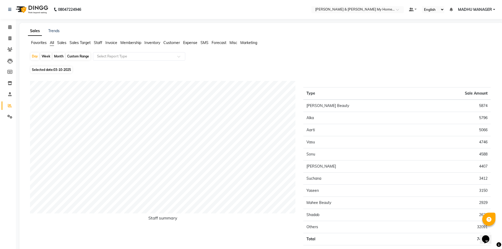
click at [96, 41] on span "Staff" at bounding box center [98, 42] width 8 height 5
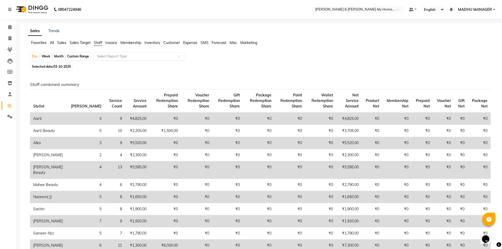
click at [111, 56] on input "text" at bounding box center [134, 56] width 76 height 5
click at [283, 67] on div "Selected date: 03-10-2025" at bounding box center [262, 67] width 465 height 6
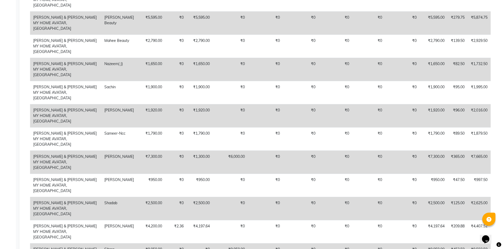
scroll to position [570, 0]
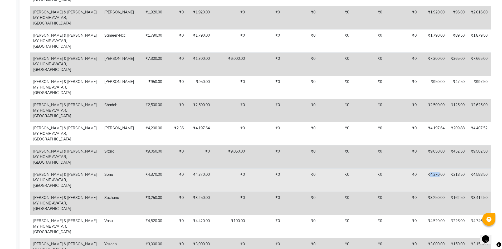
drag, startPoint x: 429, startPoint y: 125, endPoint x: 437, endPoint y: 125, distance: 8.2
click at [437, 168] on td "₹4,370.00" at bounding box center [434, 179] width 28 height 23
copy td "4,370"
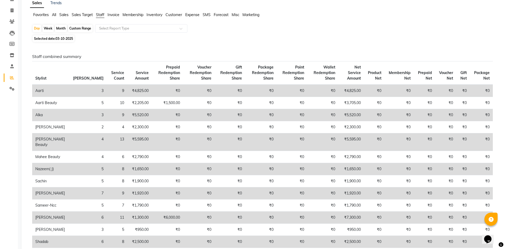
scroll to position [0, 0]
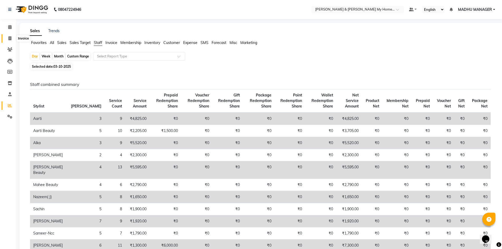
click at [8, 36] on icon at bounding box center [9, 38] width 3 height 4
select select "service"
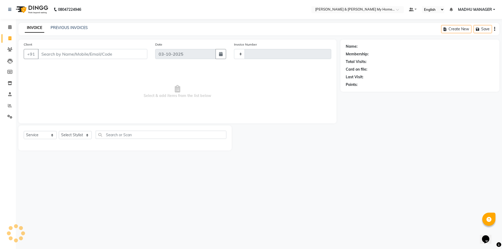
type input "12818"
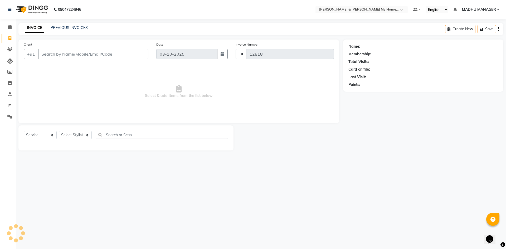
select select "8193"
select select "service"
click at [63, 29] on link "PREVIOUS INVOICES" at bounding box center [69, 27] width 37 height 5
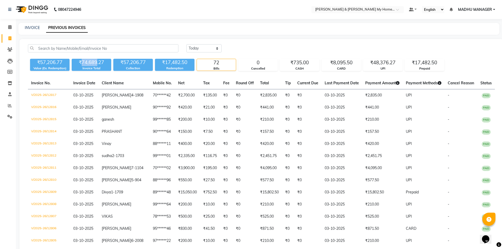
drag, startPoint x: 82, startPoint y: 63, endPoint x: 96, endPoint y: 64, distance: 14.3
click at [96, 64] on div "₹74,689.27" at bounding box center [92, 62] width 40 height 7
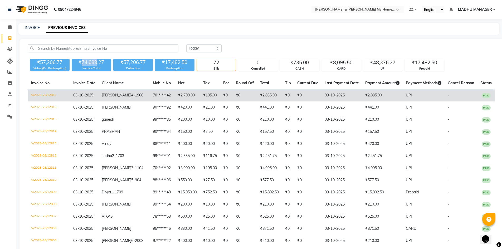
copy div "74,689"
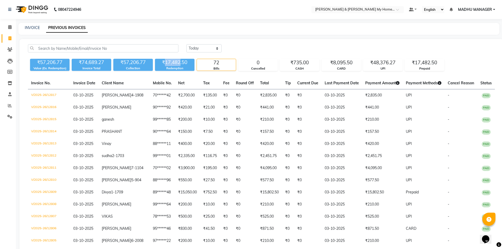
drag, startPoint x: 165, startPoint y: 62, endPoint x: 180, endPoint y: 63, distance: 14.3
click at [180, 63] on div "₹17,482.50" at bounding box center [175, 62] width 40 height 7
copy div "17,482"
click at [423, 65] on div "₹17,482.50" at bounding box center [424, 62] width 39 height 7
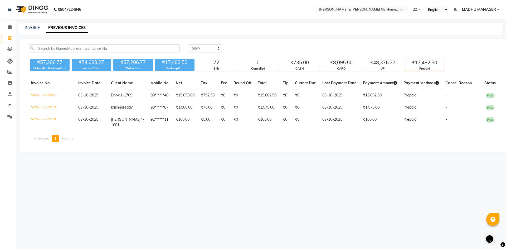
click at [374, 202] on div "08047224946 Select Location × [PERSON_NAME] & Guy My Home Avatar, [PERSON_NAME]…" at bounding box center [253, 124] width 506 height 249
click at [59, 29] on link "PREVIOUS INVOICES" at bounding box center [67, 27] width 42 height 9
drag, startPoint x: 190, startPoint y: 44, endPoint x: 194, endPoint y: 48, distance: 5.6
click at [191, 44] on div "[DATE] [DATE] Custom Range ₹57,206.77 Value (Ex. Redemption) ₹74,689.27 Invoice…" at bounding box center [264, 95] width 488 height 113
drag, startPoint x: 194, startPoint y: 49, endPoint x: 196, endPoint y: 51, distance: 2.7
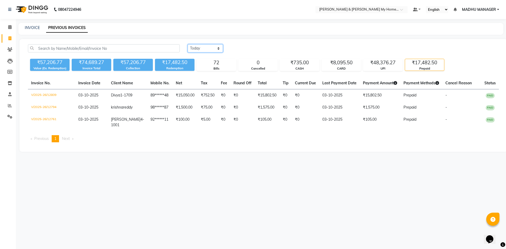
click at [194, 49] on select "[DATE] [DATE] Custom Range" at bounding box center [205, 48] width 35 height 8
select select "range"
click at [188, 44] on select "[DATE] [DATE] Custom Range" at bounding box center [205, 48] width 35 height 8
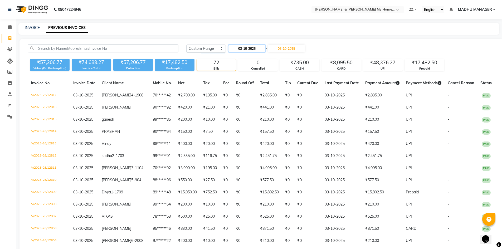
click at [258, 49] on input "03-10-2025" at bounding box center [247, 48] width 37 height 7
select select "10"
select select "2025"
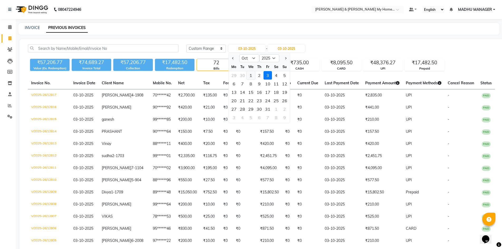
click at [253, 75] on div "1" at bounding box center [251, 75] width 8 height 8
type input "01-10-2025"
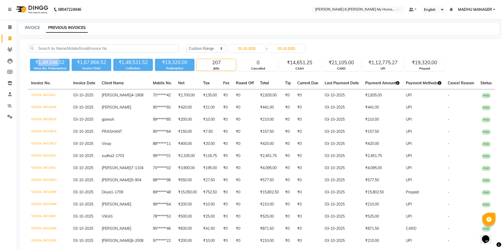
drag, startPoint x: 38, startPoint y: 61, endPoint x: 58, endPoint y: 61, distance: 20.6
click at [58, 61] on div "₹1,48,546.52" at bounding box center [50, 62] width 40 height 7
click at [216, 49] on select "[DATE] [DATE] Custom Range" at bounding box center [206, 49] width 40 height 8
click at [186, 45] on select "[DATE] [DATE] Custom Range" at bounding box center [206, 49] width 40 height 8
drag, startPoint x: 40, startPoint y: 61, endPoint x: 55, endPoint y: 64, distance: 15.0
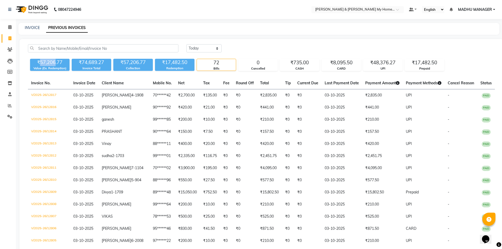
click at [55, 64] on div "₹57,206.77" at bounding box center [50, 62] width 40 height 7
copy div "57,206"
drag, startPoint x: 165, startPoint y: 62, endPoint x: 180, endPoint y: 64, distance: 14.6
click at [180, 64] on div "₹17,482.50" at bounding box center [175, 62] width 40 height 7
copy div "17,482"
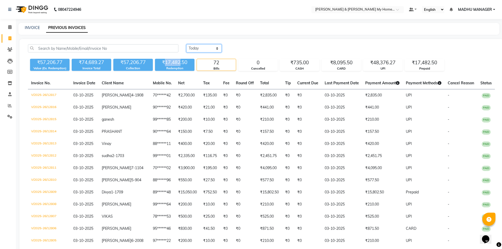
click at [192, 45] on select "[DATE] [DATE] Custom Range" at bounding box center [203, 48] width 35 height 8
select select "[DATE]"
click at [186, 44] on select "[DATE] [DATE] Custom Range" at bounding box center [203, 48] width 35 height 8
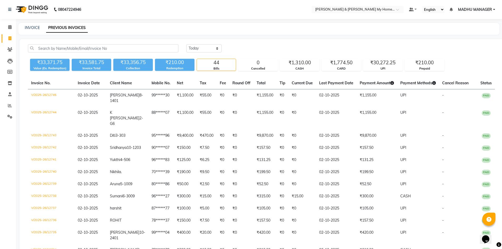
drag, startPoint x: 40, startPoint y: 61, endPoint x: 55, endPoint y: 64, distance: 15.9
click at [55, 64] on div "₹33,371.75" at bounding box center [50, 62] width 40 height 7
copy div "33,371"
drag, startPoint x: 169, startPoint y: 64, endPoint x: 177, endPoint y: 62, distance: 8.5
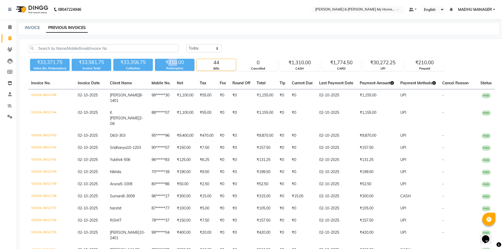
click at [177, 62] on div "₹210.00" at bounding box center [175, 62] width 40 height 7
copy div "210"
click at [11, 108] on span at bounding box center [9, 106] width 9 height 6
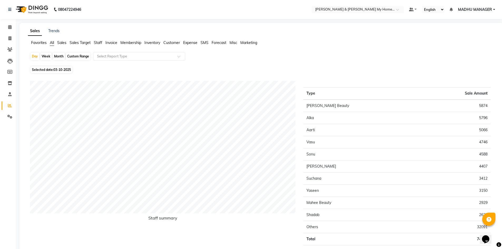
click at [97, 42] on span "Staff" at bounding box center [98, 42] width 8 height 5
